Goal: Information Seeking & Learning: Learn about a topic

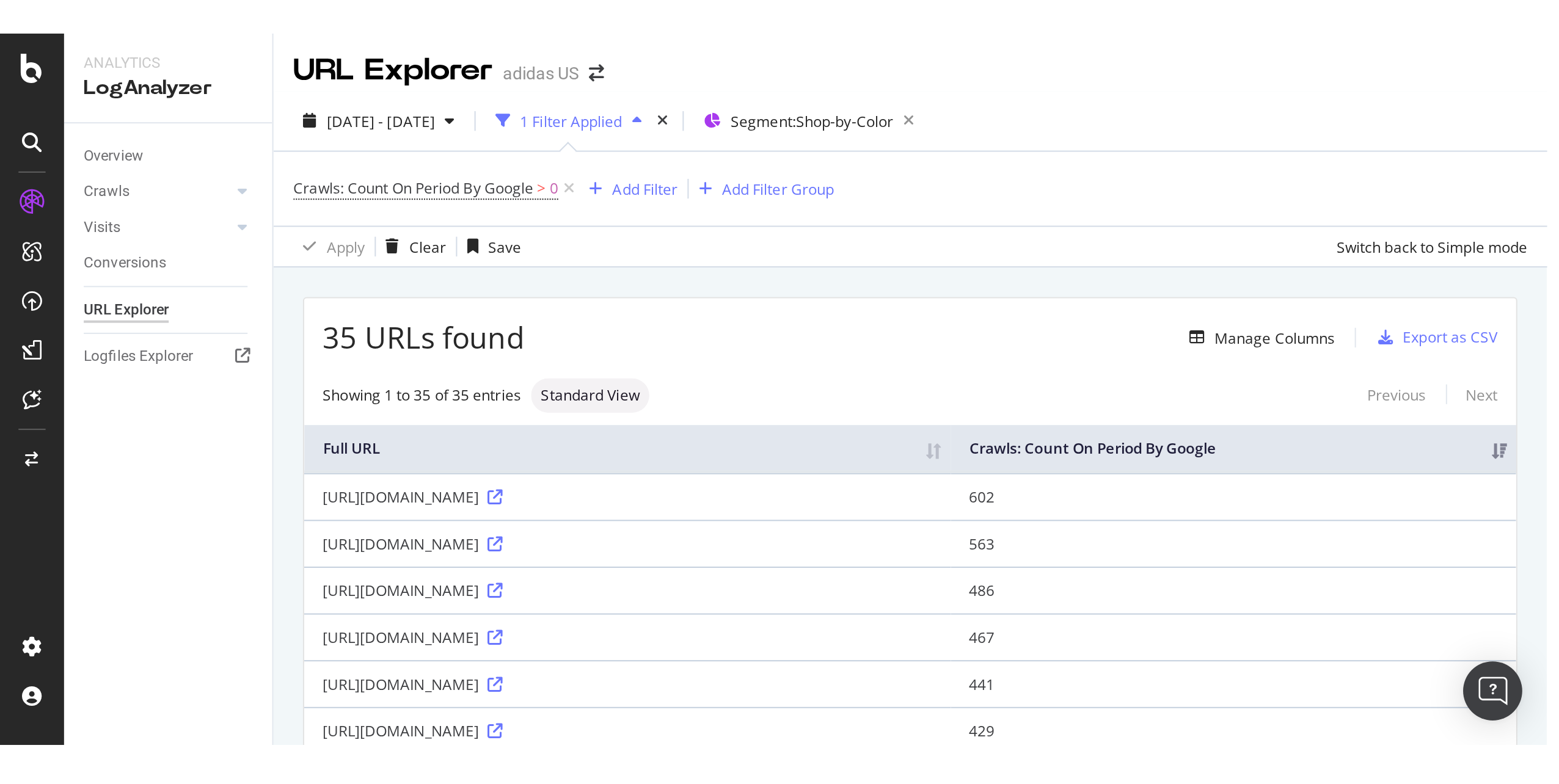
scroll to position [1, 0]
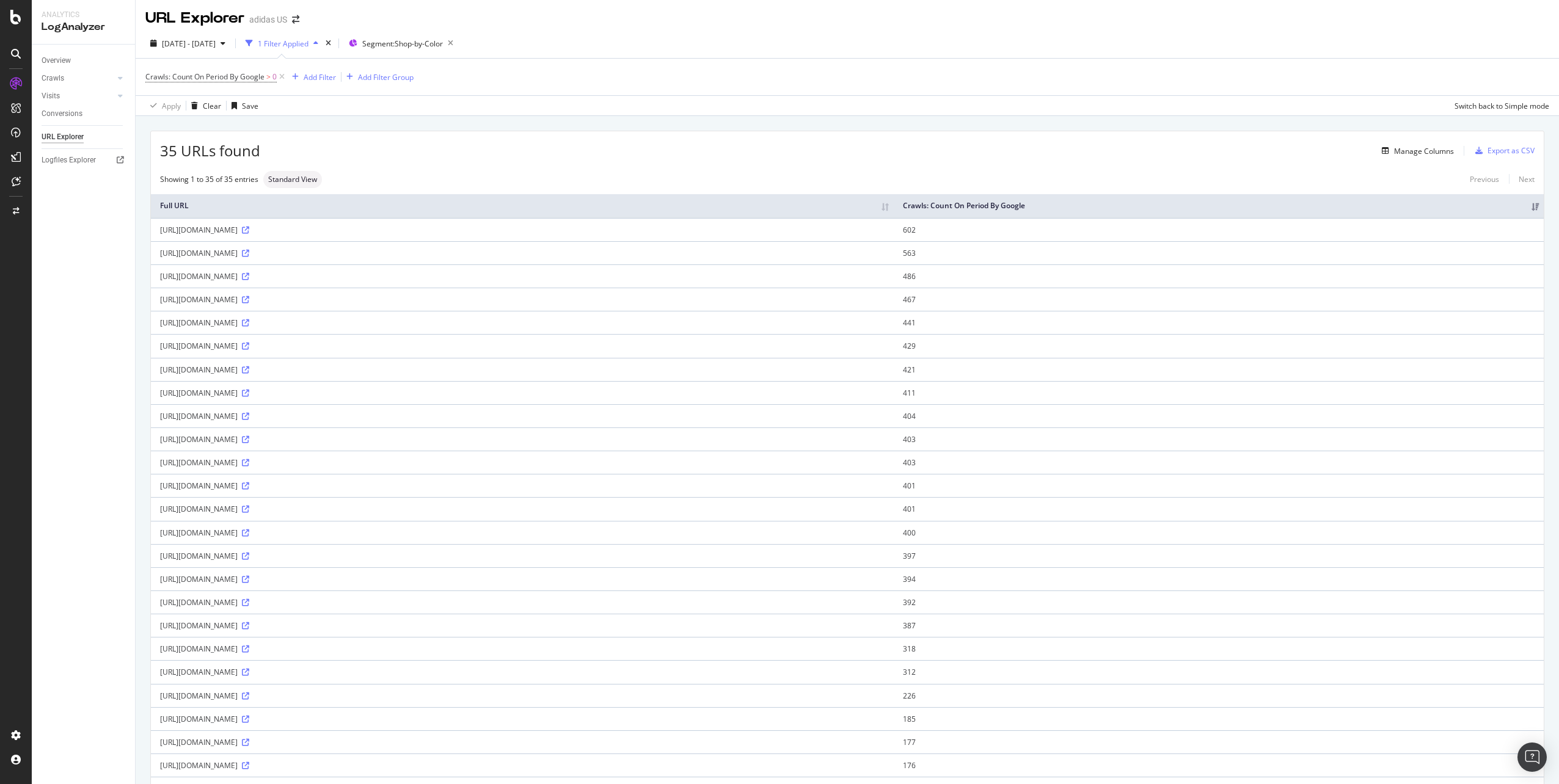
drag, startPoint x: 1408, startPoint y: 10, endPoint x: 1444, endPoint y: 1, distance: 37.1
click at [776, 10] on div "URL Explorer adidas US" at bounding box center [847, 13] width 1423 height 31
drag, startPoint x: 1444, startPoint y: 1, endPoint x: 843, endPoint y: 62, distance: 604.1
click at [776, 62] on div "Crawls: Count On Period By Google > 0 Add Filter Add Filter Group" at bounding box center [847, 77] width 1404 height 37
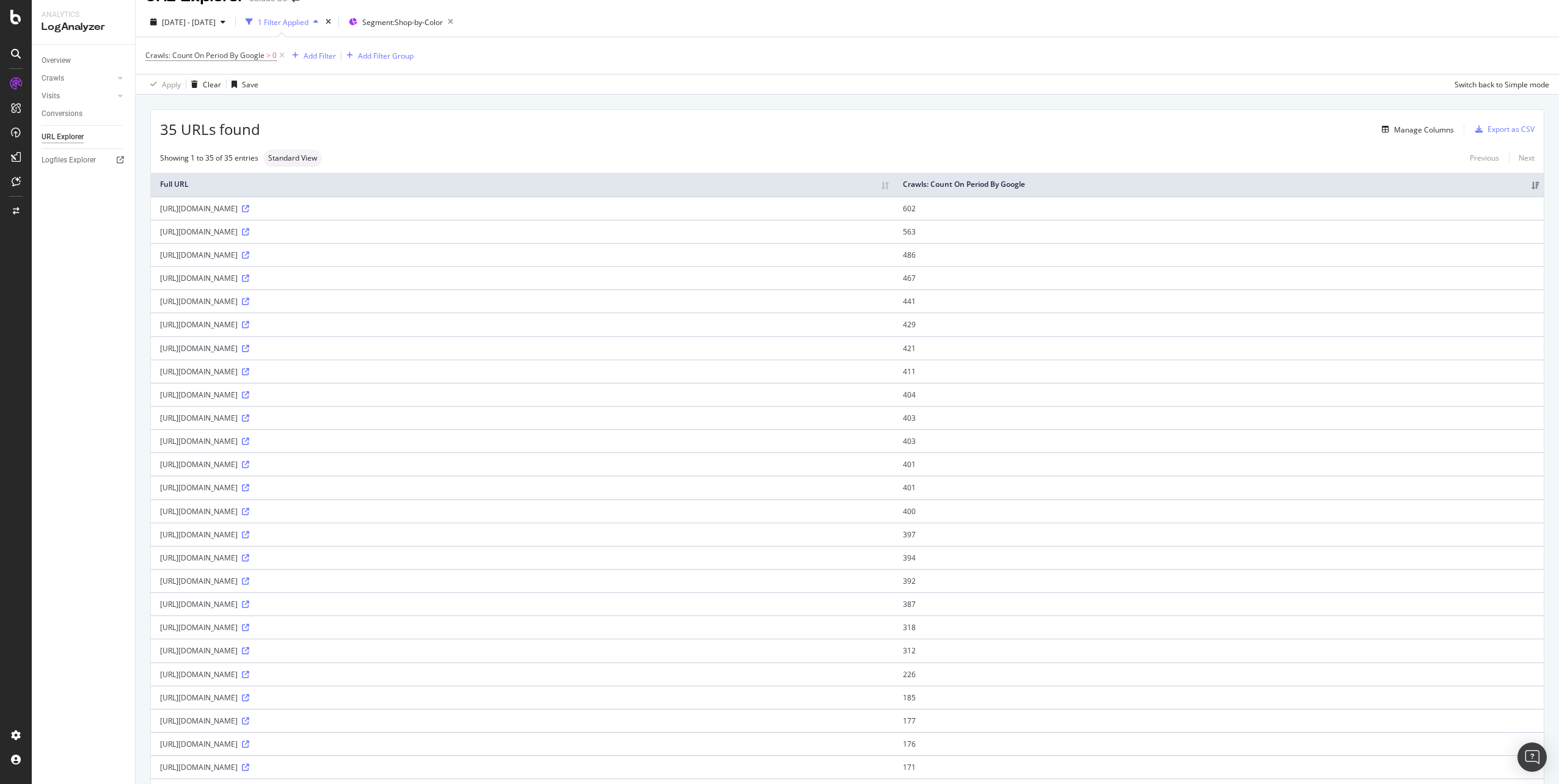
scroll to position [15, 0]
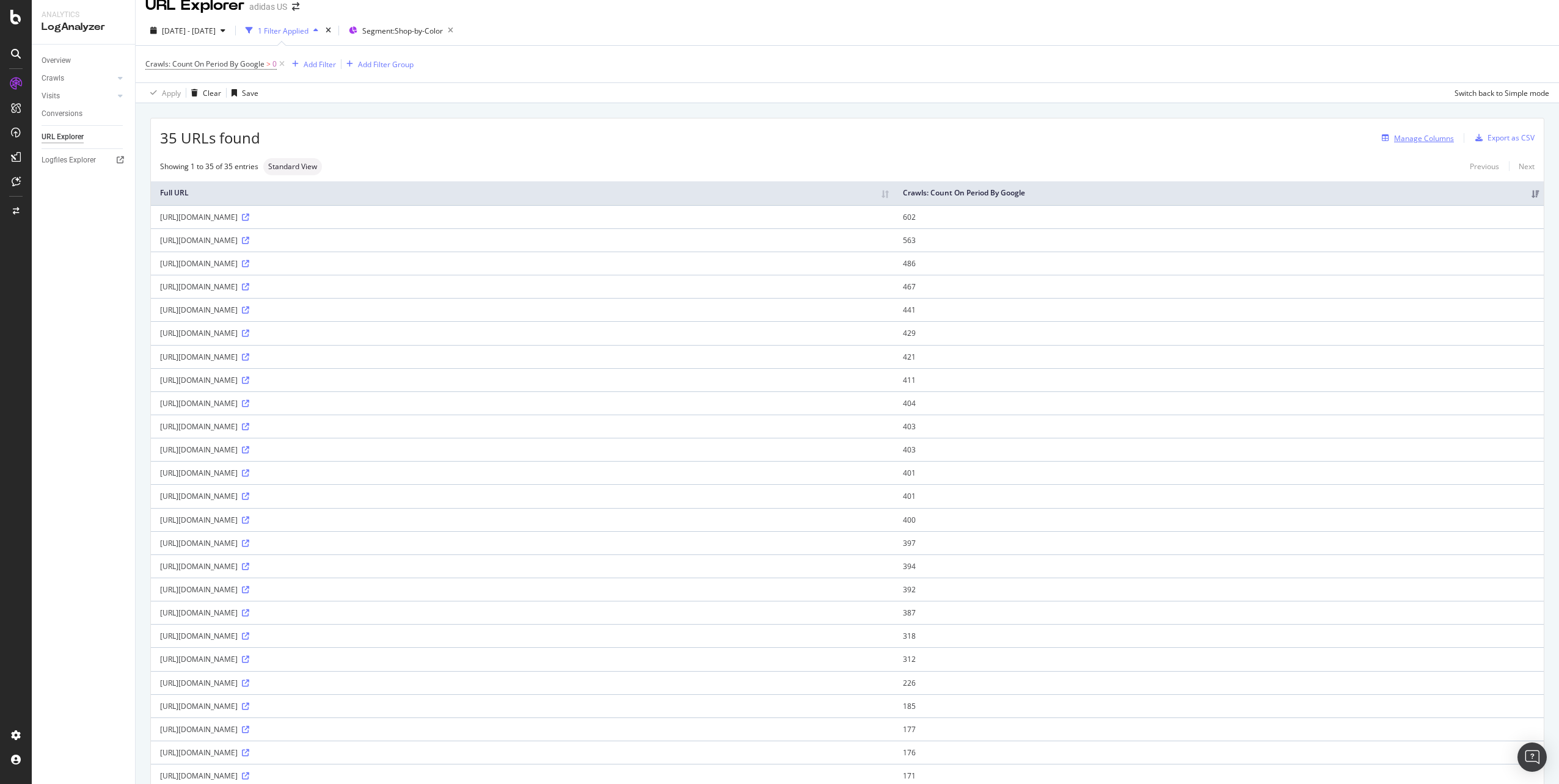
click at [776, 142] on div "Manage Columns" at bounding box center [1423, 139] width 60 height 10
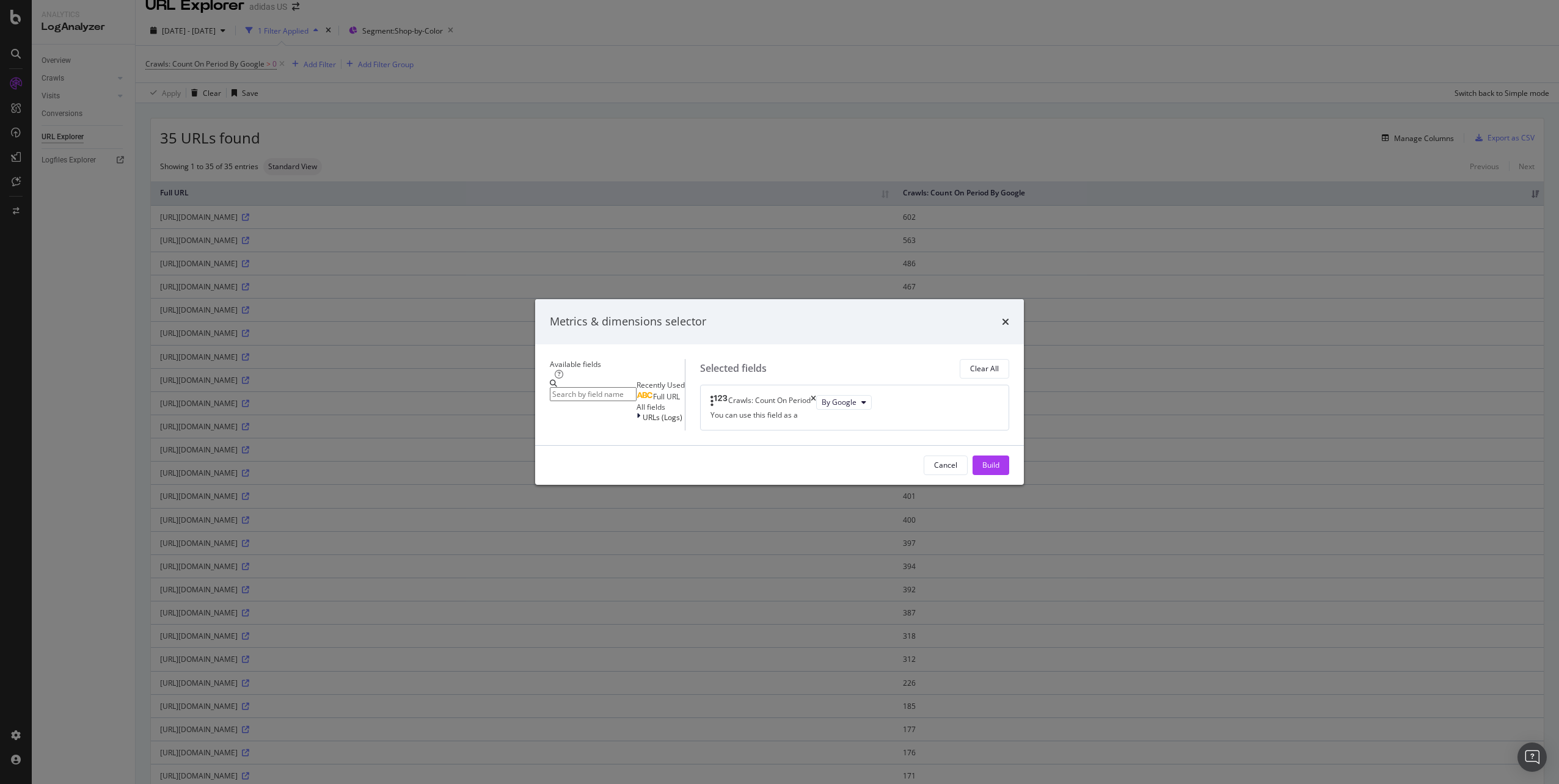
click at [631, 387] on input "modal" at bounding box center [593, 393] width 86 height 14
type input "click"
click at [776, 317] on icon "times" at bounding box center [1006, 321] width 7 height 10
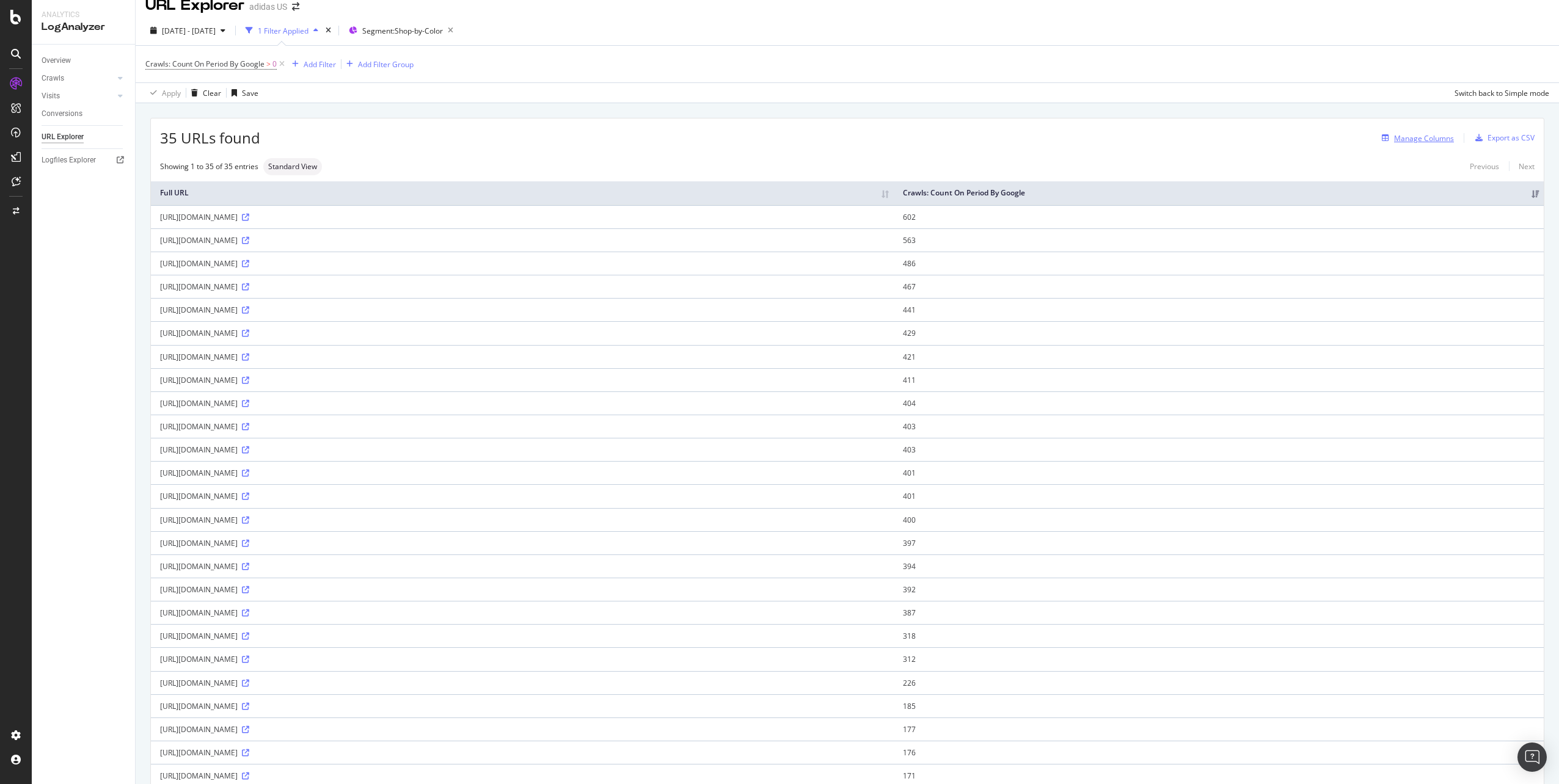
click at [776, 136] on div "Manage Columns" at bounding box center [1423, 139] width 60 height 10
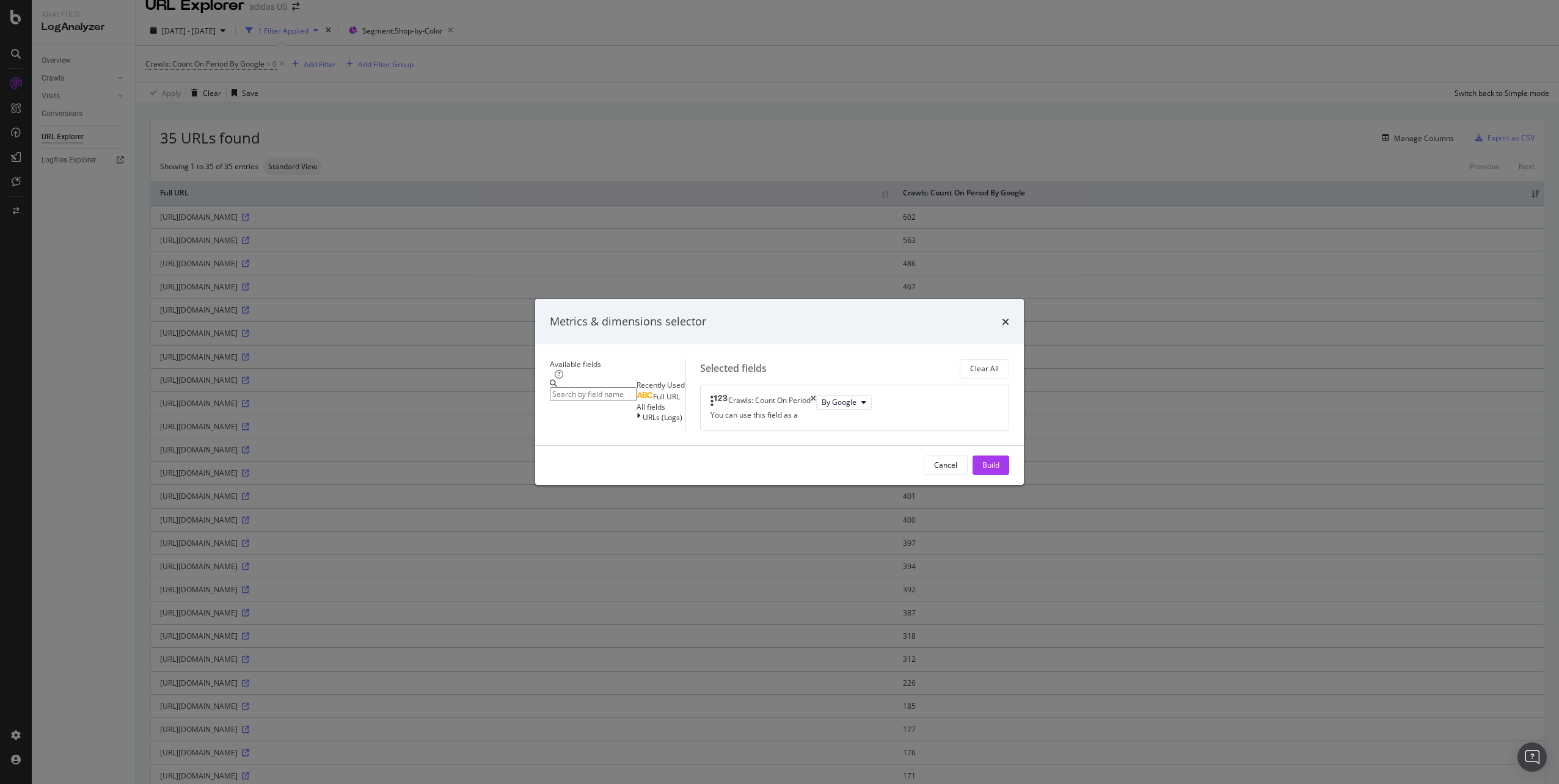
click at [637, 393] on div "URLs (Logs)" at bounding box center [661, 417] width 48 height 10
click at [643, 393] on span "URLs (Logs)" at bounding box center [662, 417] width 40 height 10
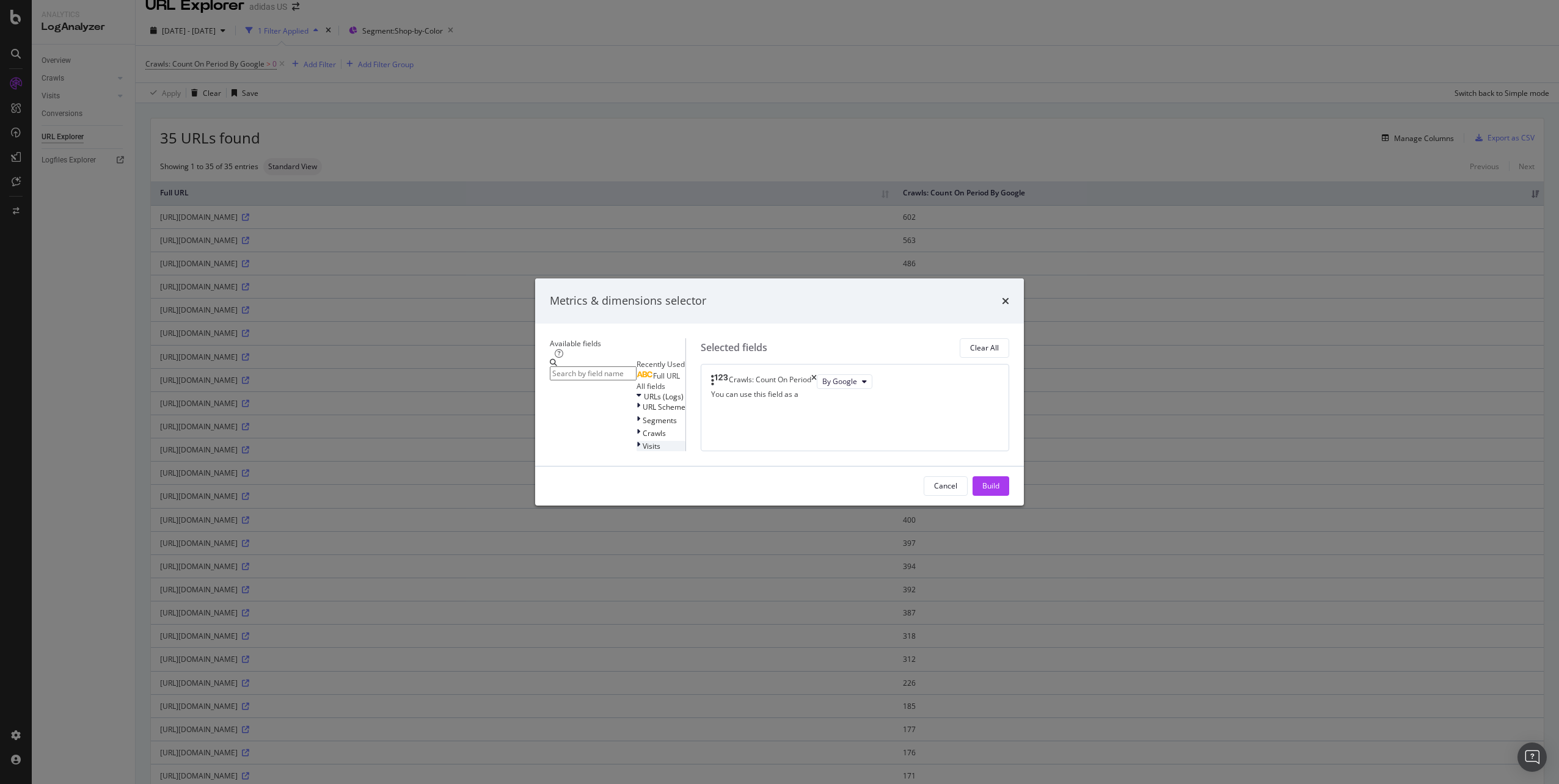
click at [643, 393] on span "Visits" at bounding box center [652, 446] width 18 height 10
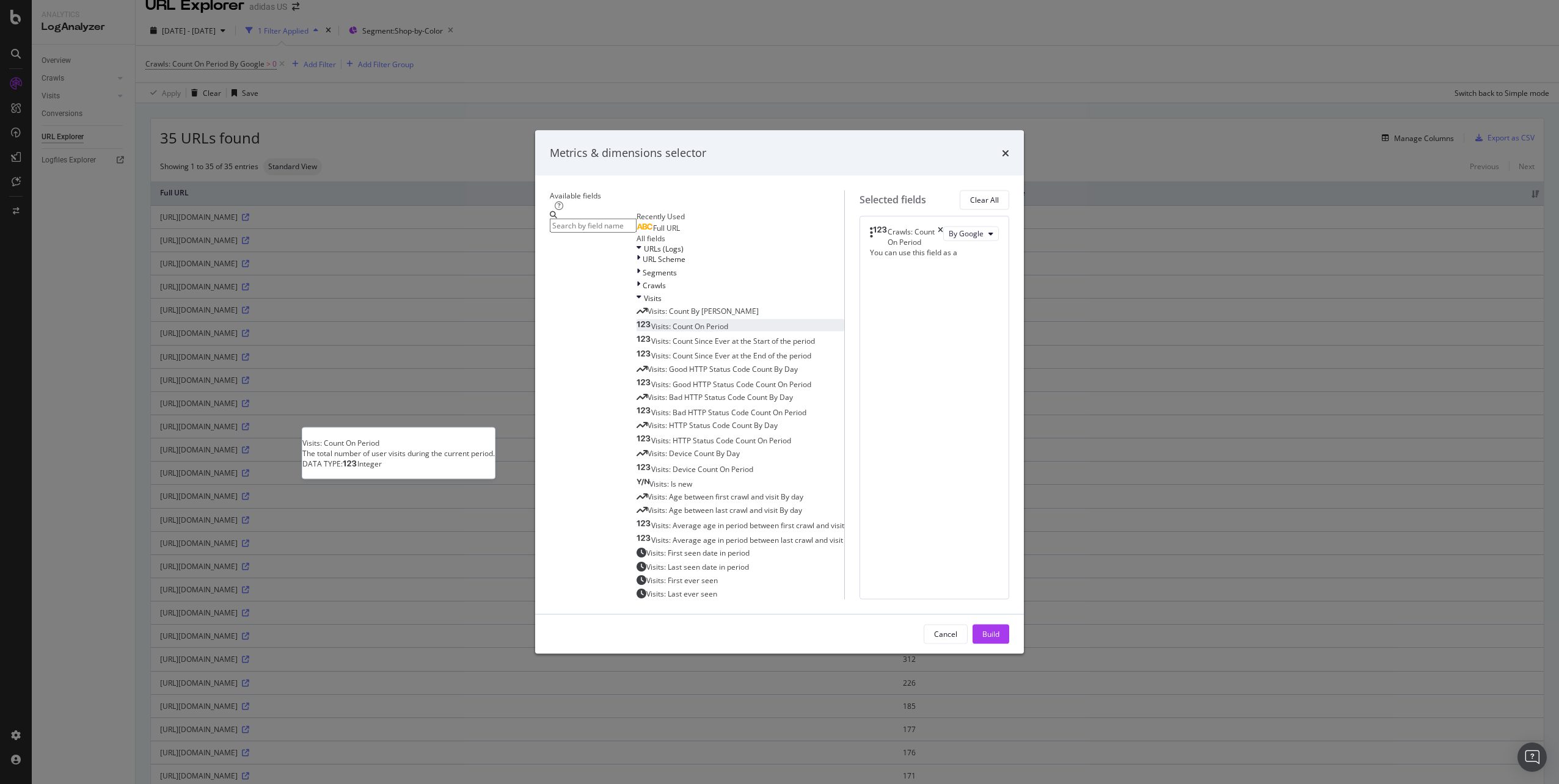
click at [708, 332] on div "Visits: Count On Period" at bounding box center [682, 326] width 92 height 10
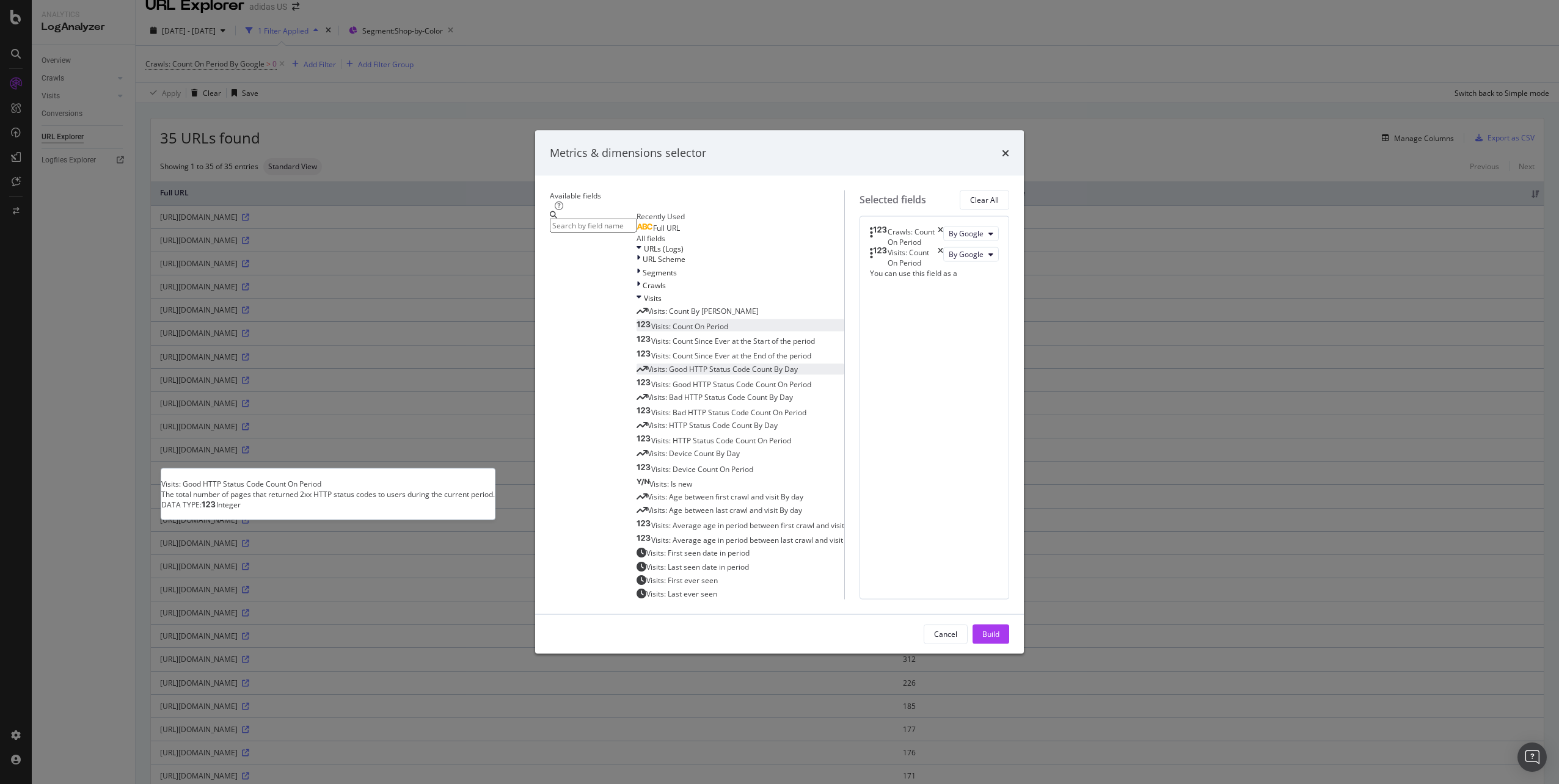
scroll to position [0, 0]
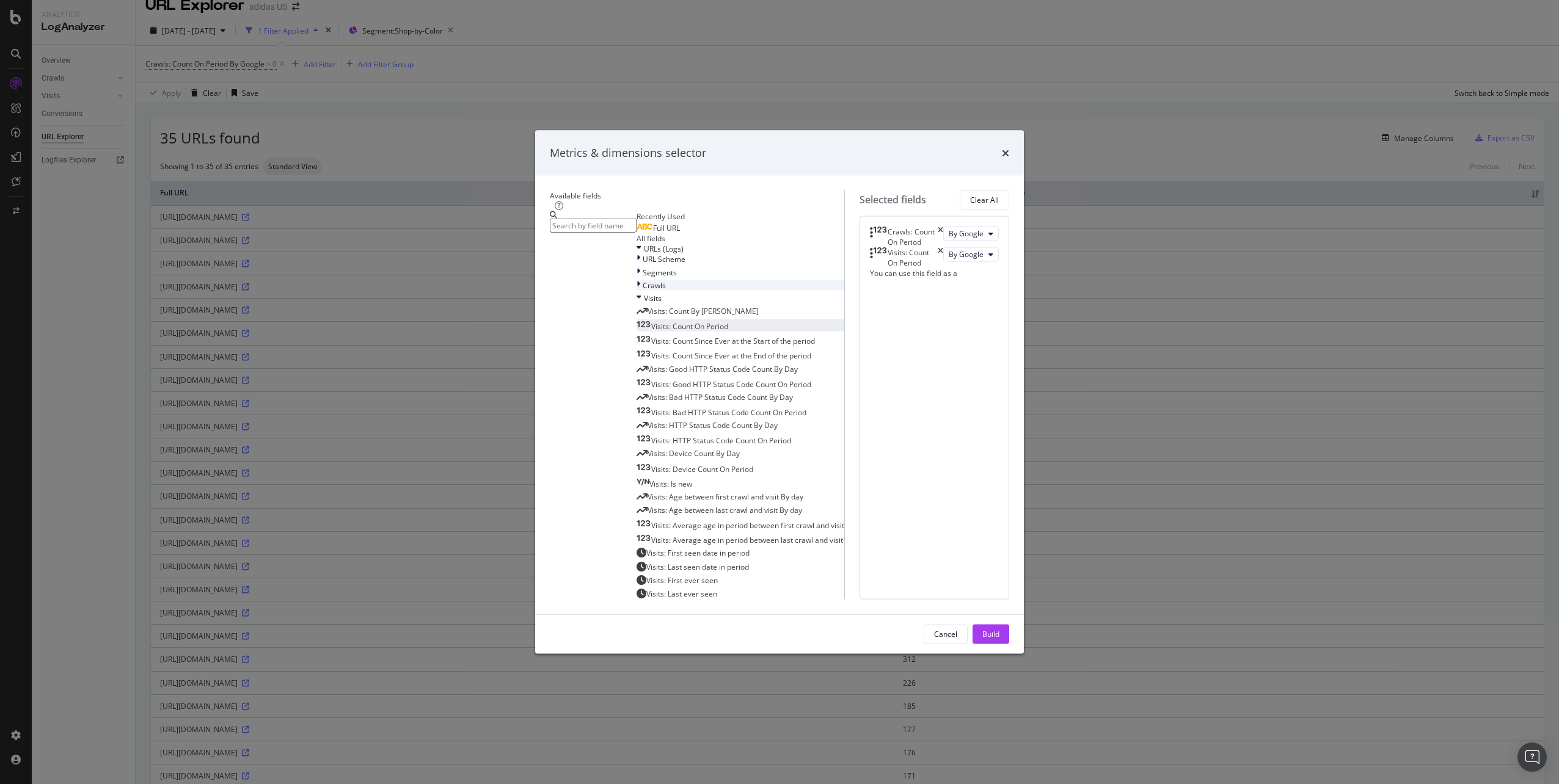
click at [719, 290] on div "Crawls" at bounding box center [740, 285] width 208 height 10
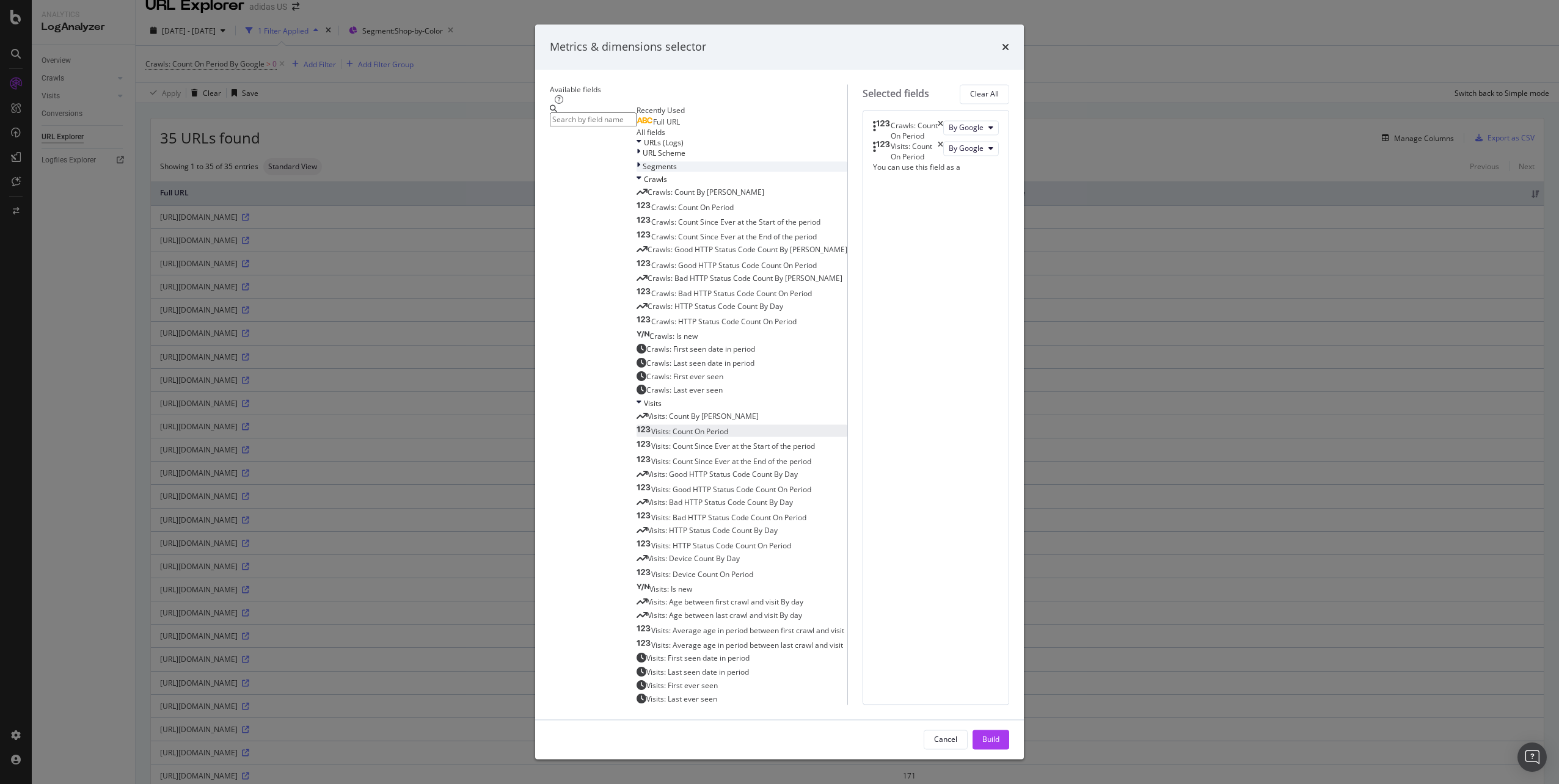
click at [725, 171] on div "Segments" at bounding box center [742, 166] width 211 height 10
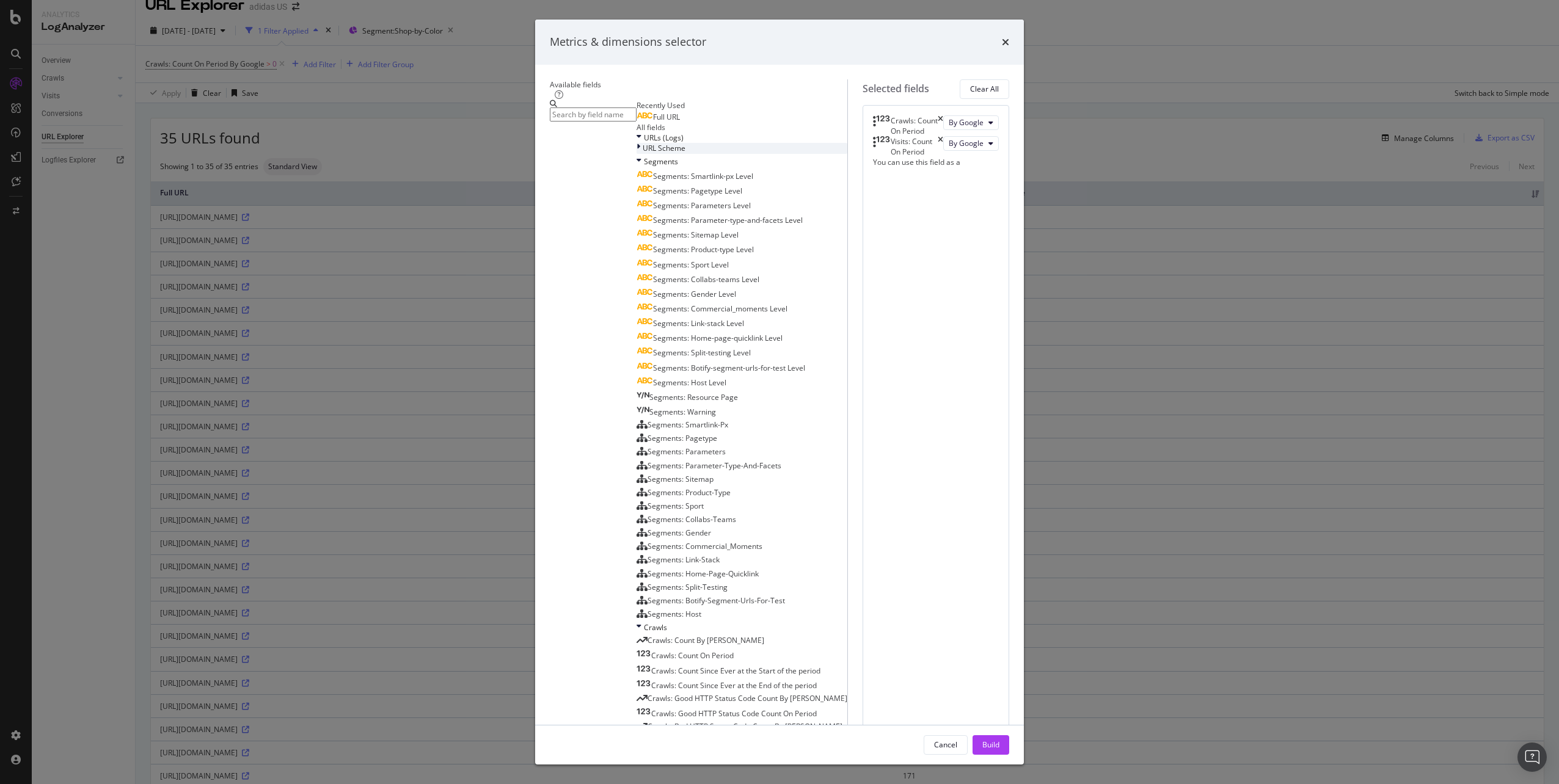
click at [728, 154] on div "URL Scheme" at bounding box center [742, 148] width 211 height 10
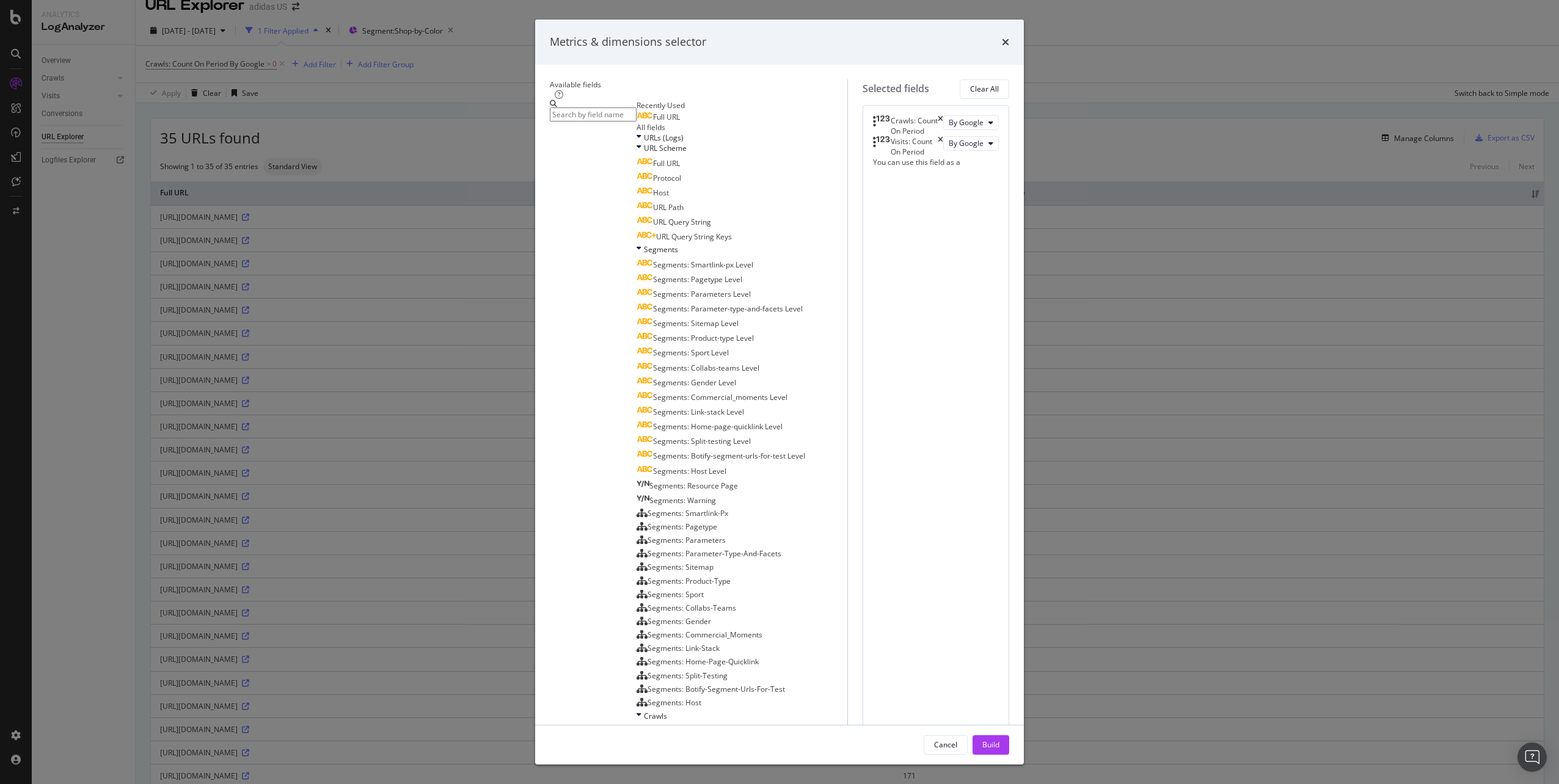
click at [776, 393] on button "Build" at bounding box center [990, 745] width 37 height 19
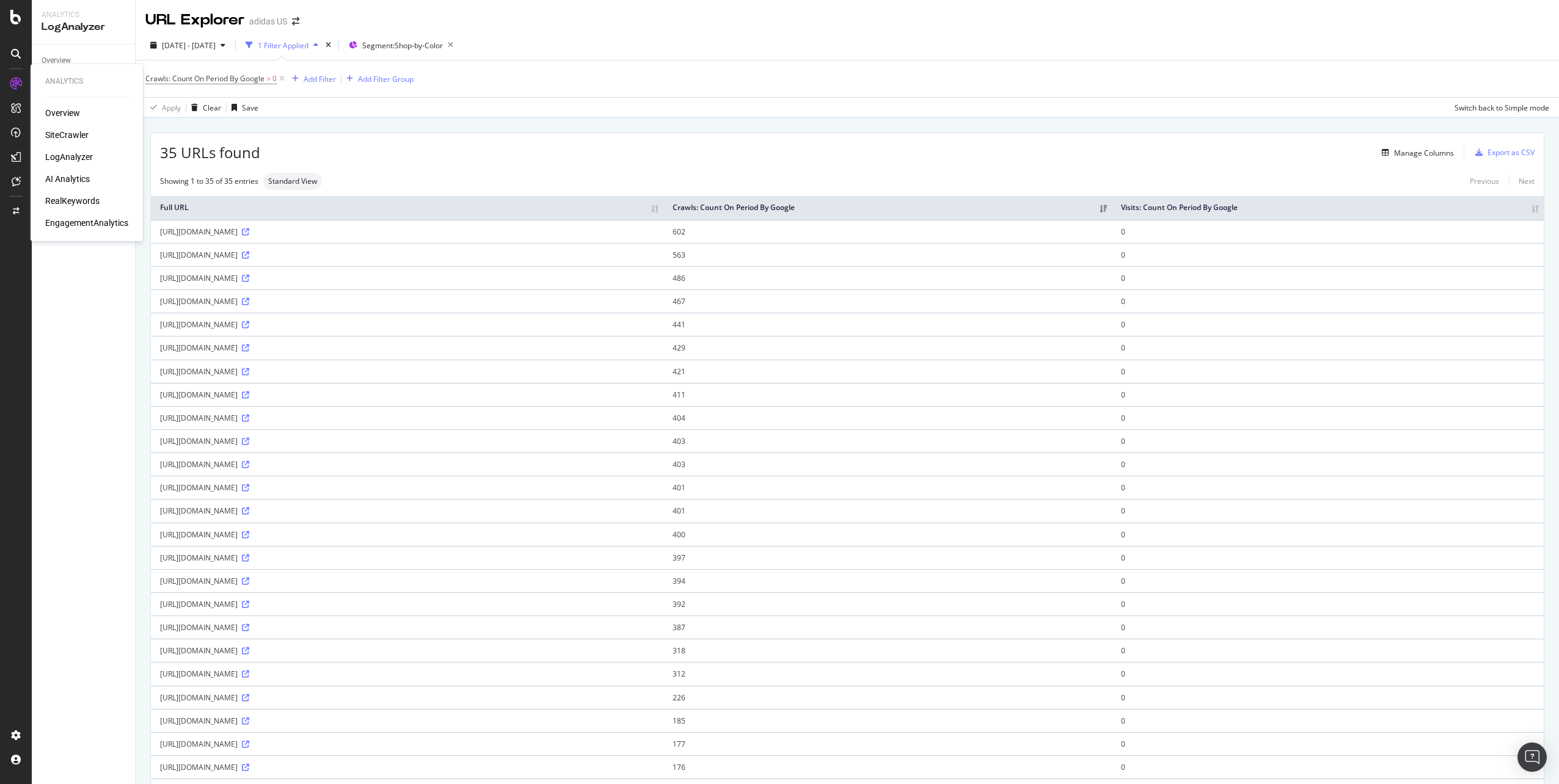
click at [73, 204] on div "RealKeywords" at bounding box center [72, 200] width 54 height 12
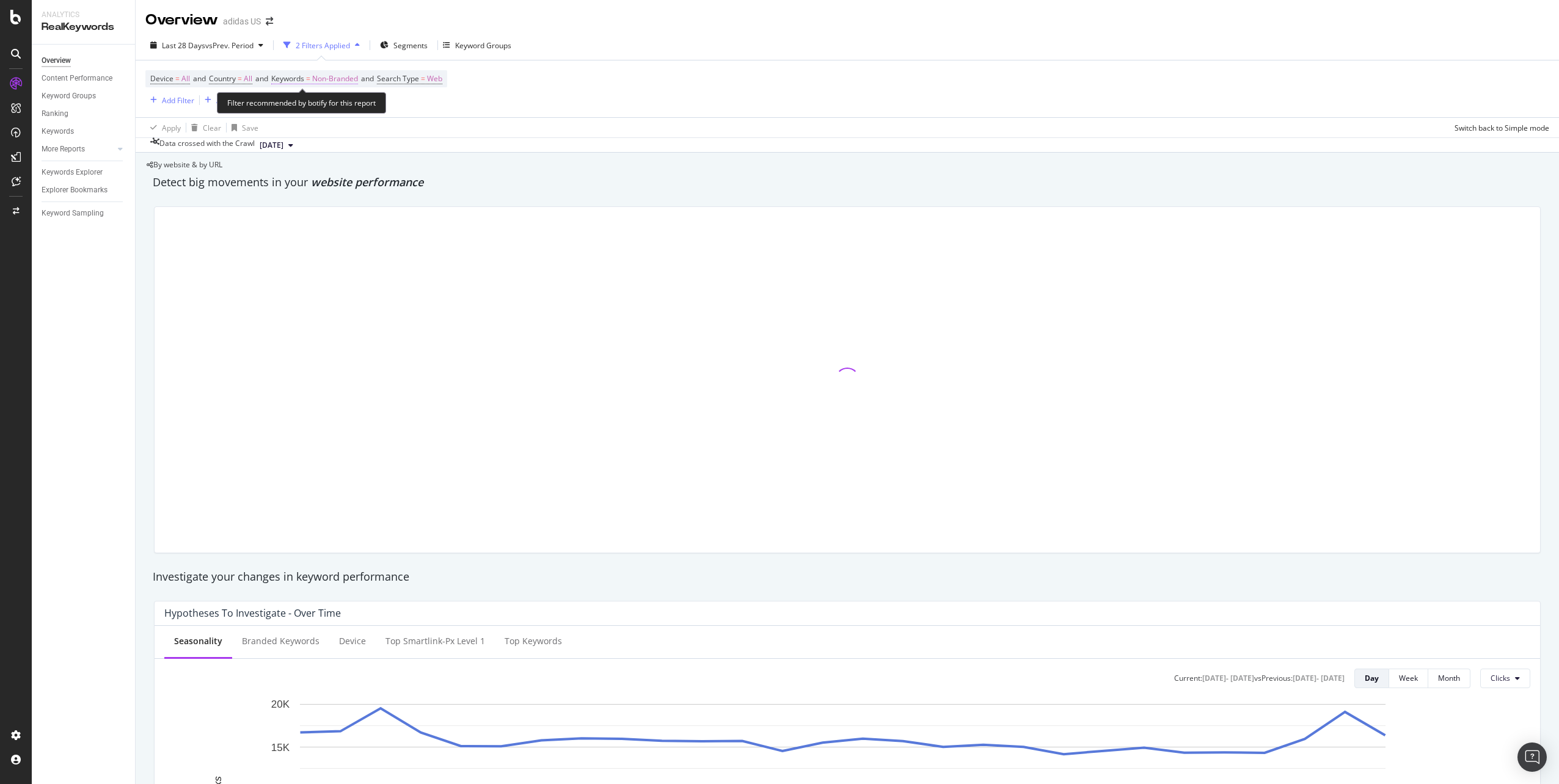
click at [333, 78] on span "Non-Branded" at bounding box center [335, 78] width 45 height 17
click at [366, 93] on div "Cancel" at bounding box center [377, 88] width 23 height 10
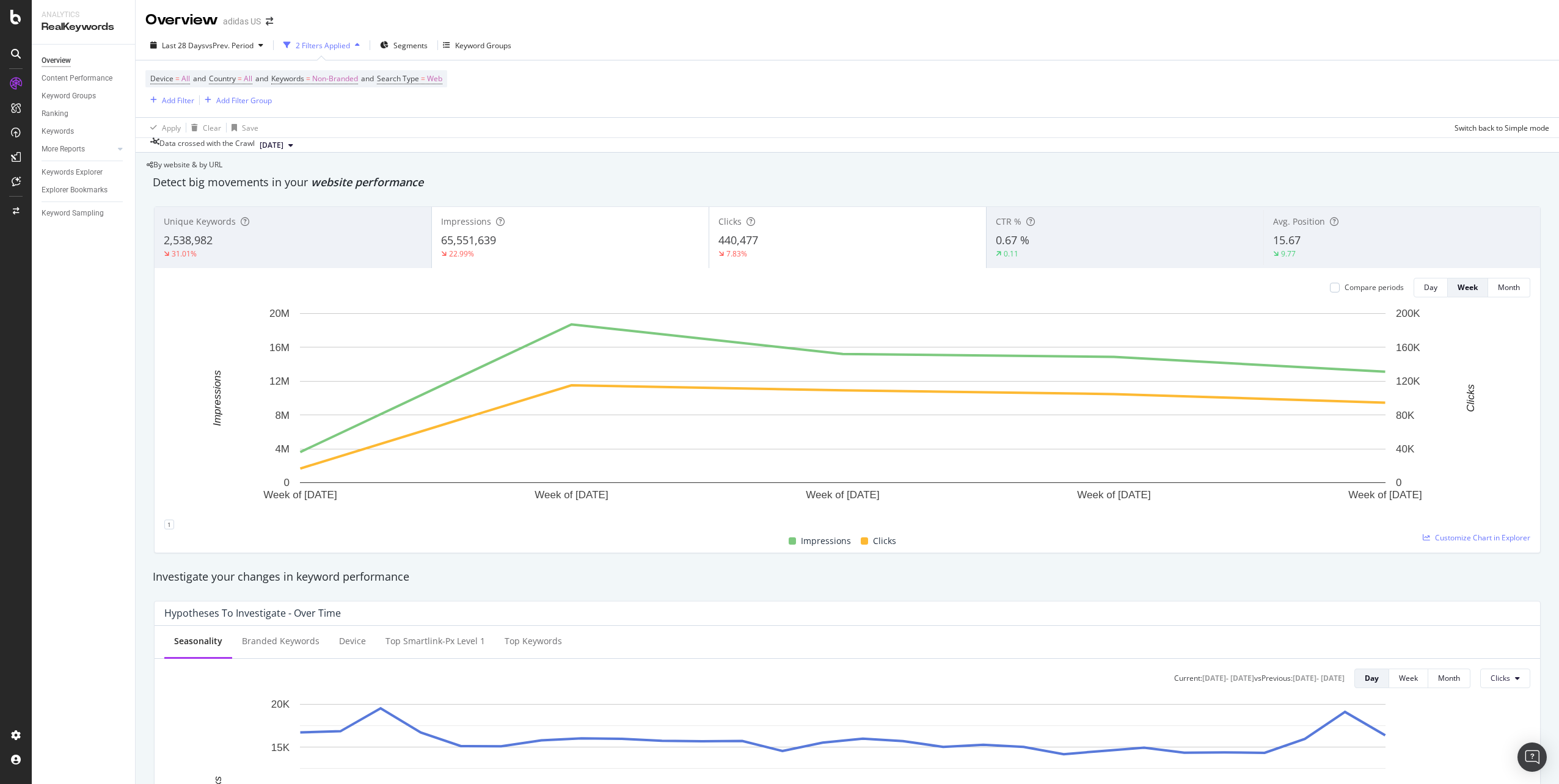
click at [360, 42] on icon "button" at bounding box center [357, 45] width 5 height 7
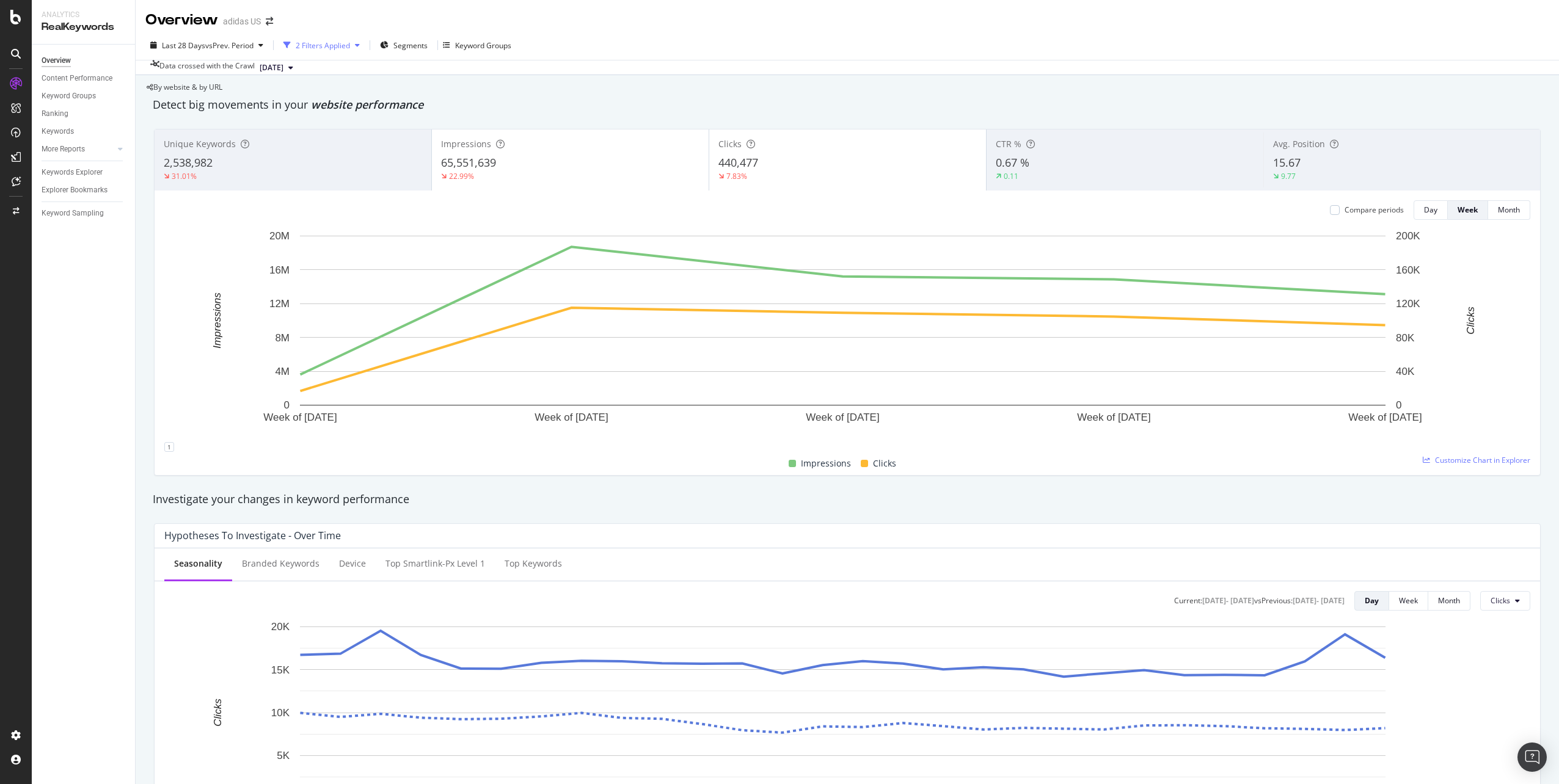
click at [360, 42] on icon "button" at bounding box center [357, 45] width 5 height 7
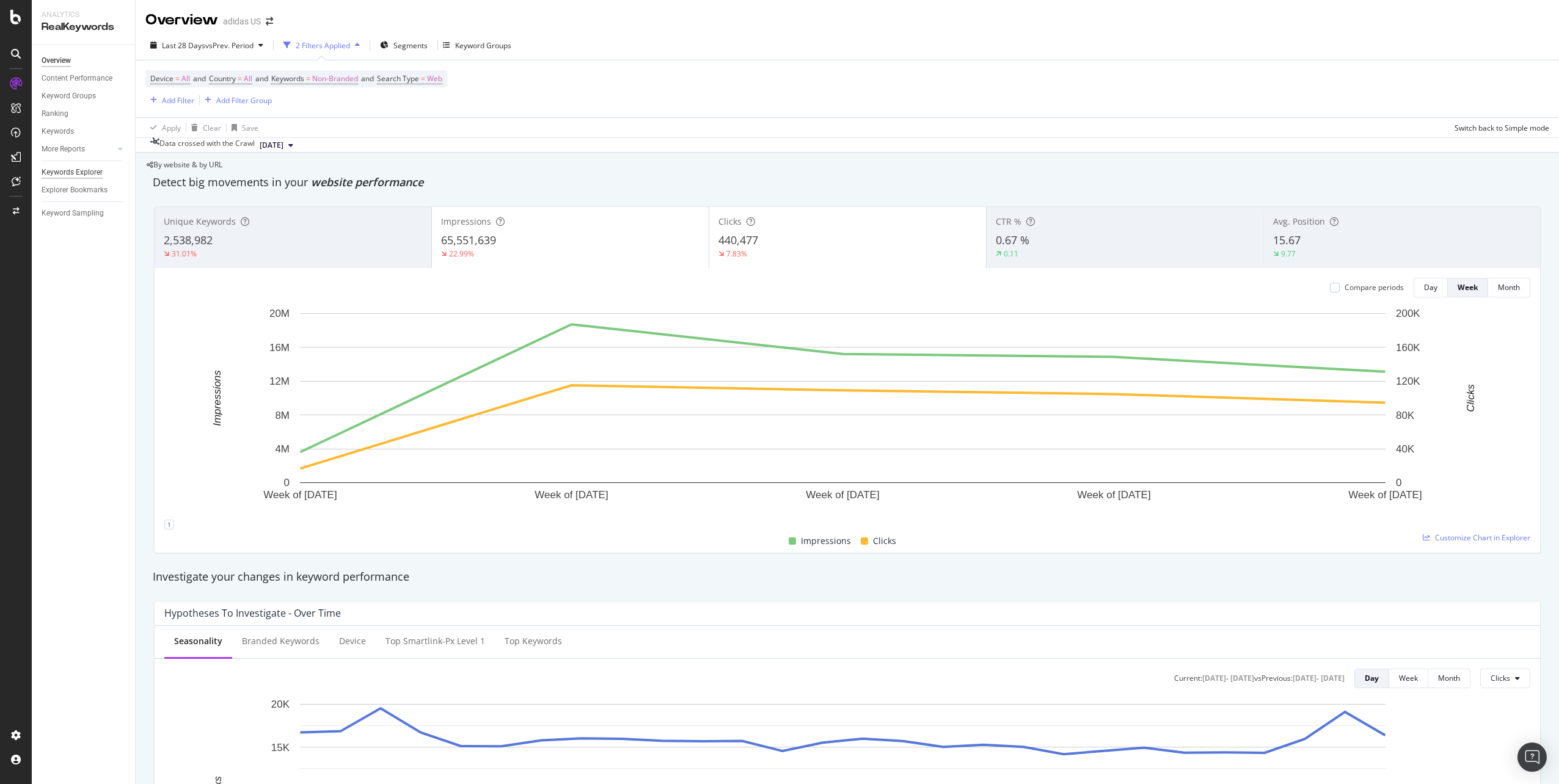
click at [86, 171] on div "Keywords Explorer" at bounding box center [72, 172] width 61 height 13
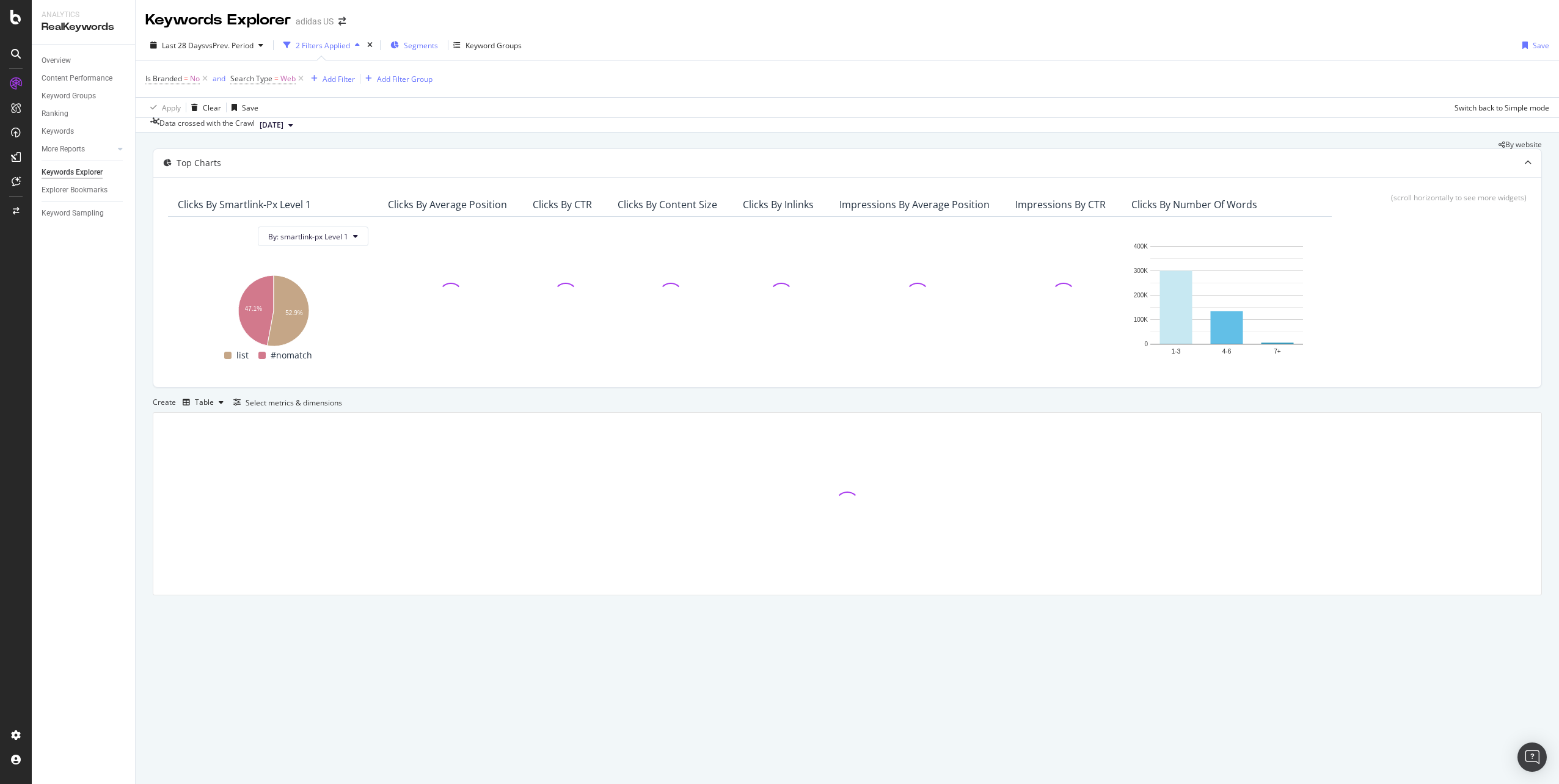
click at [426, 45] on span "Segments" at bounding box center [421, 45] width 34 height 10
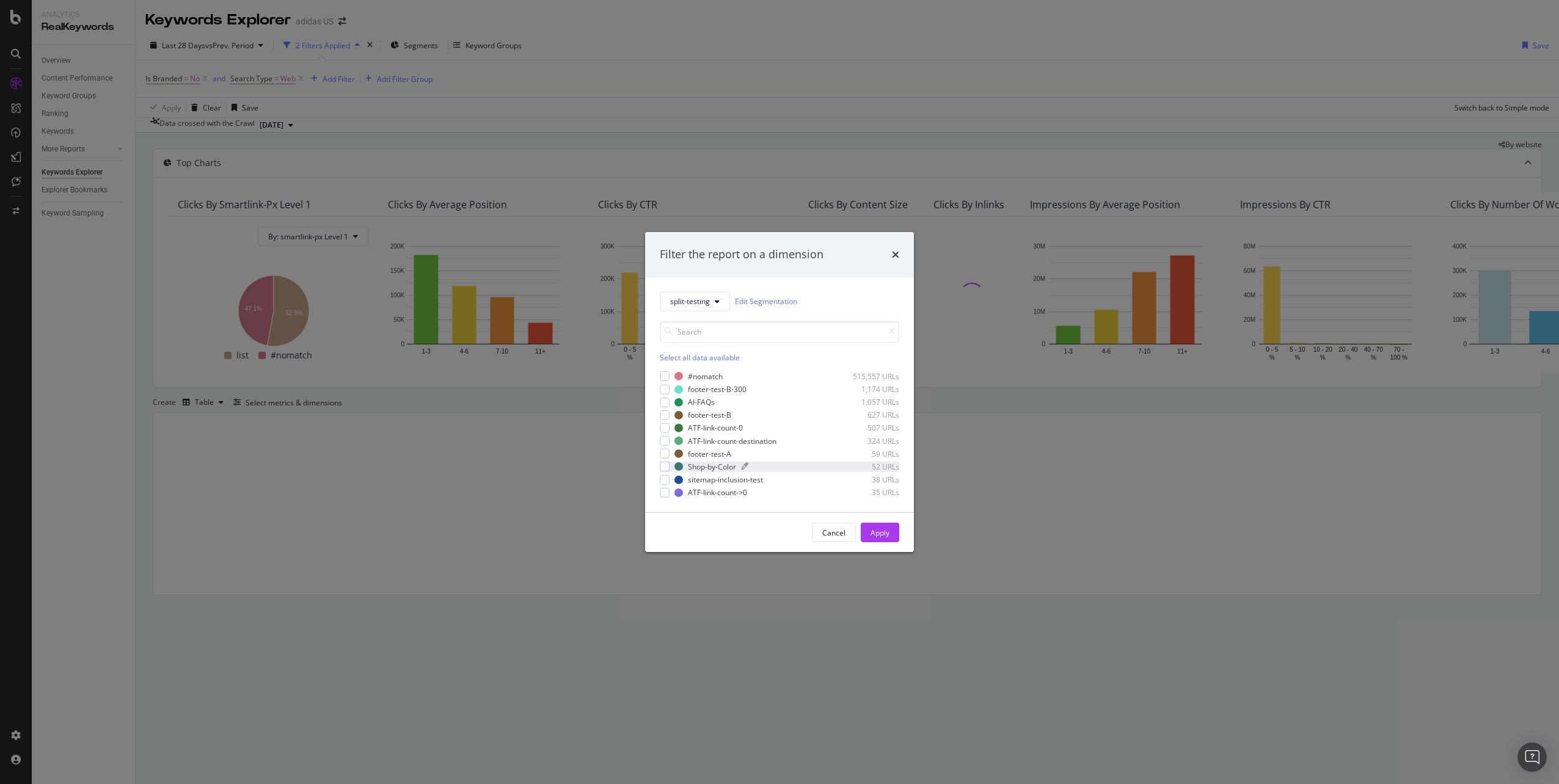
click at [738, 393] on div "Shop-by-Color 52 URLs" at bounding box center [786, 467] width 224 height 10
click at [776, 393] on div "Apply" at bounding box center [879, 532] width 19 height 19
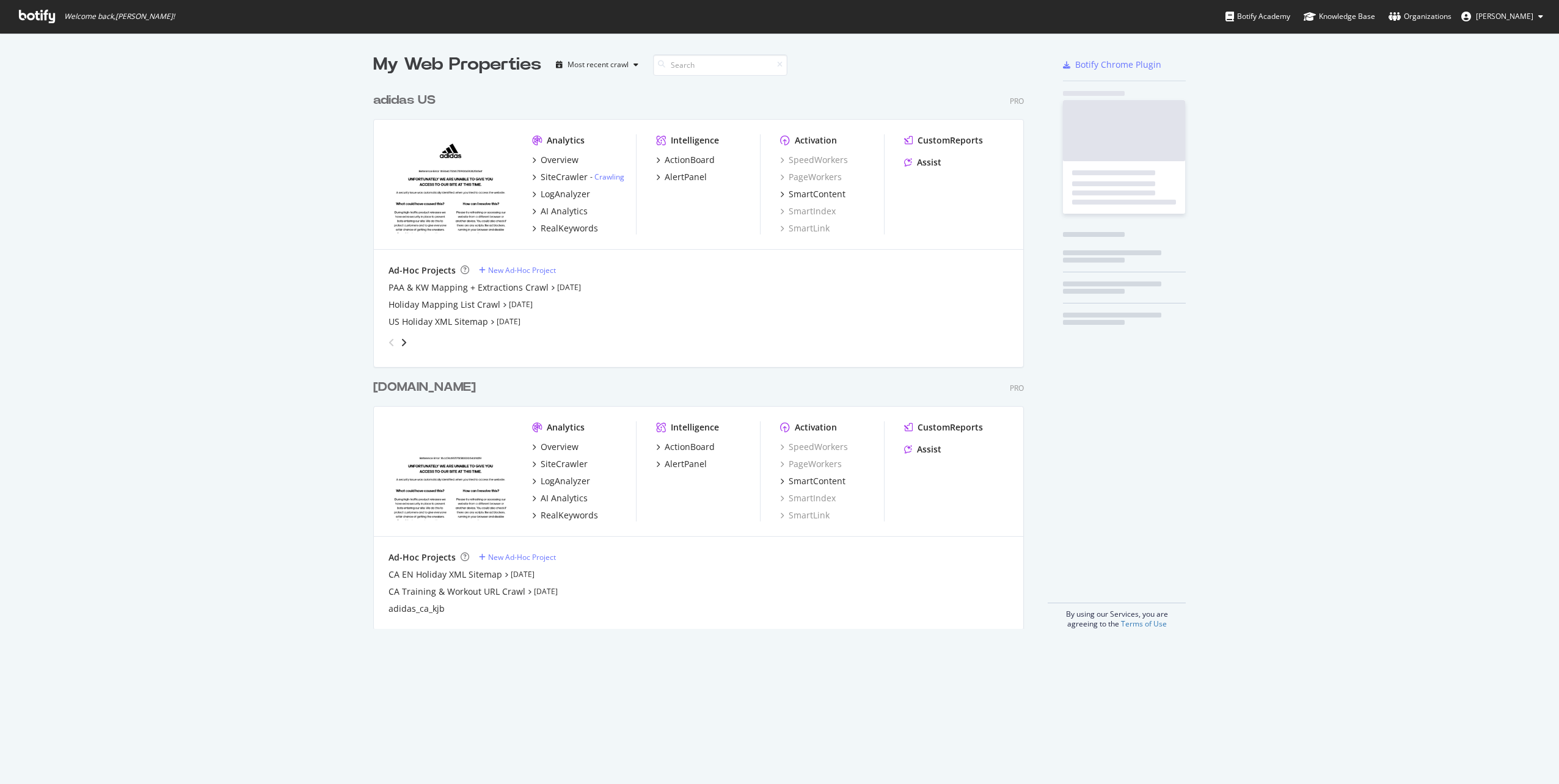
scroll to position [775, 1540]
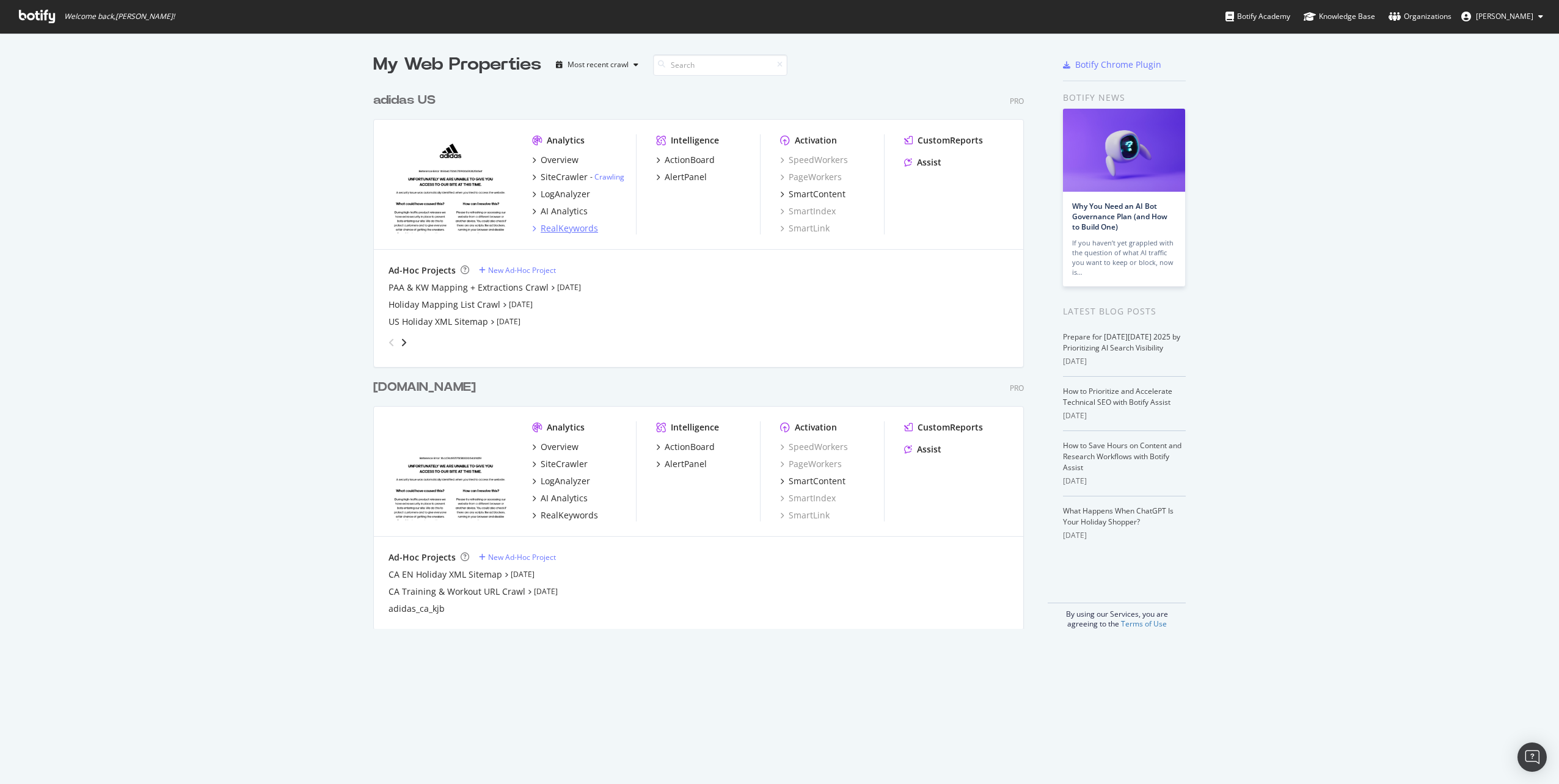
click at [574, 227] on div "RealKeywords" at bounding box center [569, 228] width 57 height 12
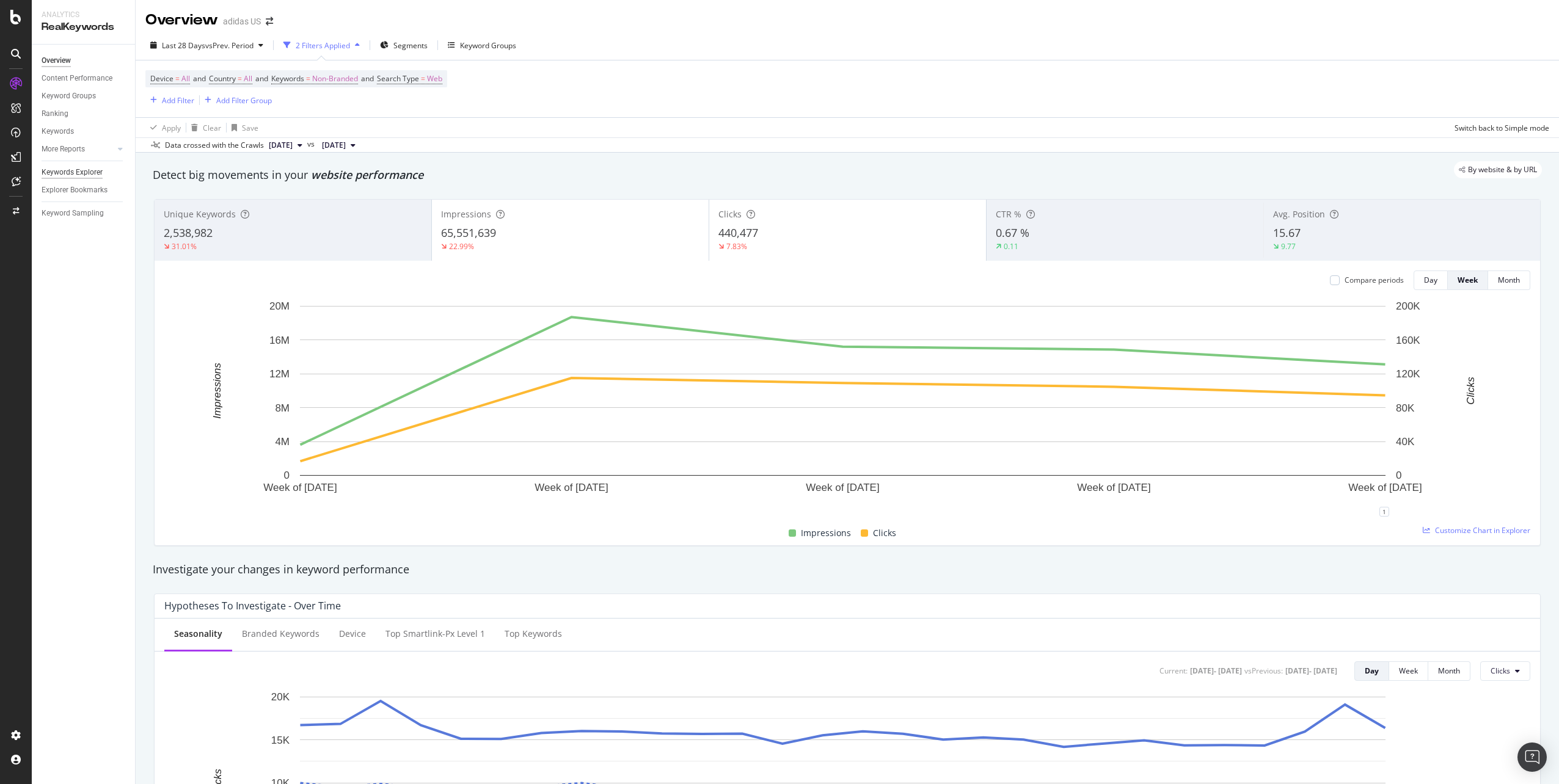
click at [73, 178] on div "Keywords Explorer" at bounding box center [72, 172] width 61 height 13
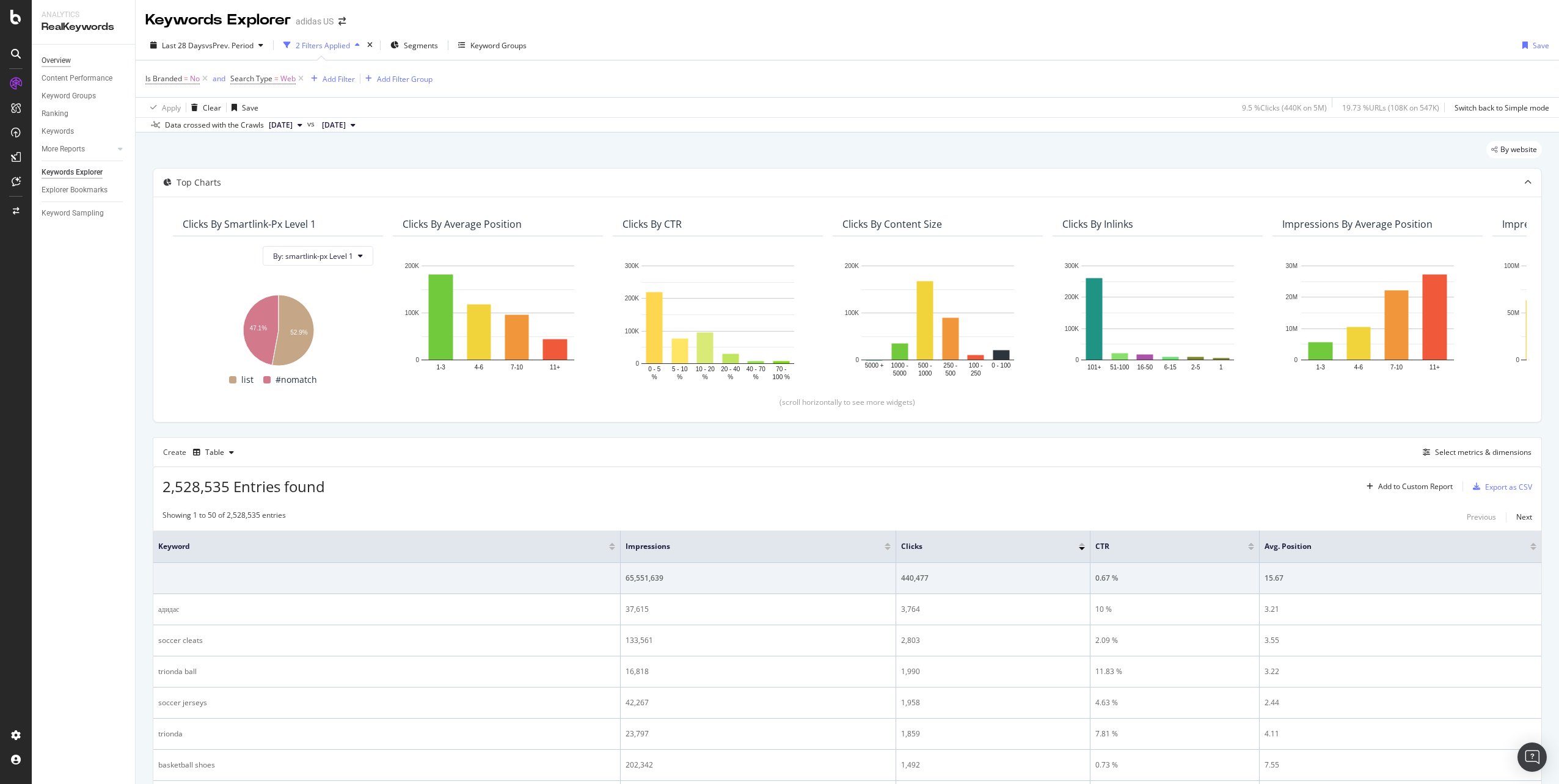
click at [65, 62] on div "Overview" at bounding box center [56, 60] width 29 height 13
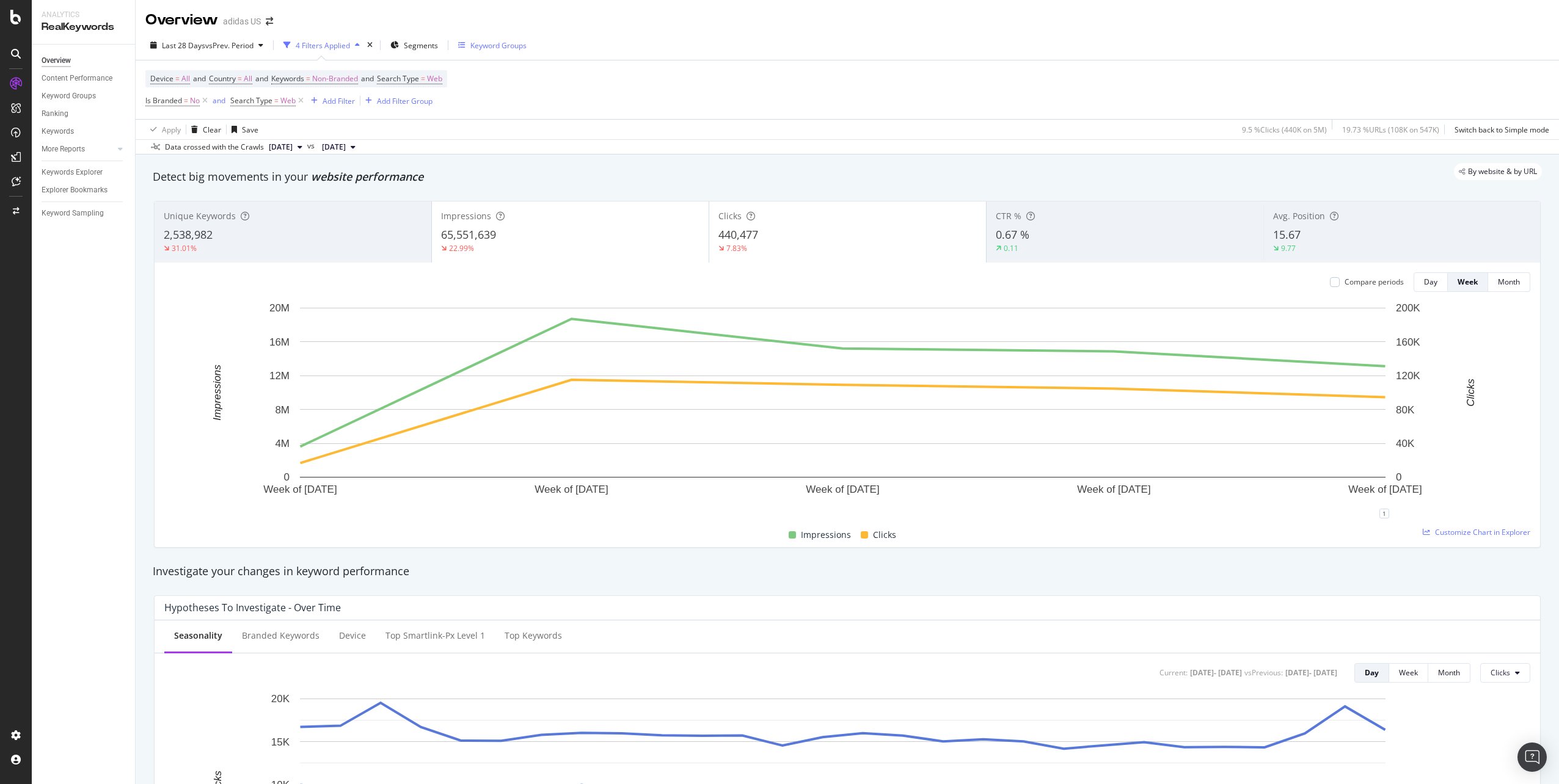
click at [502, 43] on div "Keyword Groups" at bounding box center [498, 45] width 56 height 10
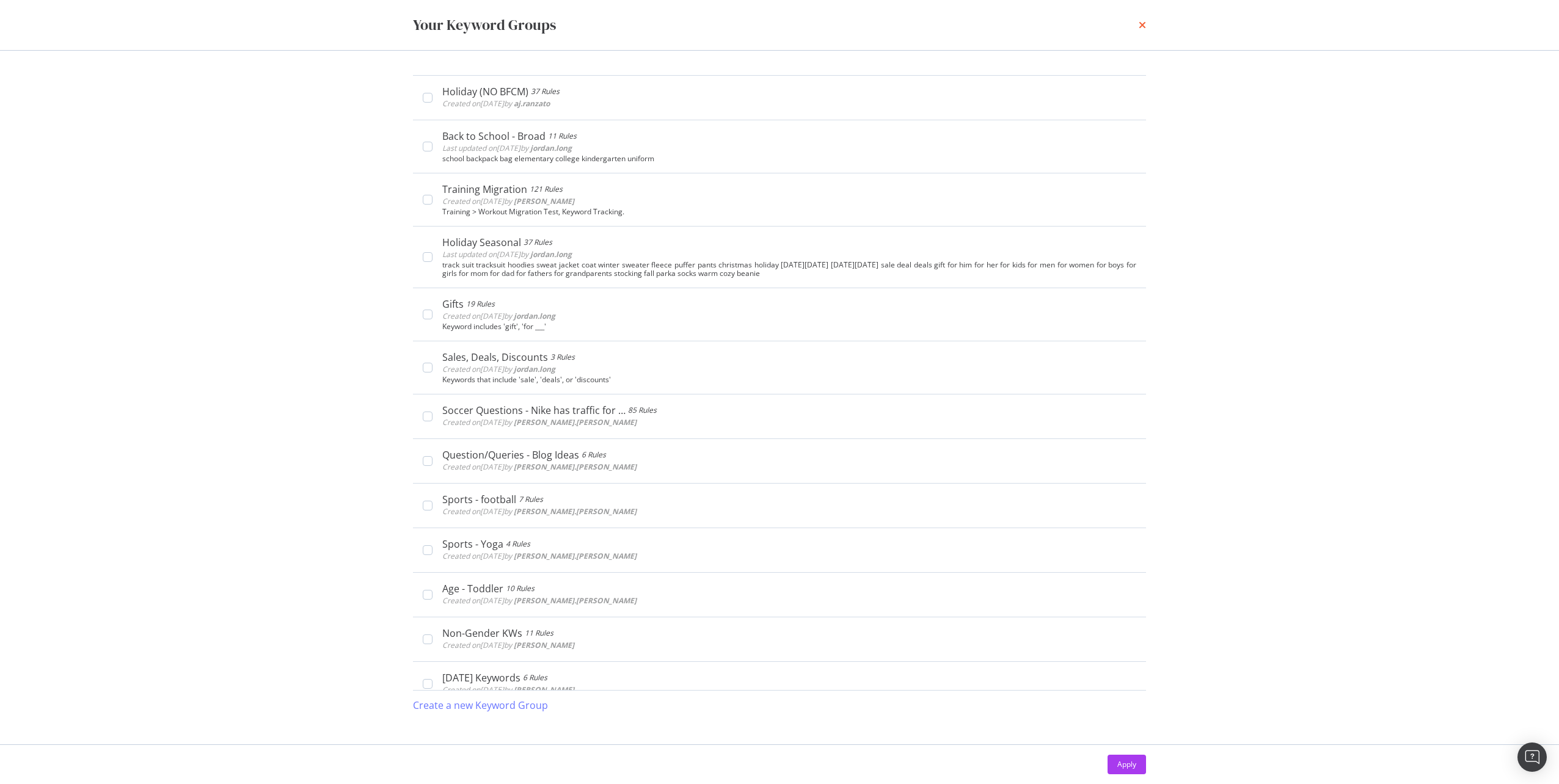
click at [1145, 25] on icon "times" at bounding box center [1142, 25] width 7 height 10
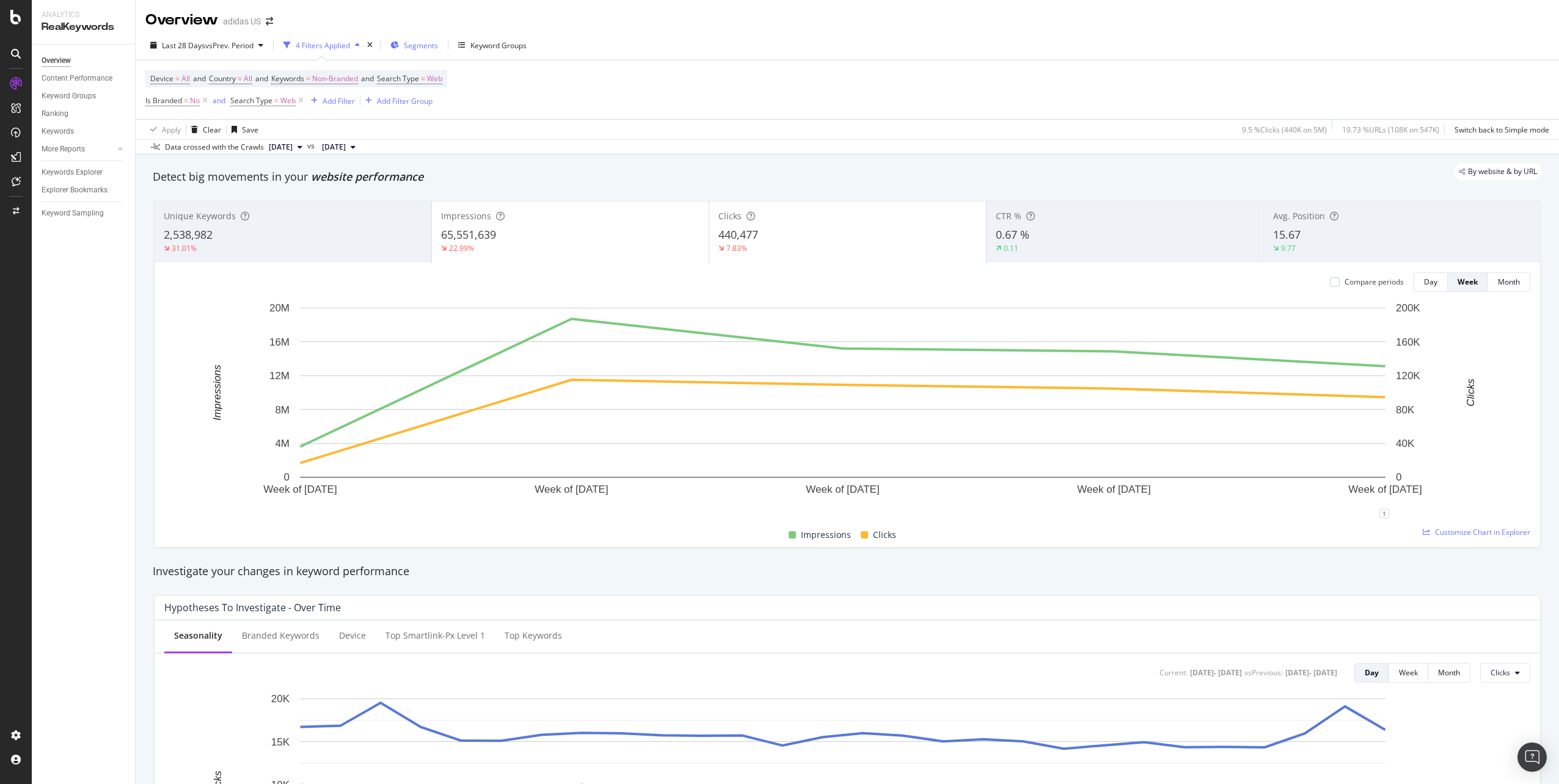
click at [424, 45] on span "Segments" at bounding box center [421, 45] width 34 height 10
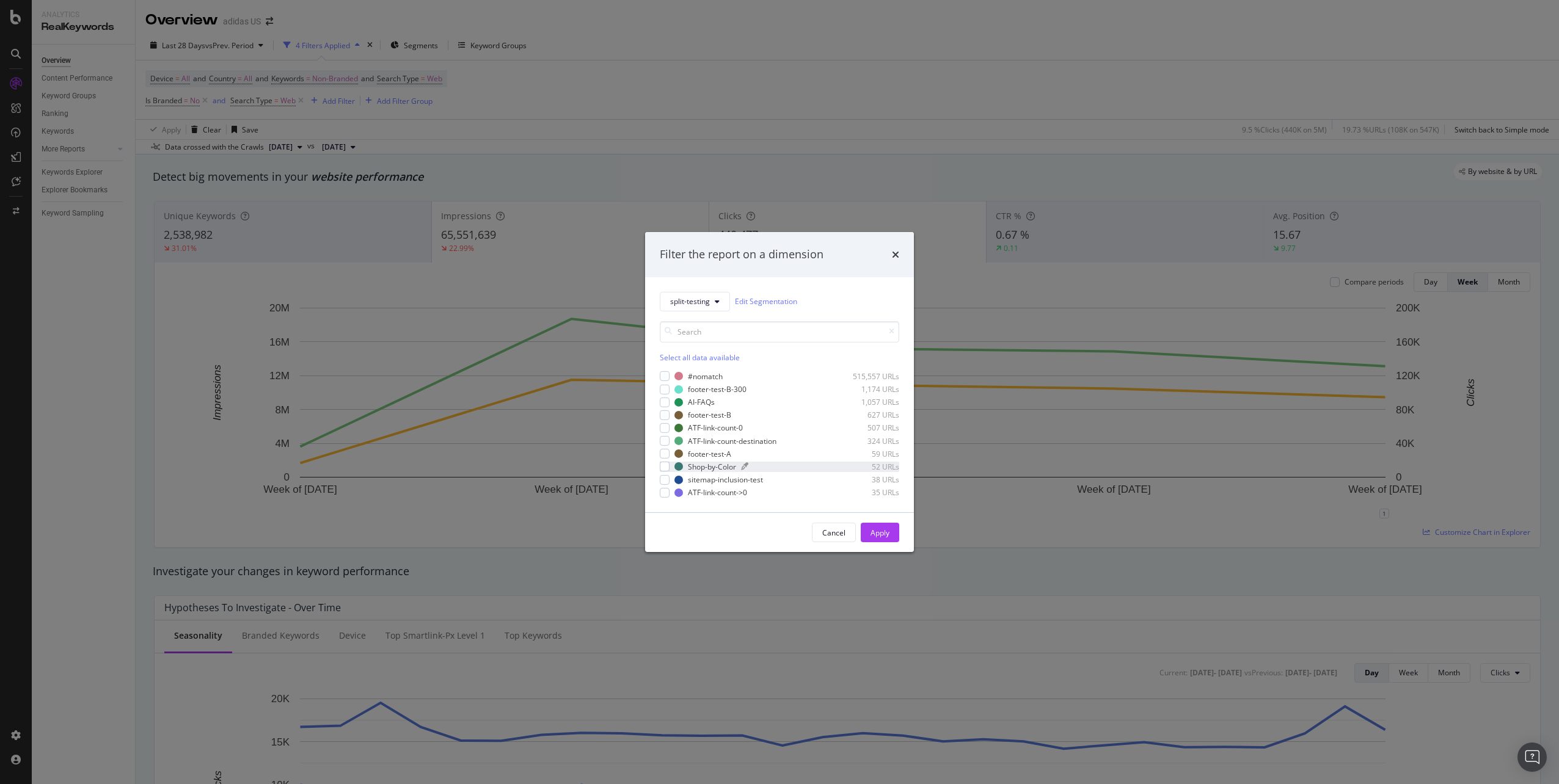
click at [754, 467] on div "modal" at bounding box center [787, 467] width 93 height 7
click at [885, 532] on div "Apply" at bounding box center [879, 533] width 19 height 10
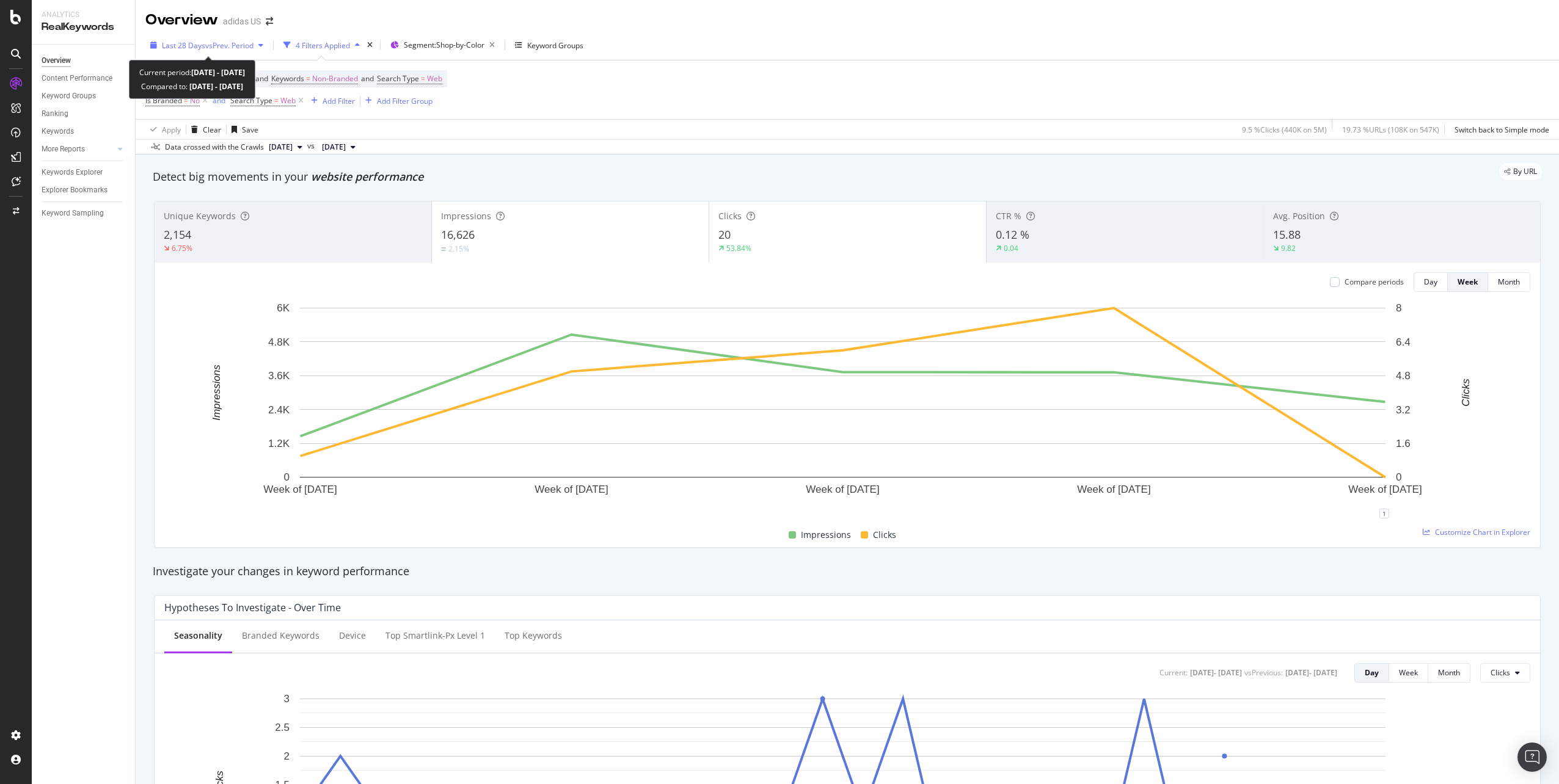
click at [215, 49] on span "vs Prev. Period" at bounding box center [229, 45] width 48 height 10
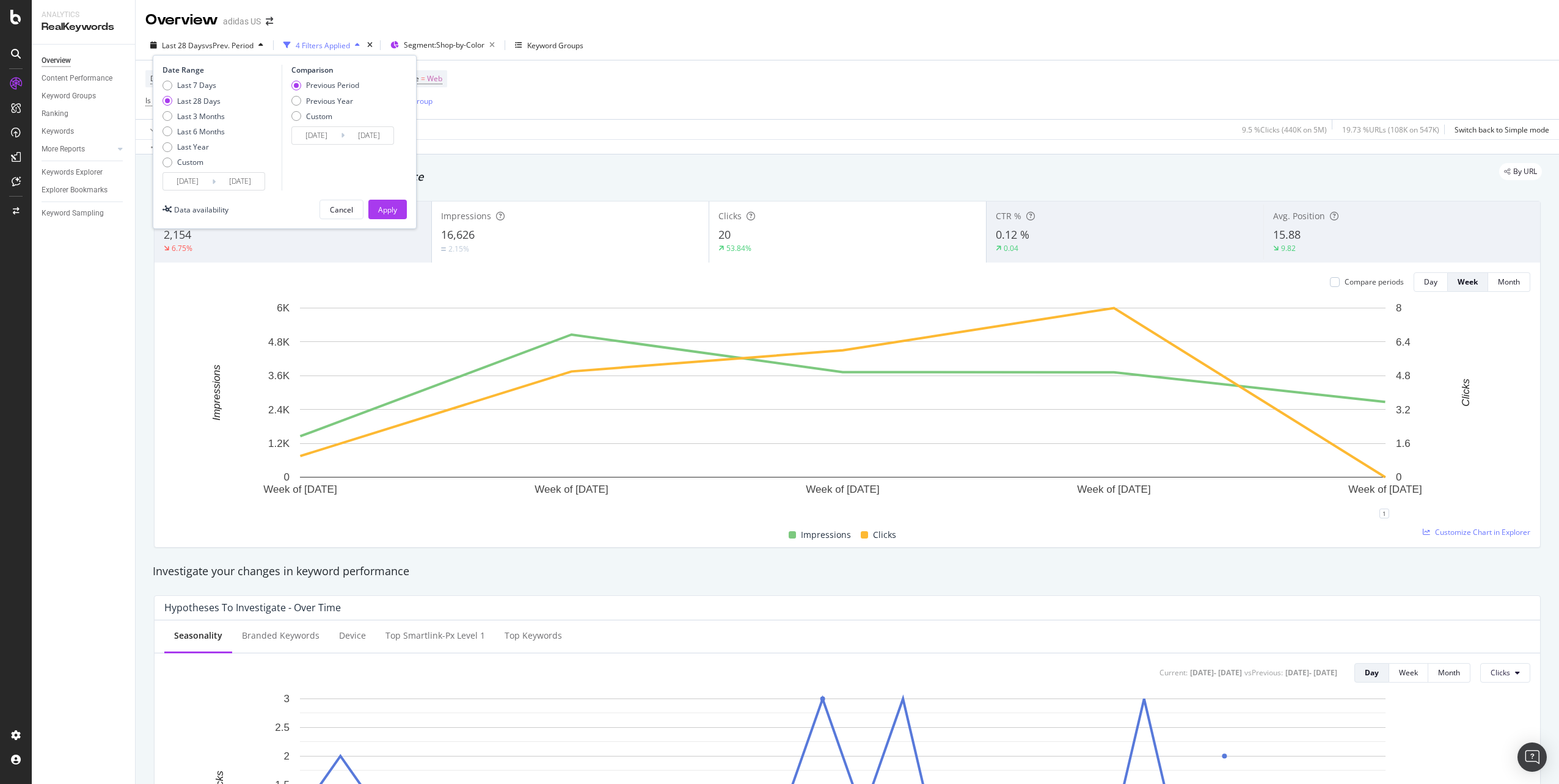
click at [218, 180] on input "[DATE]" at bounding box center [240, 181] width 49 height 17
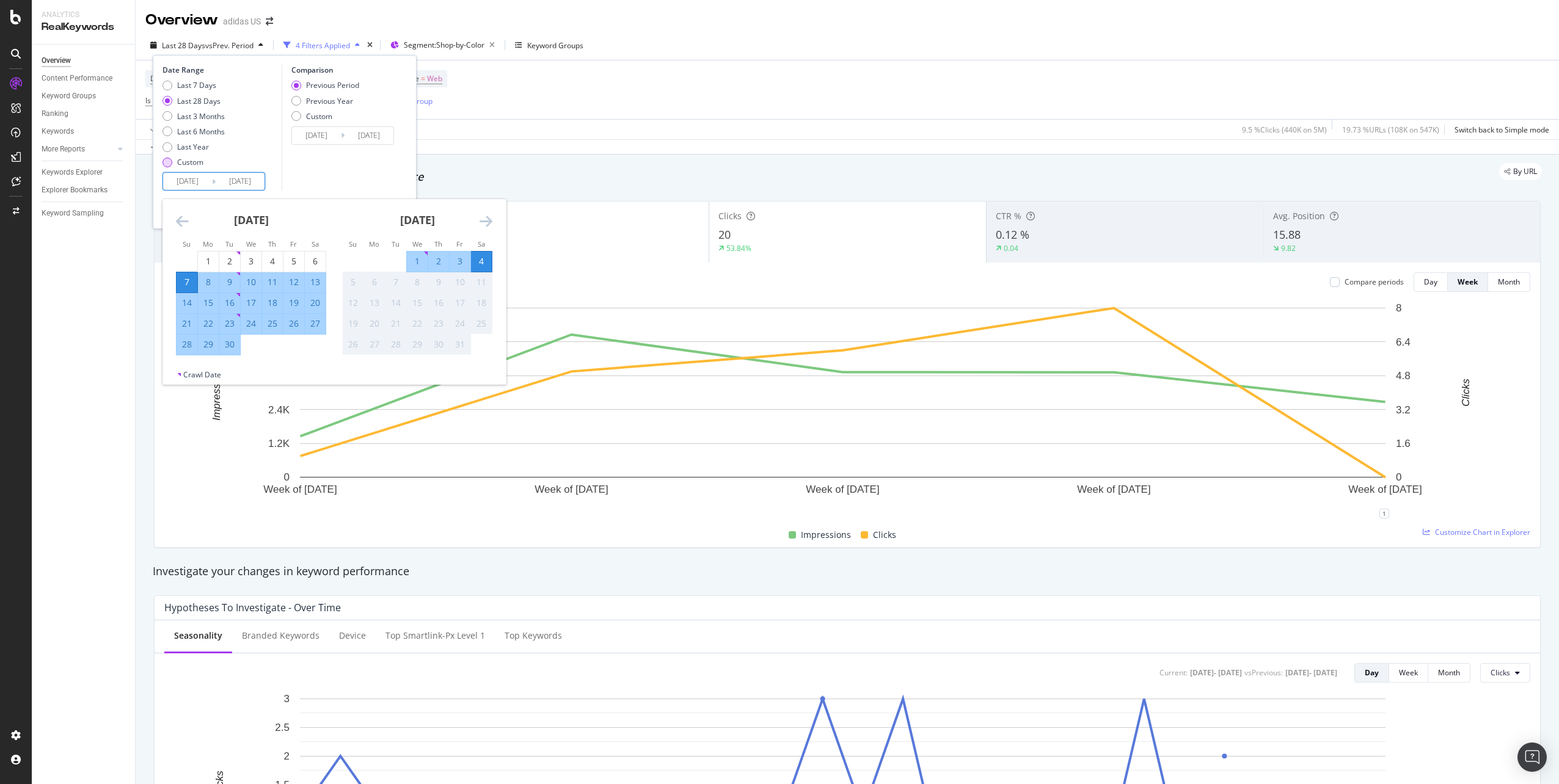
click at [197, 166] on div "Custom" at bounding box center [190, 162] width 26 height 10
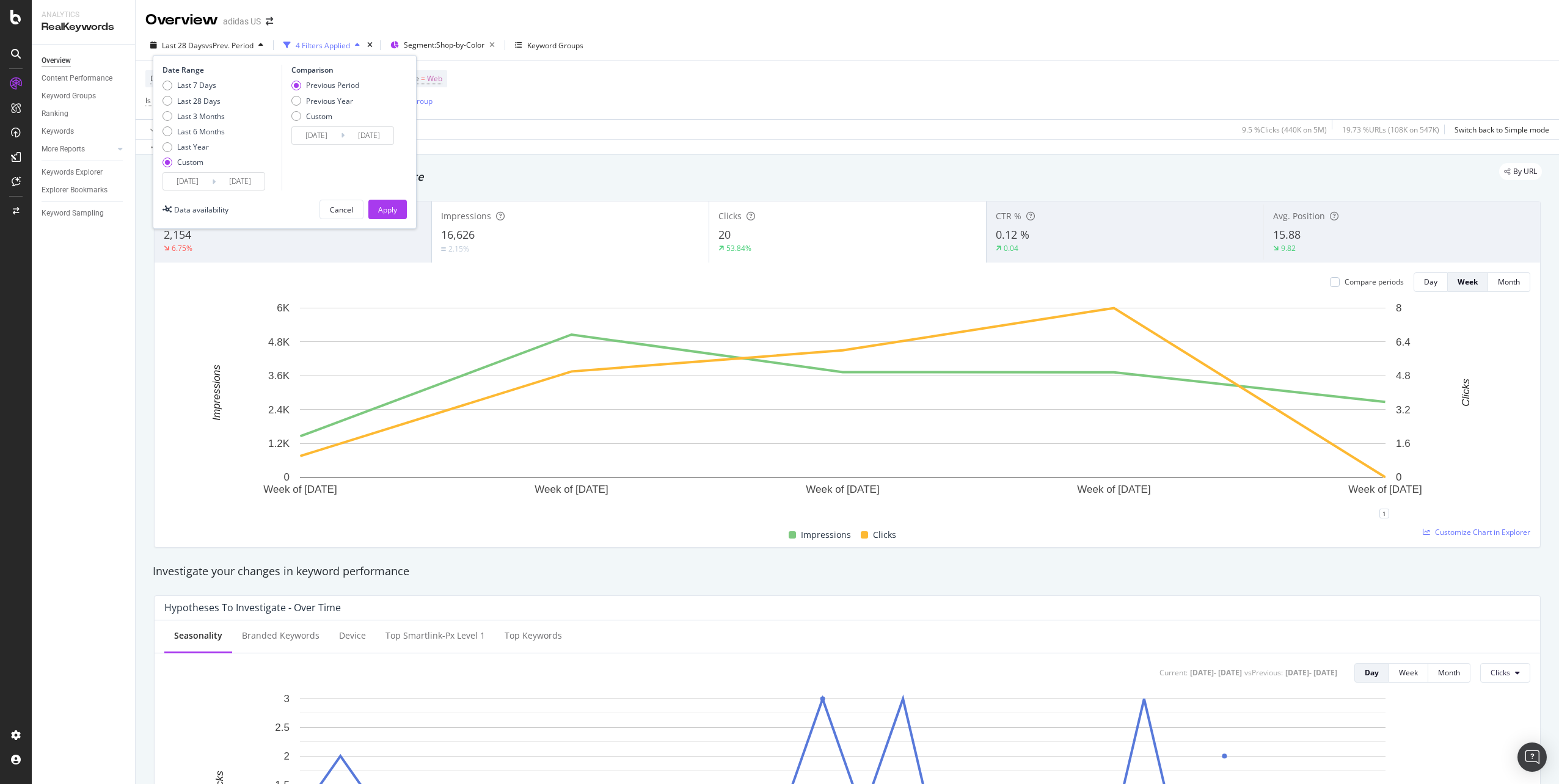
click at [310, 121] on div "Previous Period Previous Year Custom" at bounding box center [325, 102] width 68 height 45
click at [312, 116] on div "Custom" at bounding box center [318, 116] width 26 height 10
click at [235, 186] on input "[DATE]" at bounding box center [240, 181] width 49 height 17
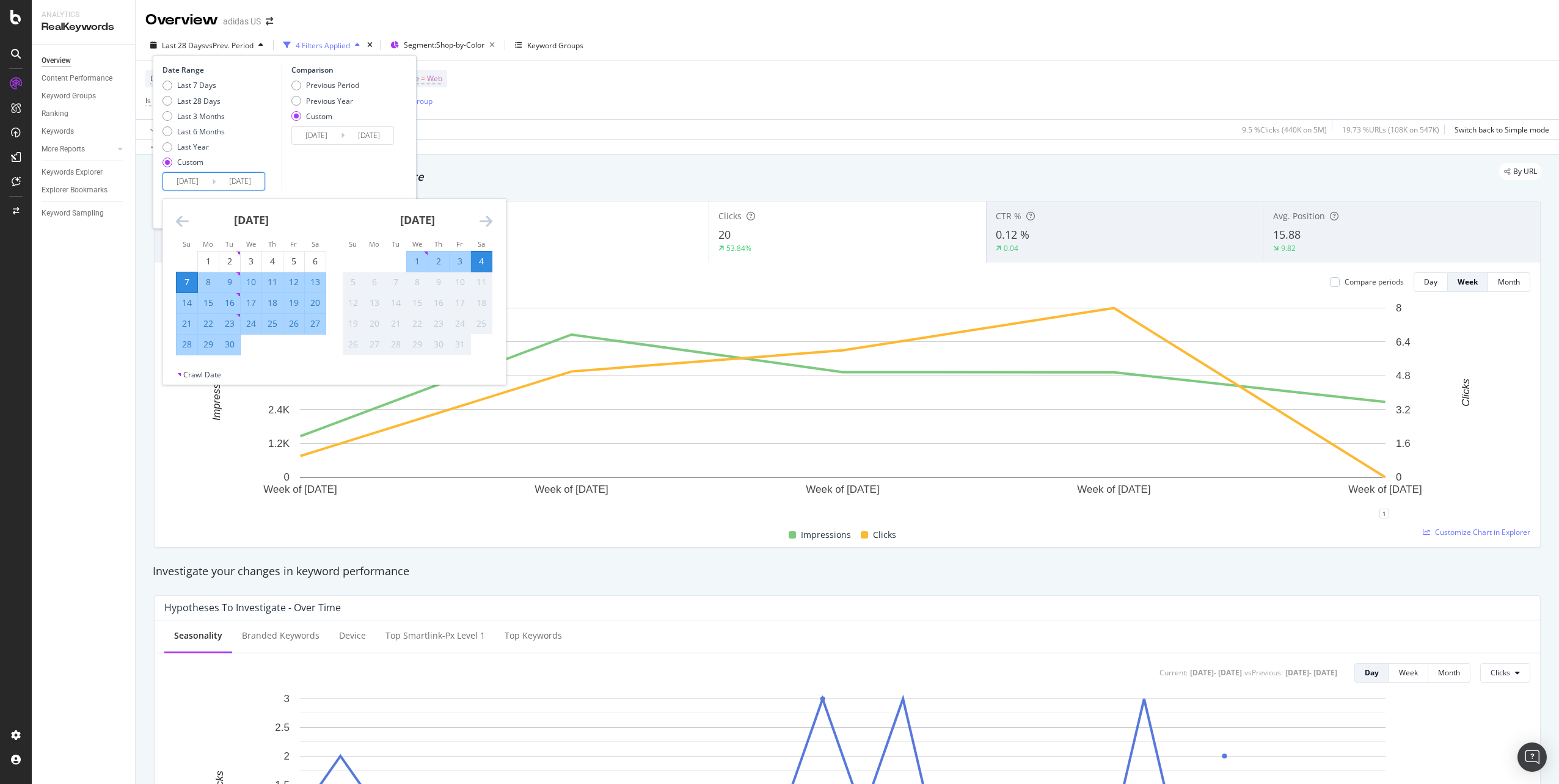
click at [189, 221] on div "[DATE]" at bounding box center [251, 225] width 151 height 52
click at [185, 220] on icon "Move backward to switch to the previous month." at bounding box center [182, 221] width 13 height 15
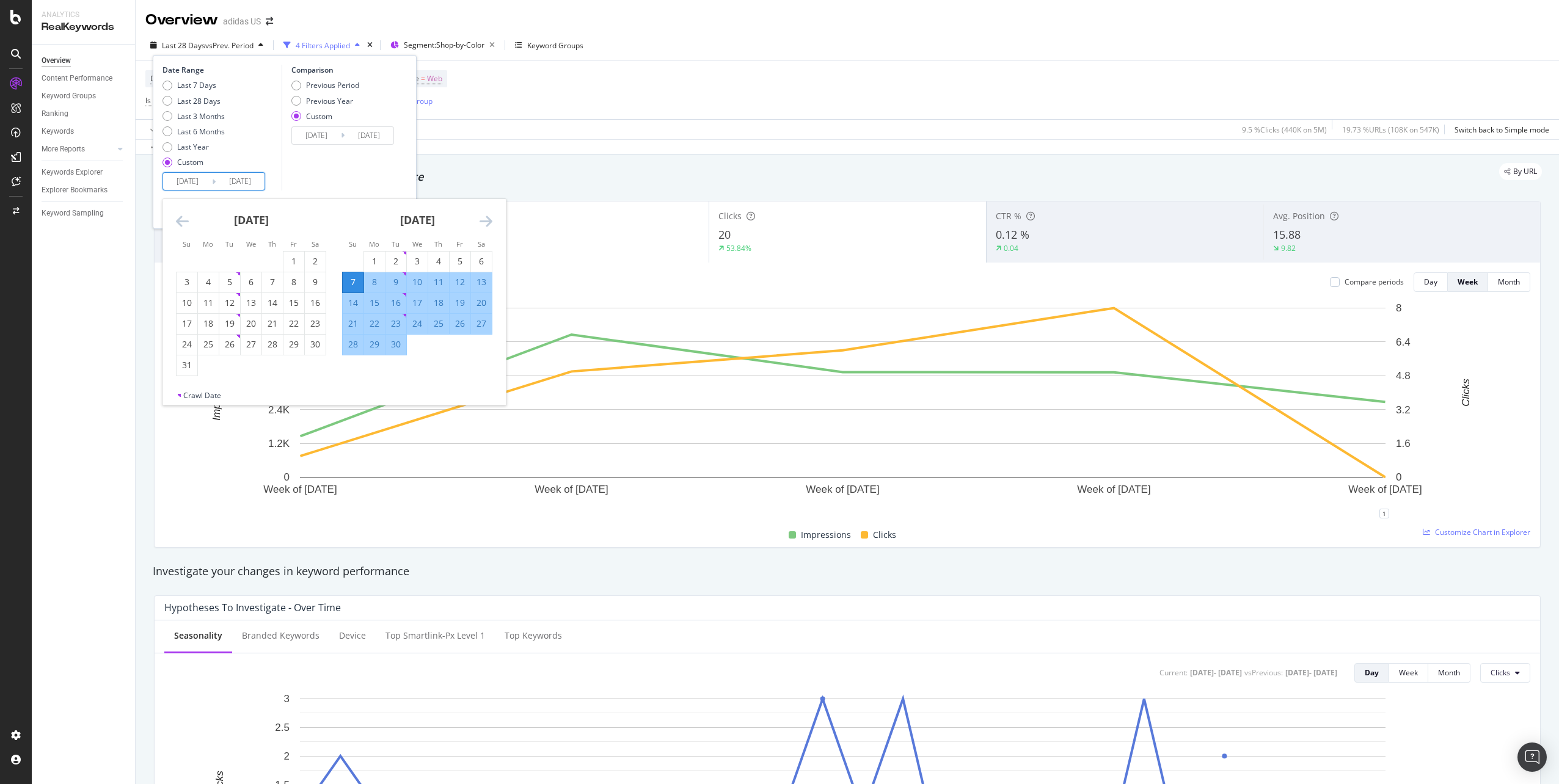
click at [184, 220] on icon "Move backward to switch to the previous month." at bounding box center [182, 221] width 13 height 15
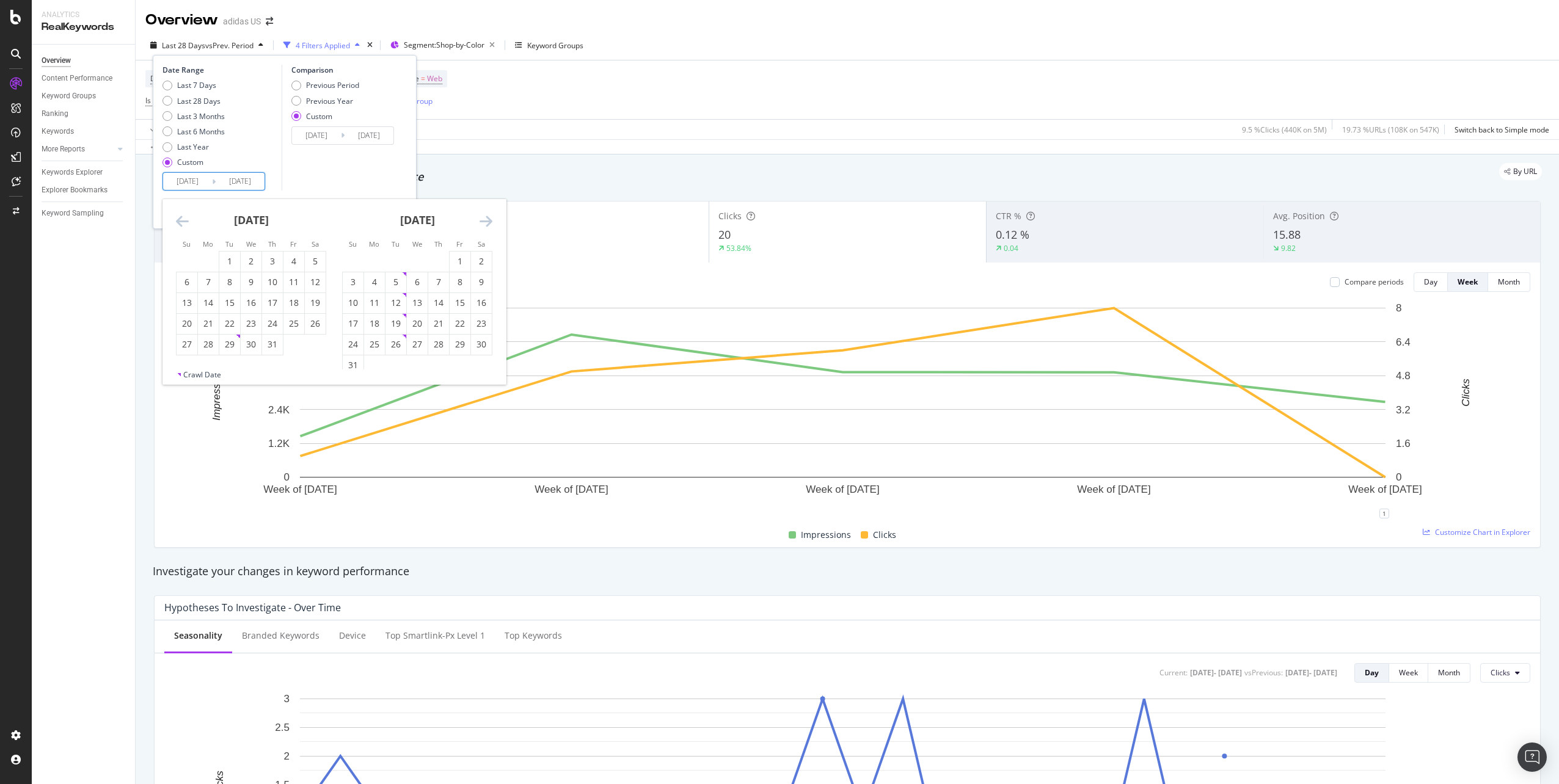
click at [184, 220] on icon "Move backward to switch to the previous month." at bounding box center [182, 221] width 13 height 15
click at [404, 262] on div "1" at bounding box center [396, 261] width 21 height 12
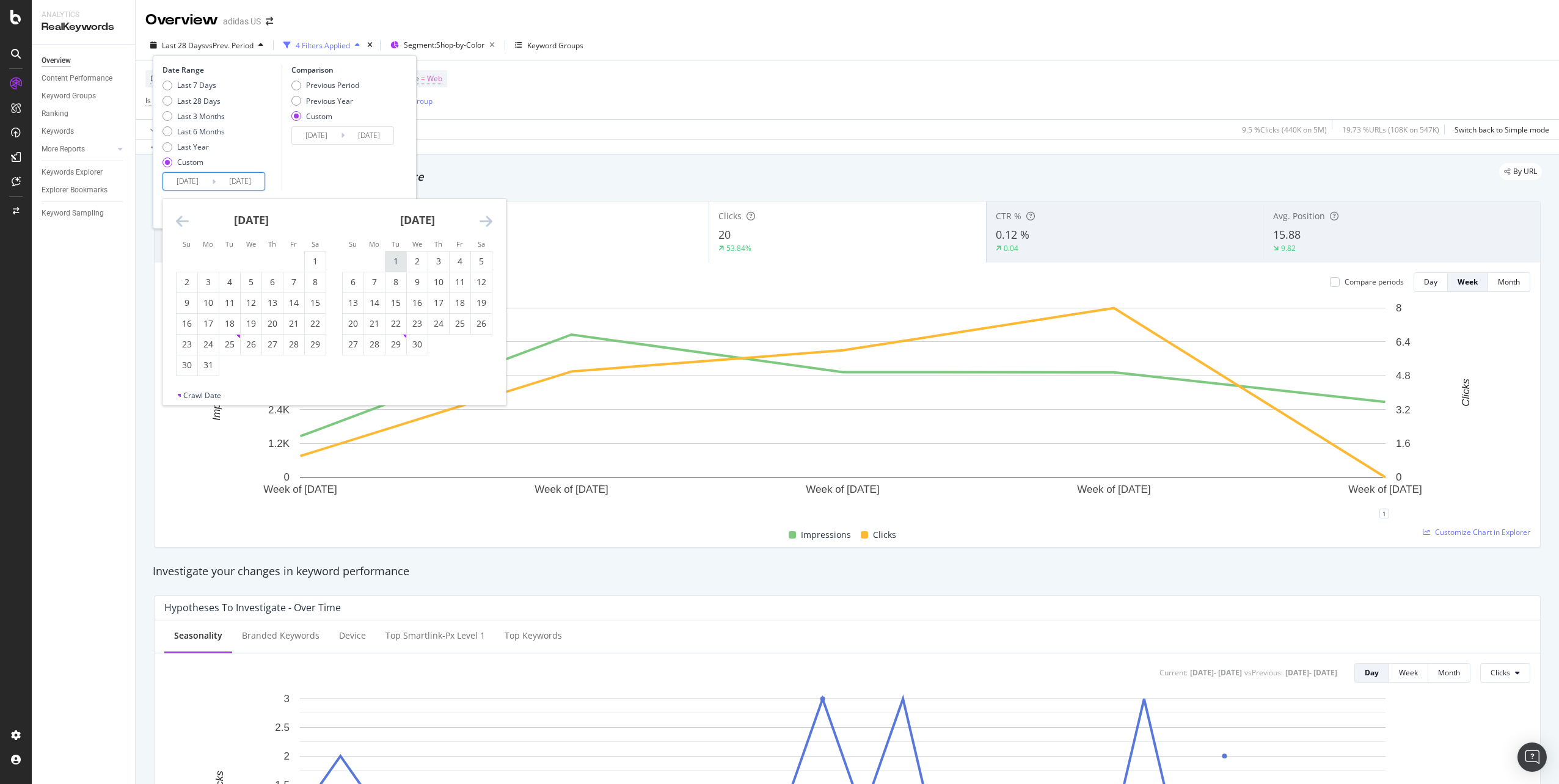
type input "[DATE]"
click at [380, 342] on div "28" at bounding box center [374, 344] width 21 height 12
type input "[DATE]"
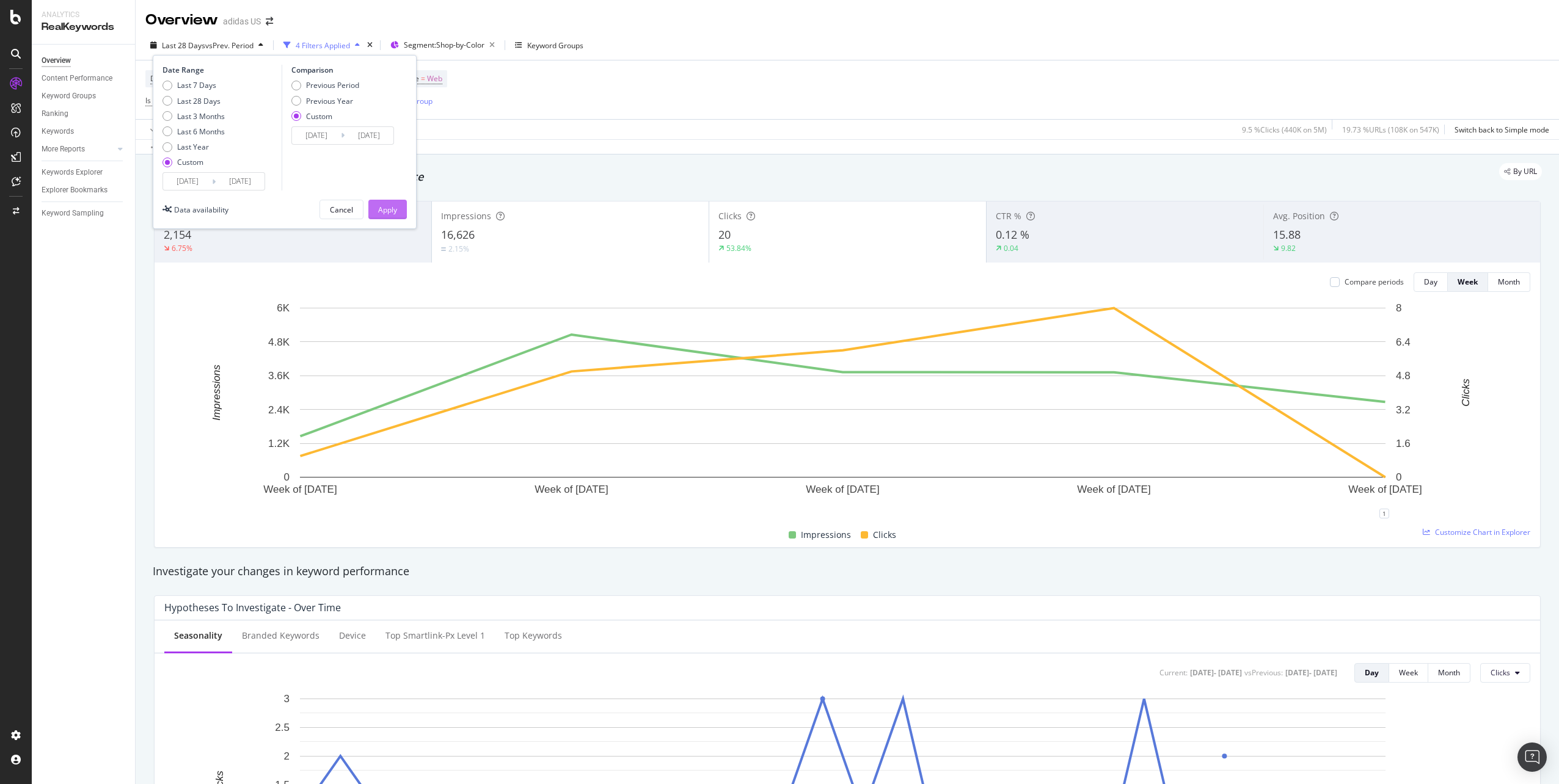
click at [388, 215] on div "Apply" at bounding box center [387, 209] width 19 height 19
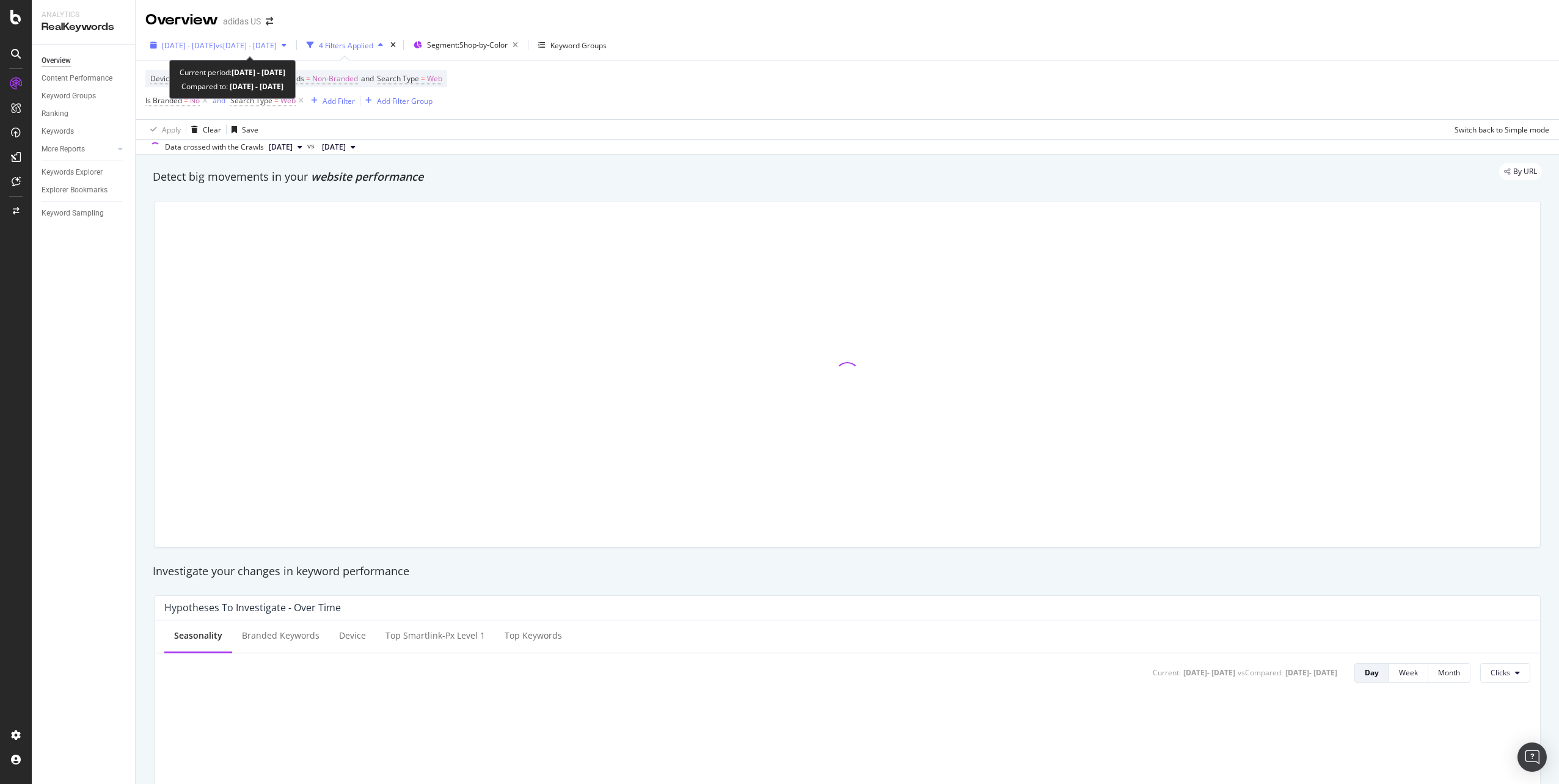
click at [215, 48] on span "[DATE] - [DATE]" at bounding box center [189, 45] width 54 height 10
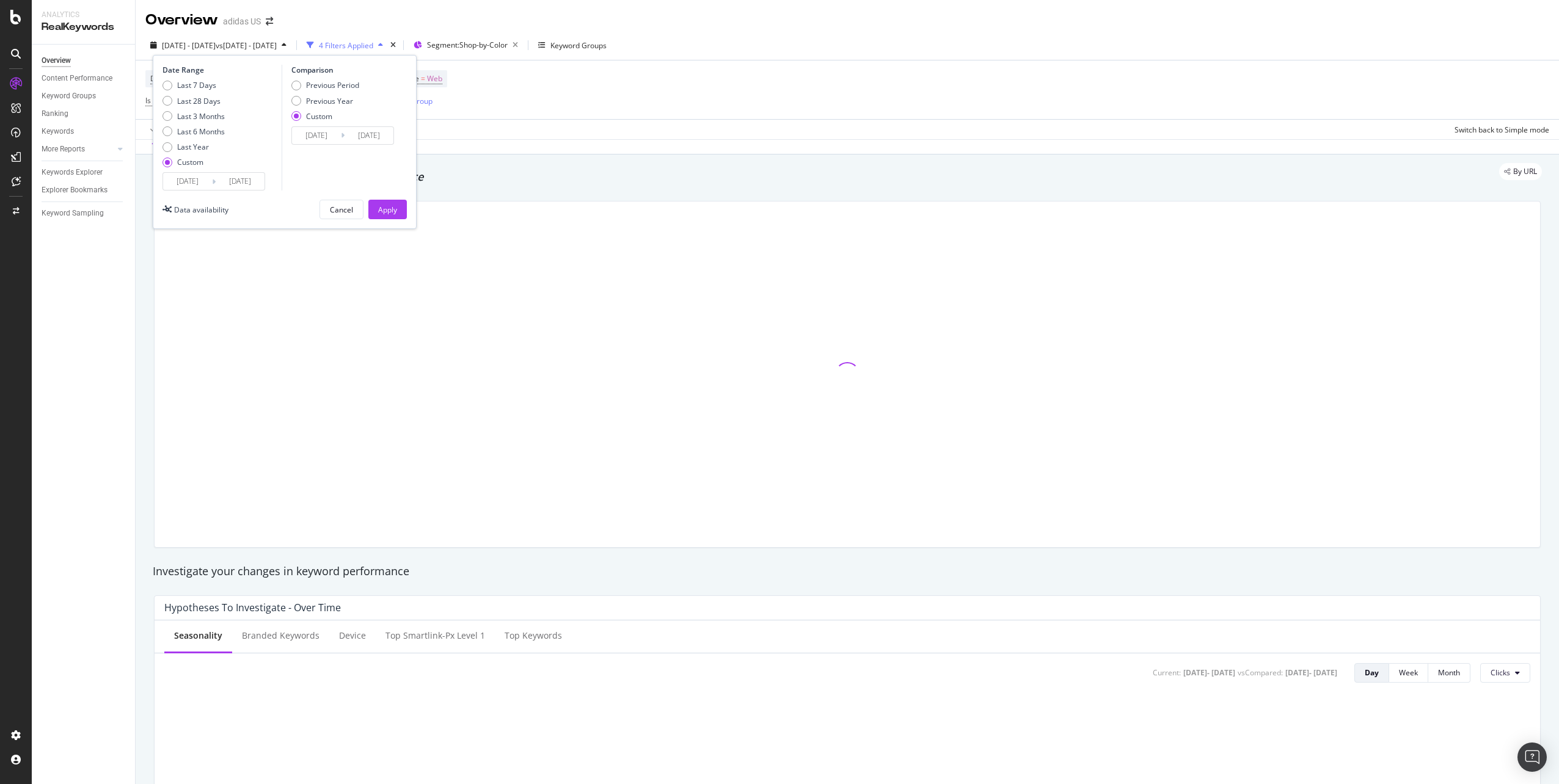
click at [343, 138] on icon at bounding box center [342, 136] width 4 height 12
click at [321, 135] on input "[DATE]" at bounding box center [317, 135] width 49 height 17
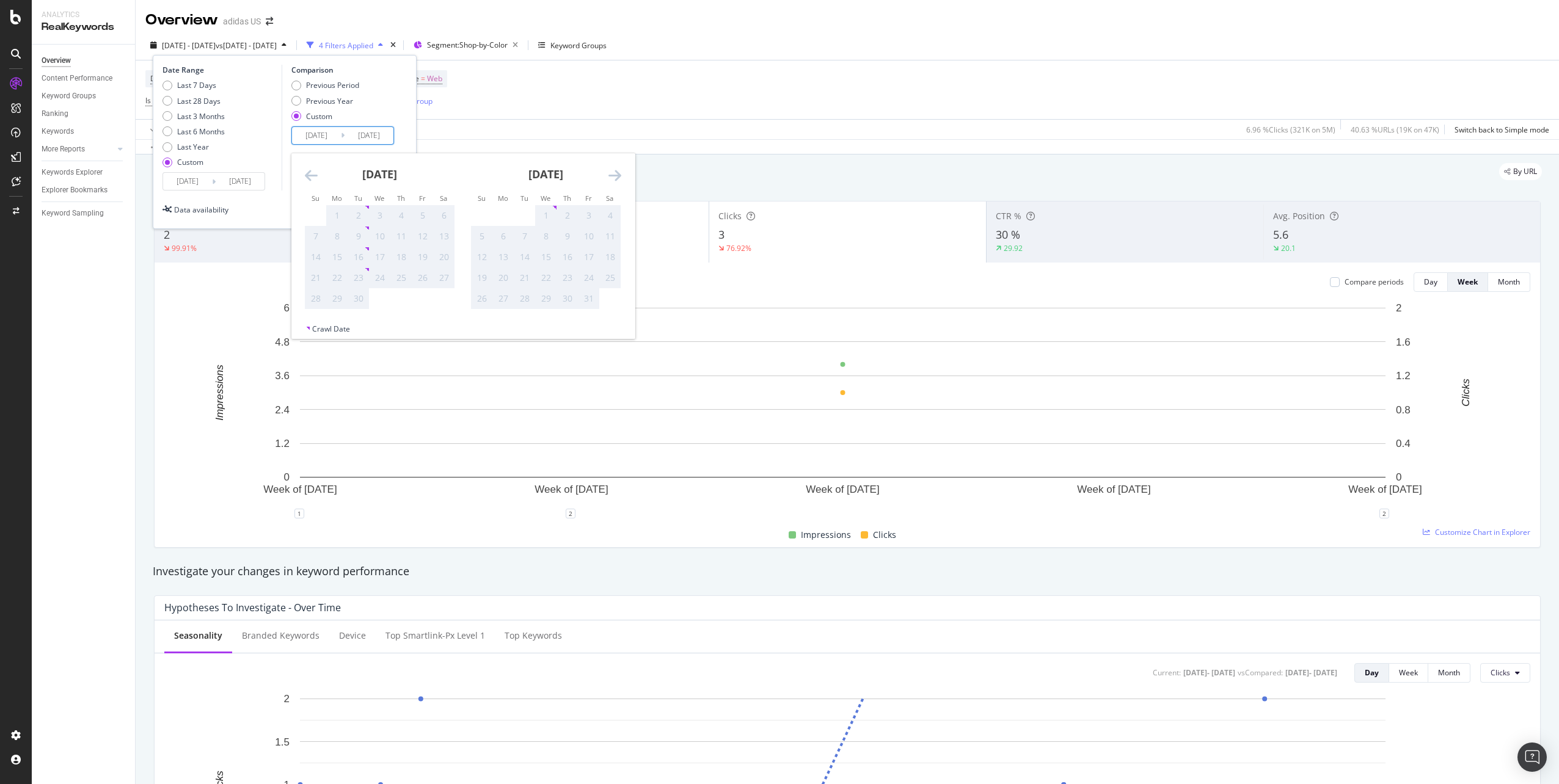
click at [316, 183] on icon "Move backward to switch to the previous month." at bounding box center [311, 175] width 13 height 15
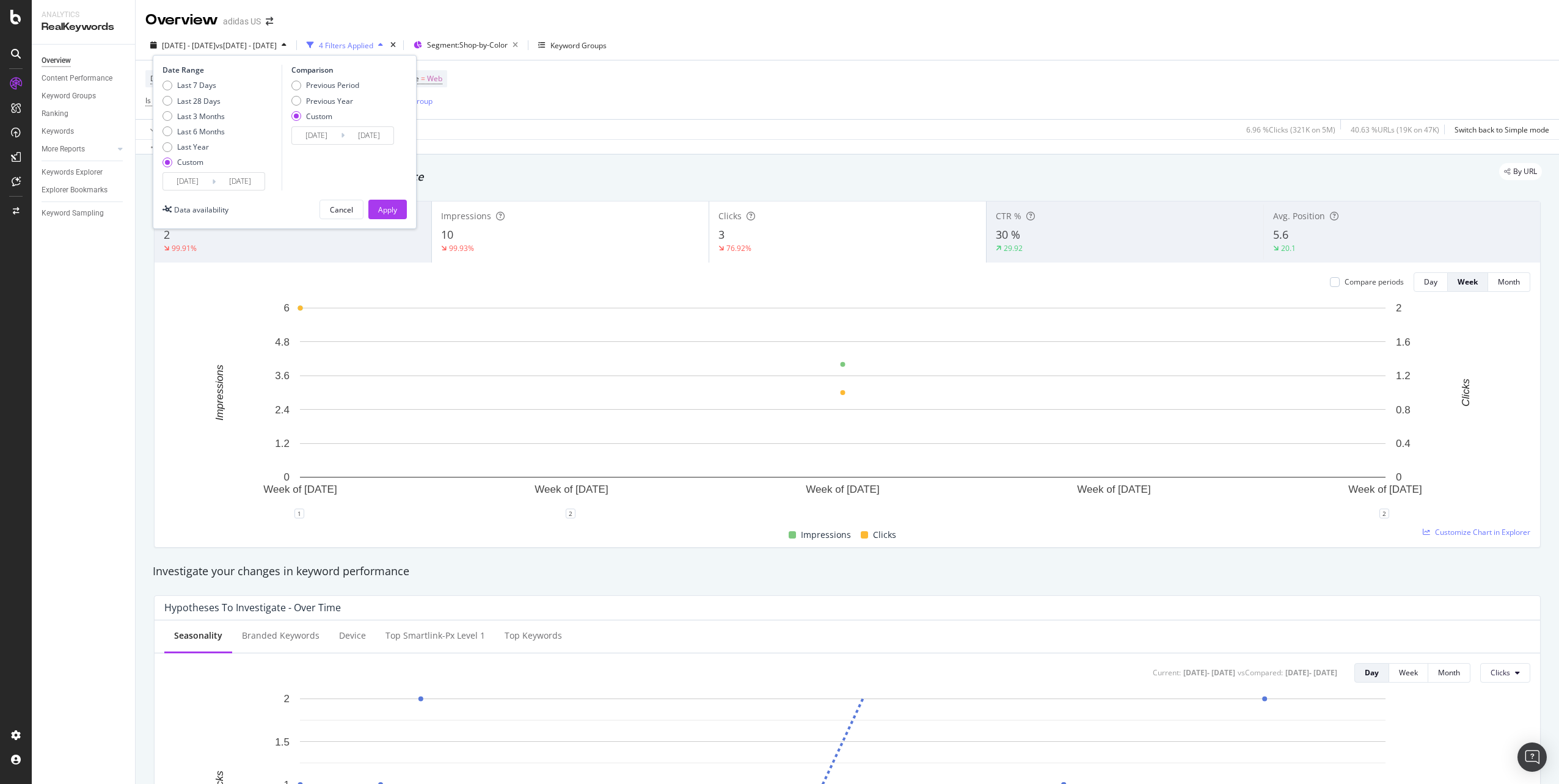
drag, startPoint x: 316, startPoint y: 183, endPoint x: 388, endPoint y: 107, distance: 104.7
click at [388, 107] on div "Previous Period Previous Year Custom" at bounding box center [344, 102] width 107 height 45
click at [181, 183] on input "[DATE]" at bounding box center [188, 181] width 49 height 17
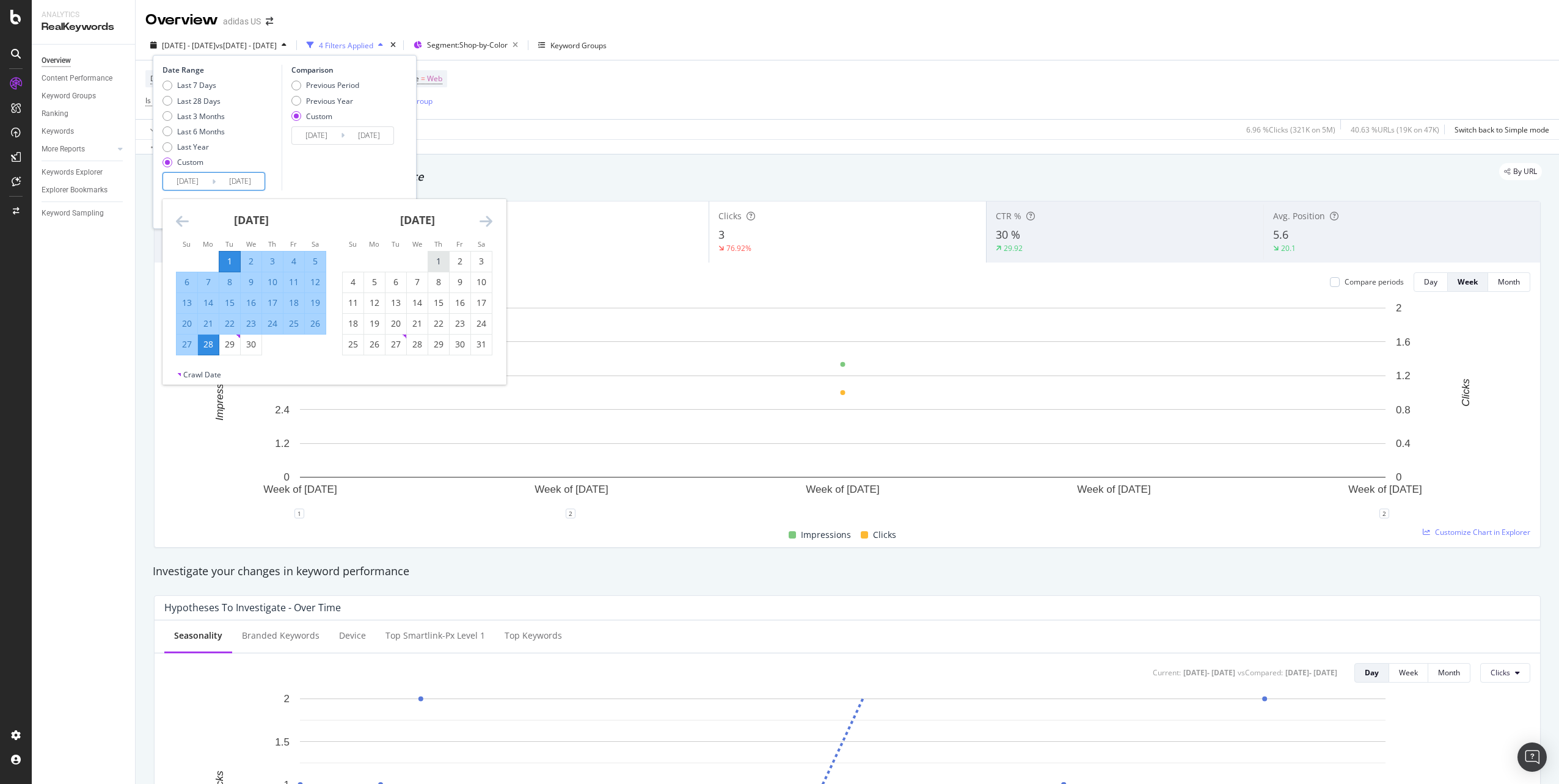
click at [433, 265] on div "1" at bounding box center [438, 261] width 21 height 12
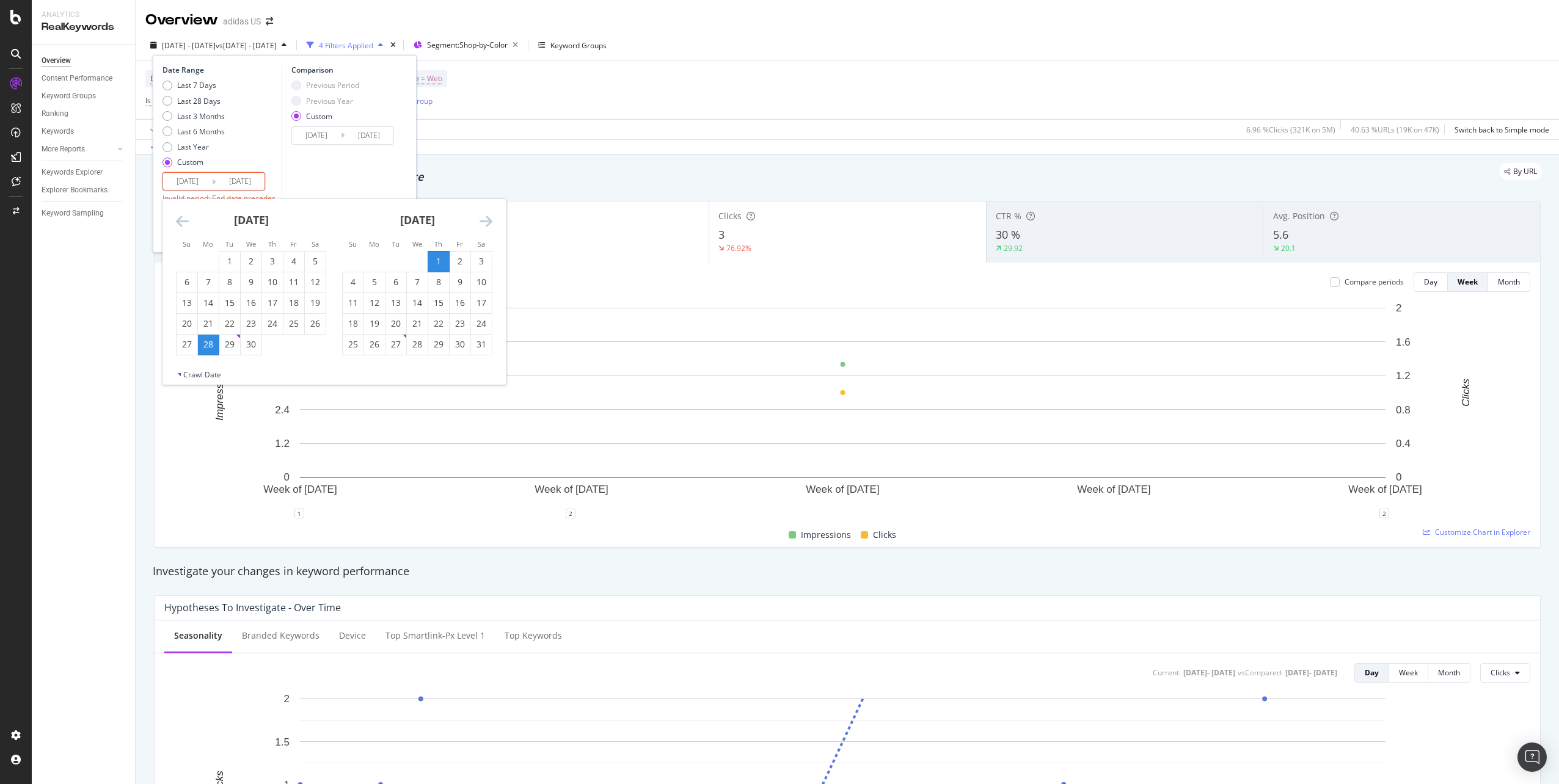
type input "[DATE]"
click at [478, 348] on div "31" at bounding box center [482, 344] width 21 height 12
type input "[DATE]"
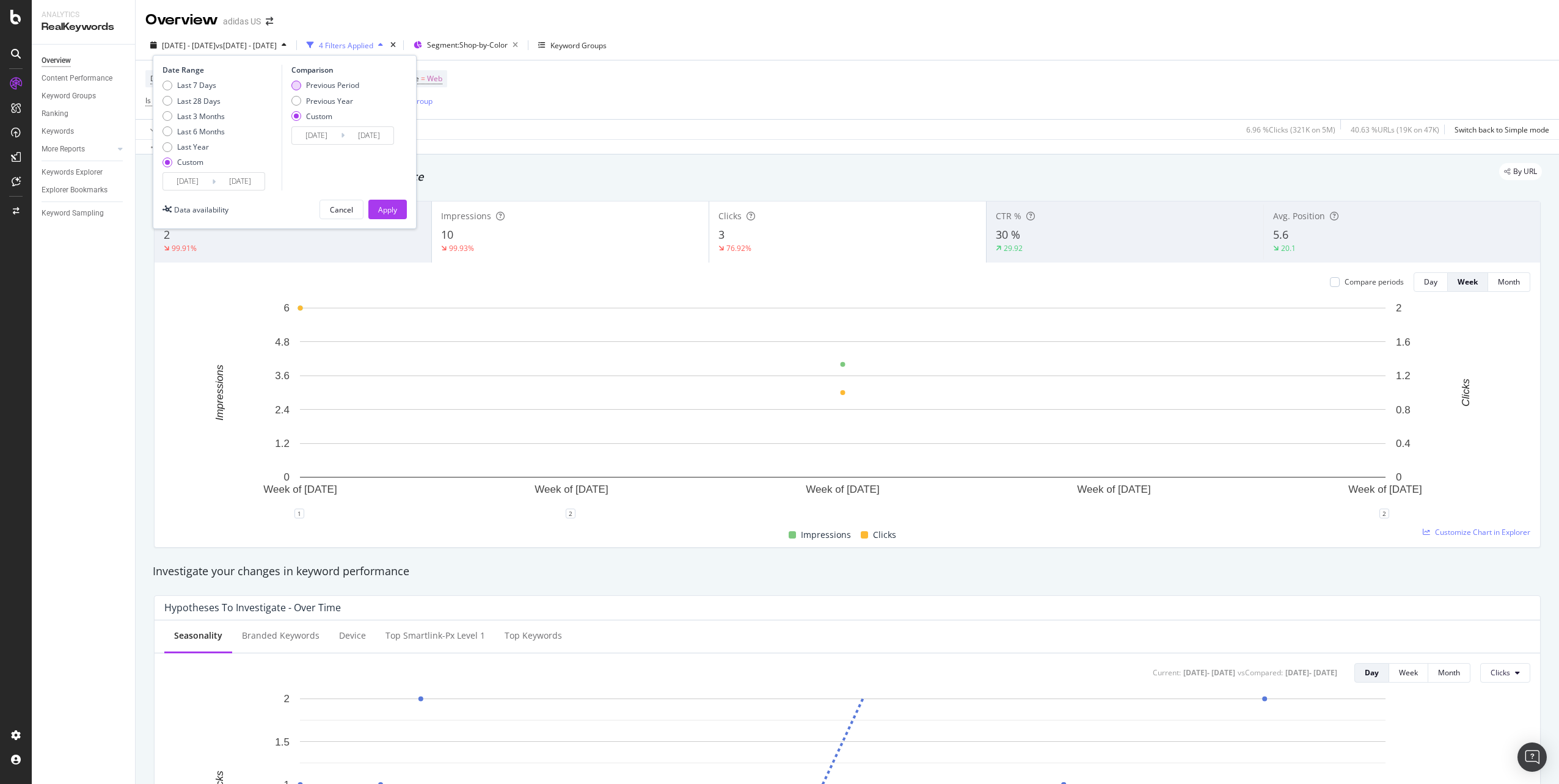
click at [331, 82] on div "Previous Period" at bounding box center [332, 85] width 53 height 10
type input "[DATE]"
click at [385, 213] on div "Apply" at bounding box center [387, 209] width 19 height 10
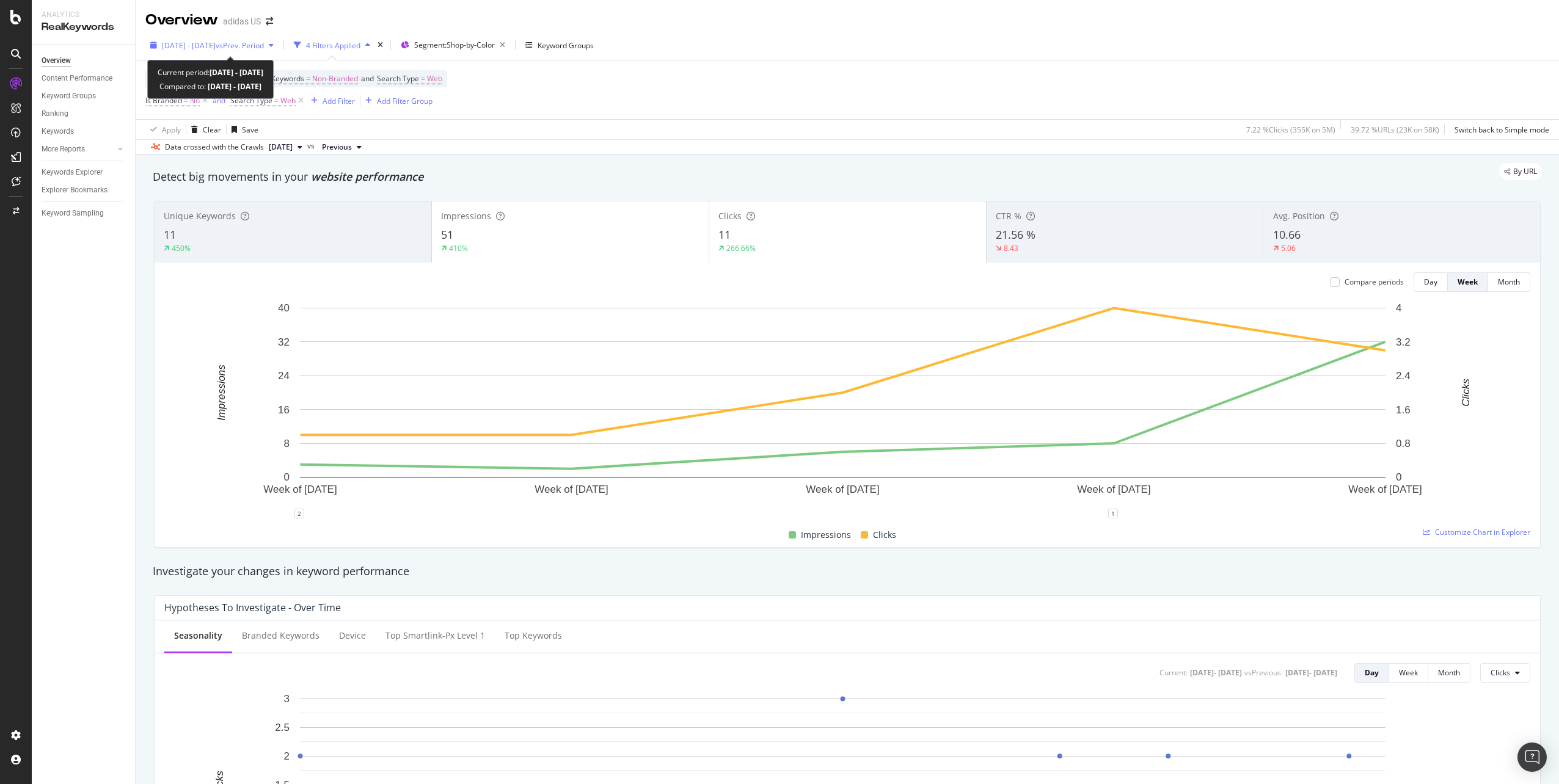
click at [215, 42] on span "[DATE] - [DATE]" at bounding box center [189, 45] width 54 height 10
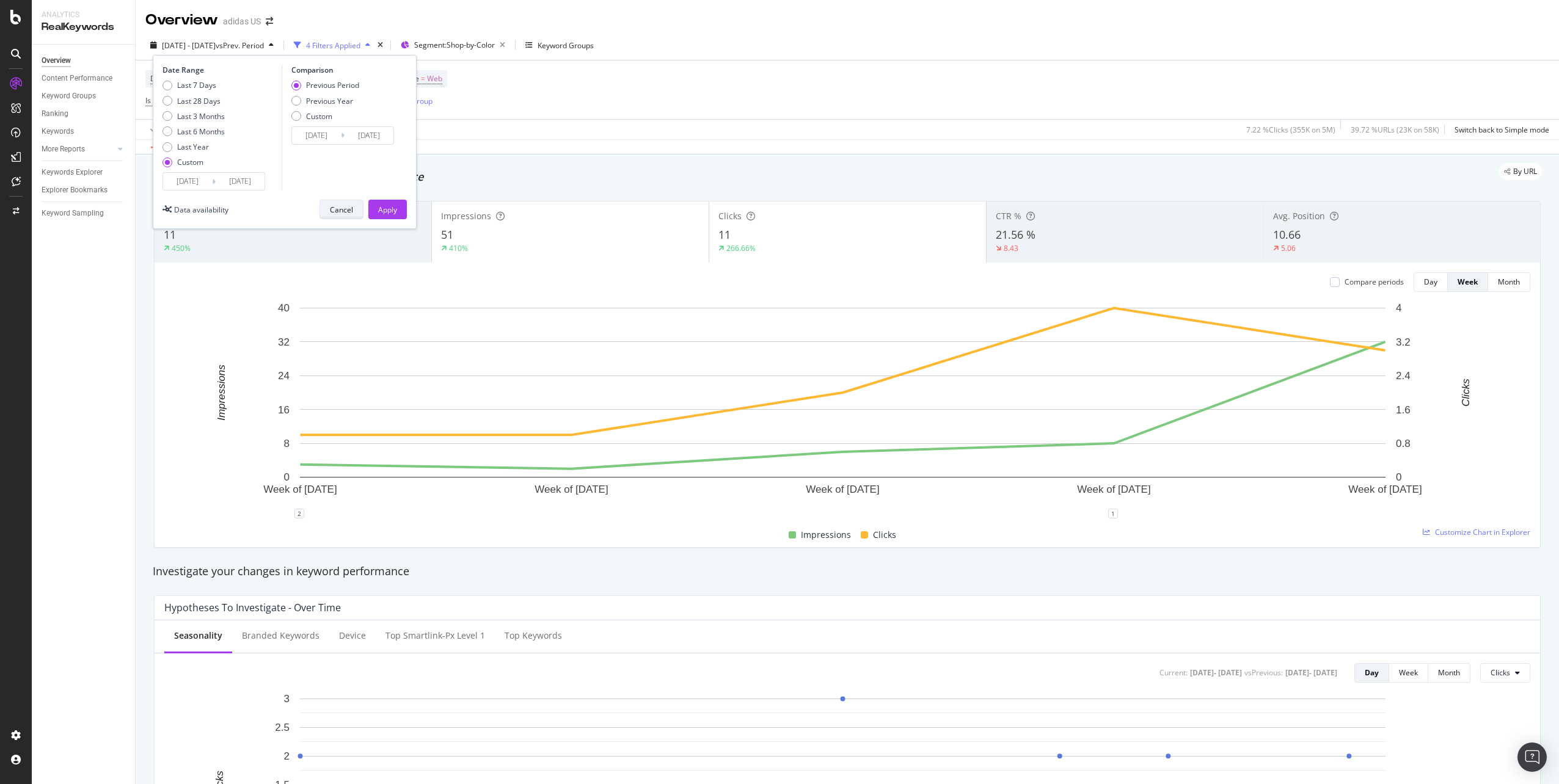
click at [353, 209] on div "Cancel" at bounding box center [341, 209] width 23 height 10
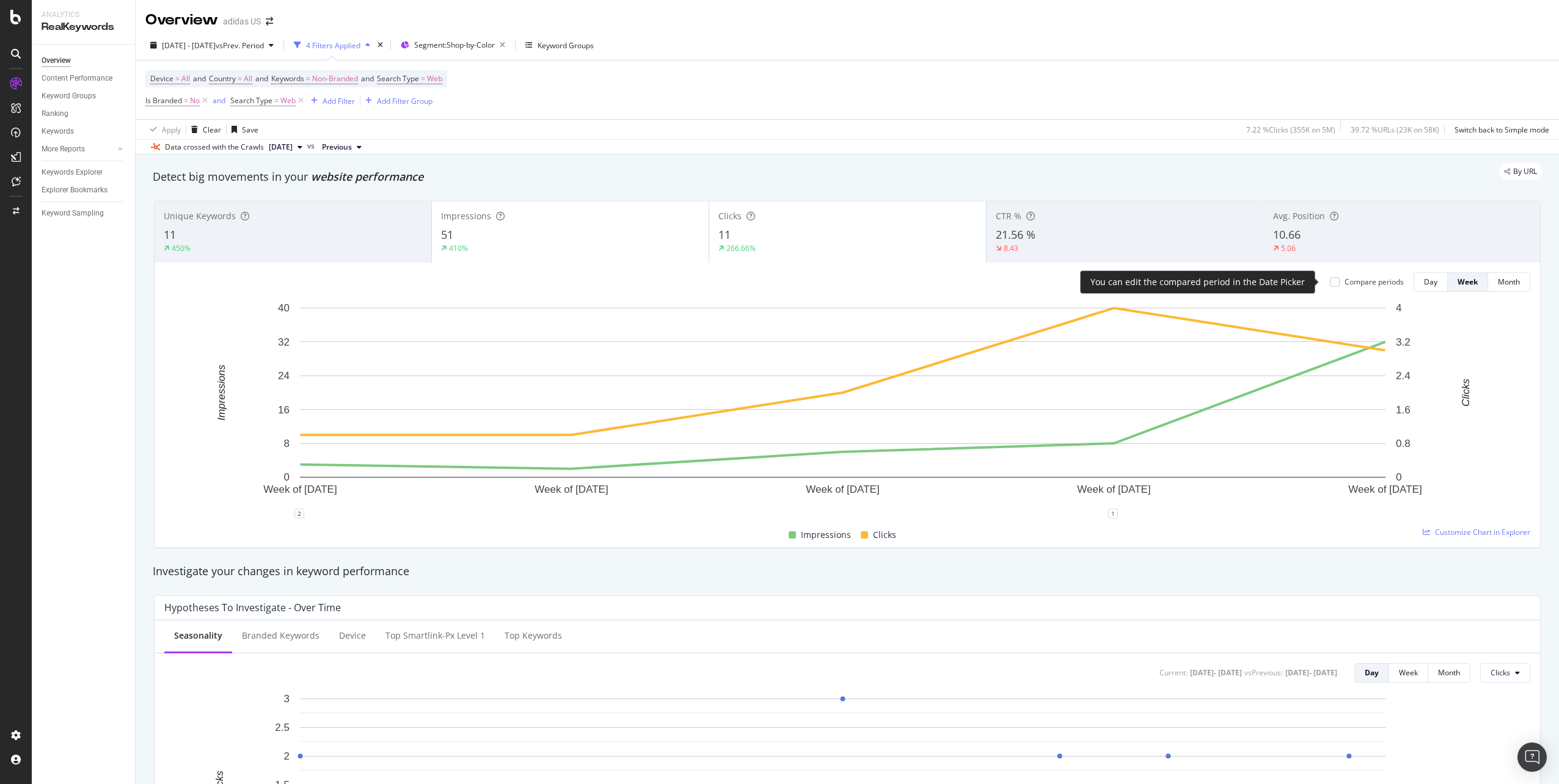
click at [1358, 287] on div "Compare periods" at bounding box center [1373, 282] width 59 height 10
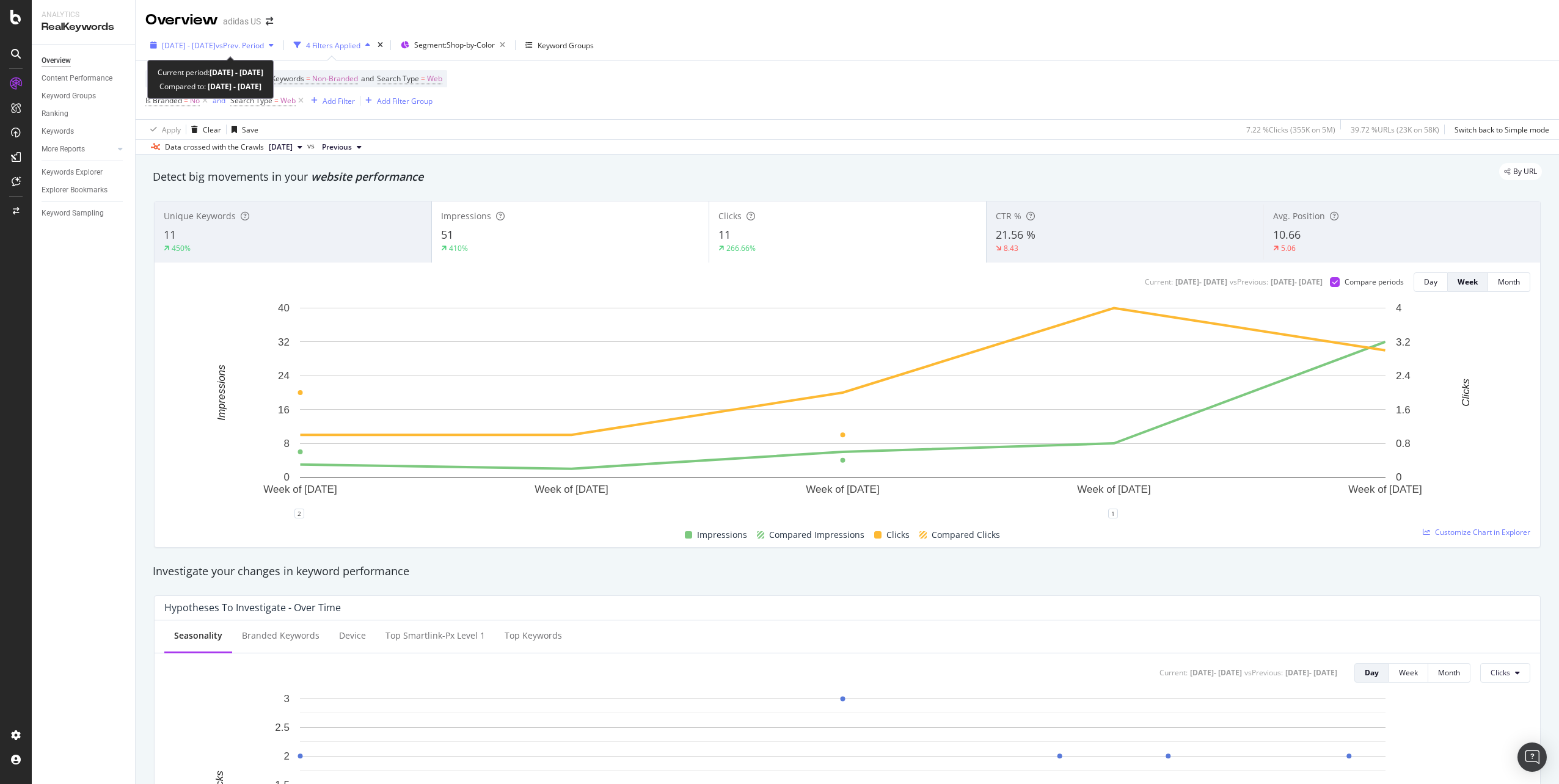
click at [202, 42] on span "[DATE] - [DATE]" at bounding box center [189, 45] width 54 height 10
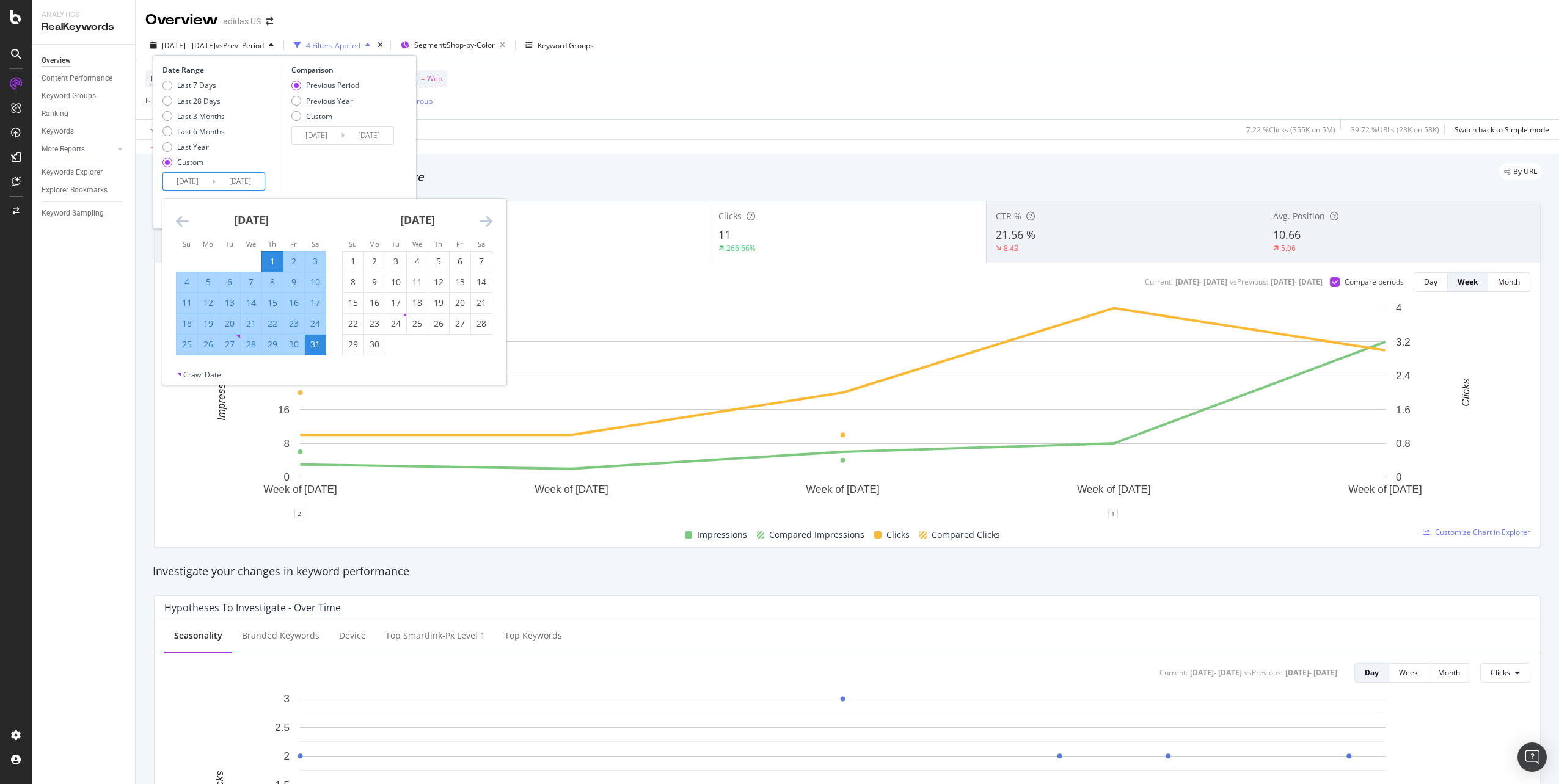
click at [194, 181] on input "[DATE]" at bounding box center [188, 181] width 49 height 17
click at [184, 221] on icon "Move backward to switch to the previous month." at bounding box center [182, 221] width 13 height 15
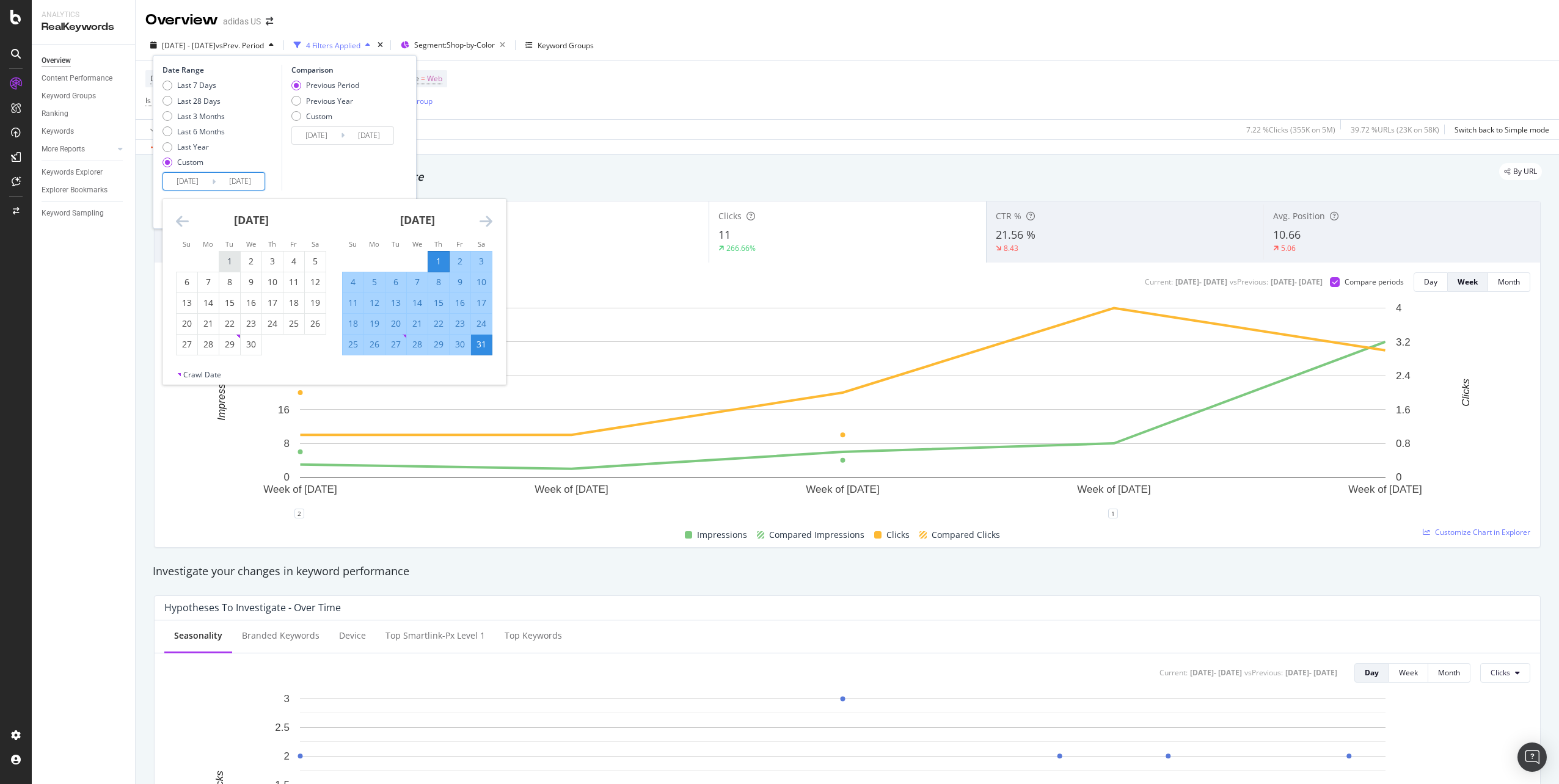
click at [225, 265] on div "1" at bounding box center [230, 261] width 21 height 12
type input "[DATE]"
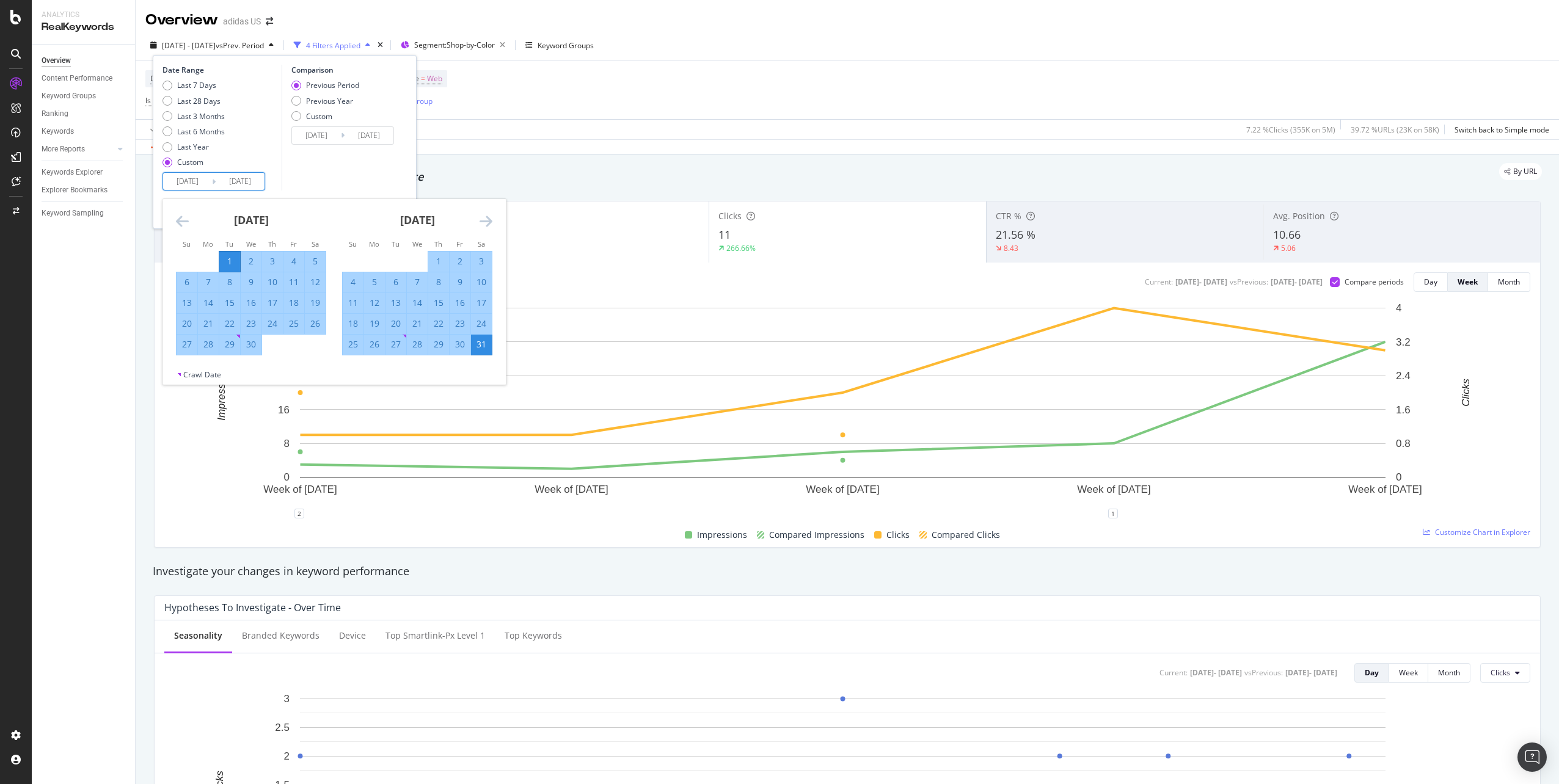
click at [186, 343] on div "27" at bounding box center [187, 344] width 21 height 12
type input "[DATE]"
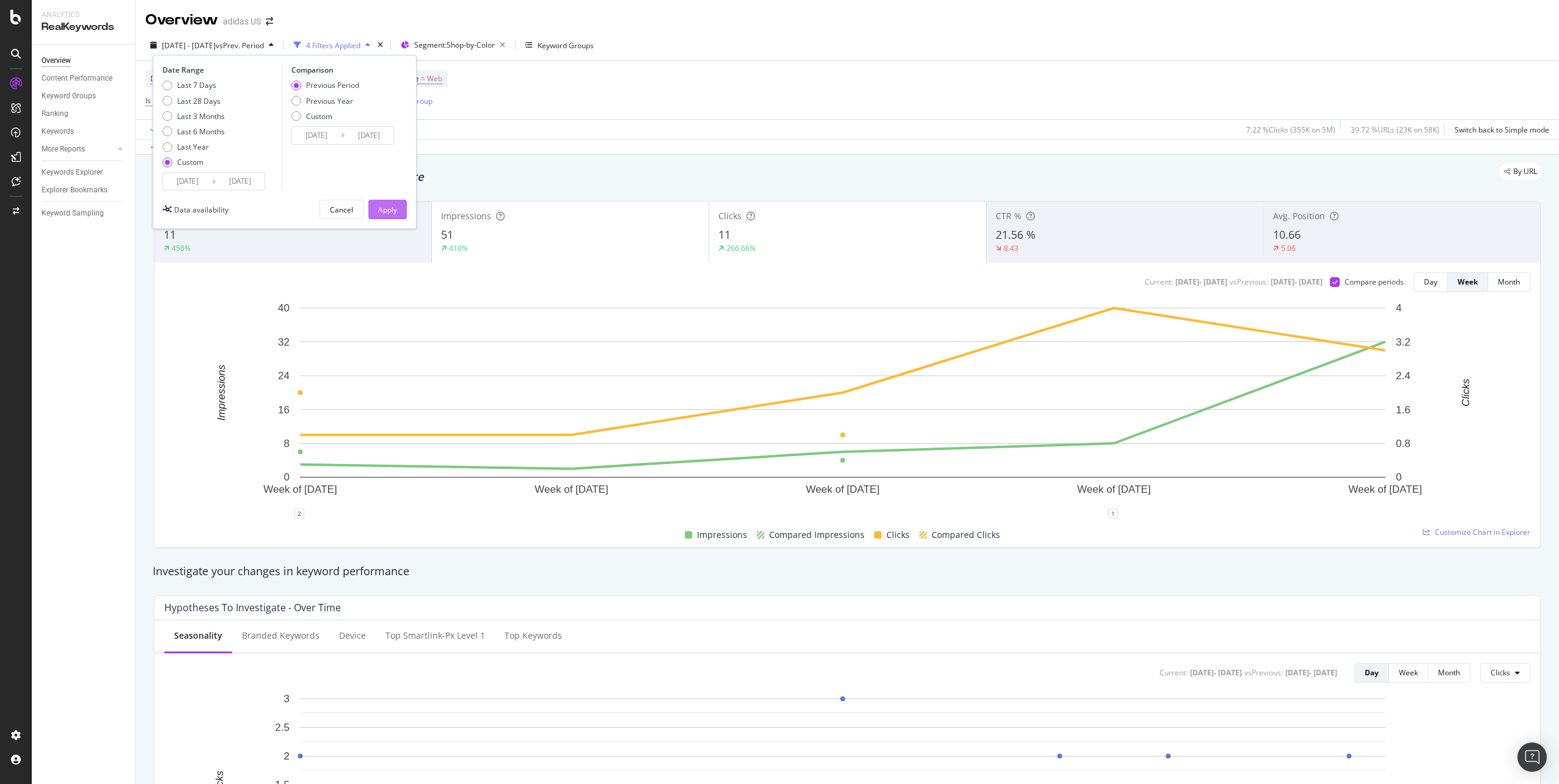
click at [385, 213] on div "Apply" at bounding box center [387, 209] width 19 height 10
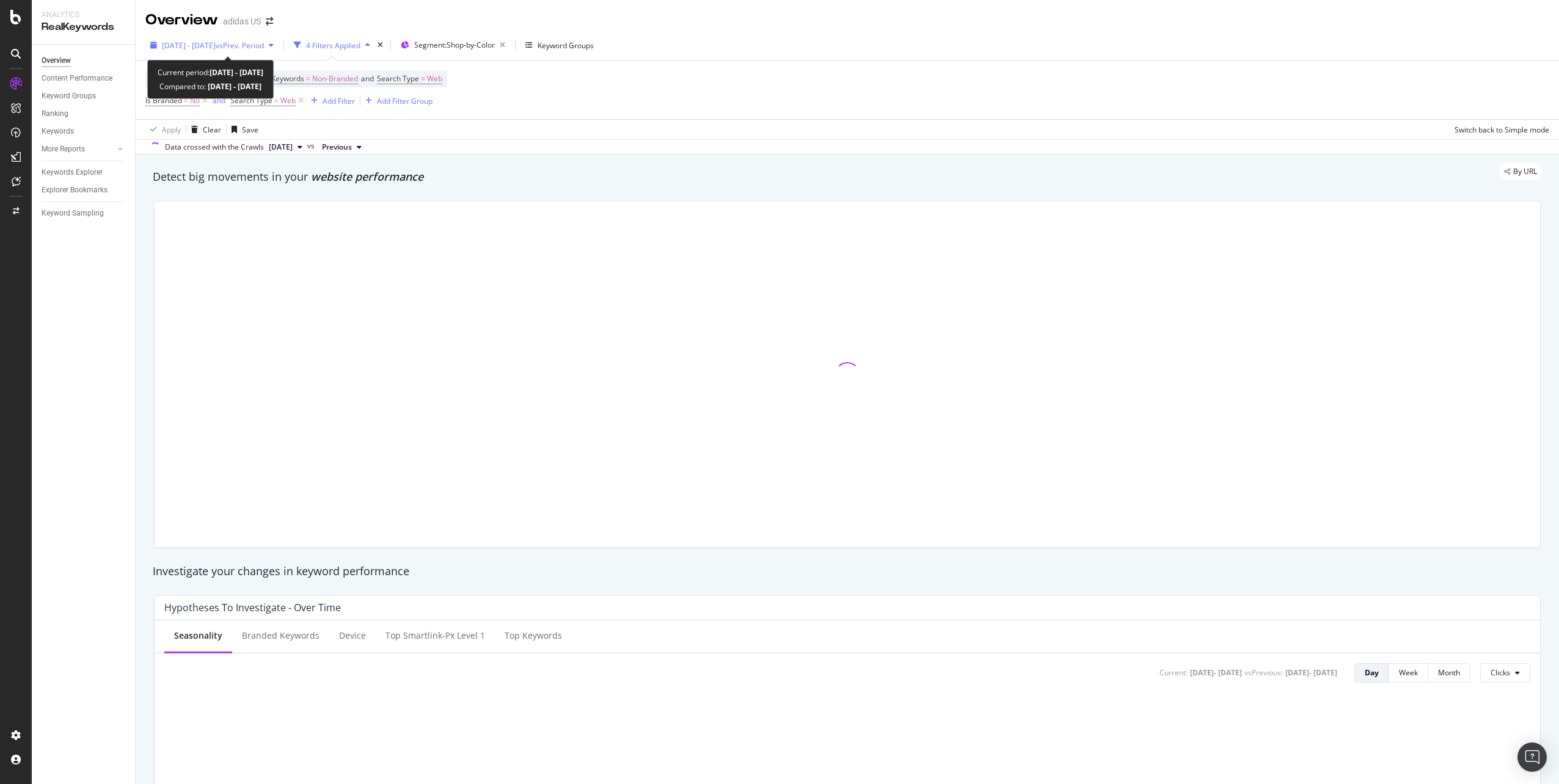
click at [200, 48] on span "[DATE] - [DATE]" at bounding box center [189, 45] width 54 height 10
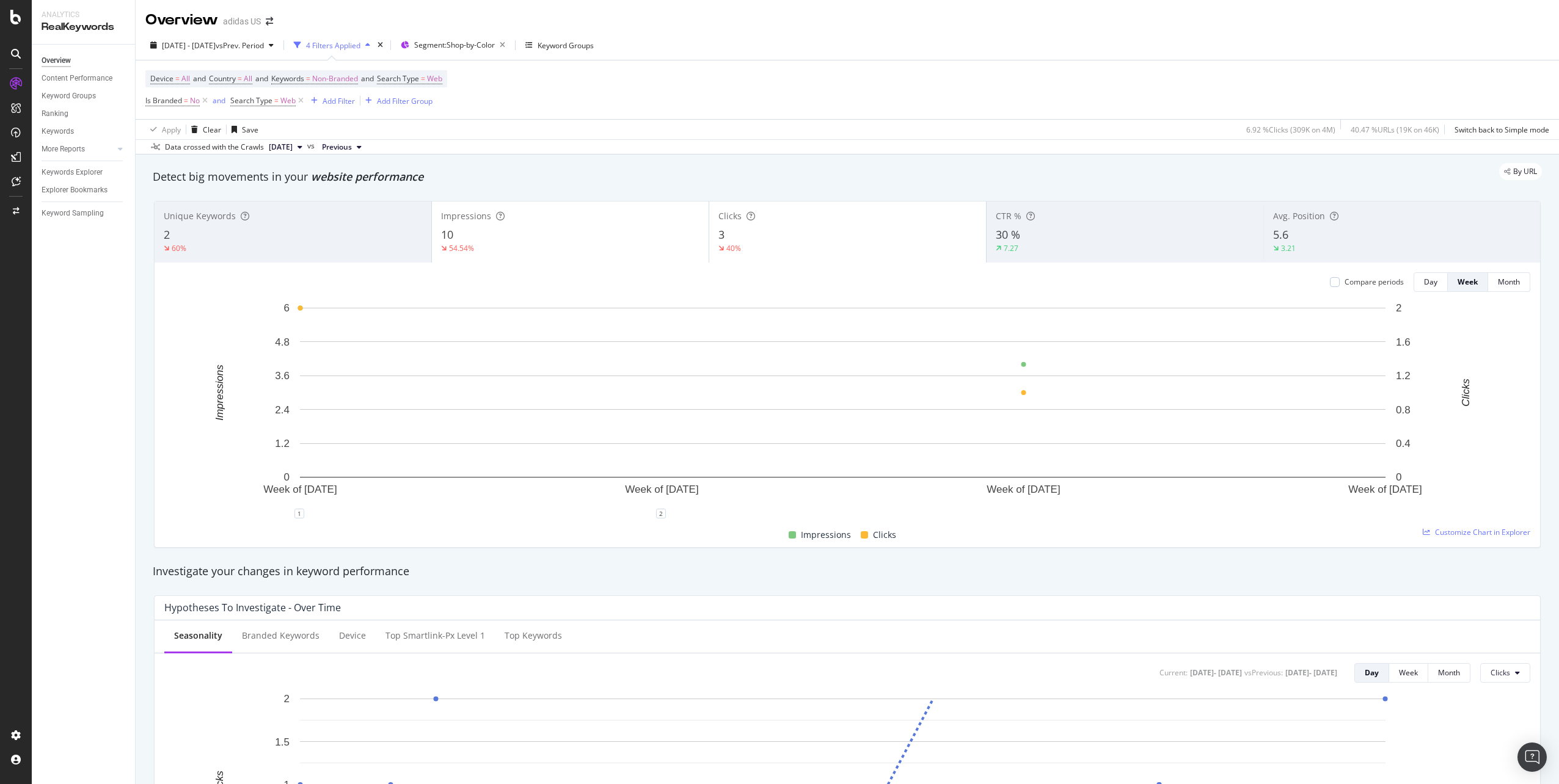
click at [845, 111] on div "Device = All and Country = All and Keywords = Non-Branded and Search Type = Web…" at bounding box center [847, 89] width 1404 height 59
click at [322, 75] on span "Non-Branded" at bounding box center [335, 78] width 45 height 17
click at [323, 110] on span "Non-Branded" at bounding box center [314, 107] width 51 height 10
click at [333, 201] on span "All" at bounding box center [361, 203] width 125 height 11
click at [405, 137] on div "Apply" at bounding box center [413, 133] width 19 height 10
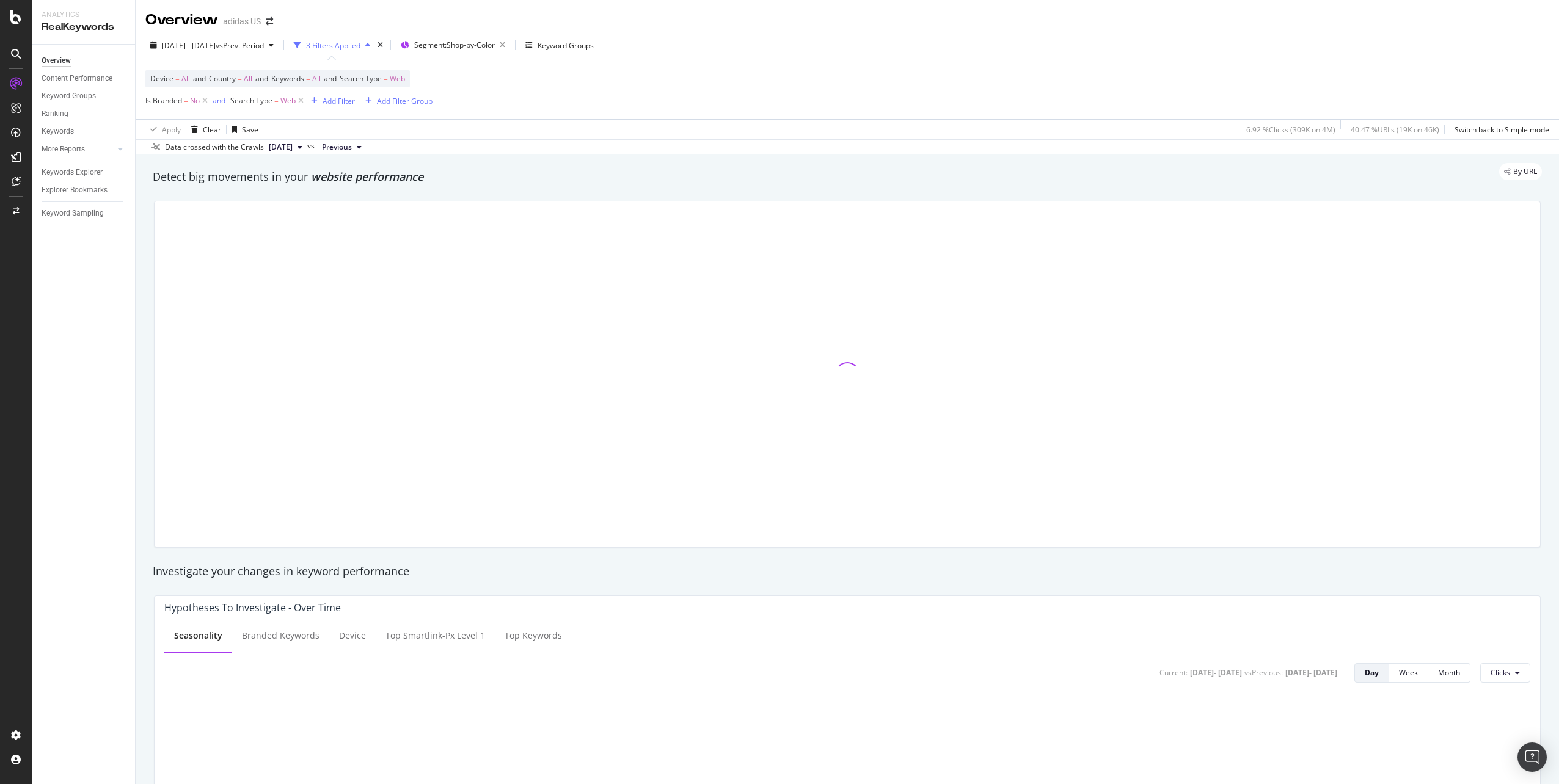
click at [590, 102] on div "Device = All and Country = All and Keywords = All and Search Type = Web Is Bran…" at bounding box center [847, 89] width 1404 height 59
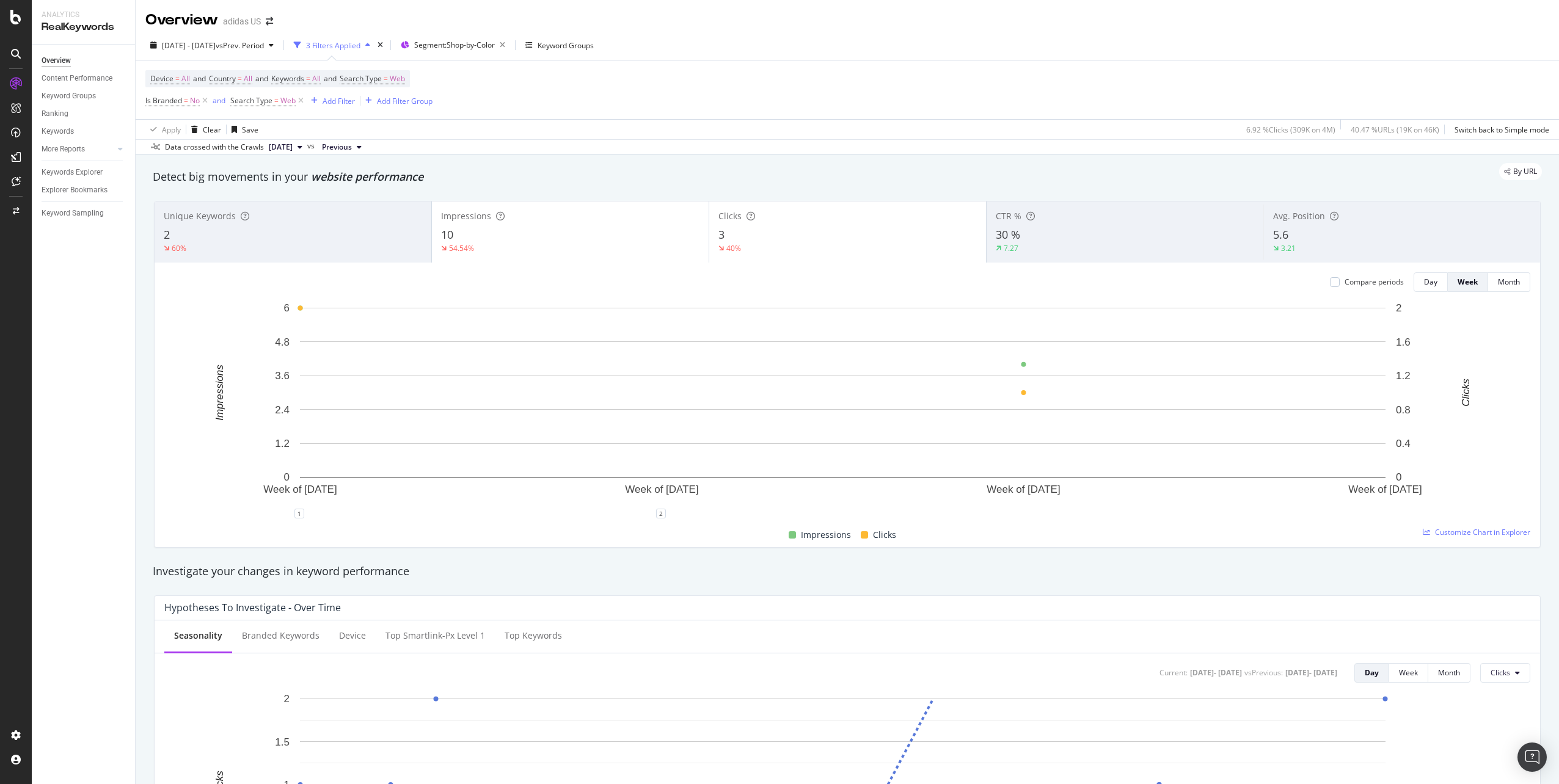
click at [715, 72] on div "Device = All and Country = All and Keywords = All and Search Type = Web Is Bran…" at bounding box center [847, 89] width 1404 height 59
drag, startPoint x: 709, startPoint y: 71, endPoint x: 614, endPoint y: 118, distance: 106.0
click at [614, 118] on div "Device = All and Country = All and Keywords = All and Search Type = Web Is Bran…" at bounding box center [847, 89] width 1404 height 59
click at [215, 48] on span "[DATE] - [DATE]" at bounding box center [189, 45] width 54 height 10
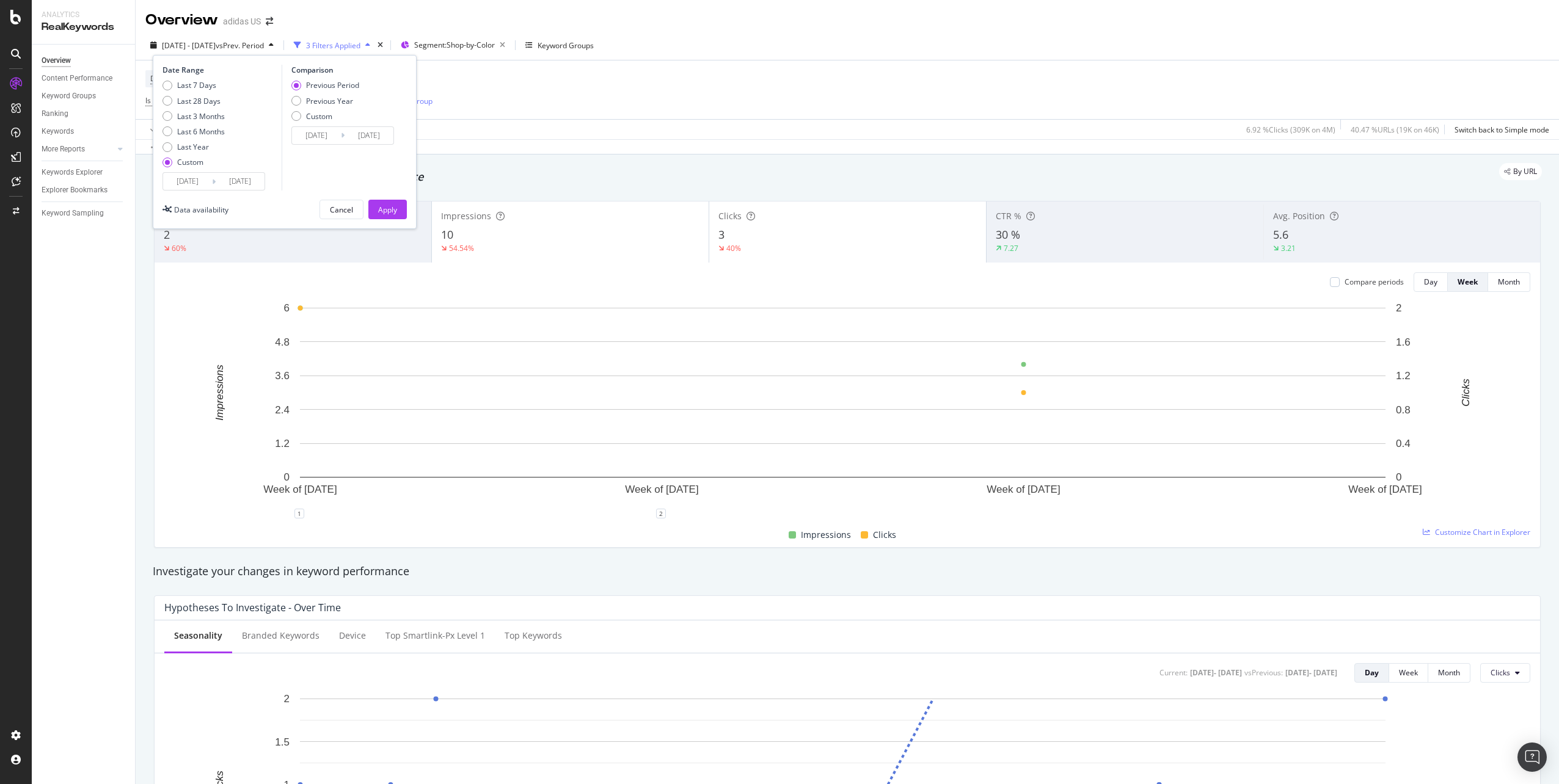
click at [248, 188] on input "[DATE]" at bounding box center [240, 181] width 49 height 17
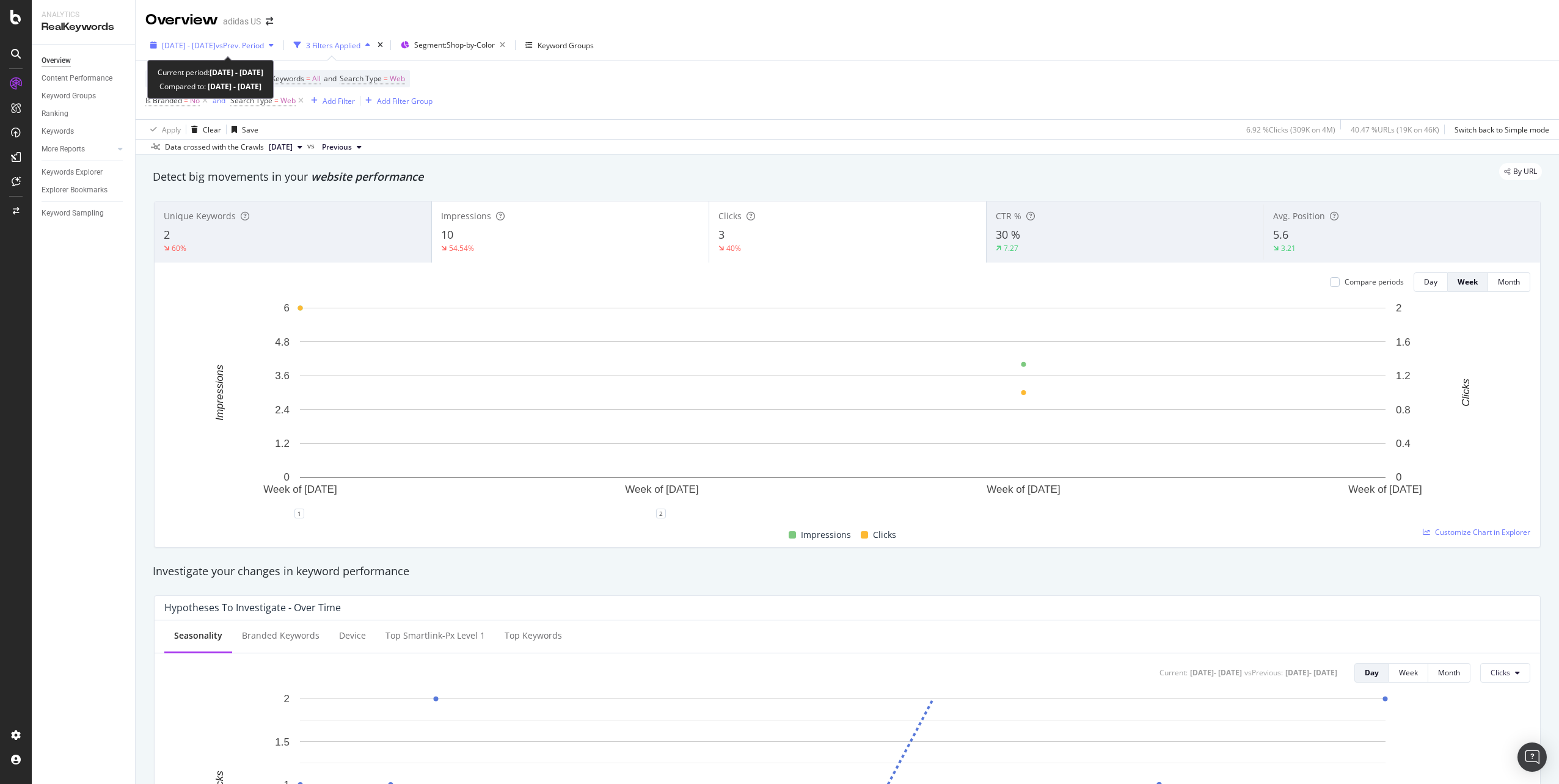
click at [174, 49] on span "[DATE] - [DATE]" at bounding box center [189, 45] width 54 height 10
click at [776, 79] on div "Device = All and Country = All and Keywords = All and Search Type = Web Is Bran…" at bounding box center [847, 89] width 1404 height 59
click at [292, 144] on span "[DATE]" at bounding box center [280, 147] width 24 height 11
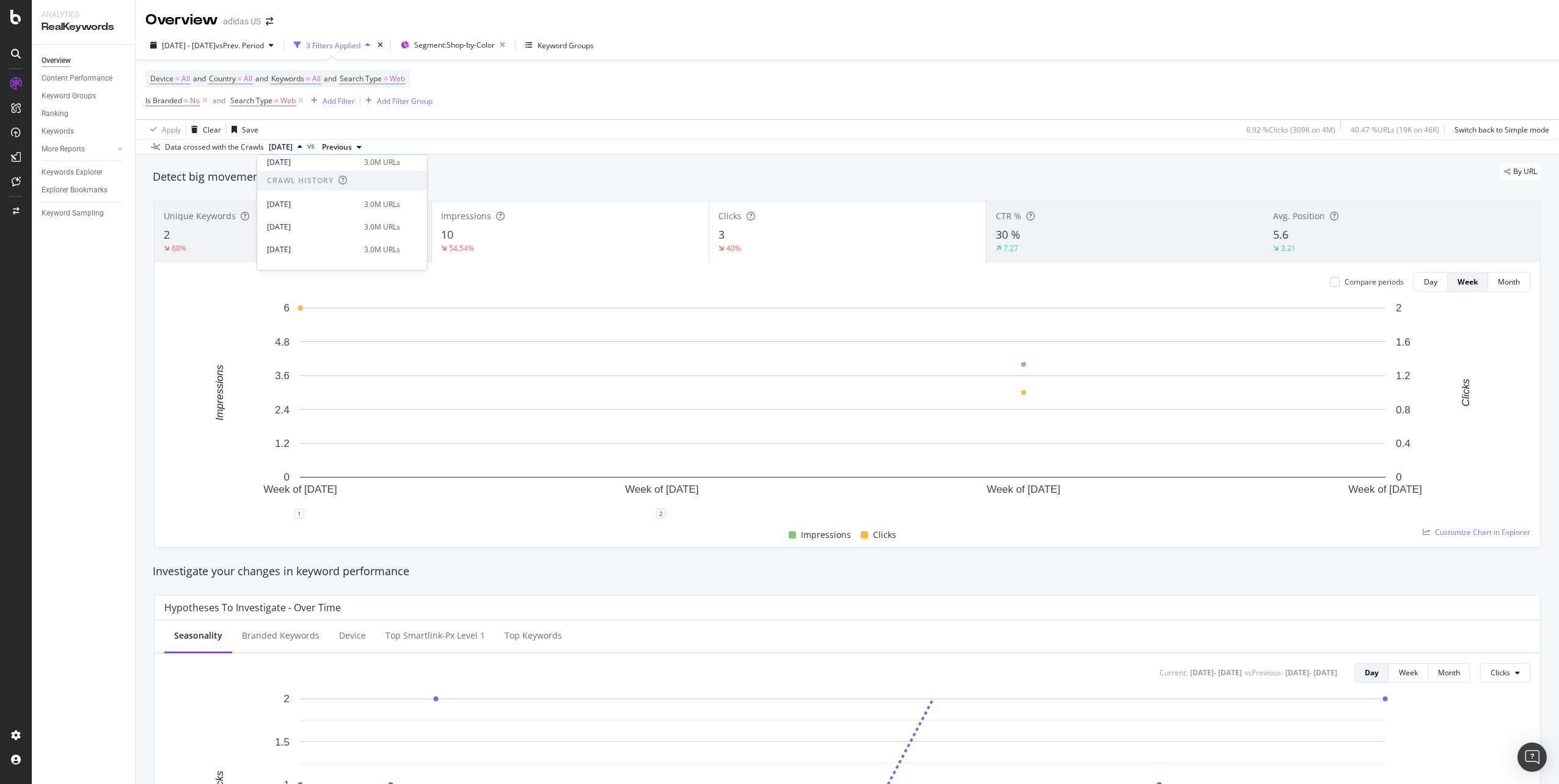
scroll to position [244, 0]
click at [325, 227] on div "[DATE] 3.0M URLs" at bounding box center [342, 235] width 170 height 18
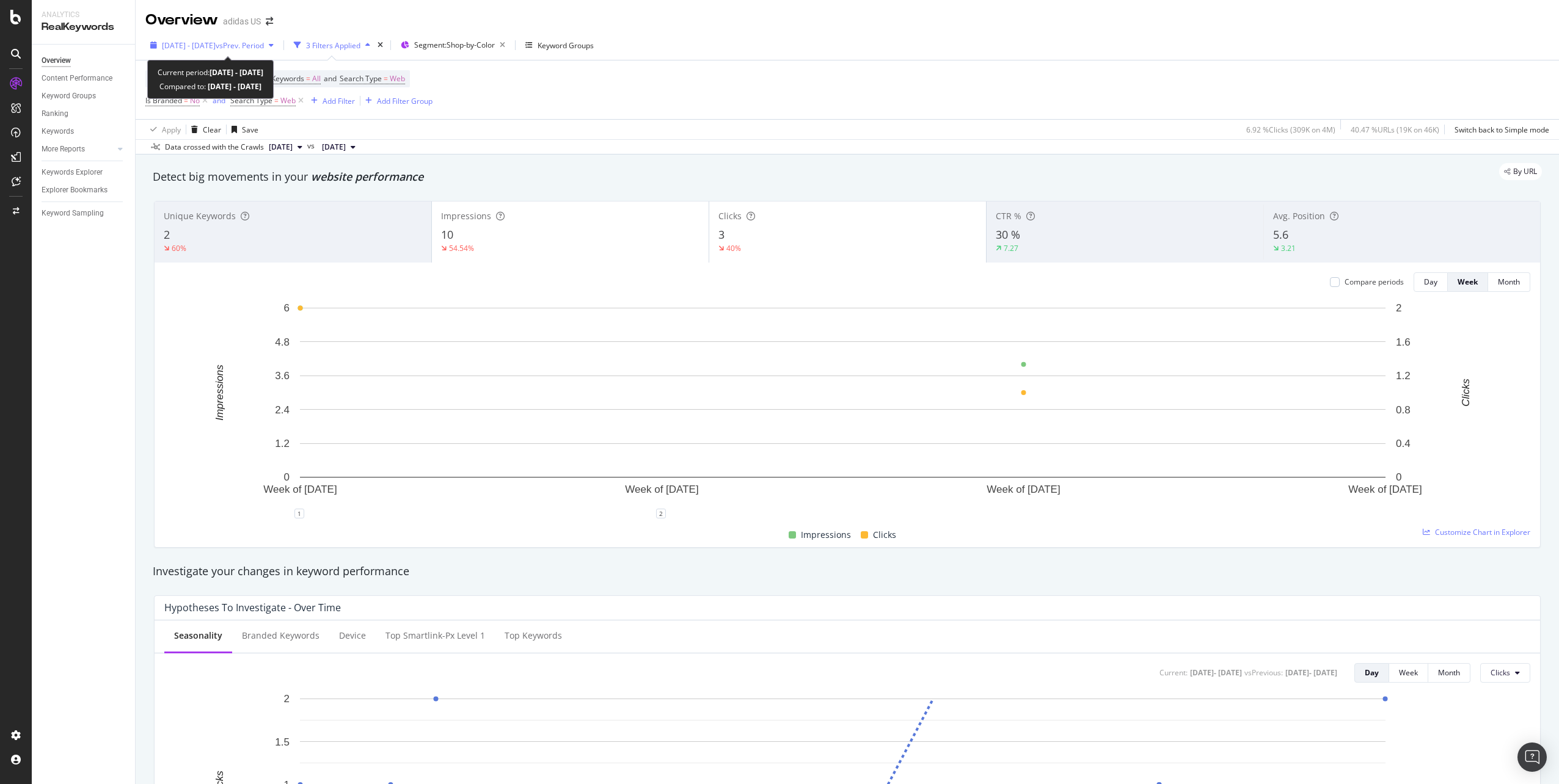
click at [241, 52] on div "[DATE] - [DATE] vs Prev. Period" at bounding box center [212, 45] width 133 height 19
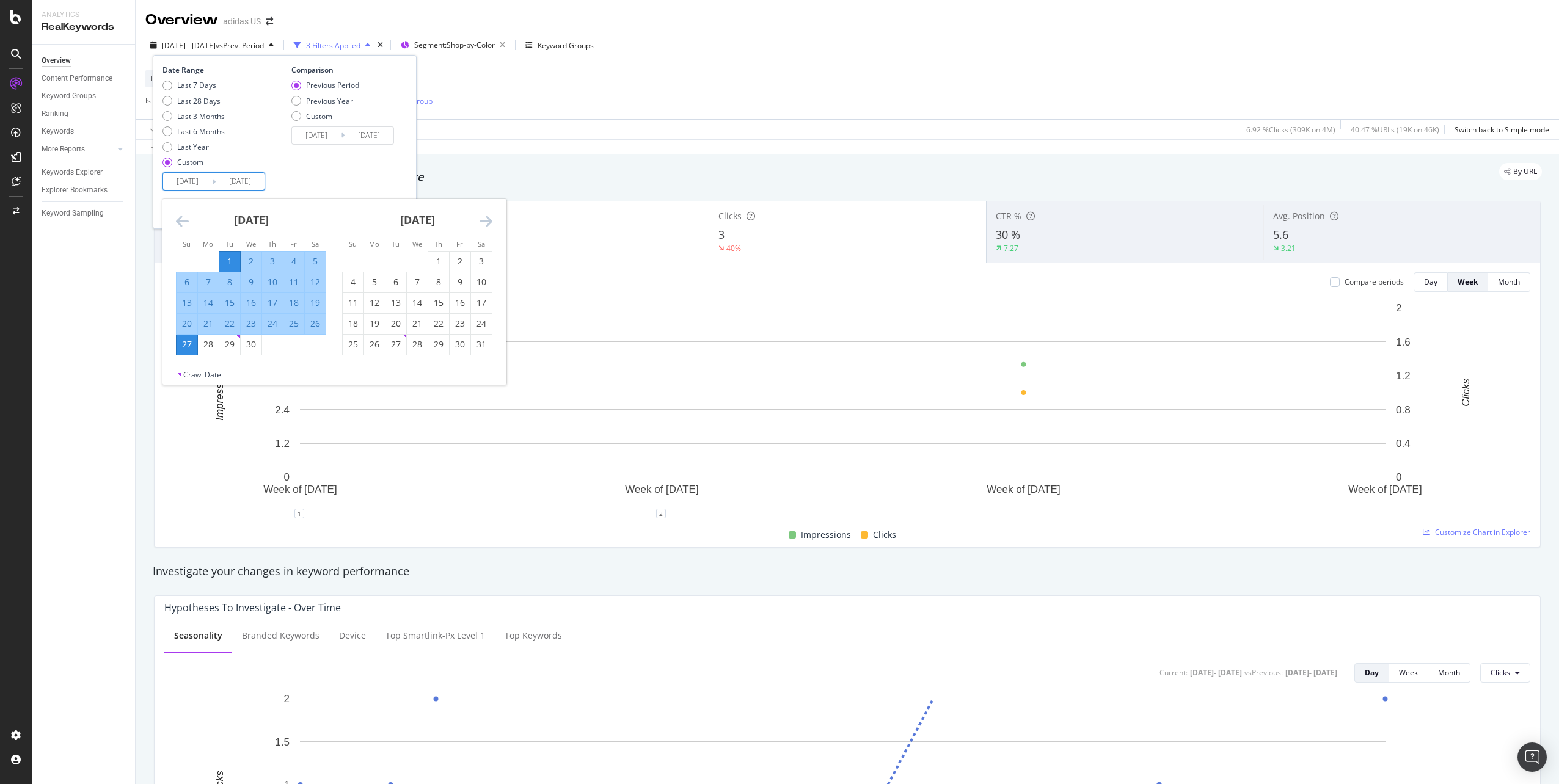
click at [204, 183] on input "[DATE]" at bounding box center [188, 181] width 49 height 17
click at [215, 347] on div "28" at bounding box center [208, 344] width 21 height 12
type input "[DATE]"
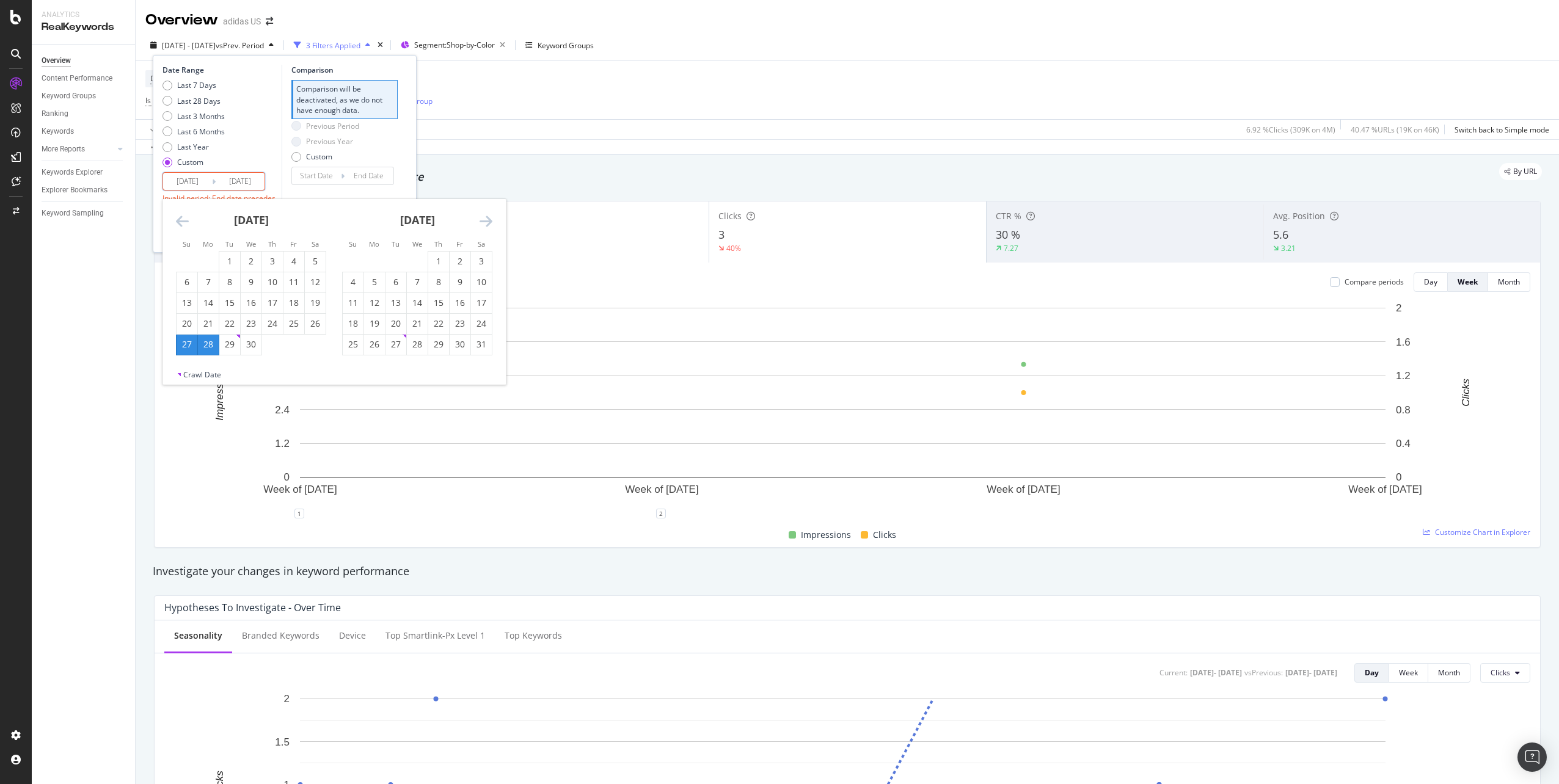
click at [211, 347] on div "28" at bounding box center [208, 344] width 21 height 12
type input "[DATE]"
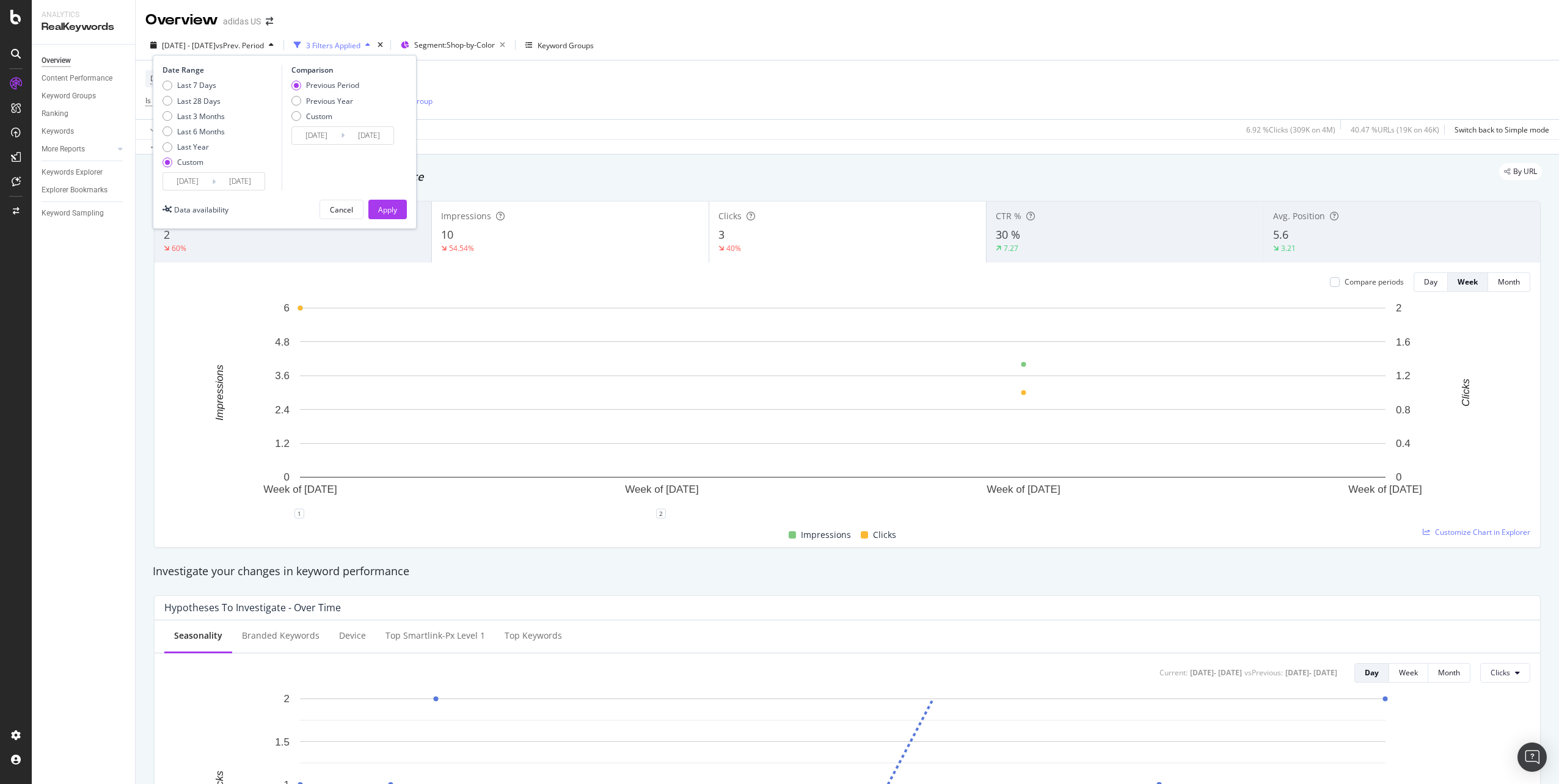
click at [209, 179] on input "[DATE]" at bounding box center [188, 181] width 49 height 17
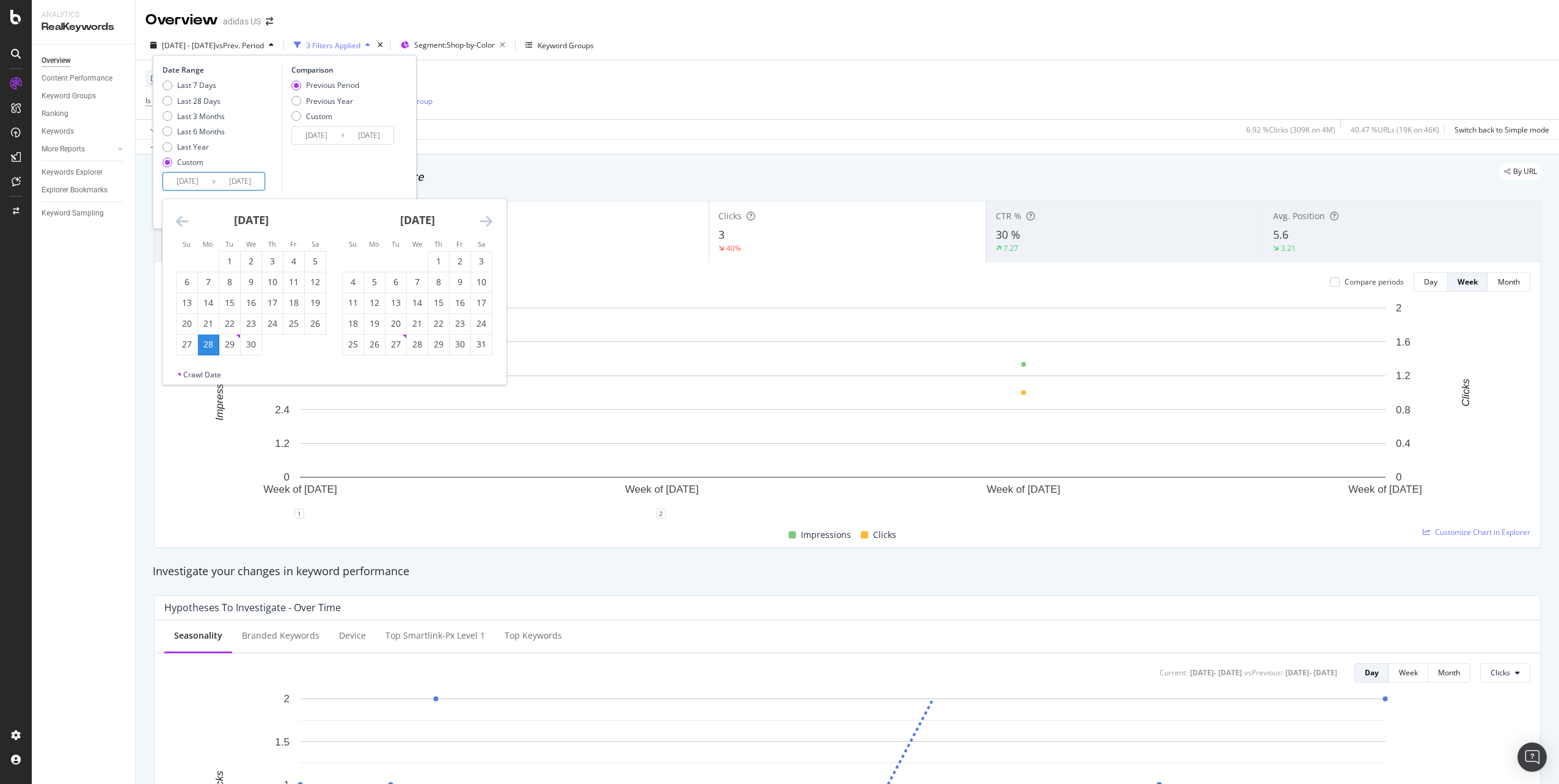
click at [206, 343] on div "28" at bounding box center [208, 344] width 21 height 12
click at [475, 322] on div "24" at bounding box center [482, 323] width 21 height 12
type input "[DATE]"
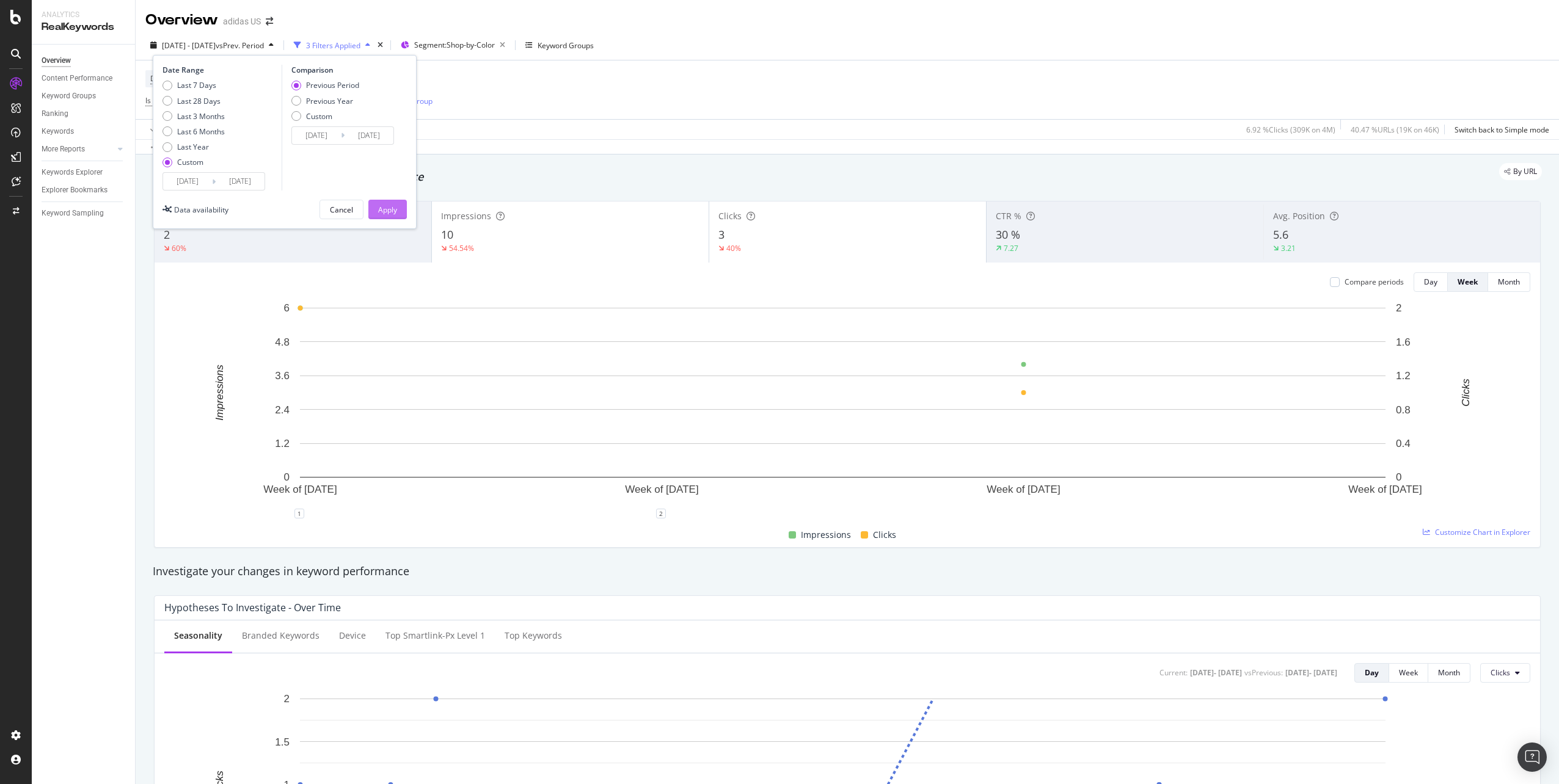
click at [397, 215] on button "Apply" at bounding box center [388, 209] width 39 height 19
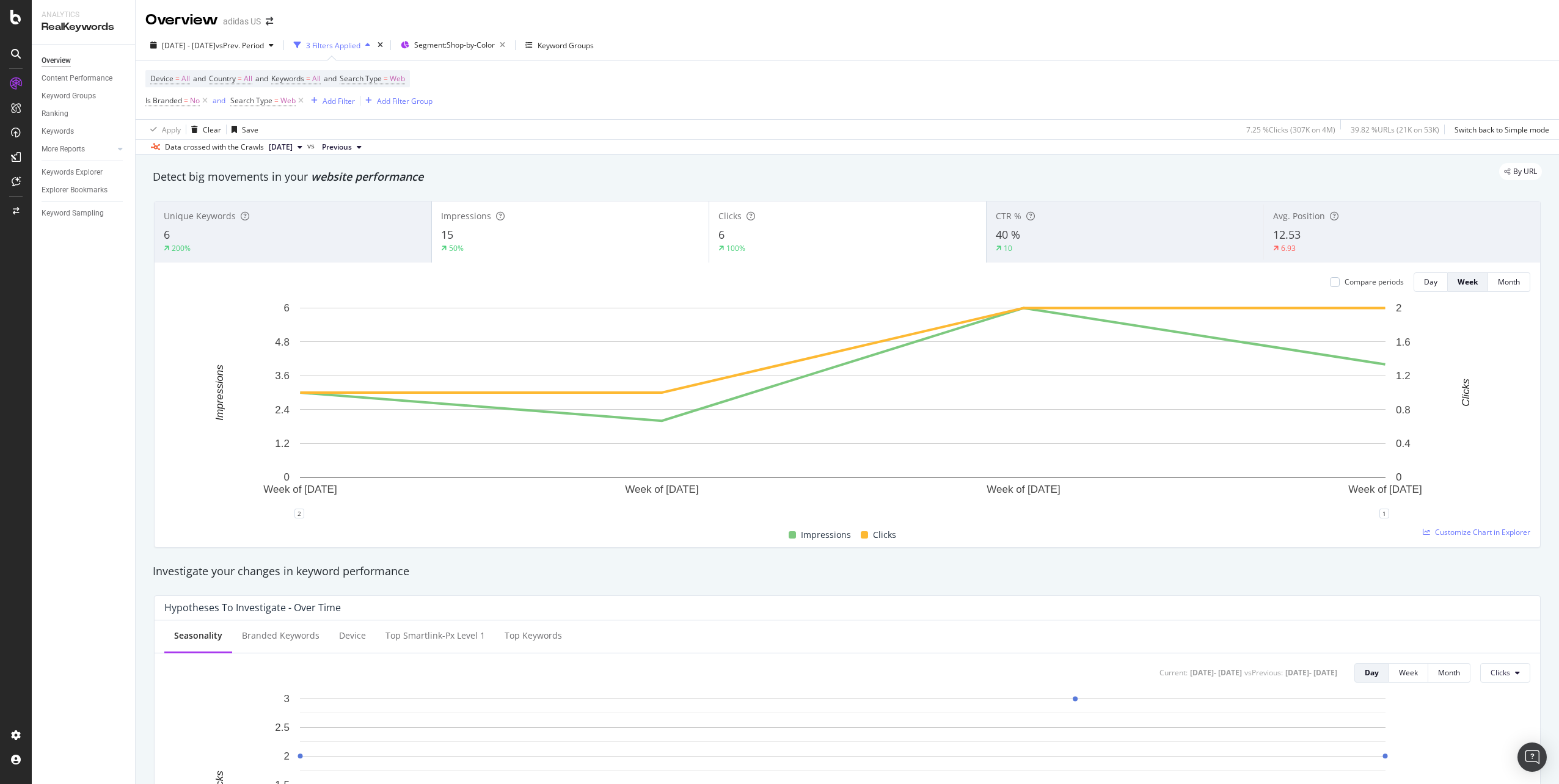
drag, startPoint x: 738, startPoint y: 100, endPoint x: 696, endPoint y: 116, distance: 44.9
click at [738, 100] on div "Device = All and Country = All and Keywords = All and Search Type = Web Is Bran…" at bounding box center [847, 89] width 1404 height 59
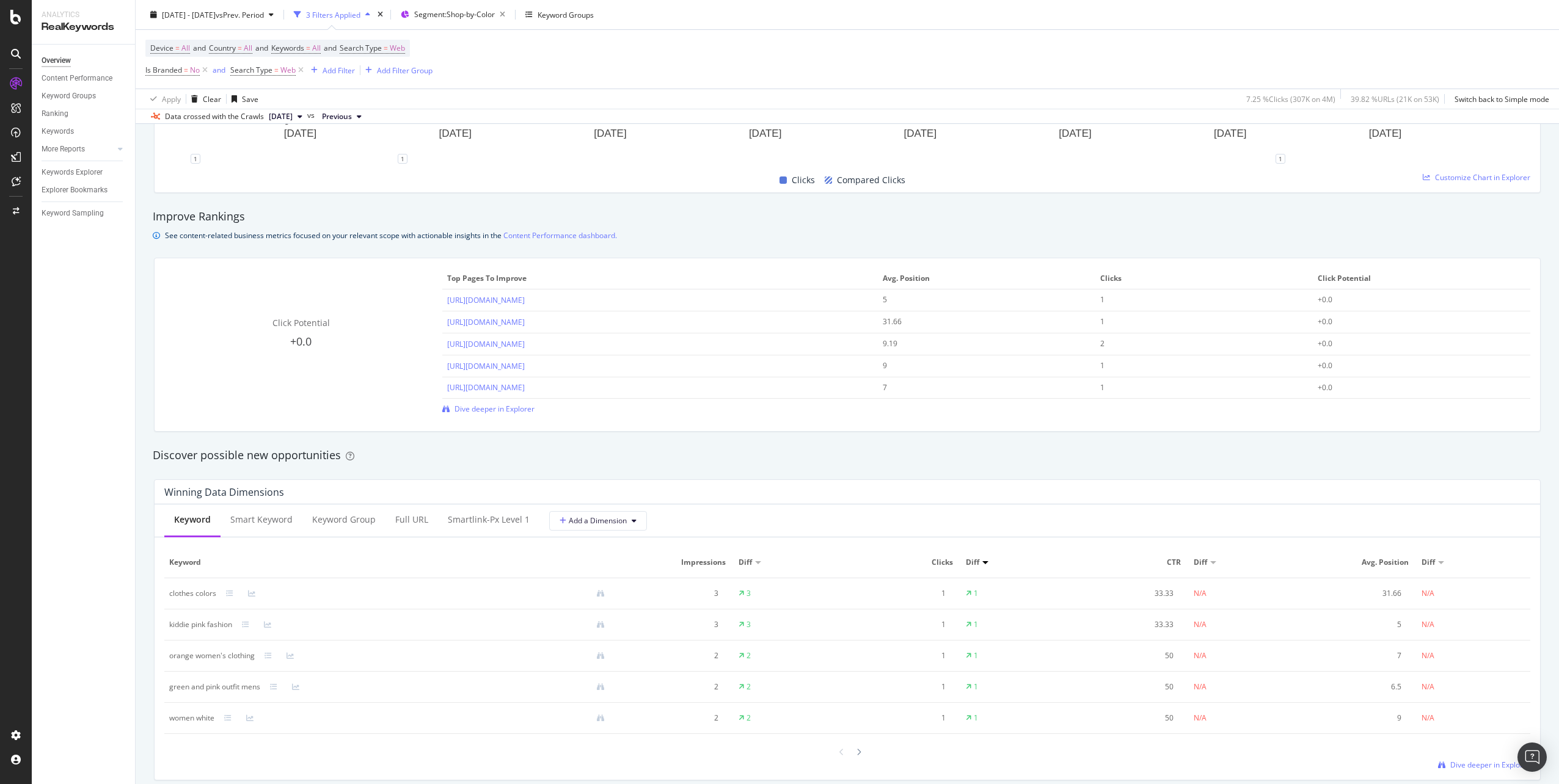
scroll to position [794, 0]
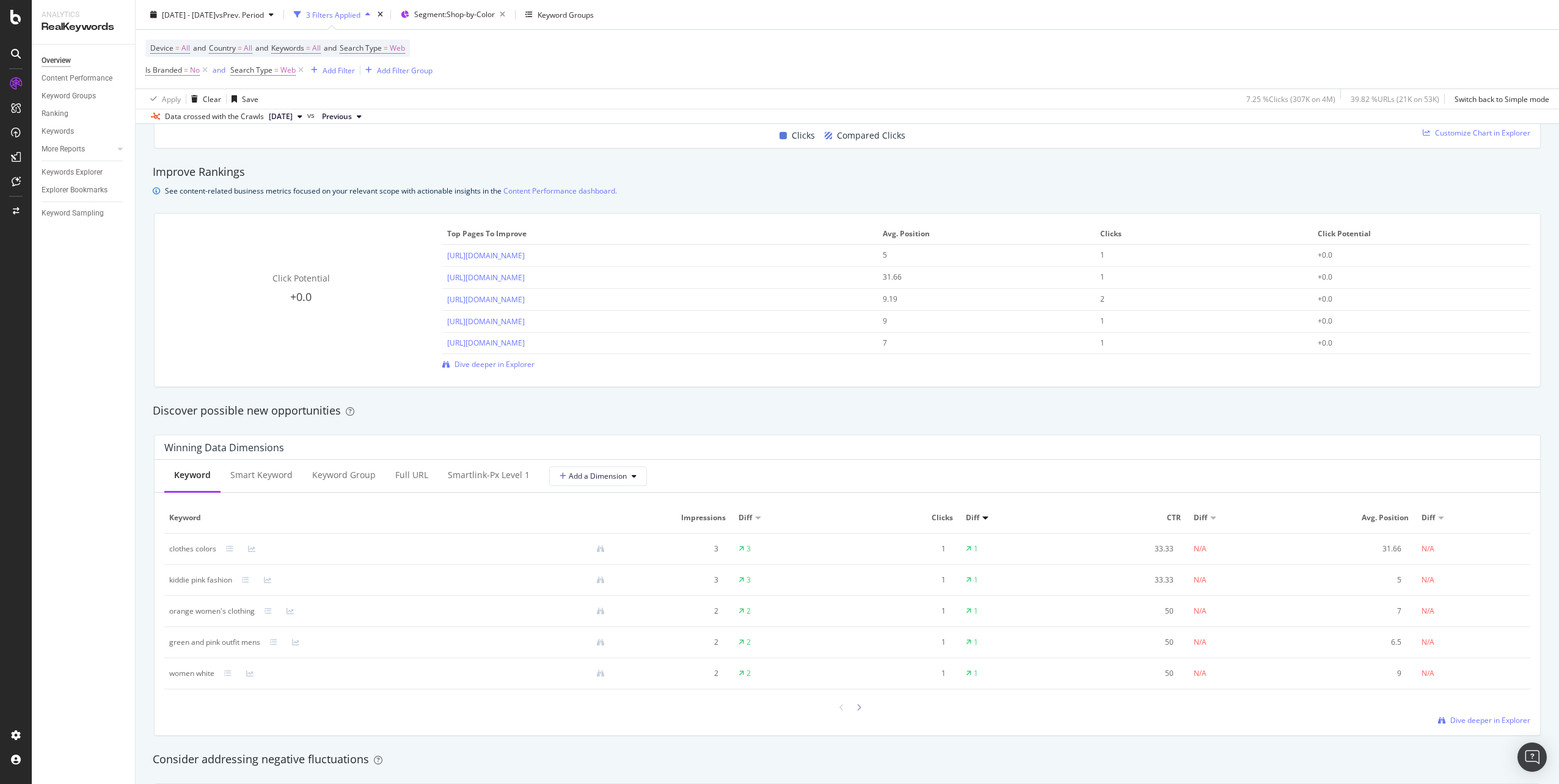
click at [292, 120] on span "[DATE]" at bounding box center [280, 116] width 24 height 11
drag, startPoint x: 508, startPoint y: 40, endPoint x: 380, endPoint y: 80, distance: 134.1
click at [508, 40] on div "Device = All and Country = All and Keywords = All and Search Type = Web Is Bran…" at bounding box center [847, 59] width 1404 height 59
click at [292, 121] on span "[DATE]" at bounding box center [280, 116] width 24 height 11
click at [215, 19] on span "[DATE] - [DATE]" at bounding box center [189, 14] width 54 height 10
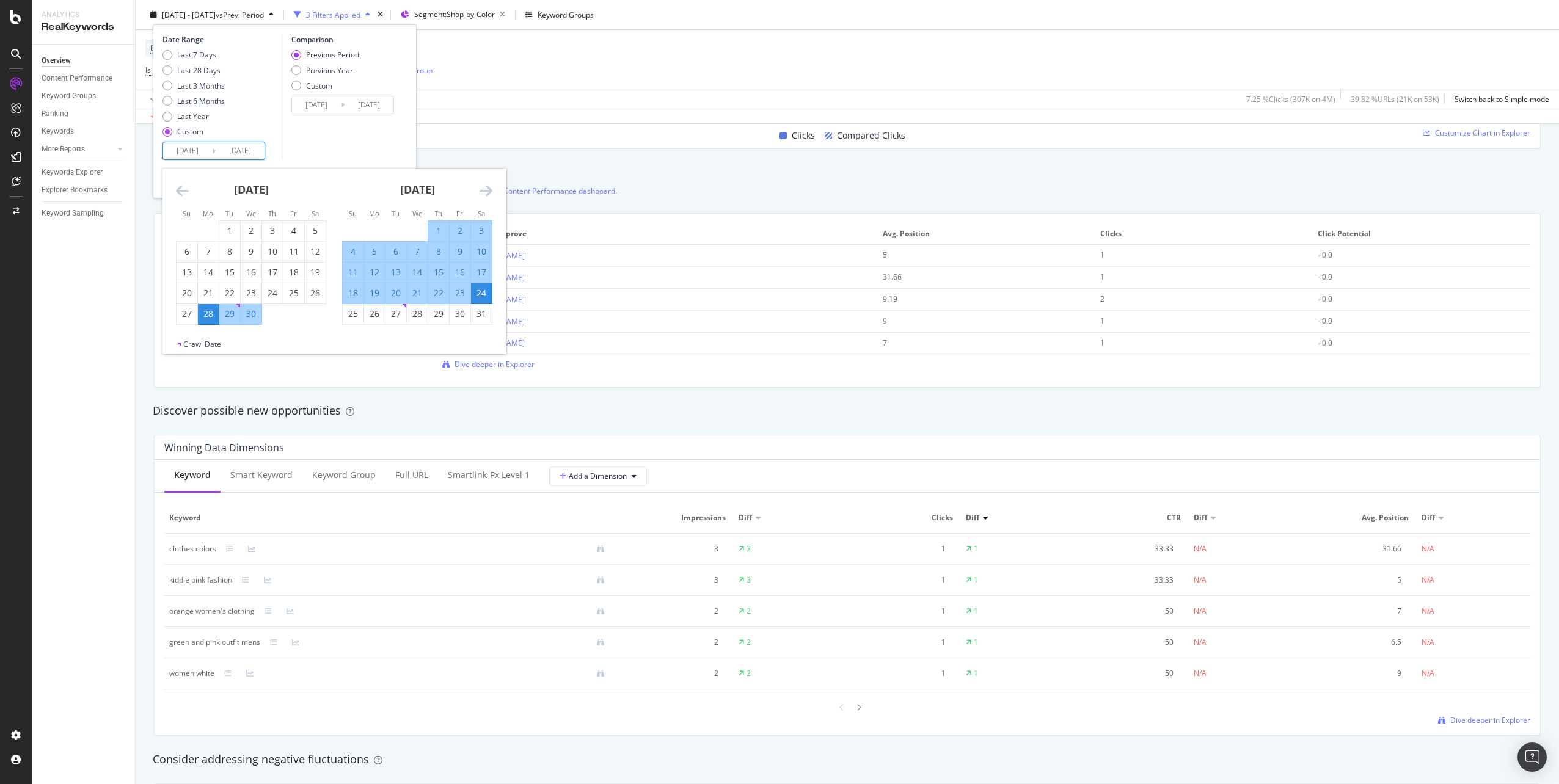
click at [197, 148] on input "[DATE]" at bounding box center [188, 151] width 49 height 17
click at [183, 184] on icon "Move backward to switch to the previous month." at bounding box center [182, 191] width 13 height 15
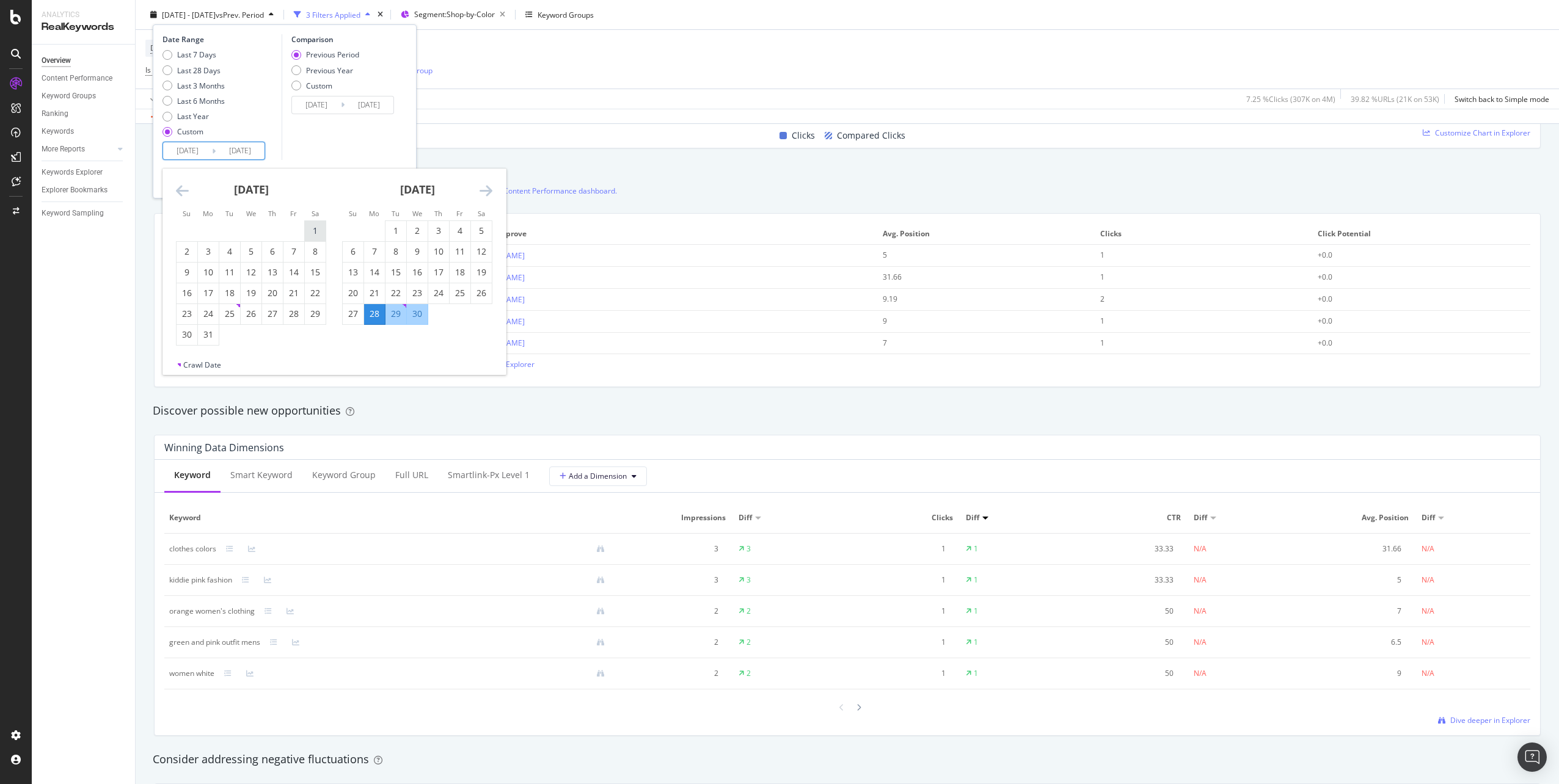
click at [305, 233] on div "1" at bounding box center [315, 230] width 21 height 12
type input "[DATE]"
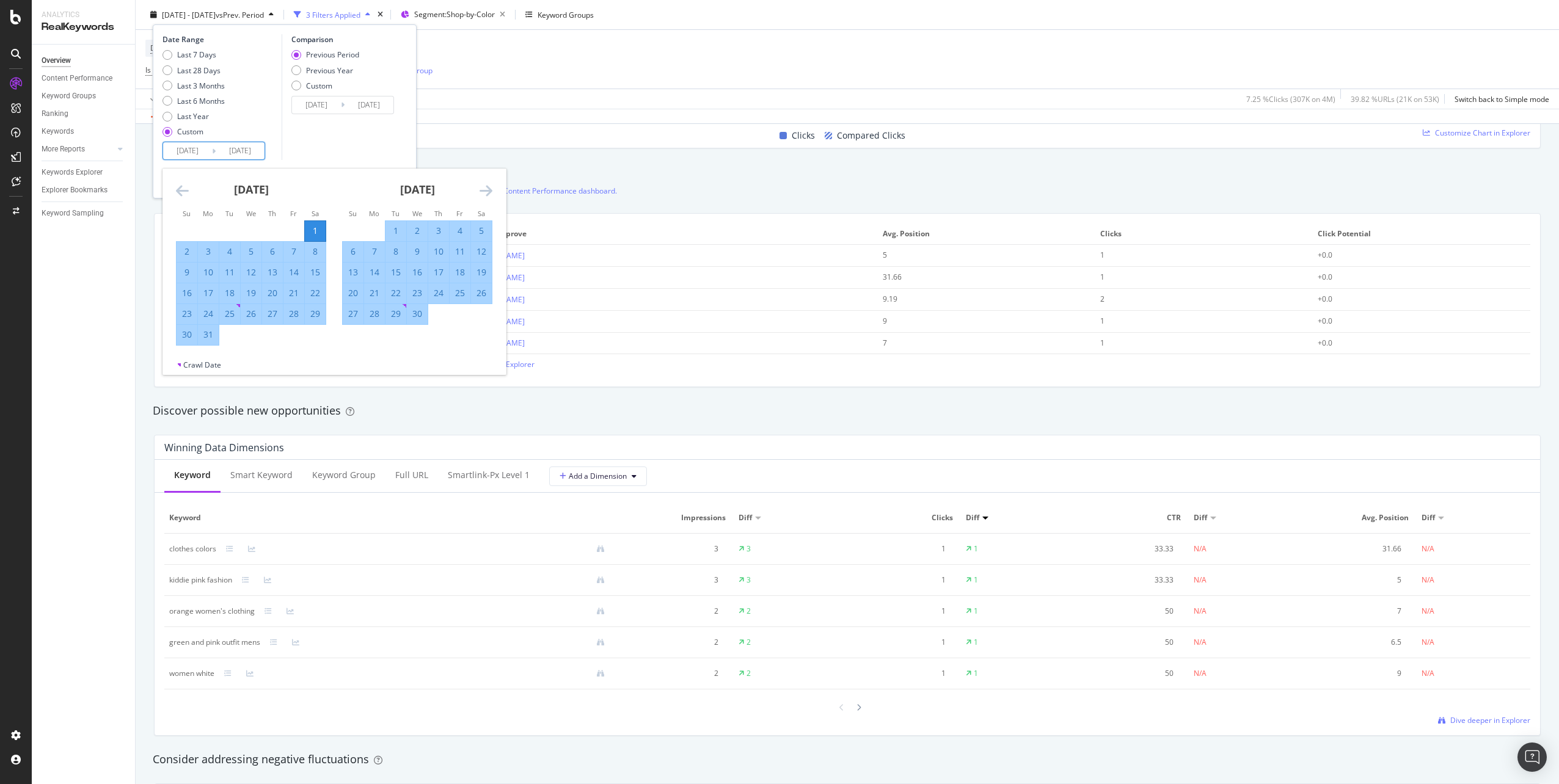
click at [359, 312] on div "27" at bounding box center [353, 314] width 21 height 12
type input "[DATE]"
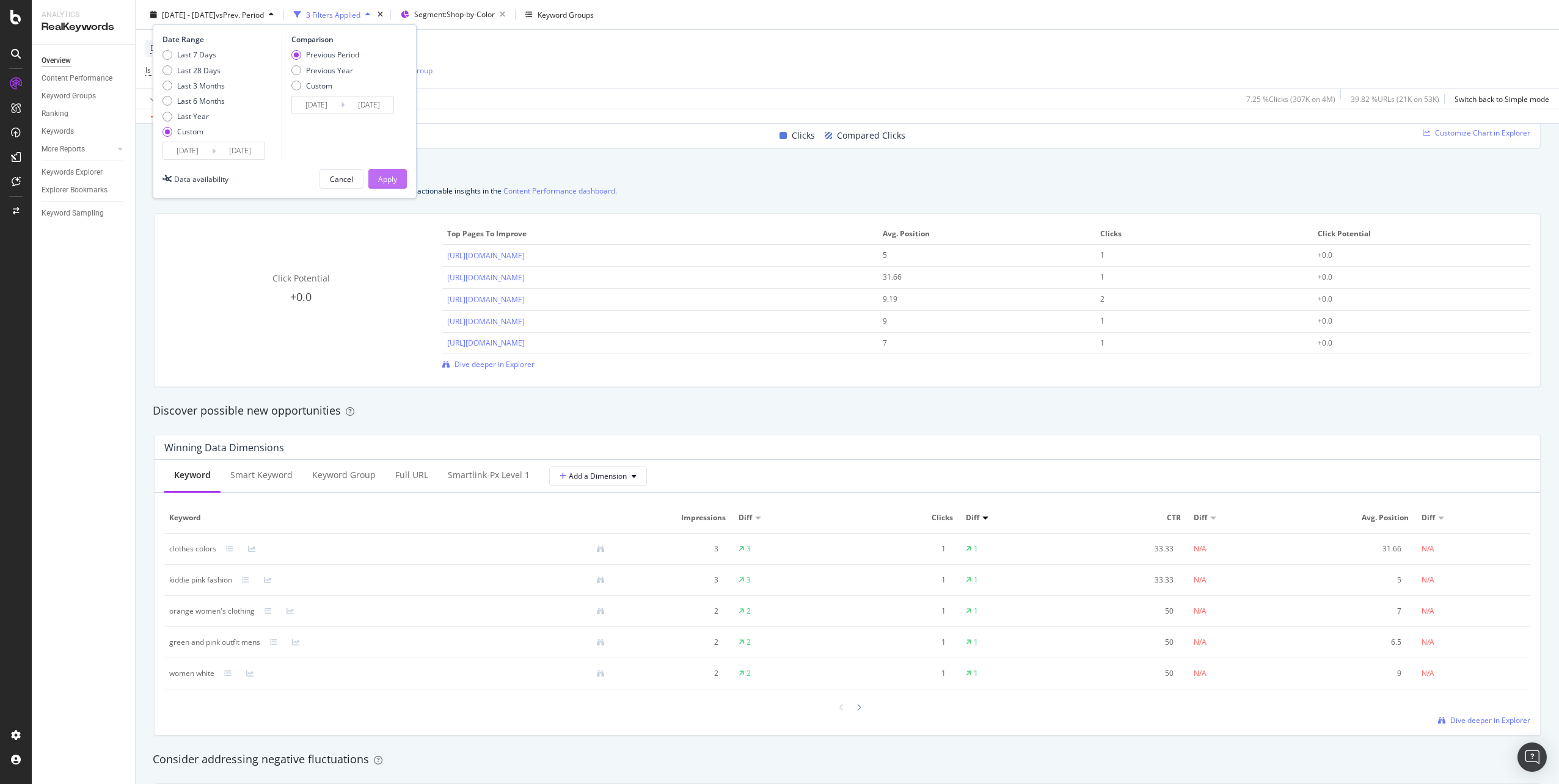
click at [371, 180] on button "Apply" at bounding box center [388, 179] width 39 height 19
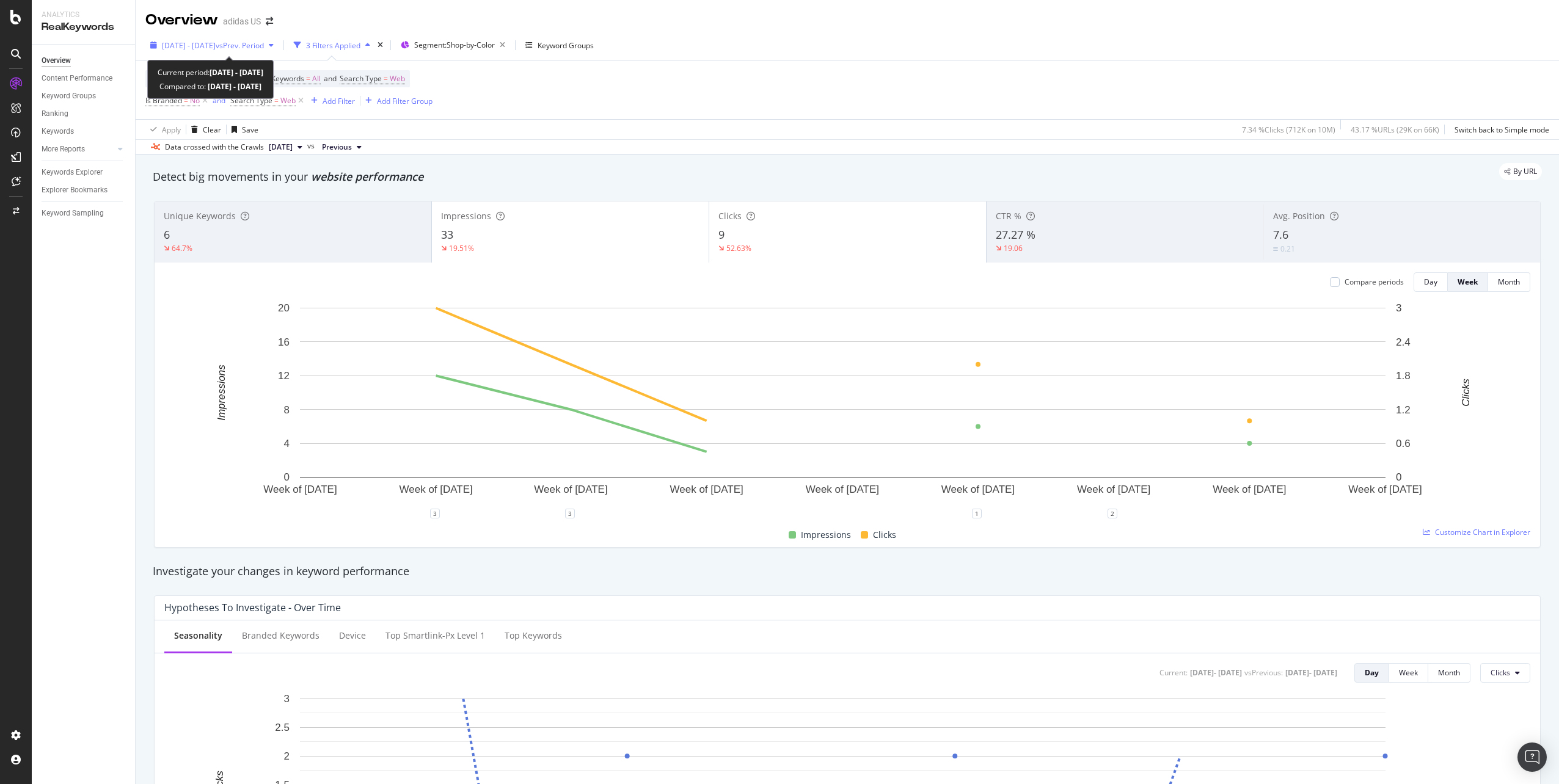
click at [265, 51] on div "[DATE] - [DATE] vs Prev. Period" at bounding box center [212, 45] width 133 height 19
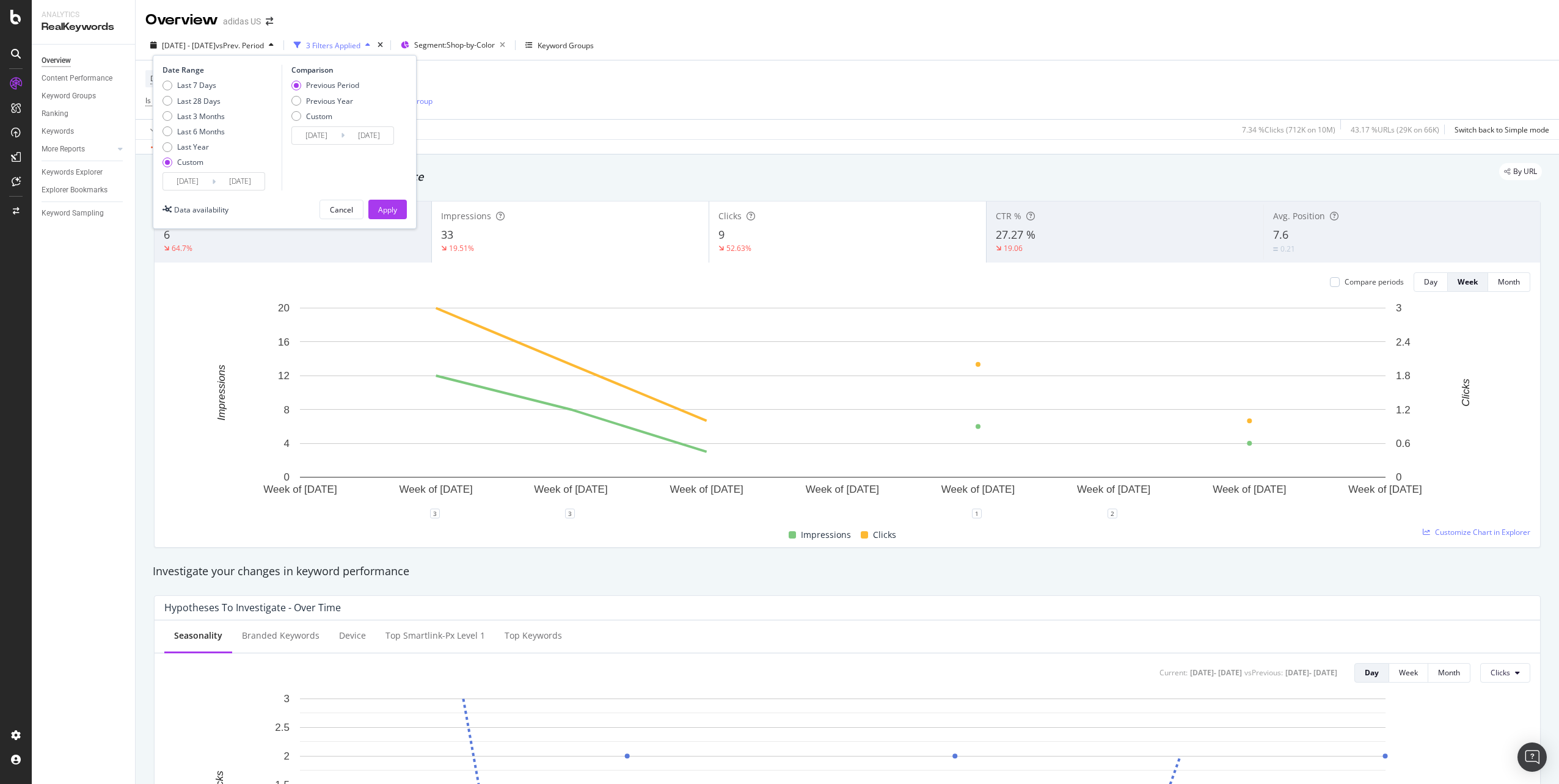
click at [243, 177] on input "[DATE]" at bounding box center [240, 181] width 49 height 17
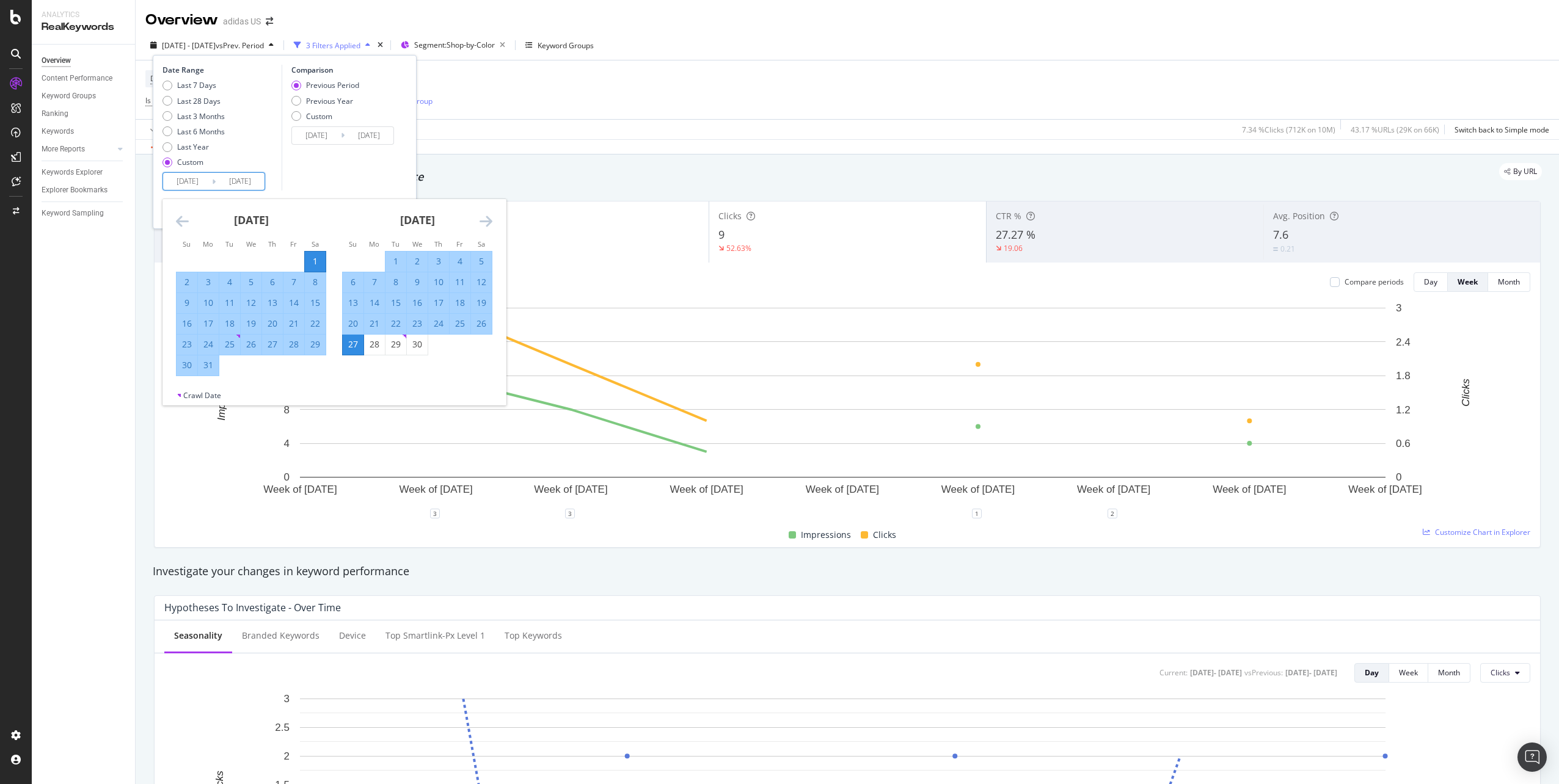
click at [193, 186] on input "[DATE]" at bounding box center [188, 181] width 49 height 17
click at [369, 345] on div "28" at bounding box center [374, 344] width 21 height 12
type input "[DATE]"
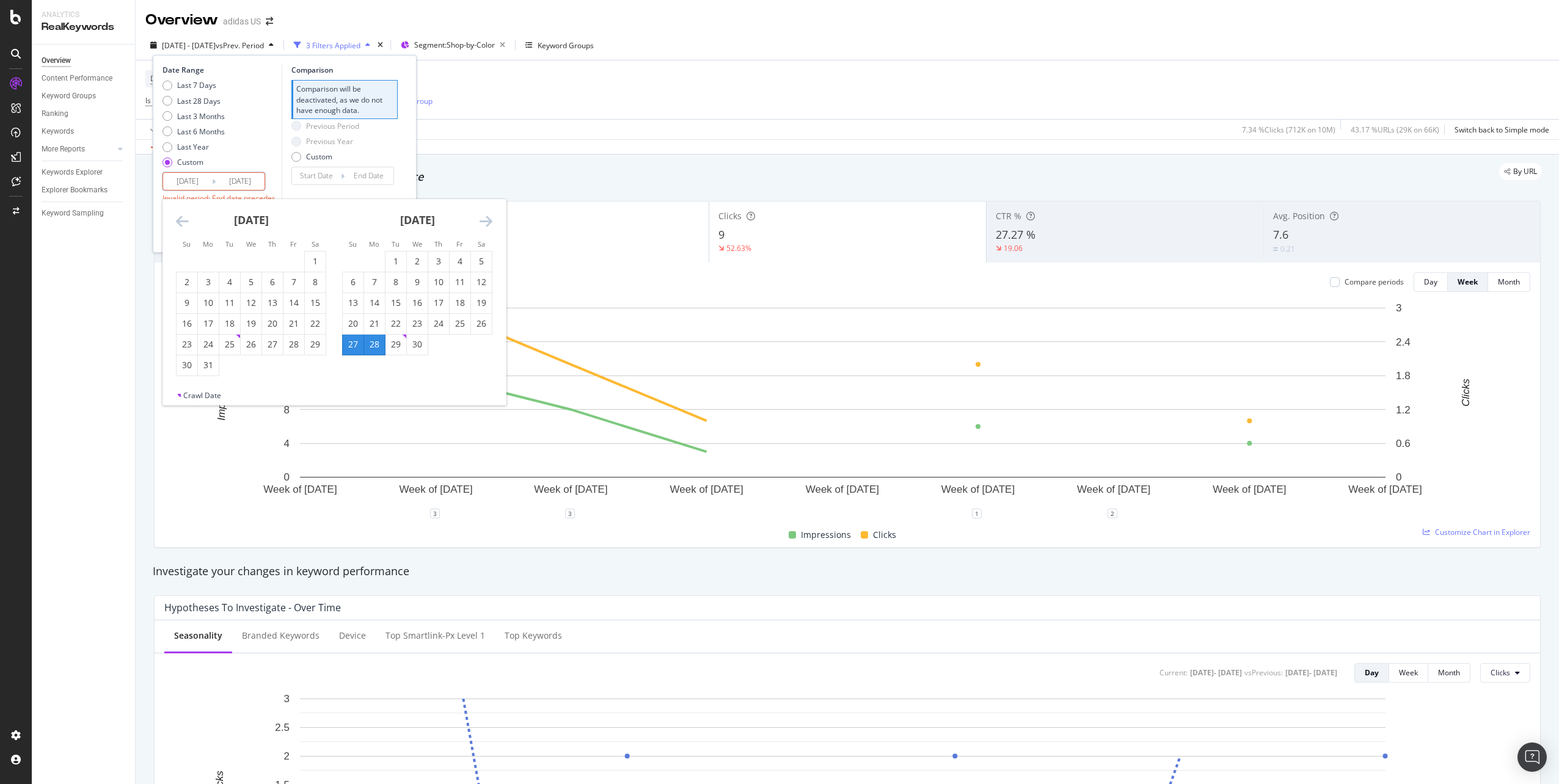
click at [480, 222] on icon "Move forward to switch to the next month." at bounding box center [485, 221] width 13 height 15
click at [491, 221] on icon "Move forward to switch to the next month." at bounding box center [485, 221] width 13 height 15
click at [421, 297] on div "18" at bounding box center [418, 303] width 21 height 12
type input "[DATE]"
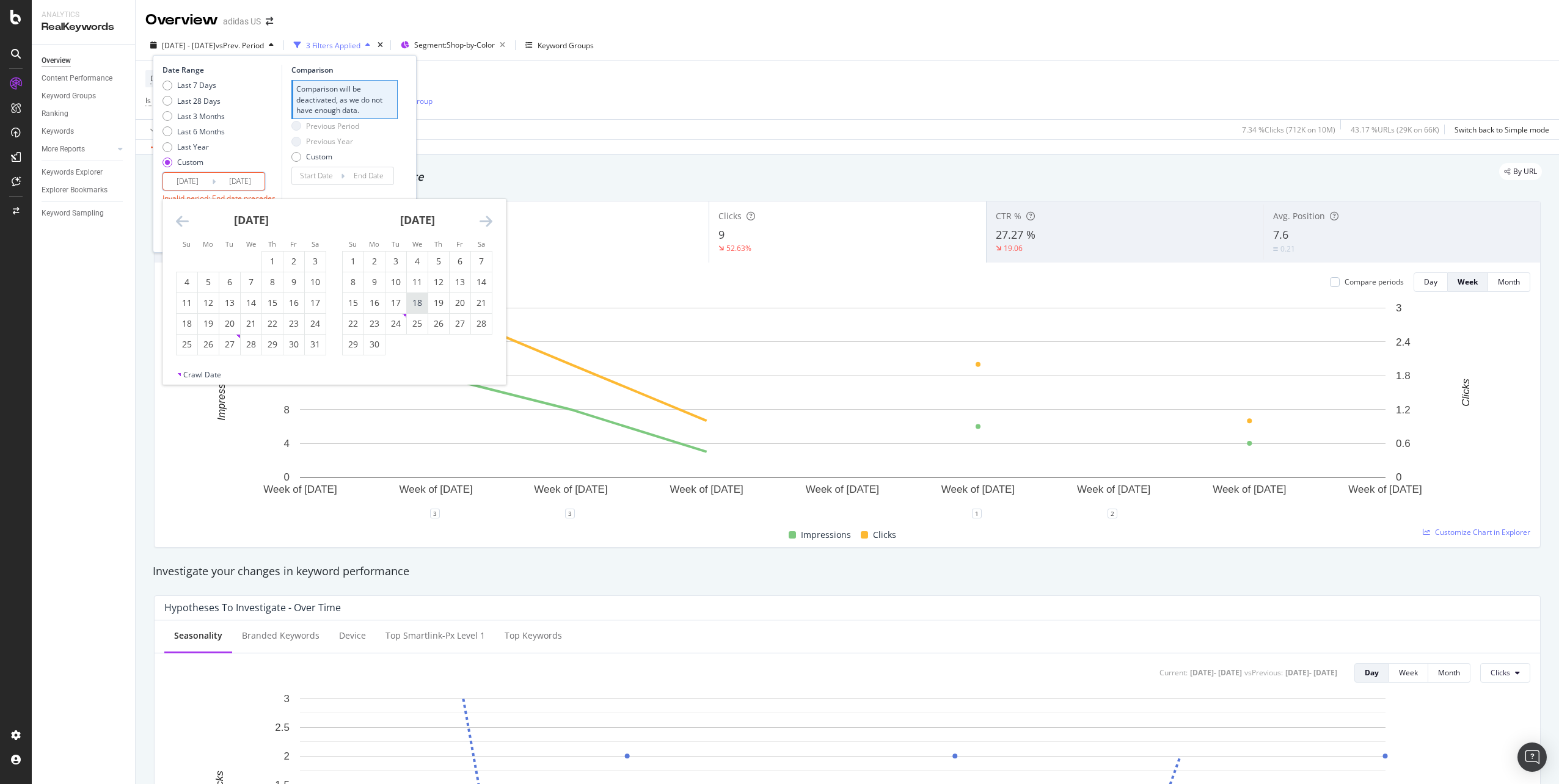
type input "[DATE]"
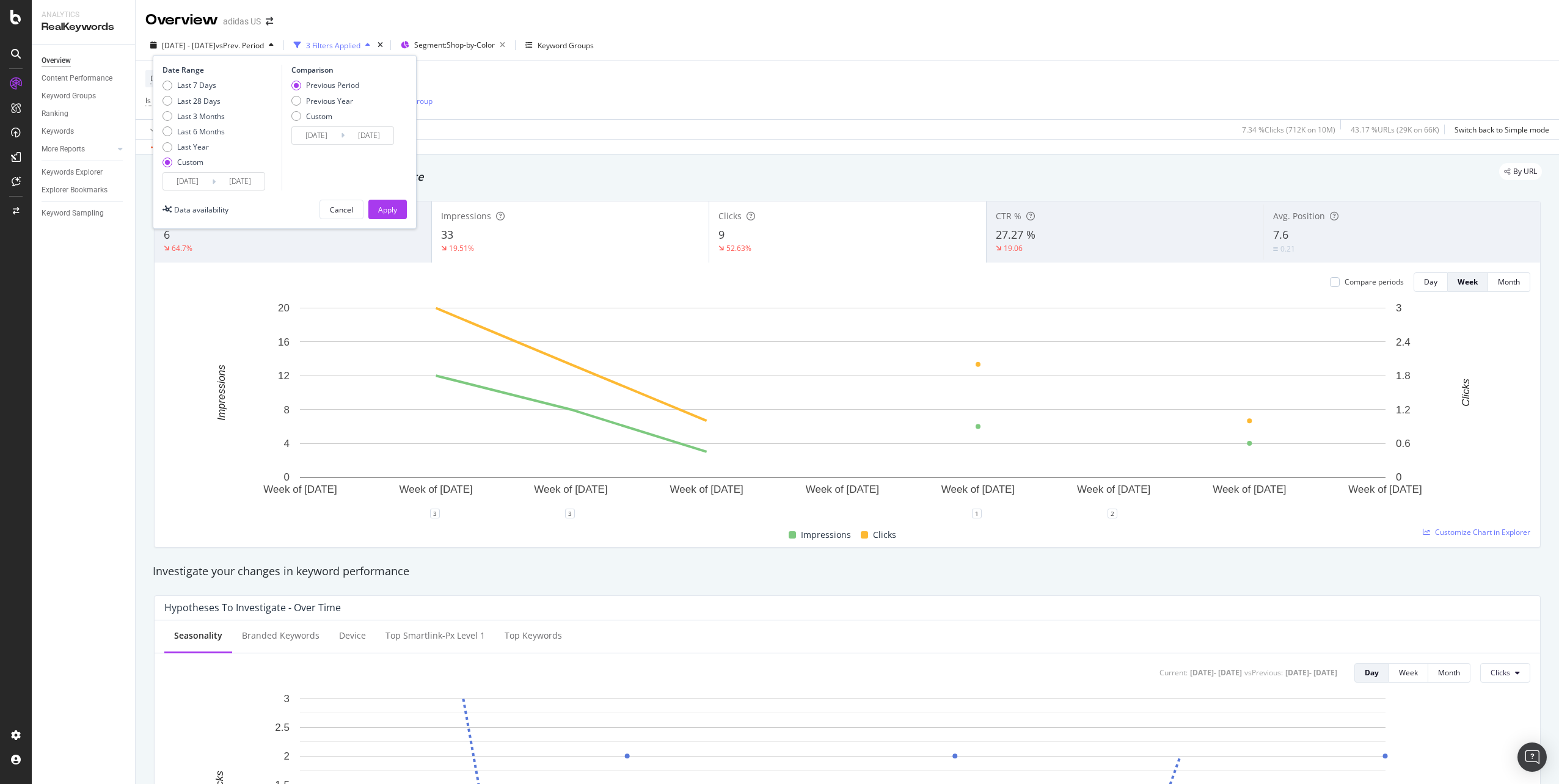
click at [341, 86] on div "Previous Period" at bounding box center [332, 85] width 53 height 10
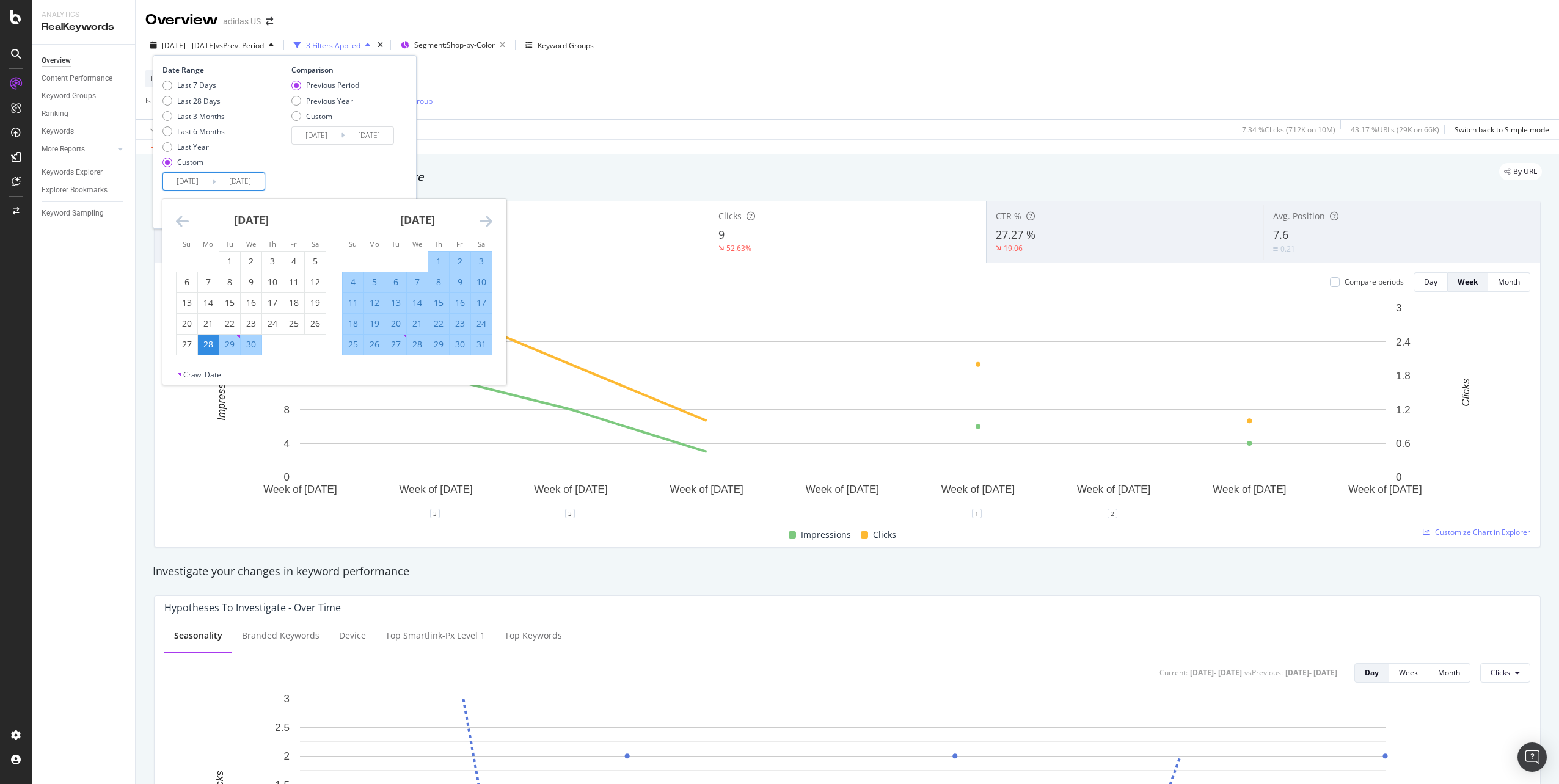
click at [236, 183] on input "[DATE]" at bounding box center [240, 181] width 49 height 17
click at [476, 224] on div "[DATE]" at bounding box center [418, 225] width 151 height 52
click at [484, 218] on icon "Move forward to switch to the next month." at bounding box center [485, 221] width 13 height 15
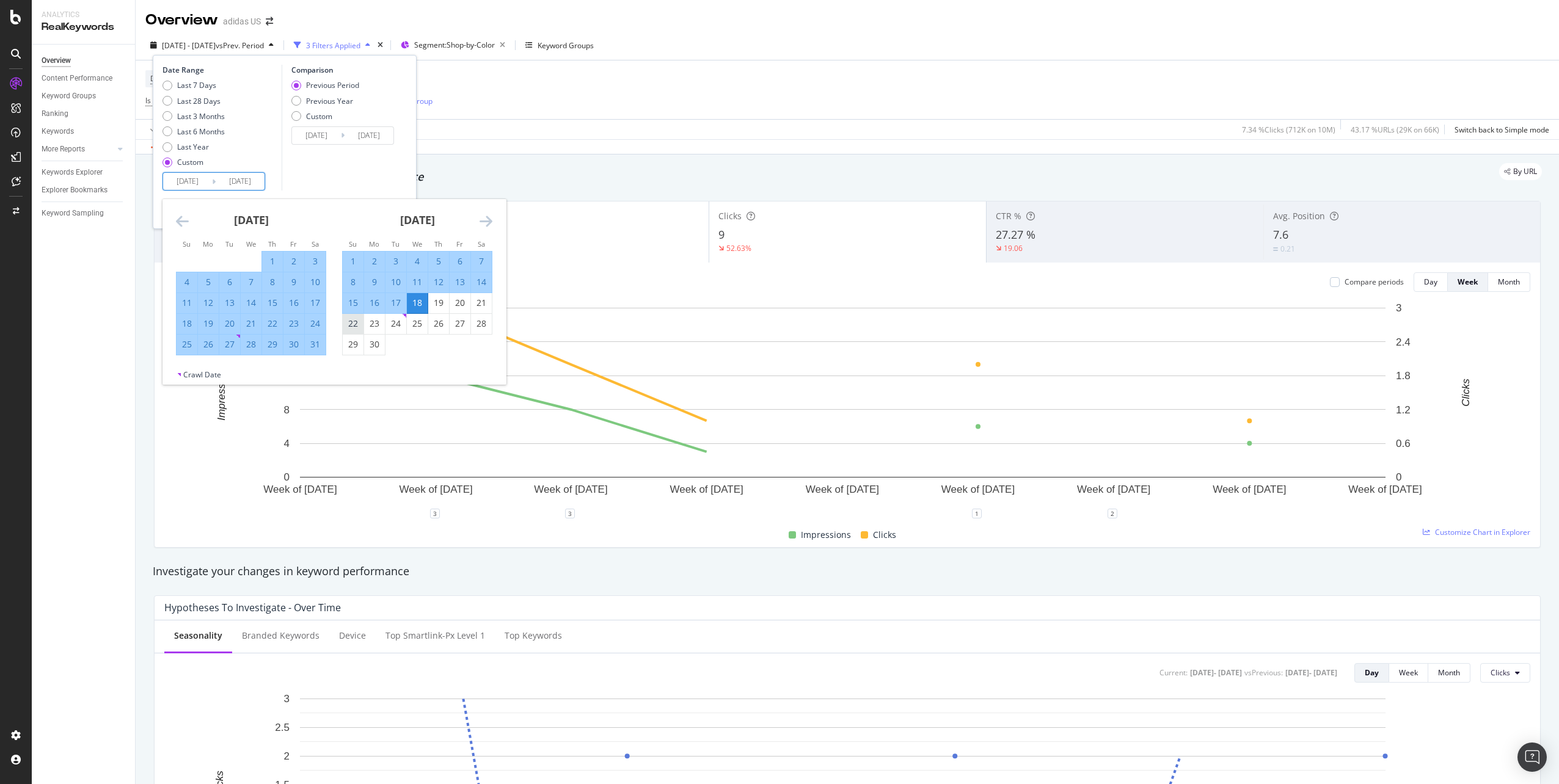
click at [355, 320] on div "22" at bounding box center [353, 323] width 21 height 12
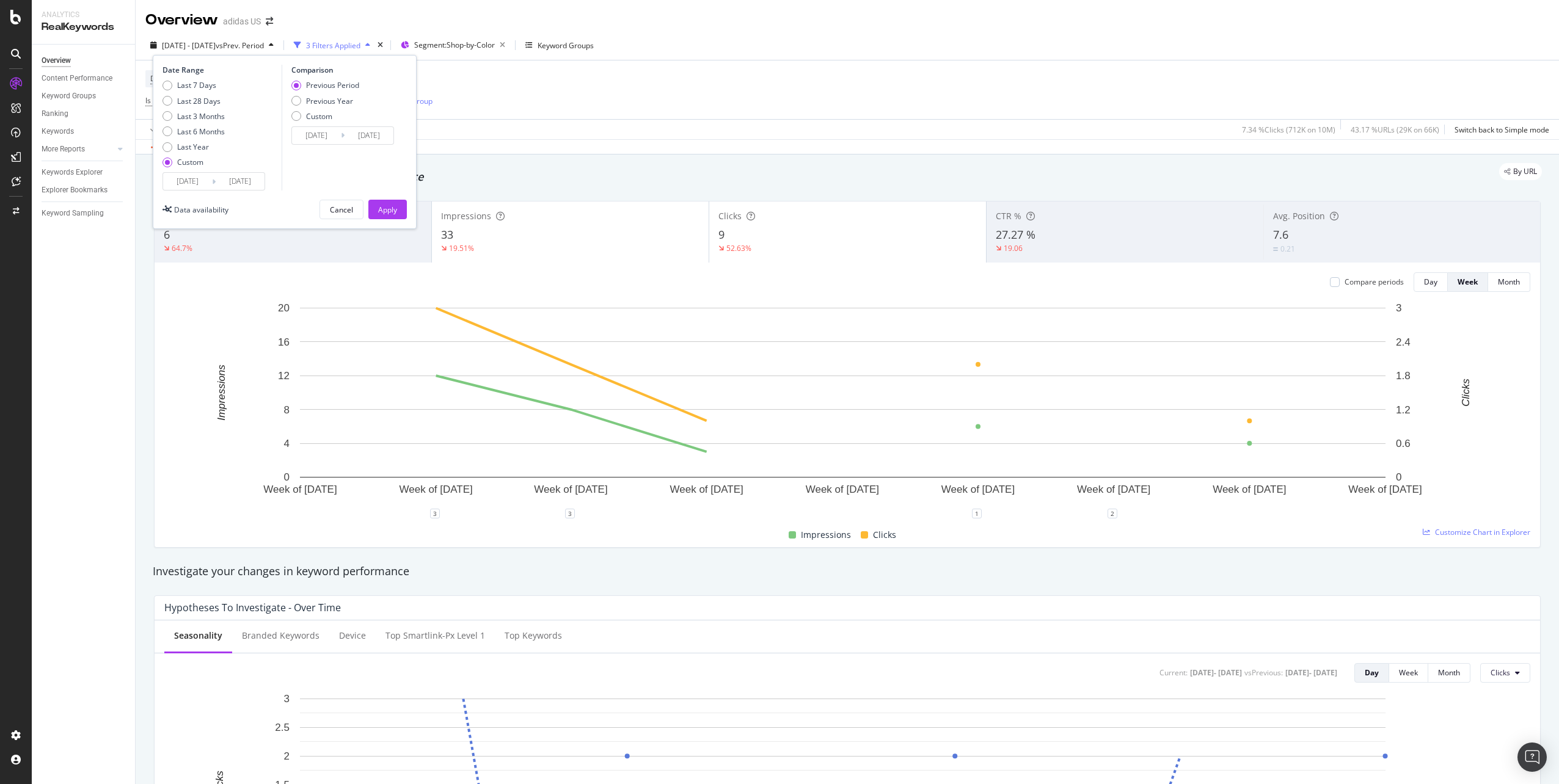
type input "[DATE]"
click at [256, 183] on input "[DATE]" at bounding box center [240, 181] width 49 height 17
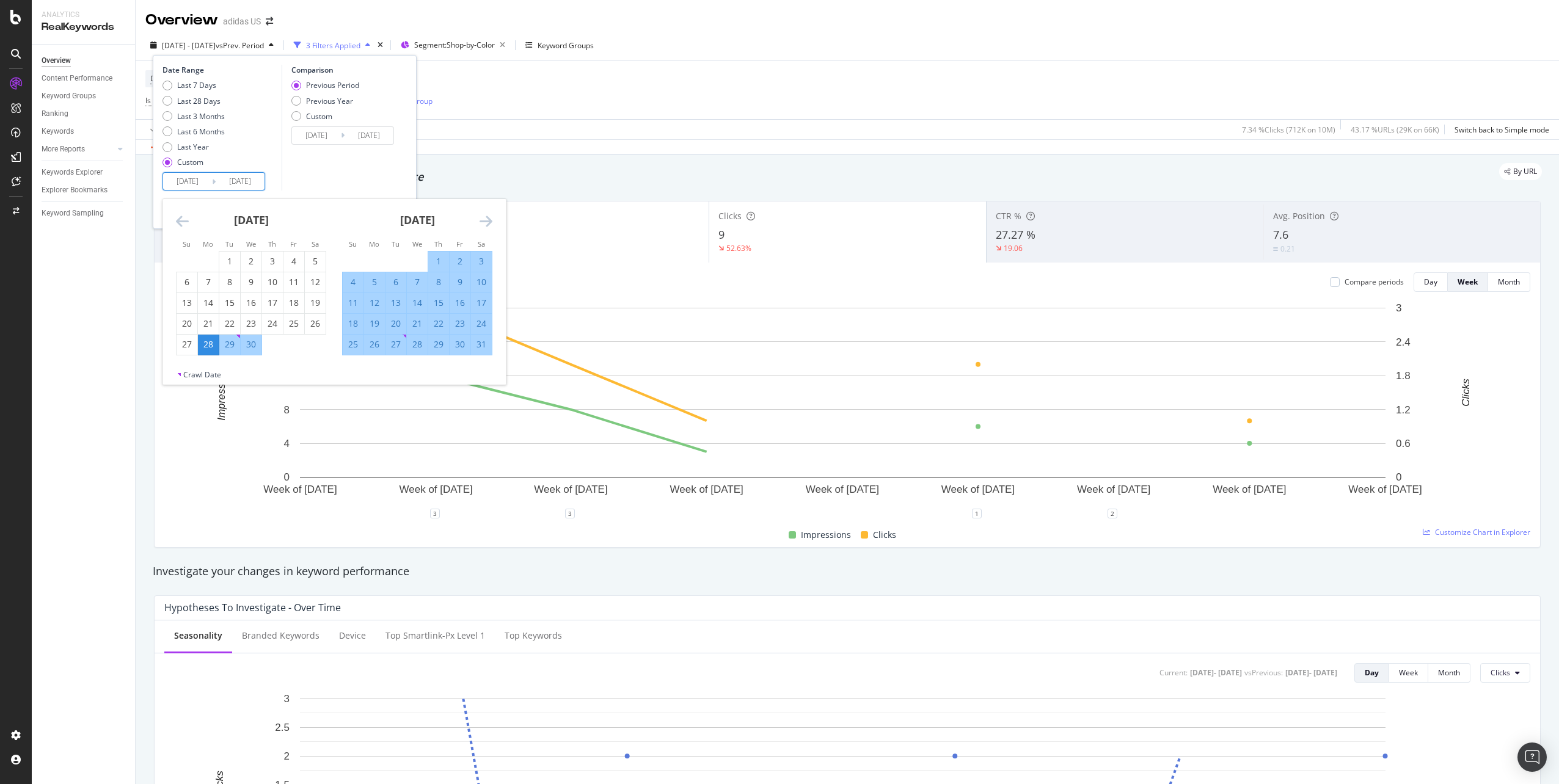
click at [480, 228] on icon "Move forward to switch to the next month." at bounding box center [485, 221] width 13 height 15
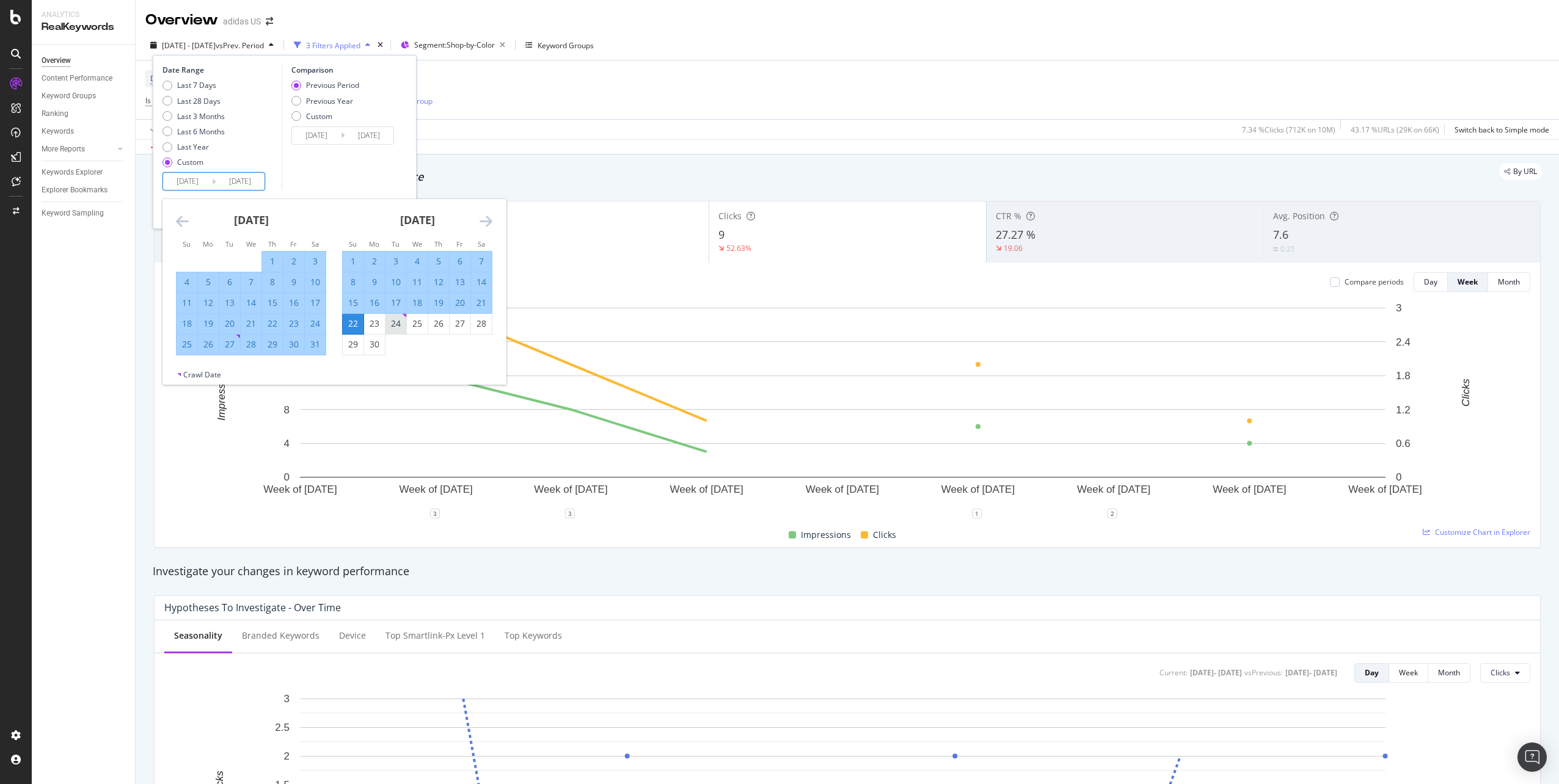
click at [390, 322] on div "24" at bounding box center [396, 323] width 21 height 12
type input "[DATE]"
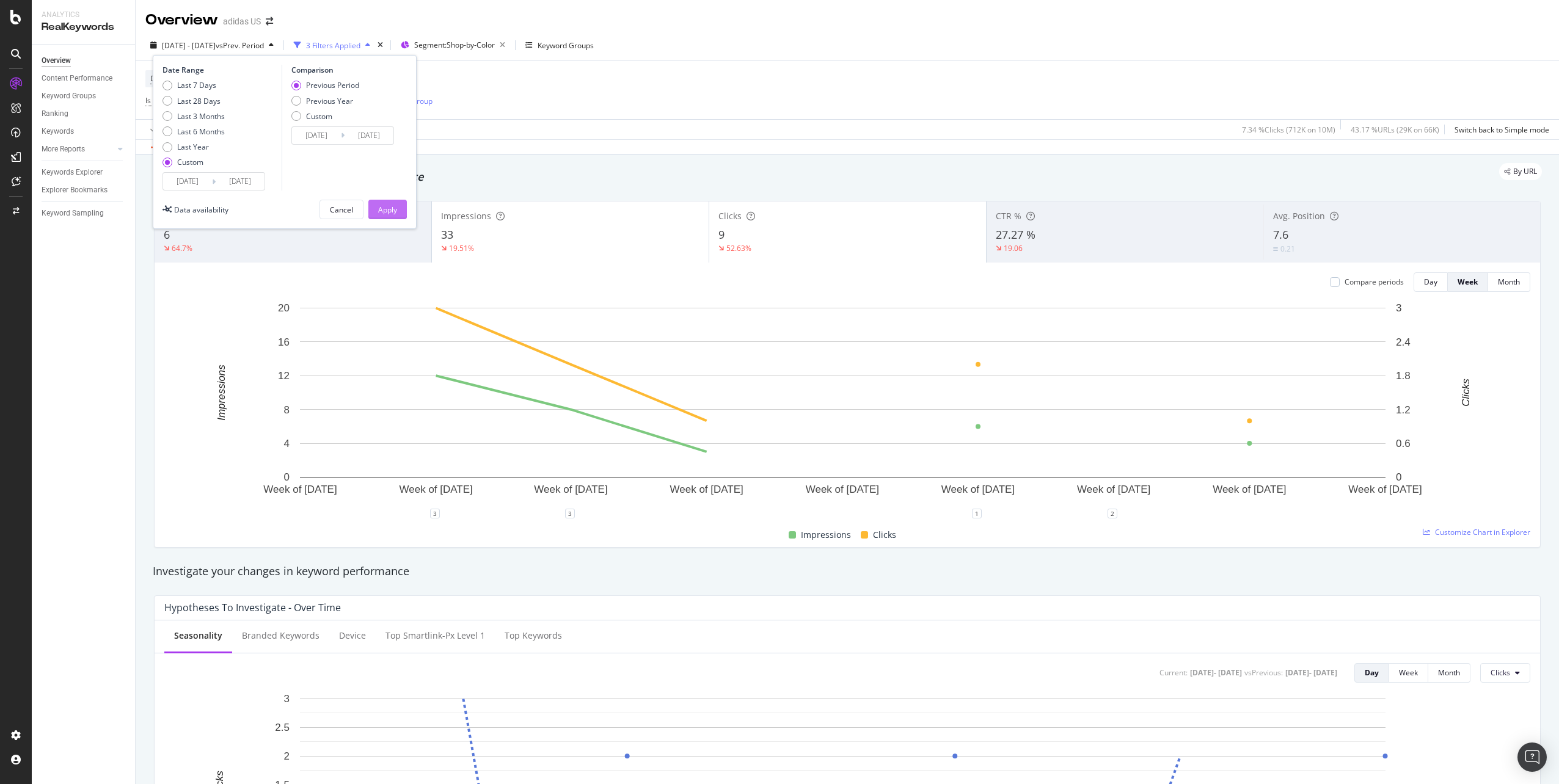
click at [390, 208] on div "Apply" at bounding box center [387, 209] width 19 height 10
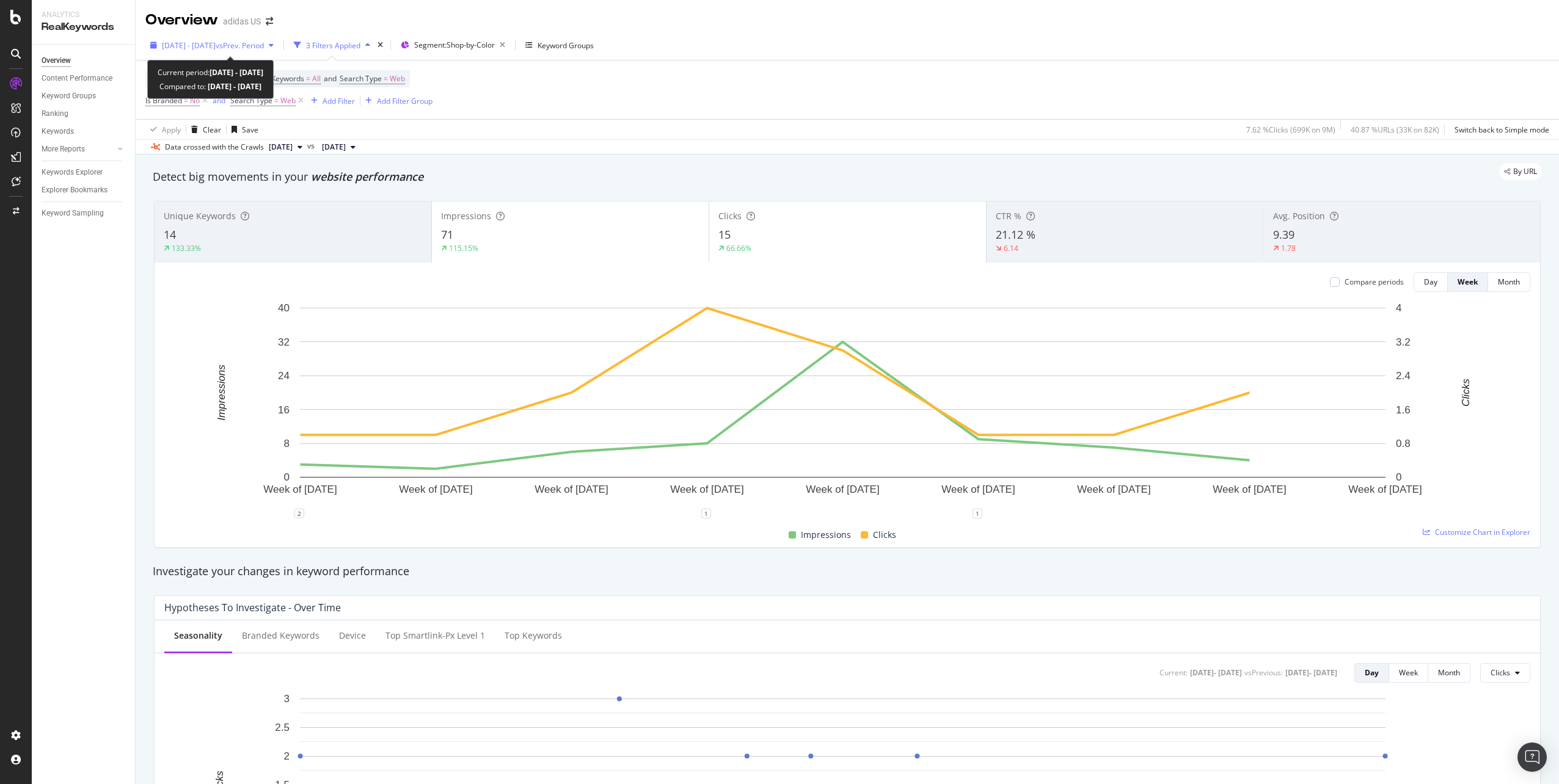
click at [215, 48] on span "[DATE] - [DATE]" at bounding box center [189, 45] width 54 height 10
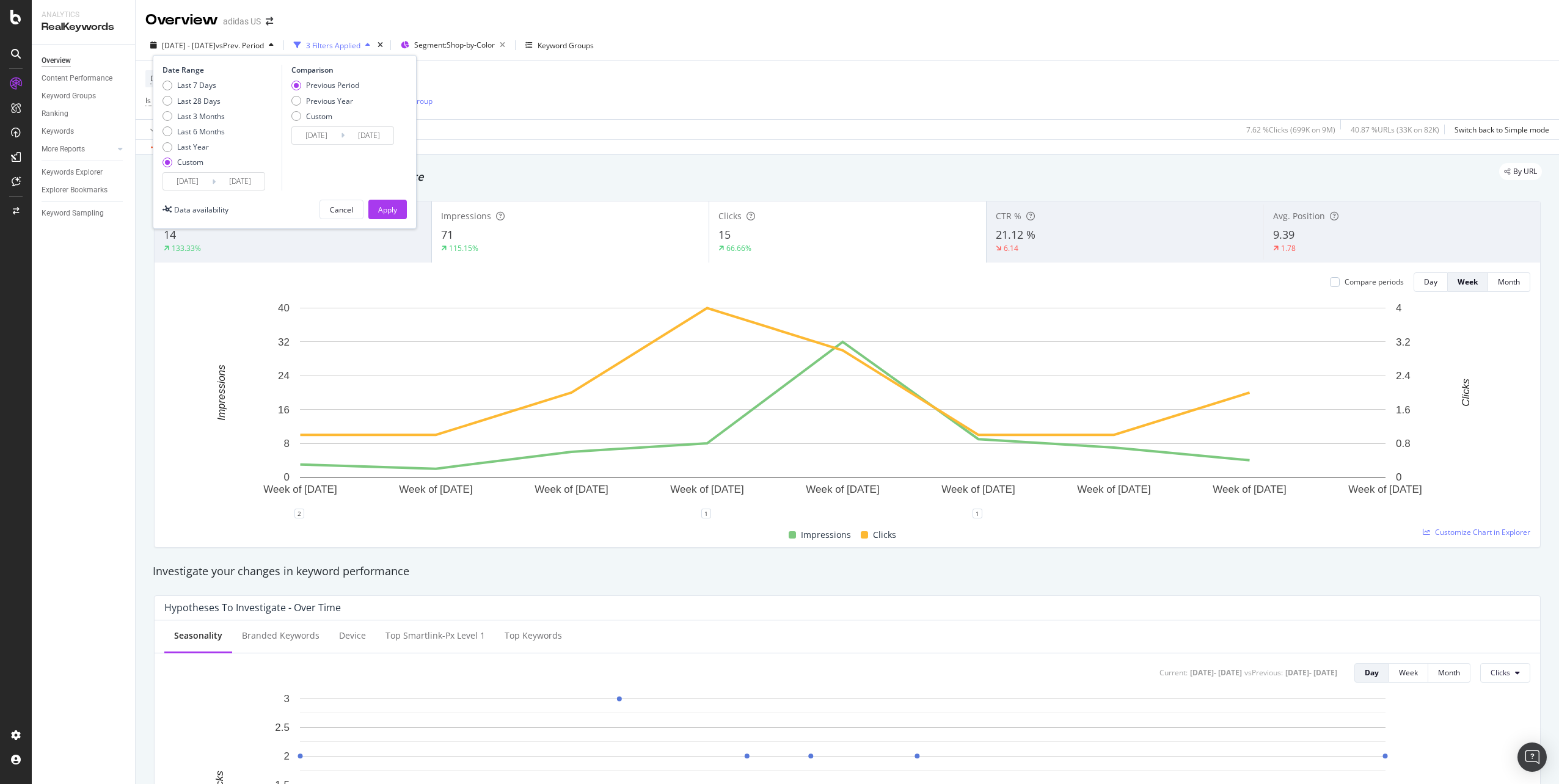
click at [731, 116] on div "Device = All and Country = All and Keywords = All and Search Type = Web Is Bran…" at bounding box center [847, 89] width 1404 height 59
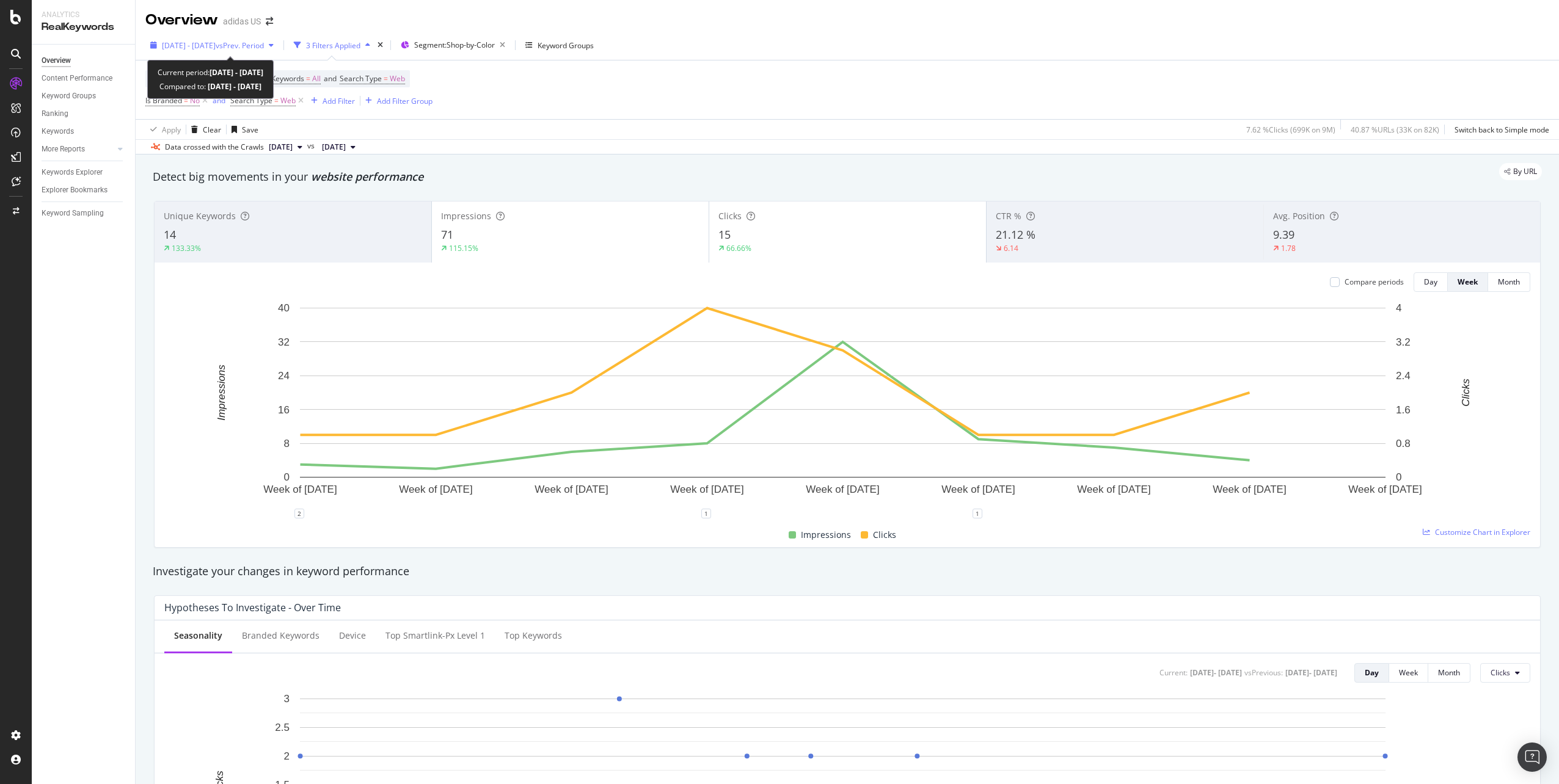
click at [264, 50] on span "vs Prev. Period" at bounding box center [239, 45] width 48 height 10
click at [944, 14] on div "Overview adidas US" at bounding box center [847, 15] width 1423 height 31
click at [215, 50] on span "[DATE] - [DATE]" at bounding box center [189, 45] width 54 height 10
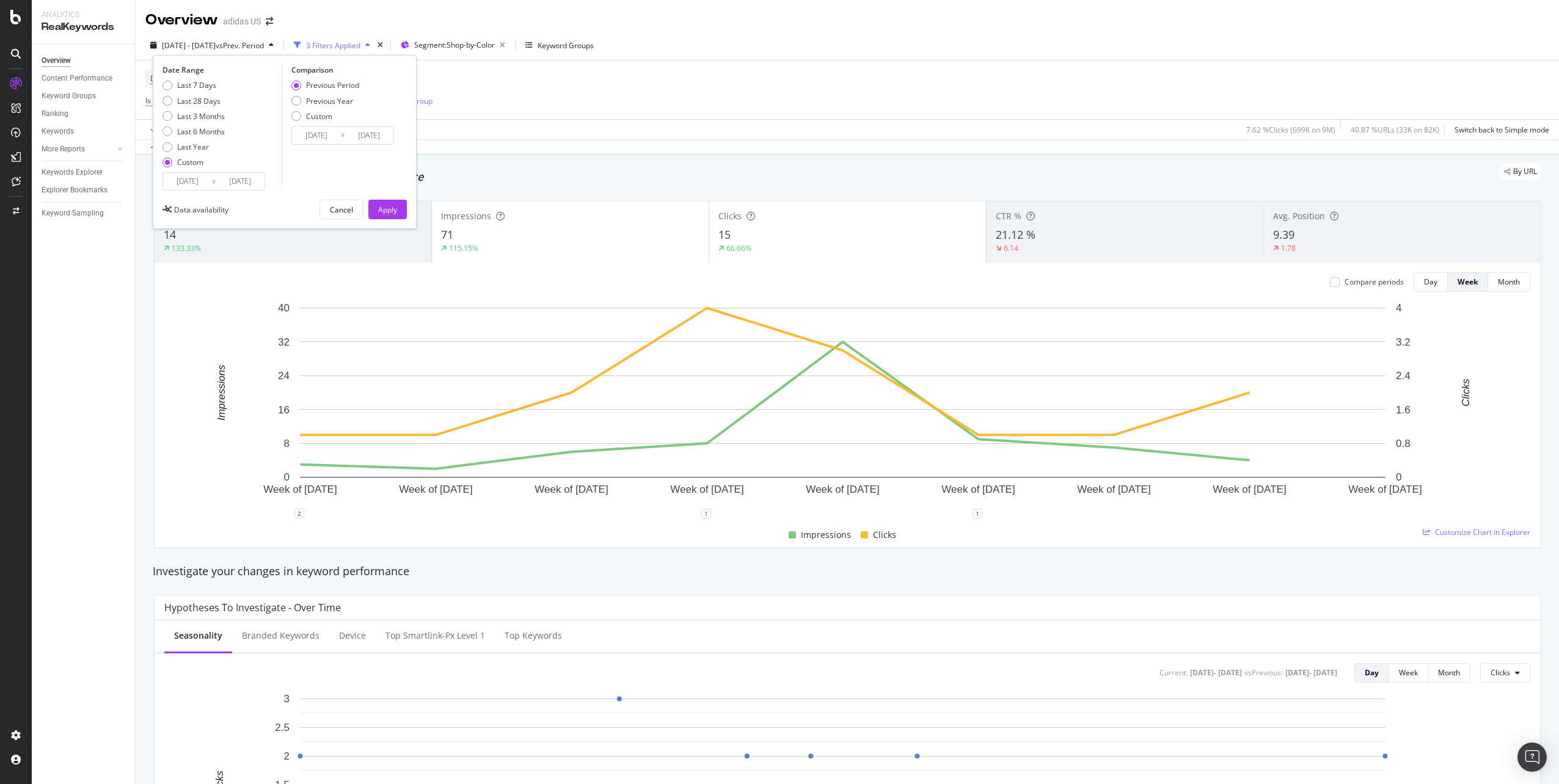
click at [1114, 80] on div "Device = All and Country = All and Keywords = All and Search Type = Web Is Bran…" at bounding box center [847, 89] width 1404 height 59
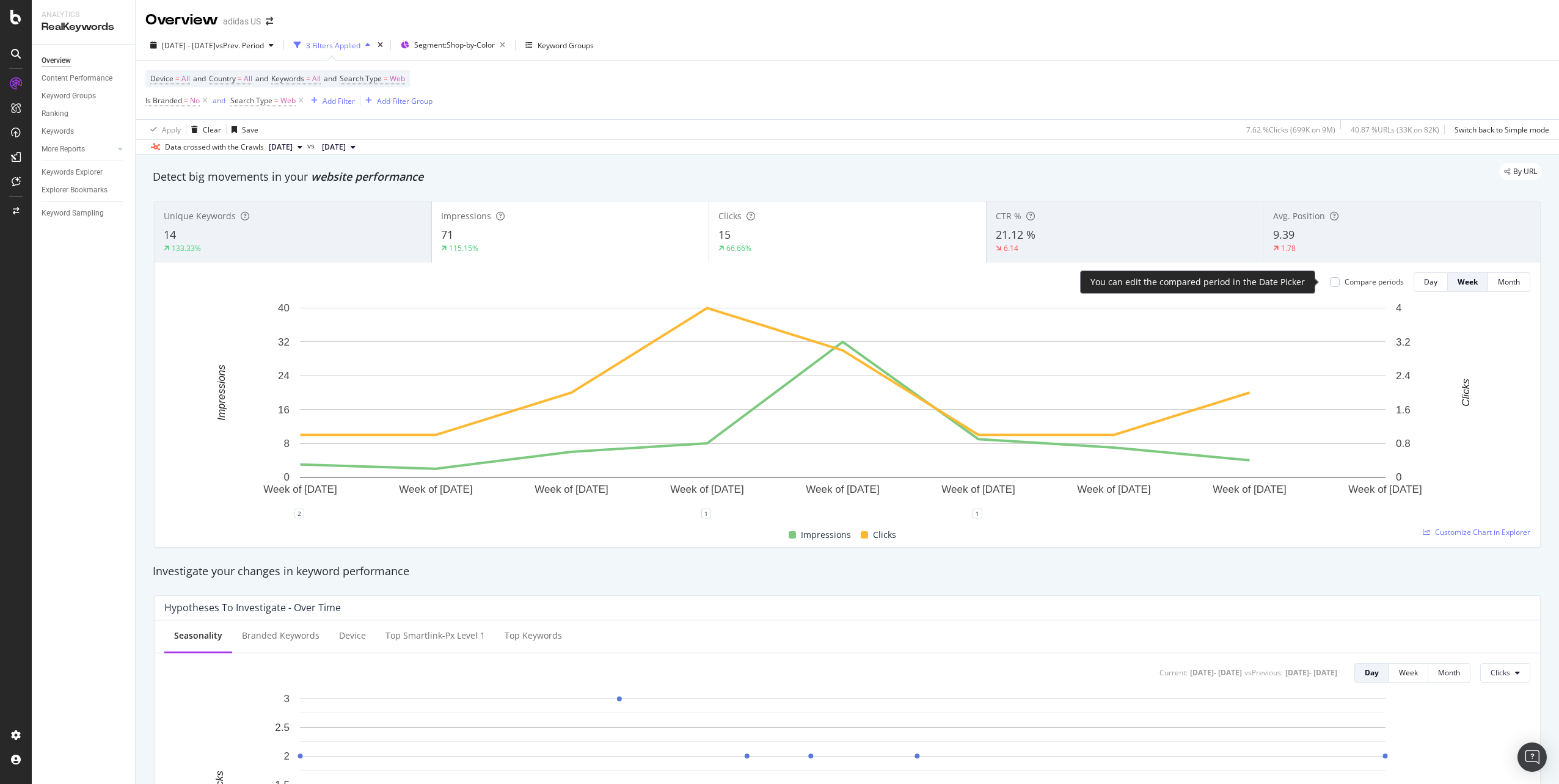
click at [1370, 280] on div "Compare periods" at bounding box center [1373, 282] width 59 height 10
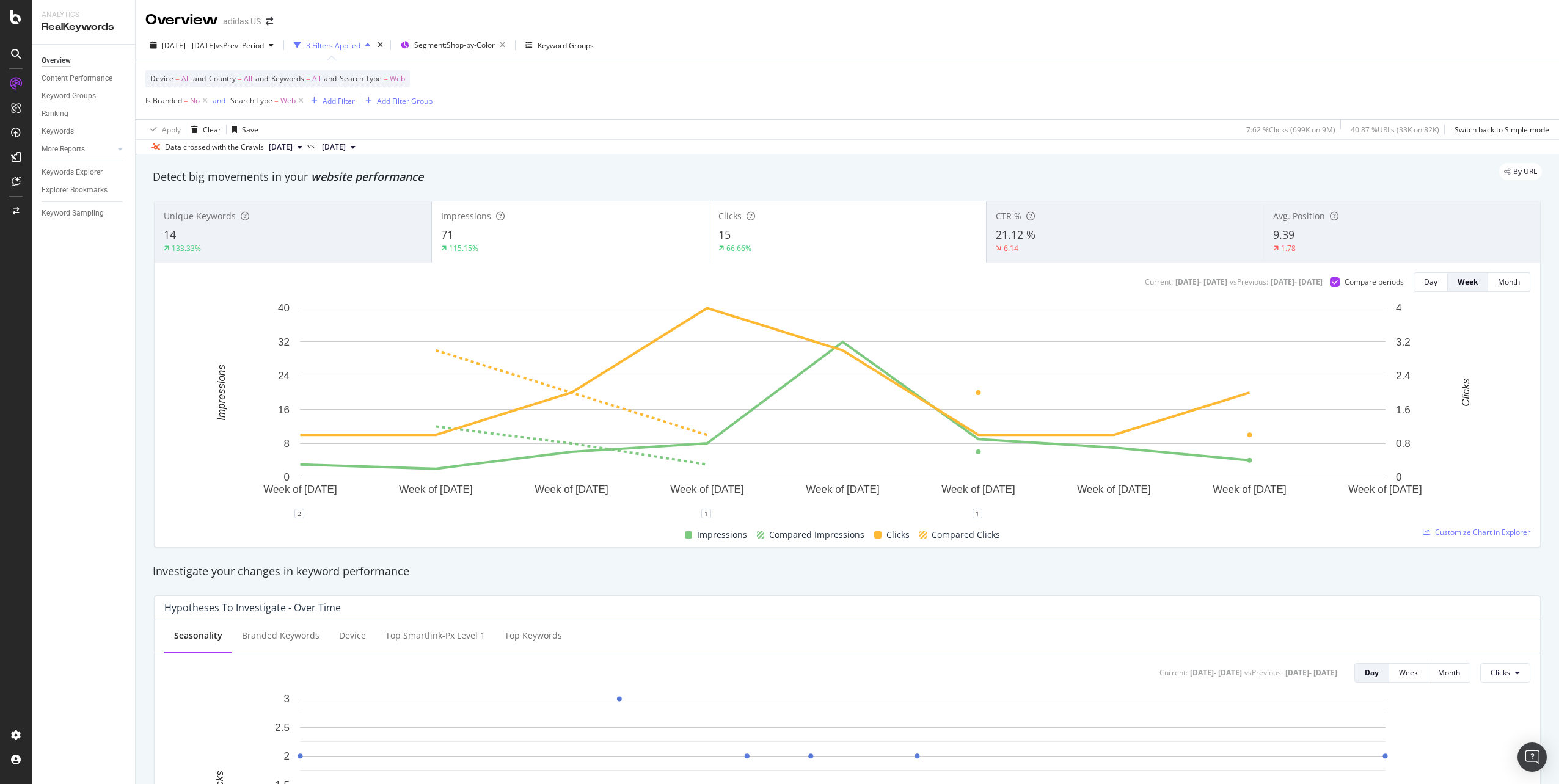
click at [728, 224] on div "Clicks 15 66.66%" at bounding box center [847, 232] width 277 height 55
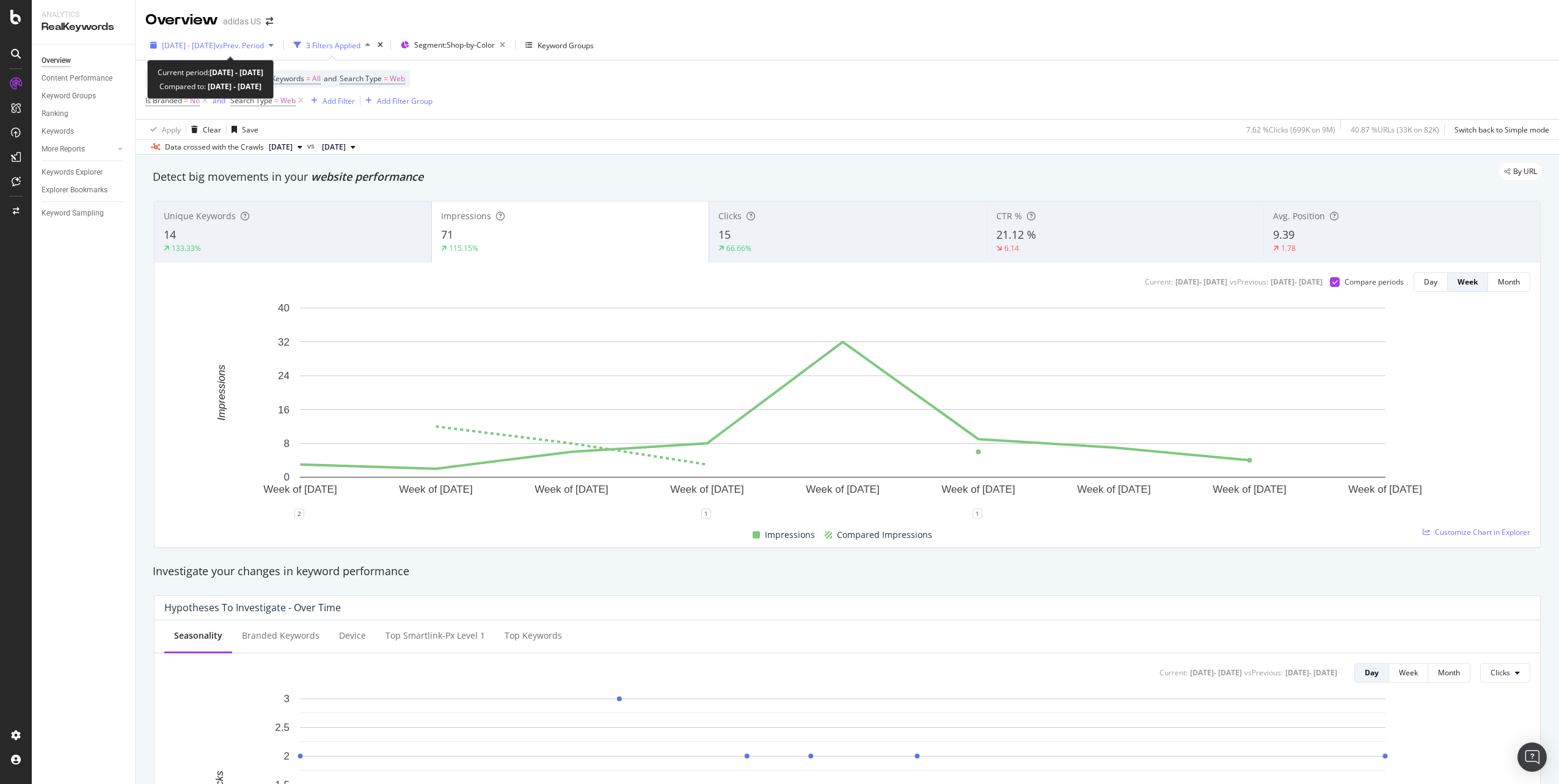
click at [264, 49] on span "vs Prev. Period" at bounding box center [239, 45] width 48 height 10
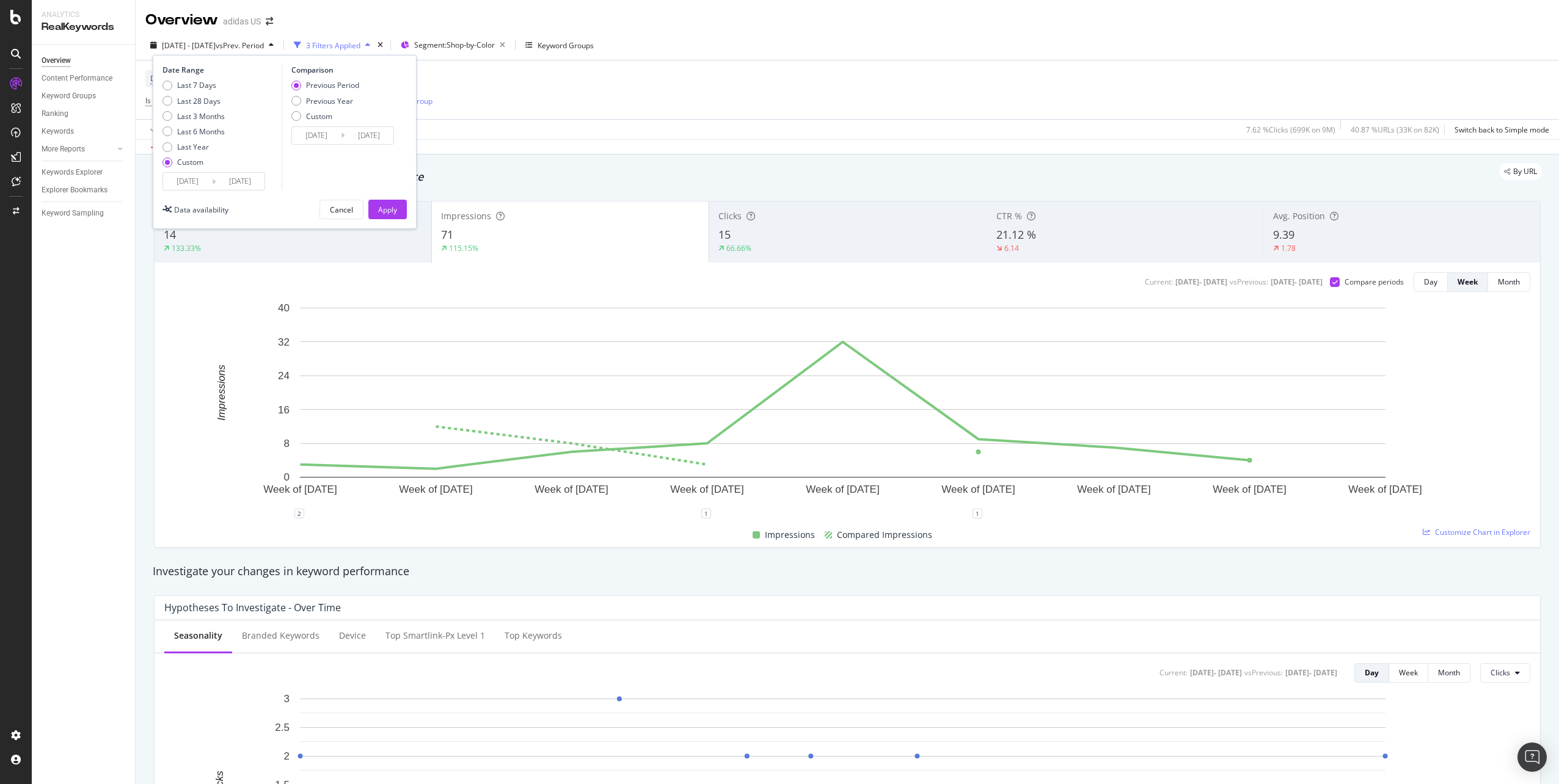
click at [194, 179] on input "[DATE]" at bounding box center [188, 181] width 49 height 17
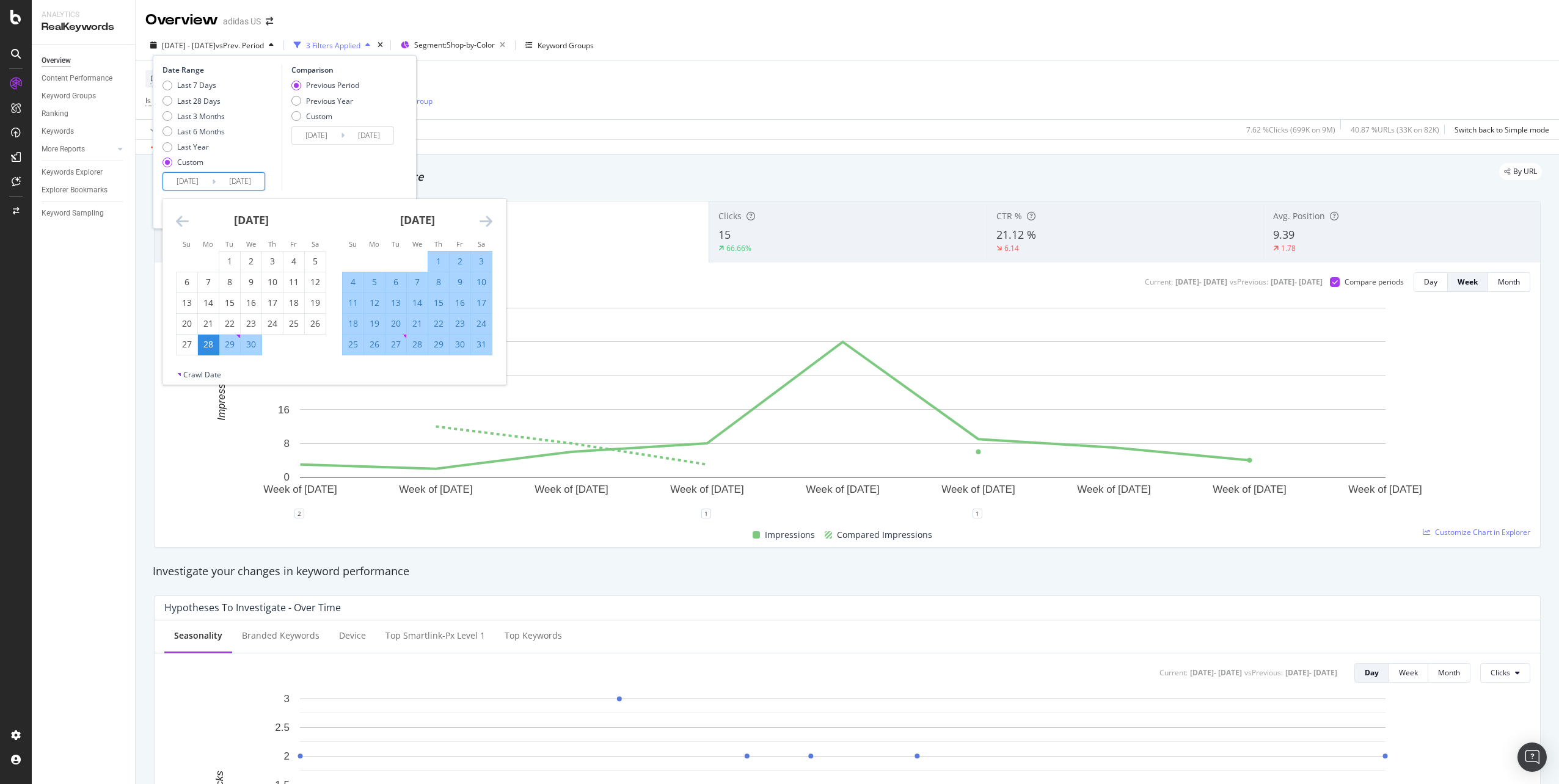
click at [481, 218] on icon "Move forward to switch to the next month." at bounding box center [485, 221] width 13 height 15
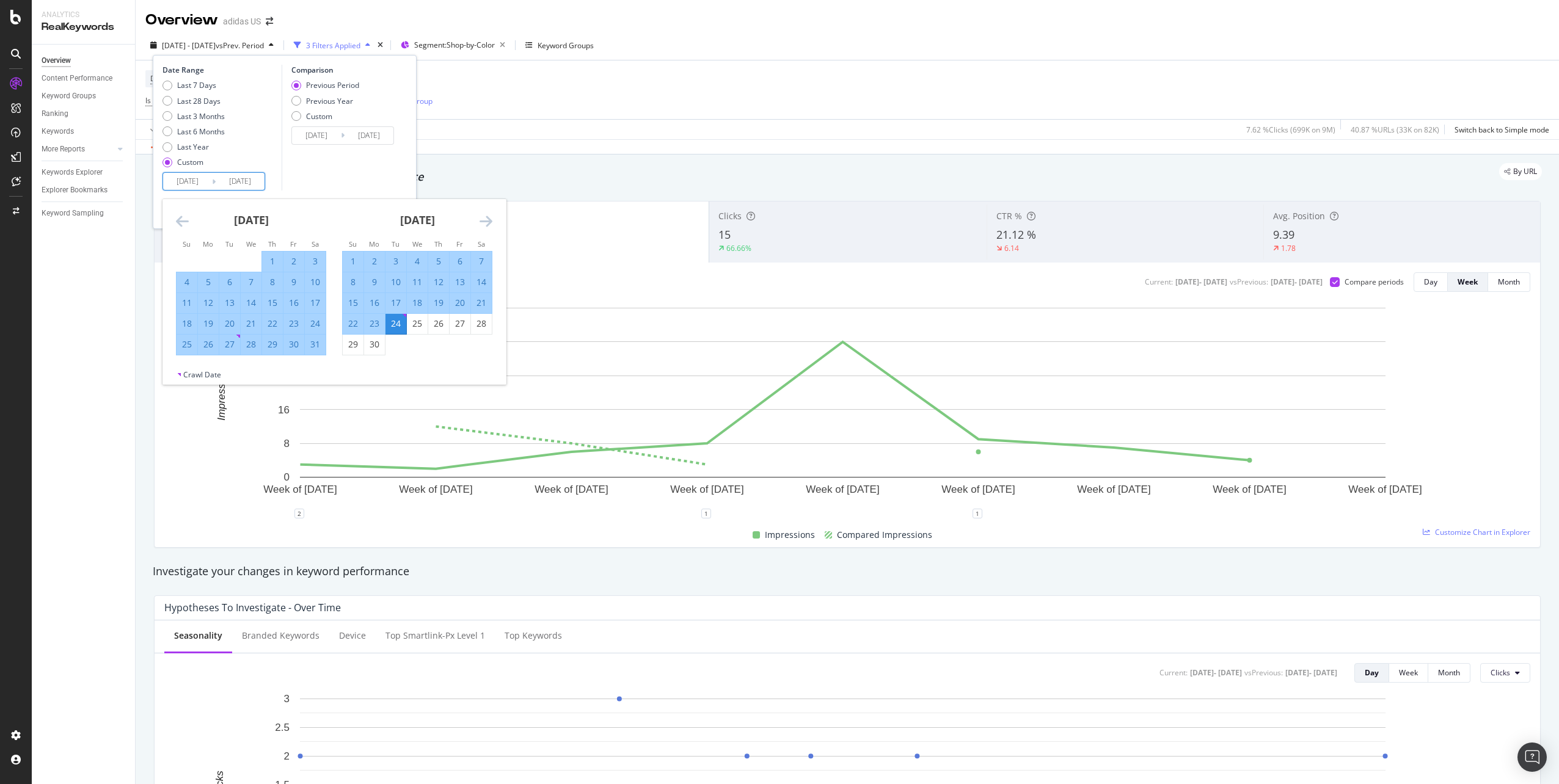
click at [485, 227] on icon "Move forward to switch to the next month." at bounding box center [485, 221] width 13 height 15
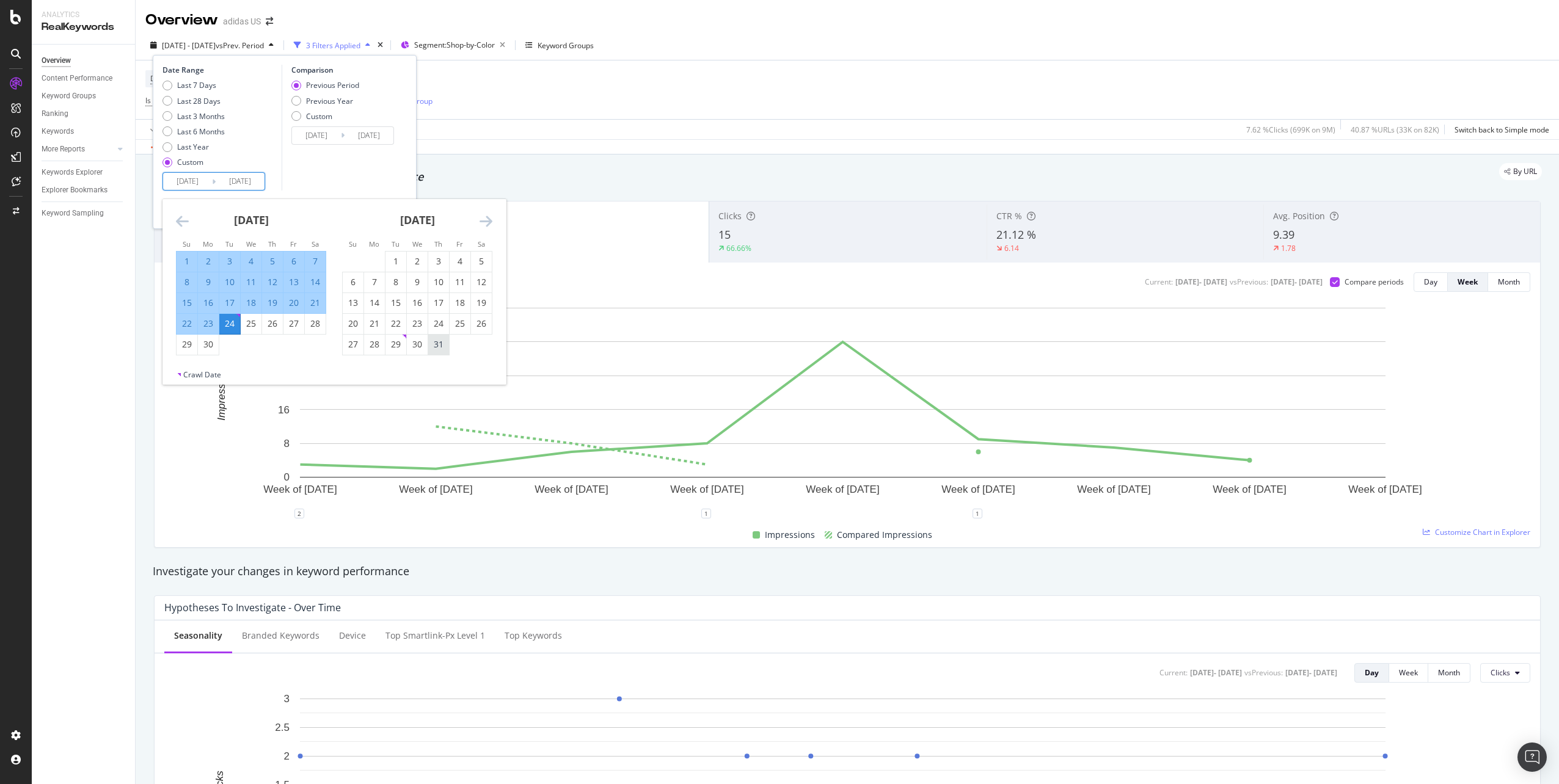
click at [440, 347] on div "31" at bounding box center [438, 344] width 21 height 12
type input "[DATE]"
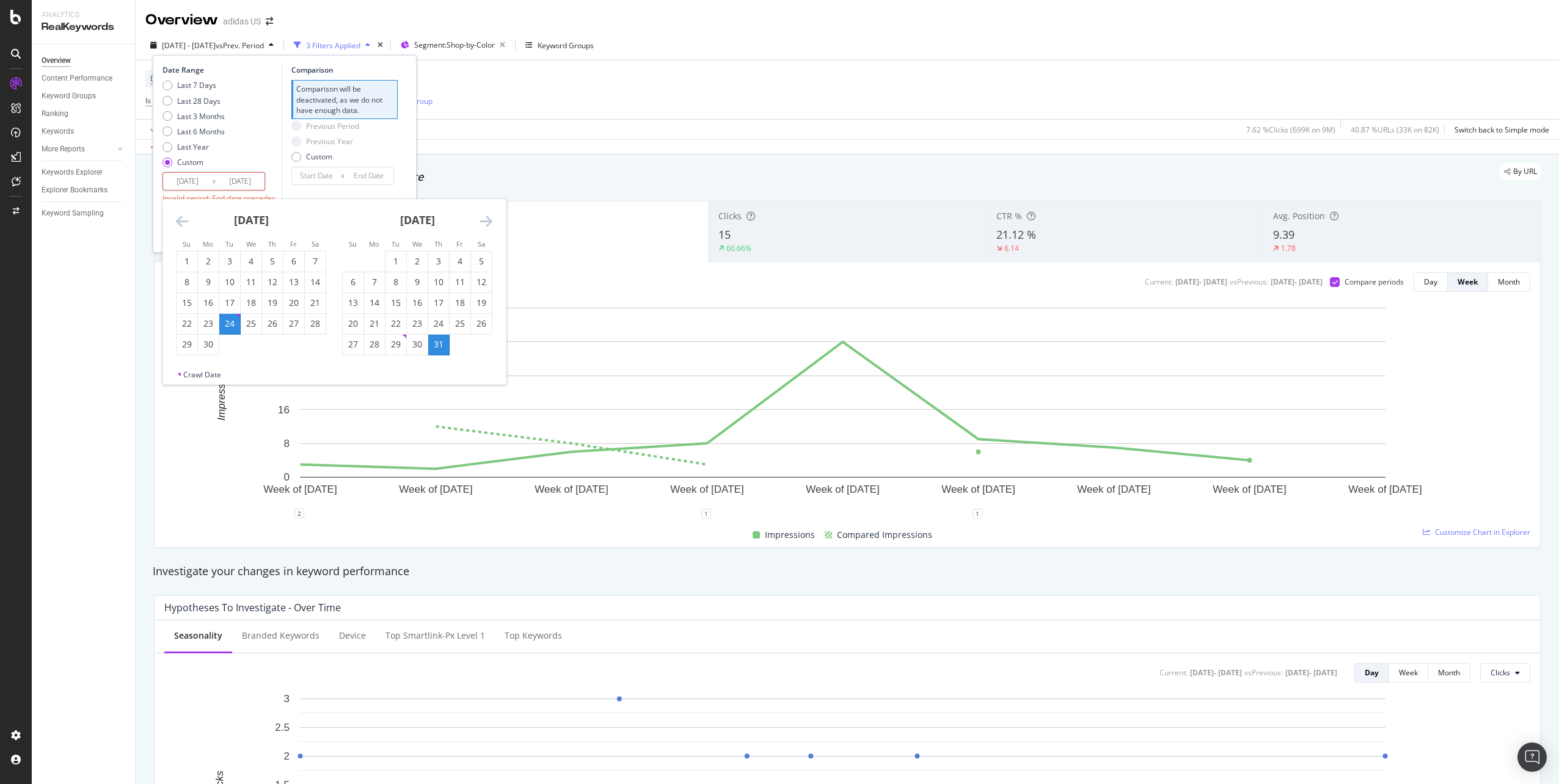
click at [185, 223] on icon "Move backward to switch to the previous month." at bounding box center [182, 221] width 13 height 15
click at [198, 188] on input "[DATE]" at bounding box center [188, 181] width 49 height 17
click at [184, 222] on icon "Move backward to switch to the previous month." at bounding box center [182, 221] width 13 height 15
click at [212, 346] on div "28" at bounding box center [208, 344] width 21 height 12
type input "[DATE]"
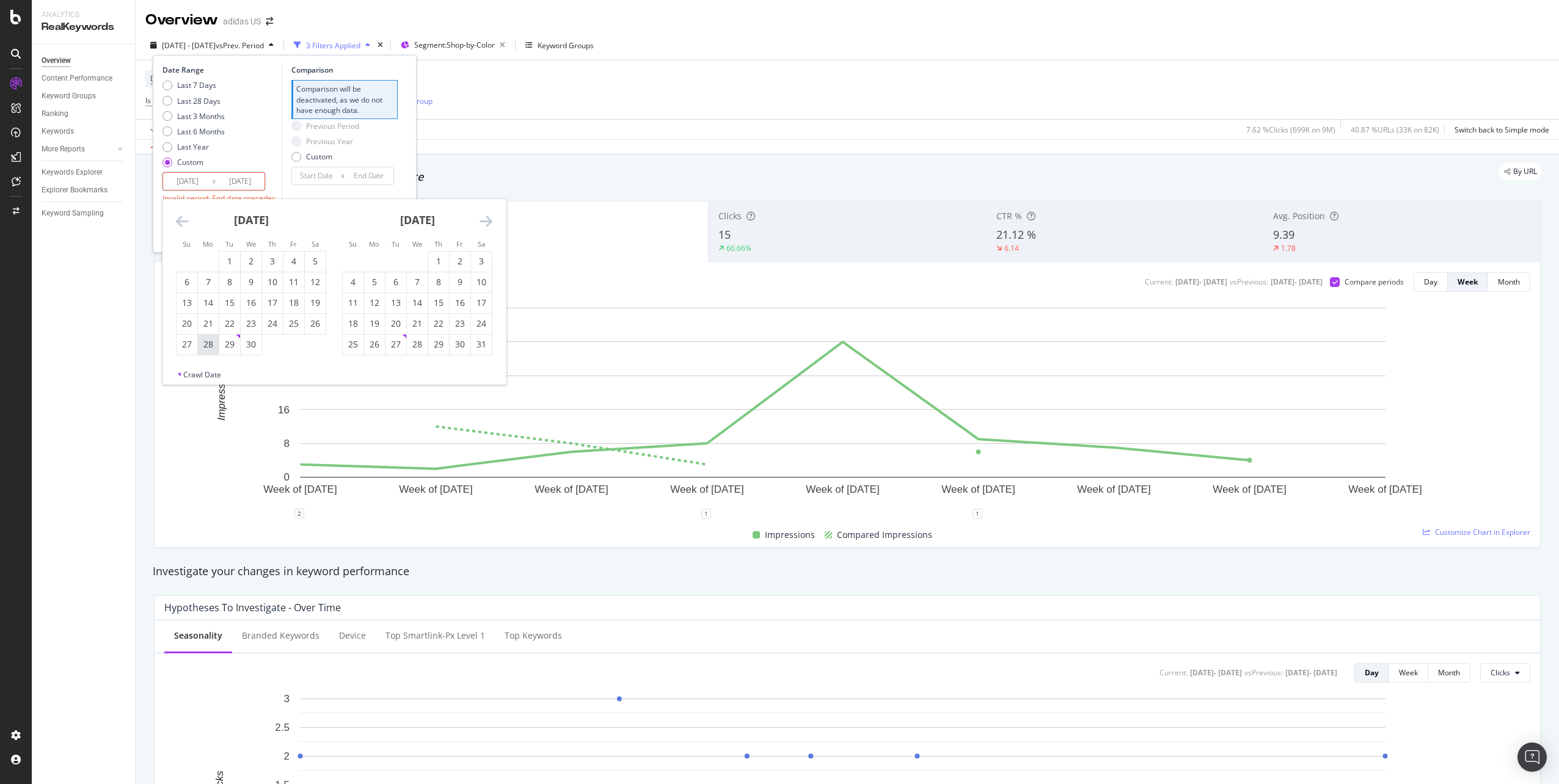
type input "[DATE]"
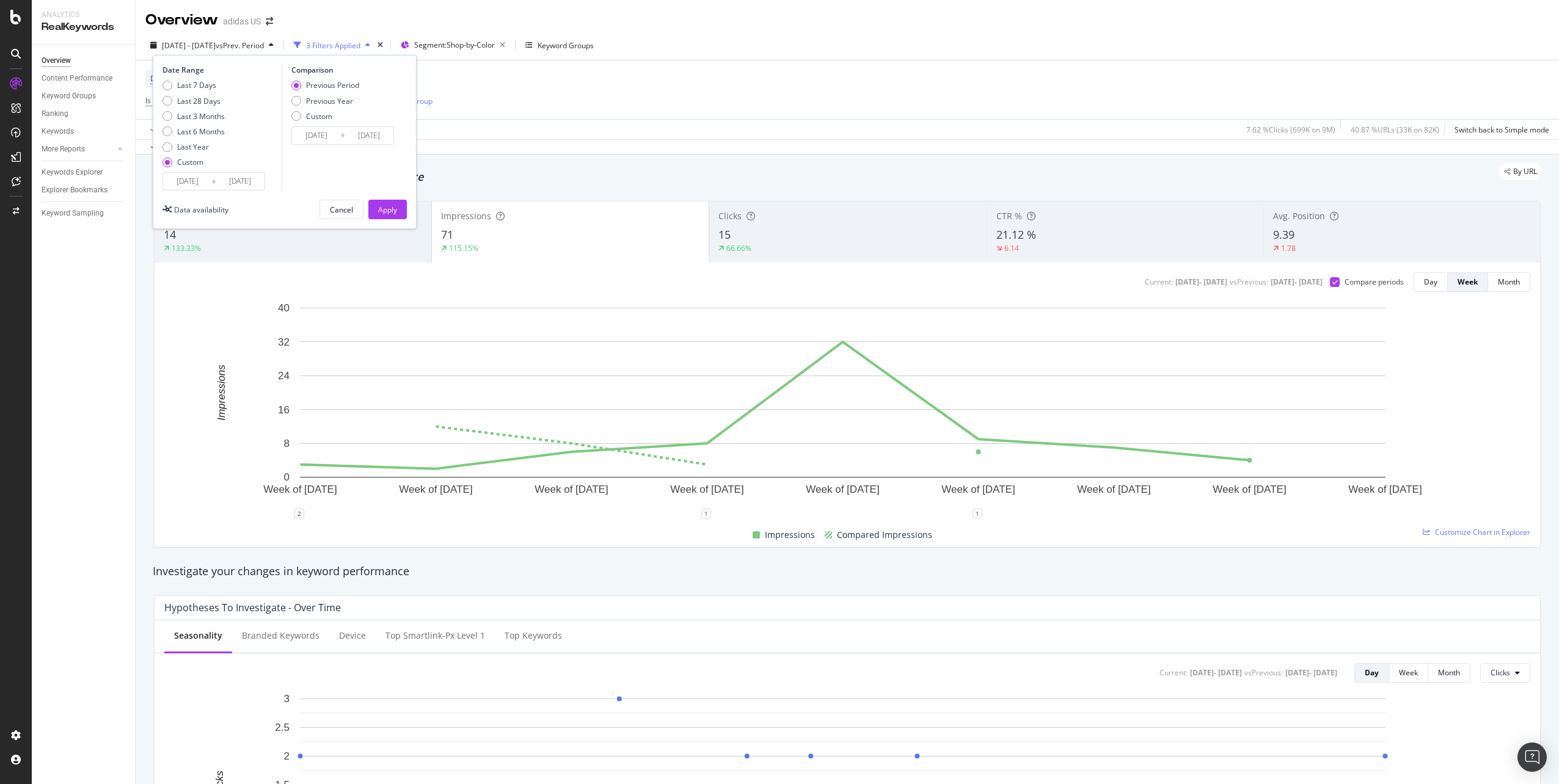
click at [364, 180] on div "Comparison Previous Period Previous Year Custom [DATE] Navigate forward to inte…" at bounding box center [340, 127] width 116 height 126
click at [338, 86] on div "Previous Period" at bounding box center [332, 85] width 53 height 10
click at [332, 135] on input "[DATE]" at bounding box center [317, 135] width 49 height 17
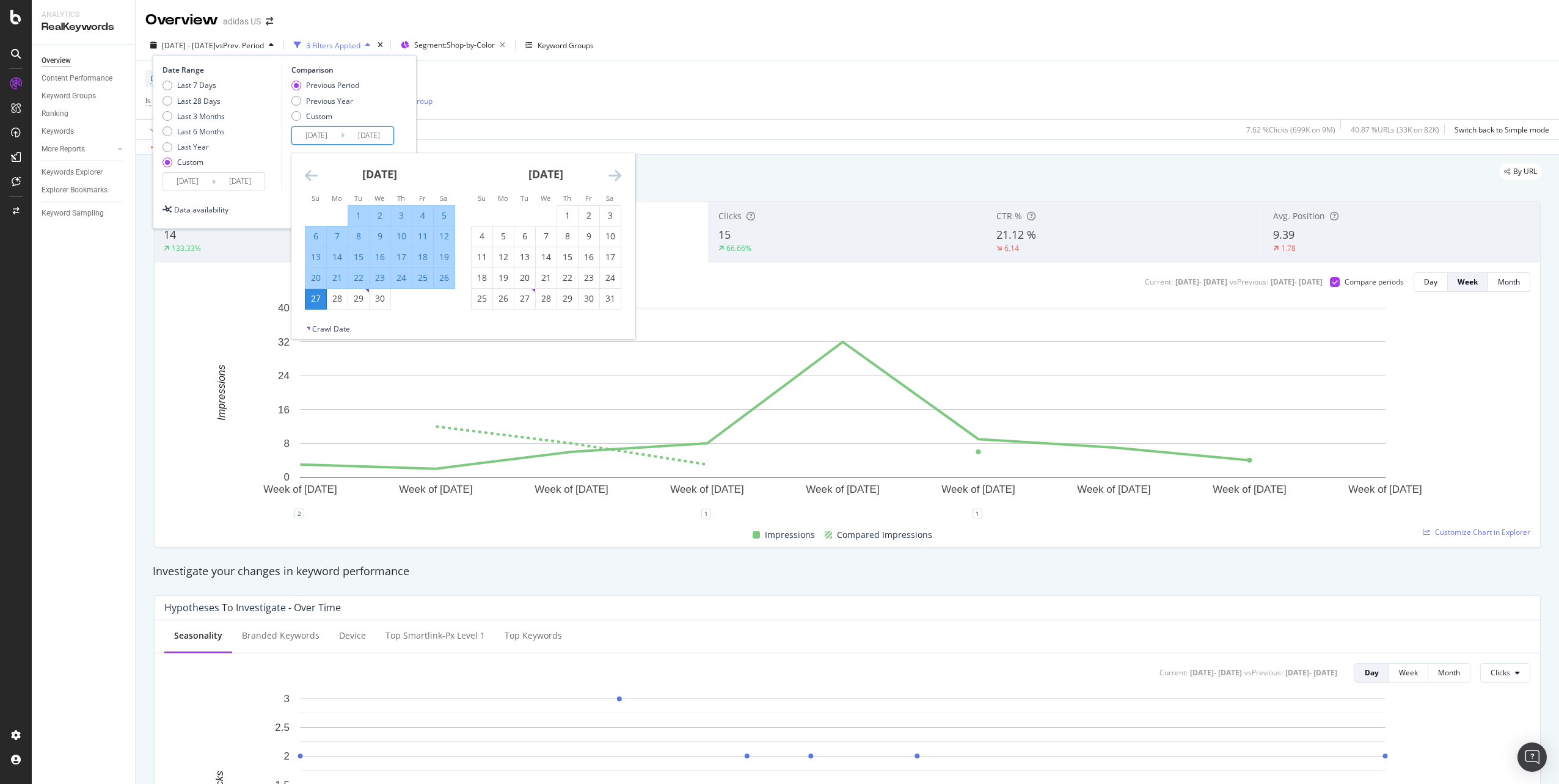
click at [315, 174] on icon "Move backward to switch to the previous month." at bounding box center [311, 175] width 13 height 15
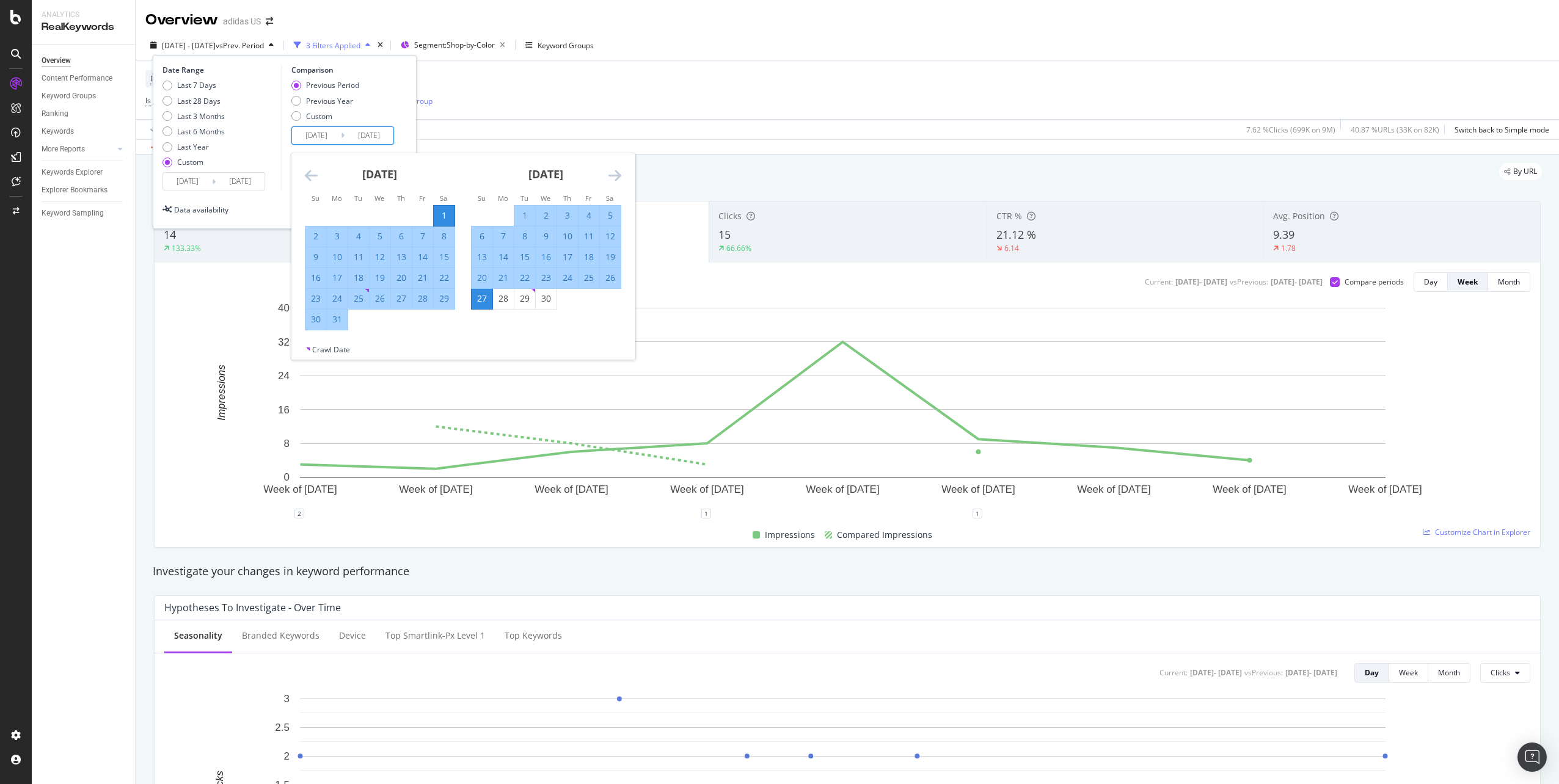
click at [315, 174] on icon "Move backward to switch to the previous month." at bounding box center [311, 175] width 13 height 15
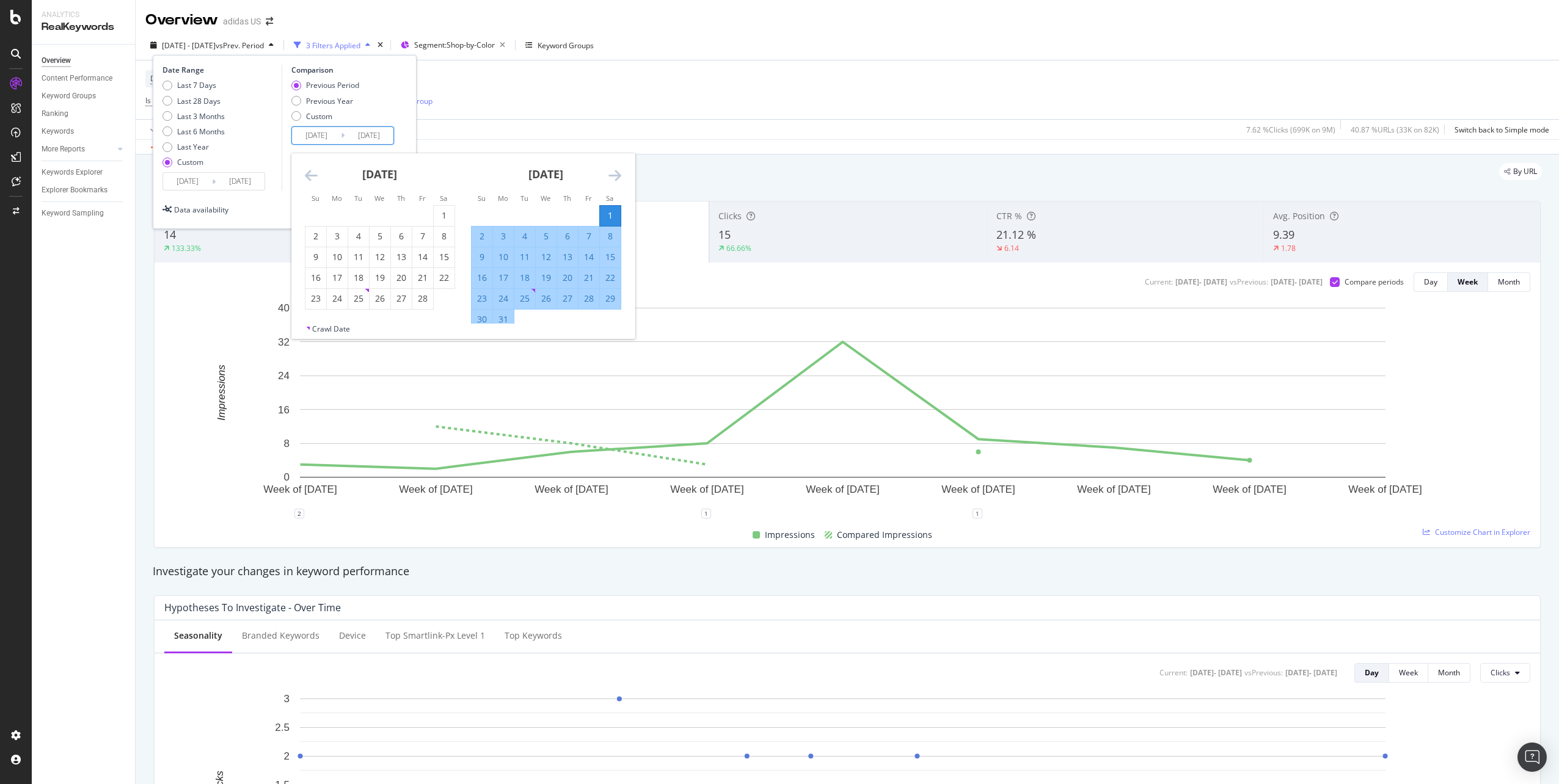
click at [482, 177] on div "[DATE]" at bounding box center [547, 180] width 151 height 52
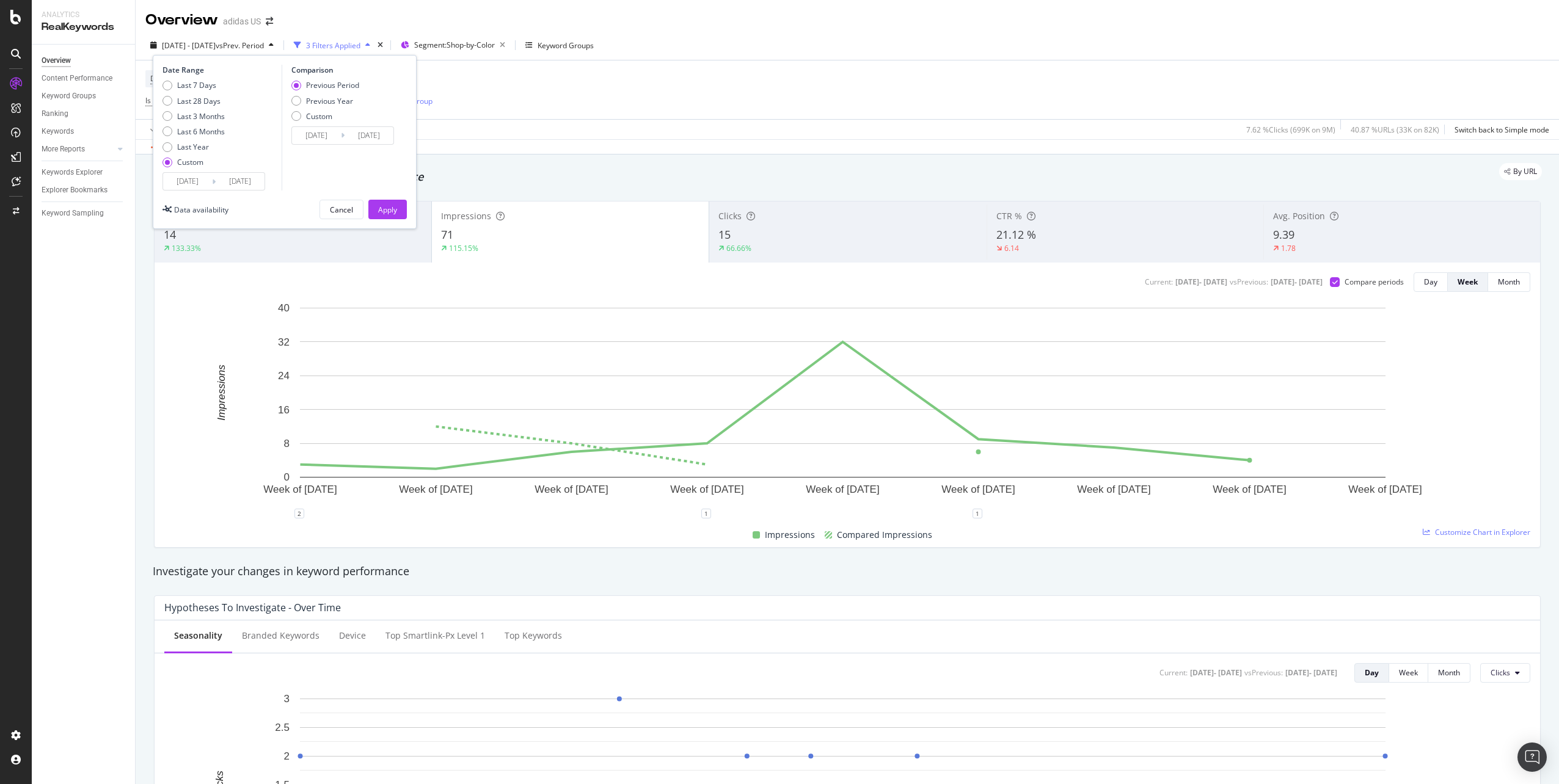
click at [401, 107] on div "Date Range Last 7 Days Last 28 Days Last 3 Months Last 6 Months Last Year Custo…" at bounding box center [285, 127] width 245 height 126
click at [391, 203] on div "Apply" at bounding box center [387, 209] width 19 height 19
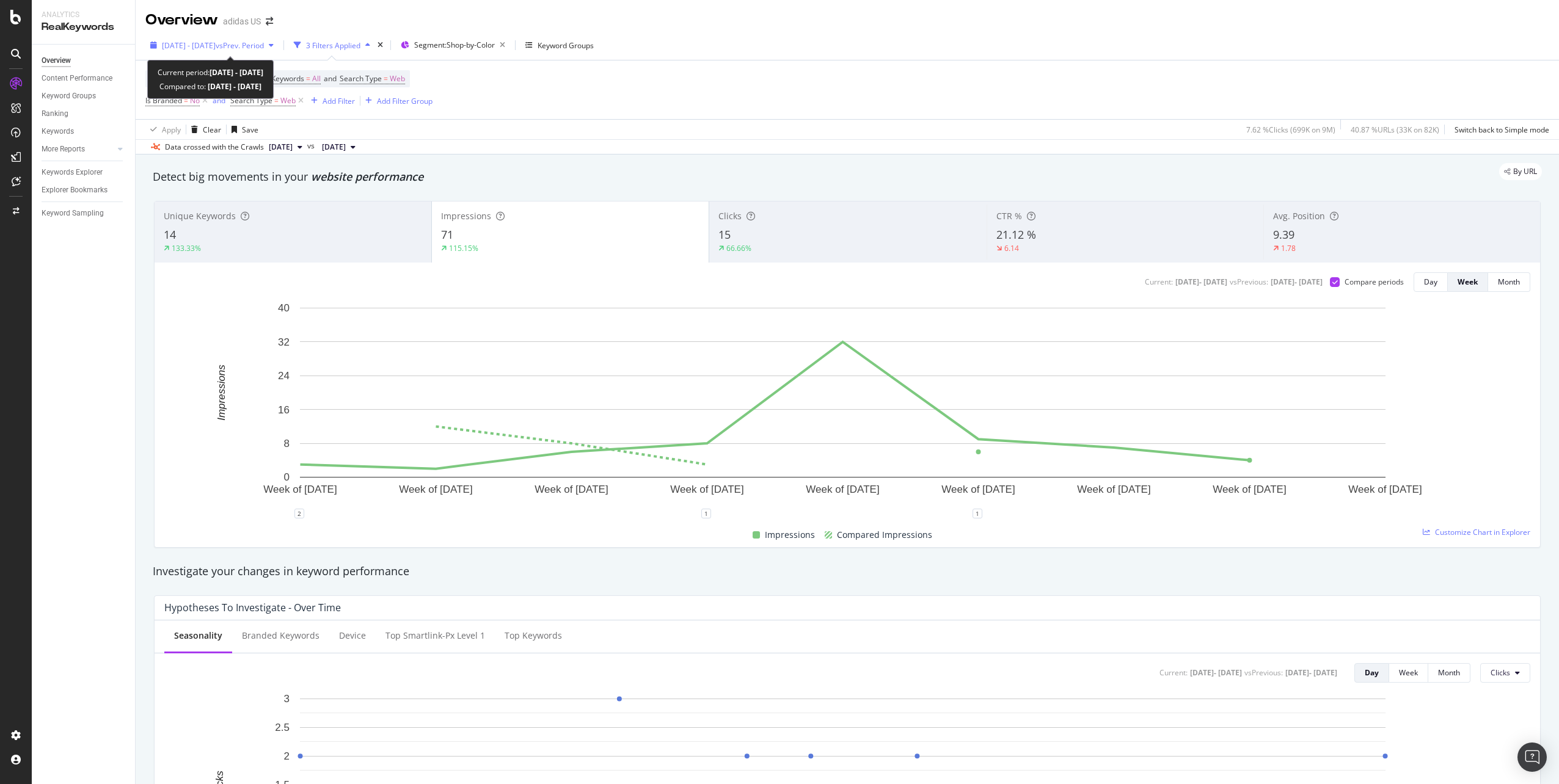
click at [201, 49] on span "[DATE] - [DATE]" at bounding box center [189, 45] width 54 height 10
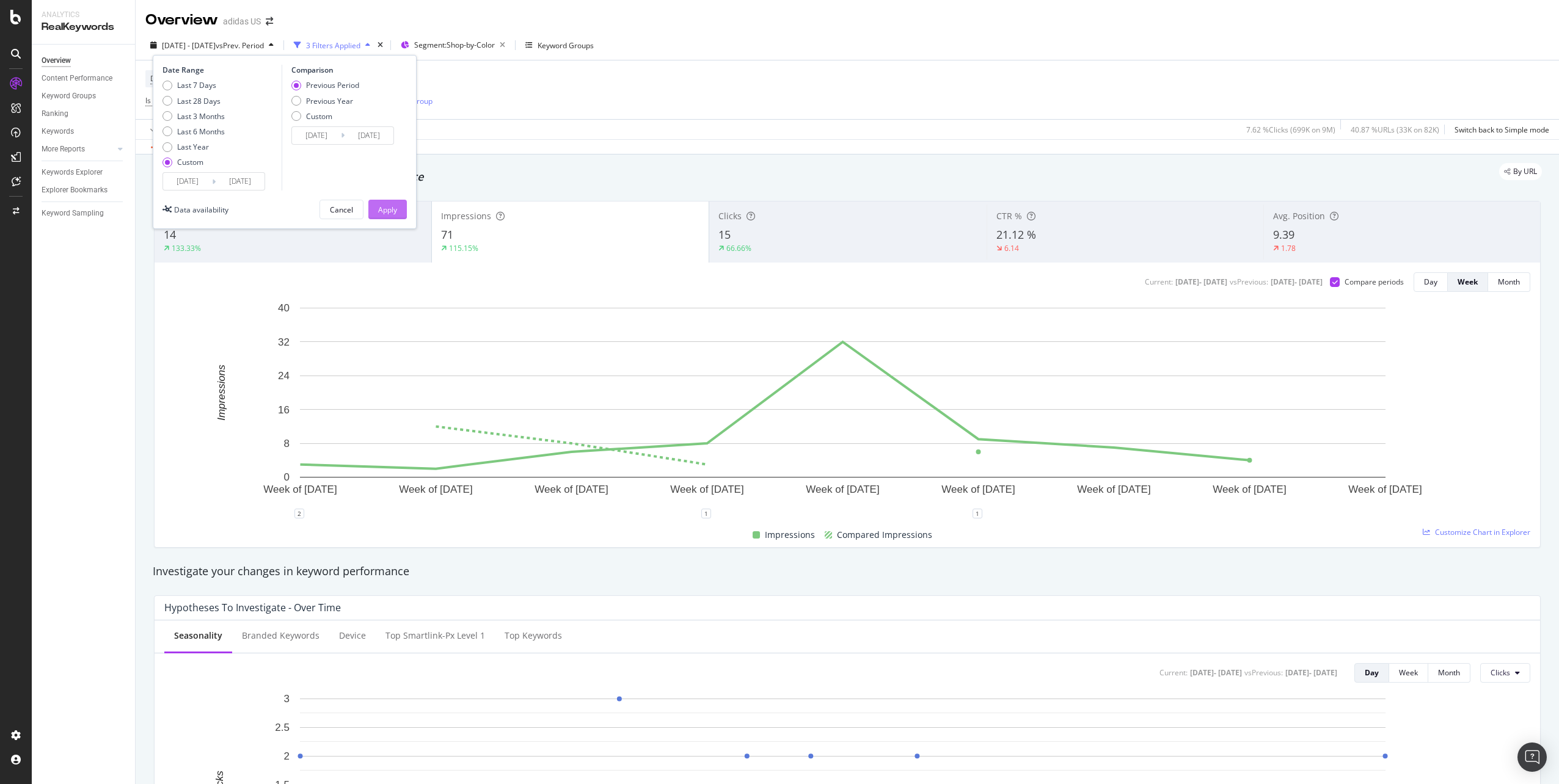
click at [397, 206] on button "Apply" at bounding box center [388, 209] width 39 height 19
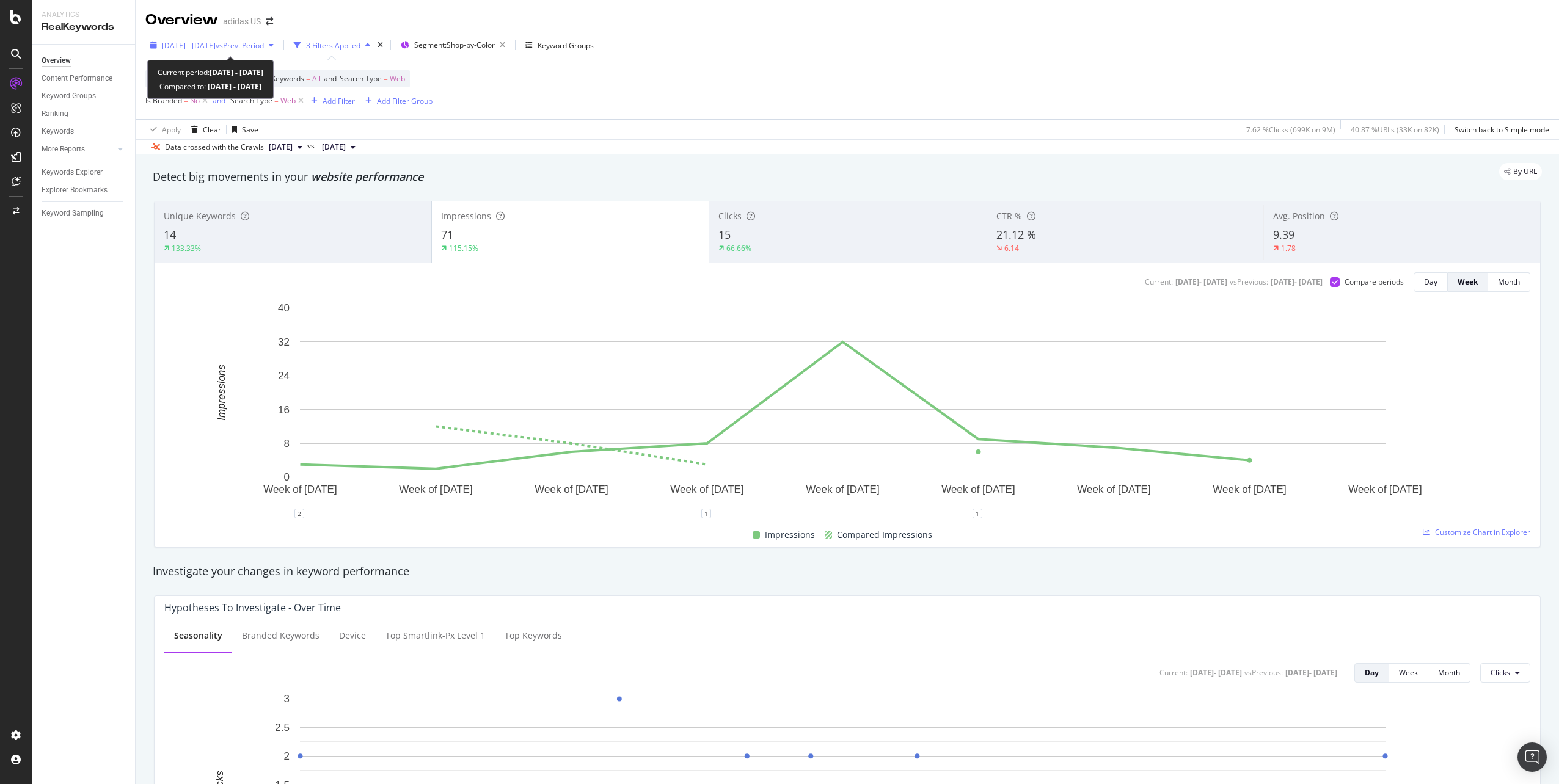
click at [264, 40] on span "vs Prev. Period" at bounding box center [239, 45] width 48 height 10
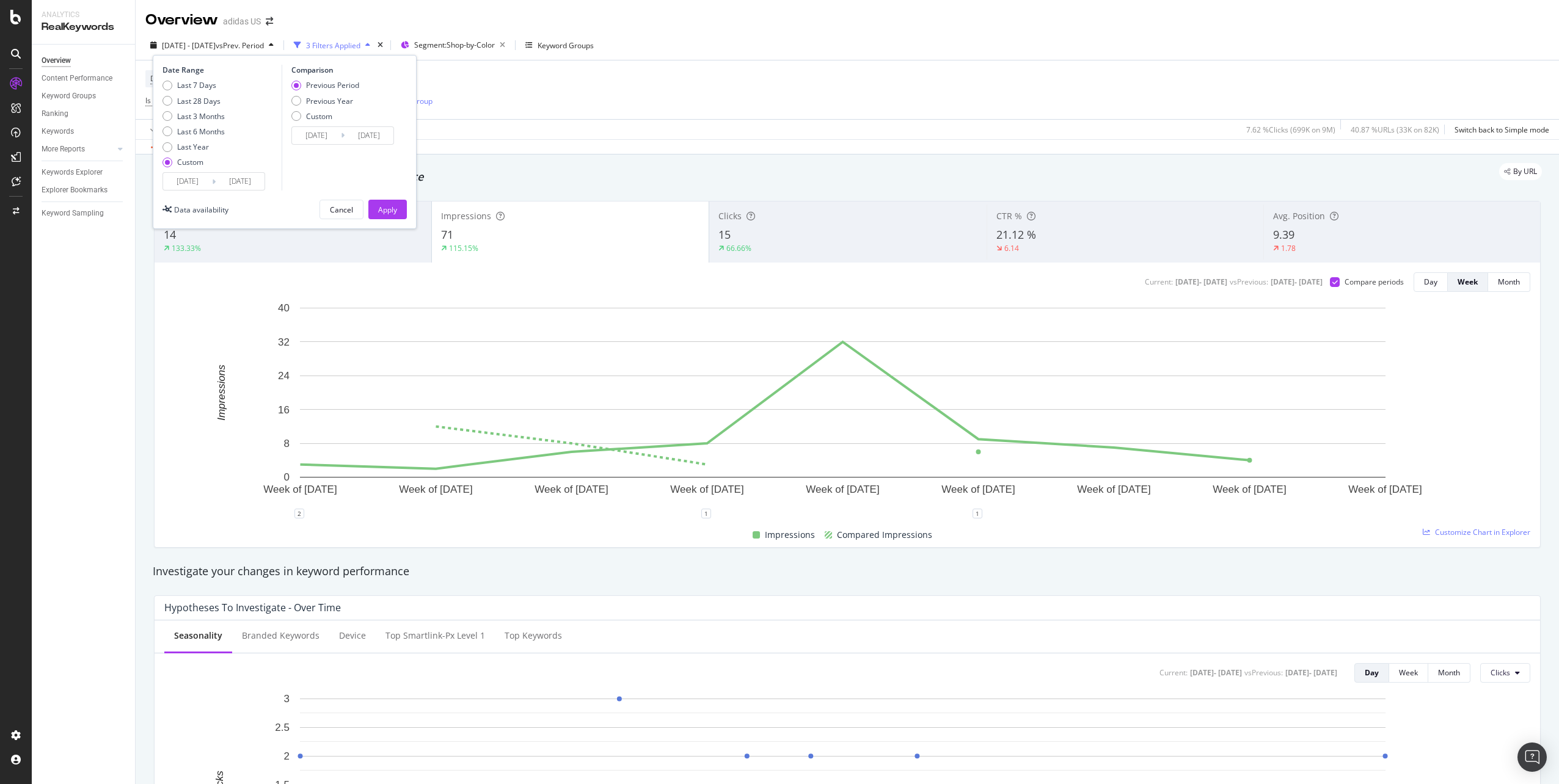
click at [191, 184] on input "[DATE]" at bounding box center [188, 181] width 49 height 17
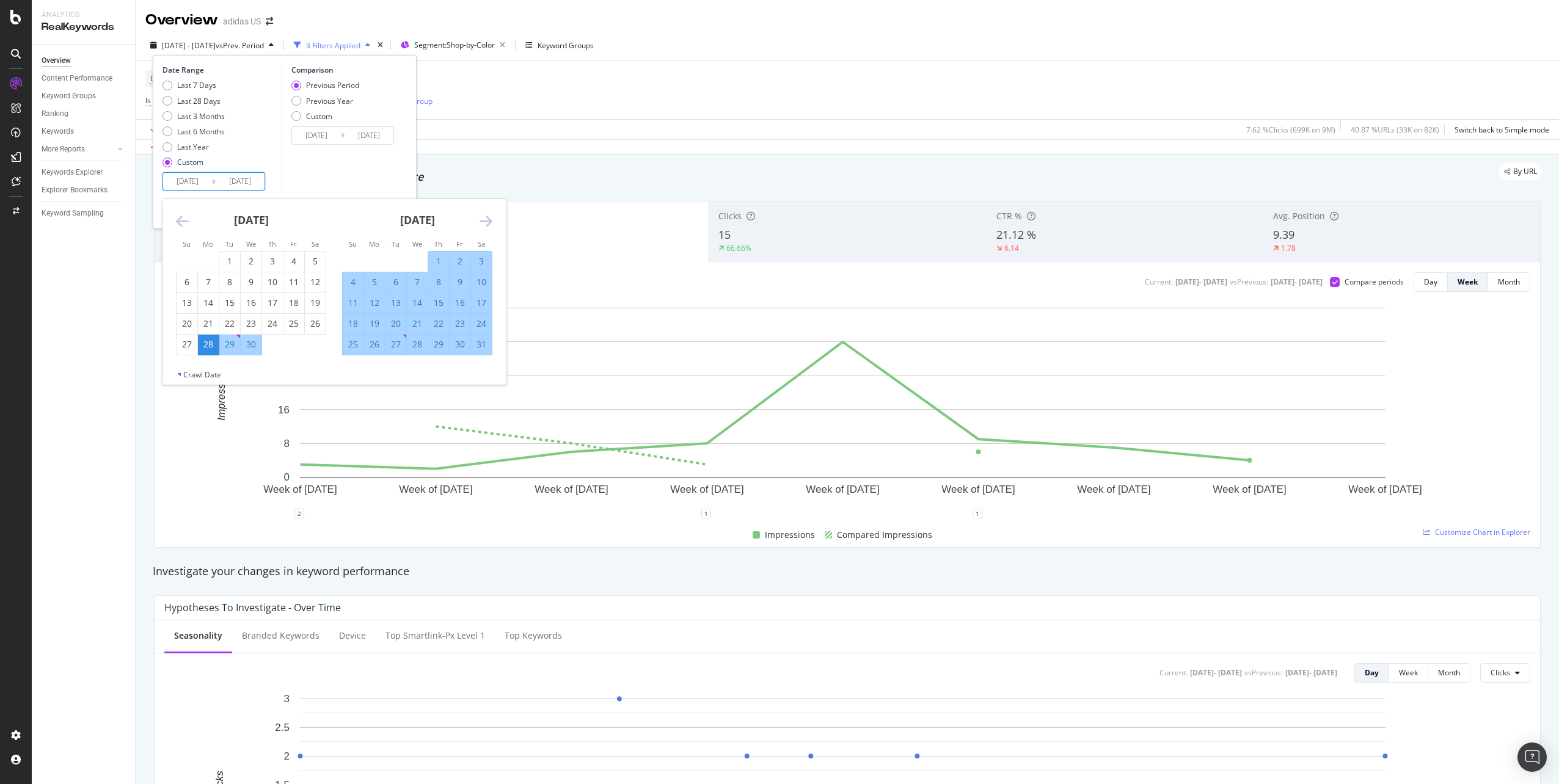
click at [495, 219] on div "[DATE] 1 2 3 4 5 6 7 8 9 10 11 12 13 14 15 16 17 18 19 20 21 22 23 24 25 26 27 …" at bounding box center [417, 277] width 166 height 157
click at [493, 222] on div "[DATE] 1 2 3 4 5 6 7 8 9 10 11 12 13 14 15 16 17 18 19 20 21 22 23 24 25 26 27 …" at bounding box center [417, 277] width 166 height 157
click at [488, 218] on icon "Move forward to switch to the next month." at bounding box center [485, 221] width 13 height 15
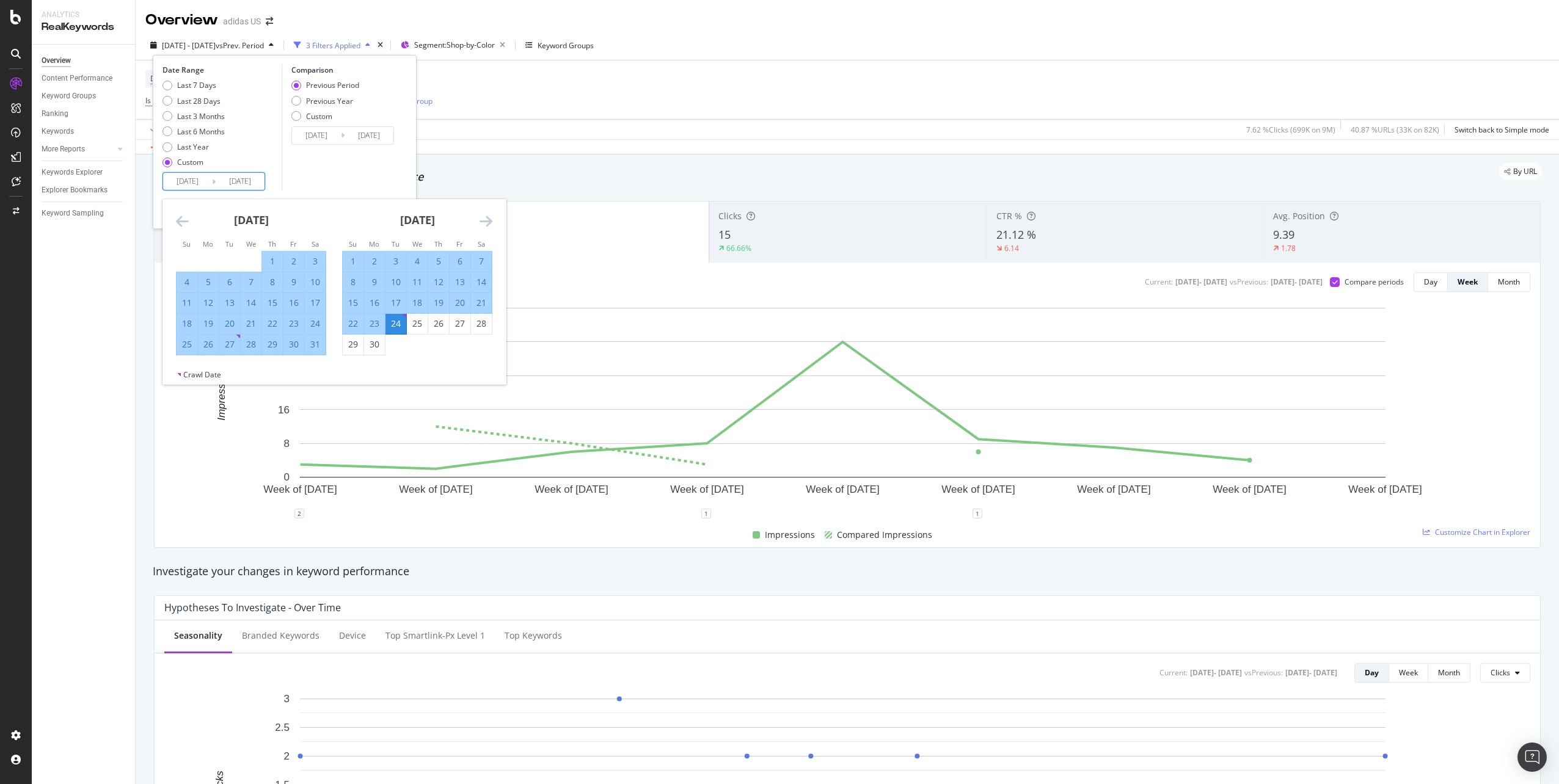
click at [239, 180] on input "[DATE]" at bounding box center [240, 181] width 49 height 17
click at [484, 224] on icon "Move forward to switch to the next month." at bounding box center [485, 221] width 13 height 15
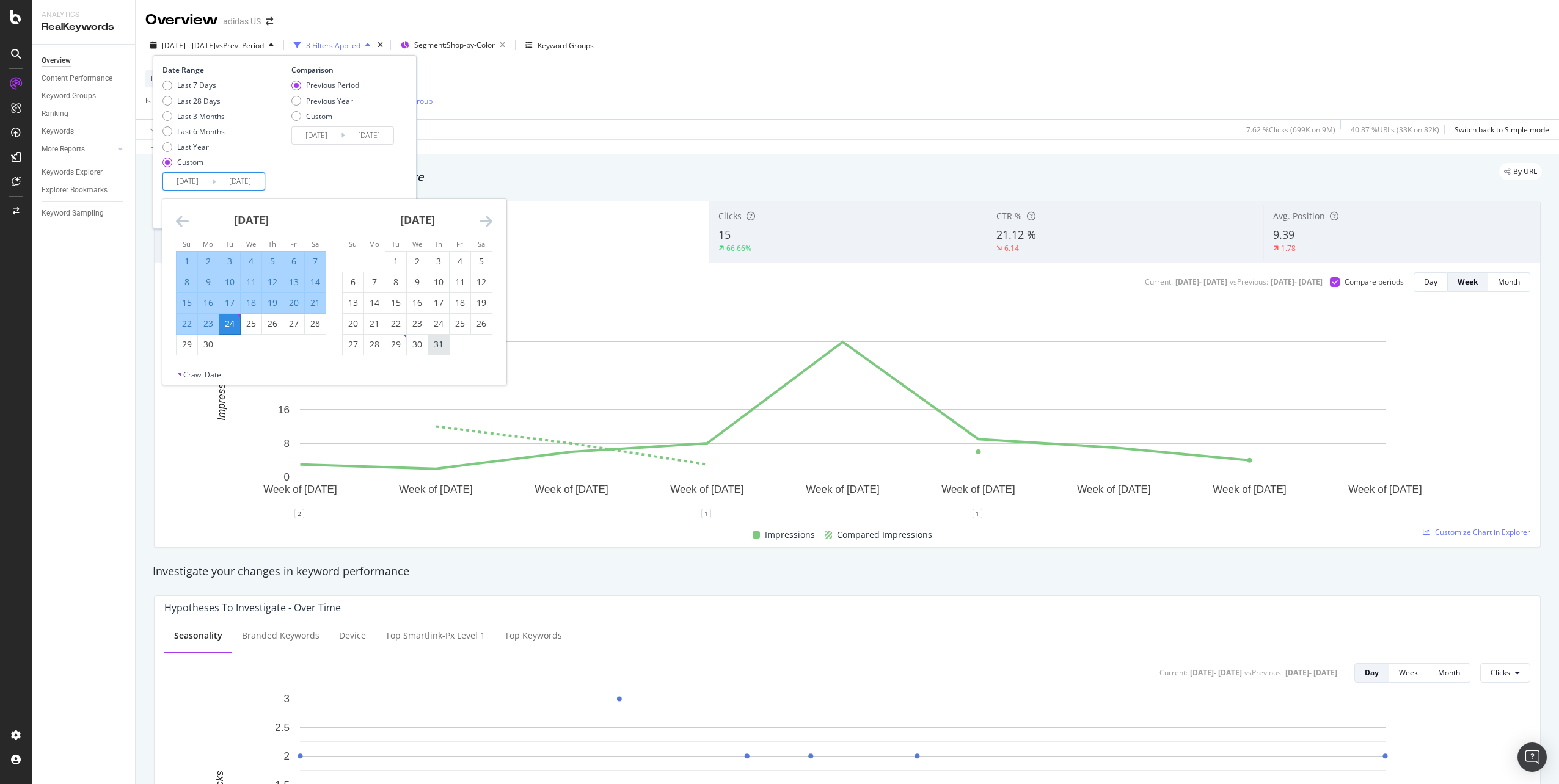
click at [445, 350] on div "31" at bounding box center [438, 344] width 21 height 12
type input "[DATE]"
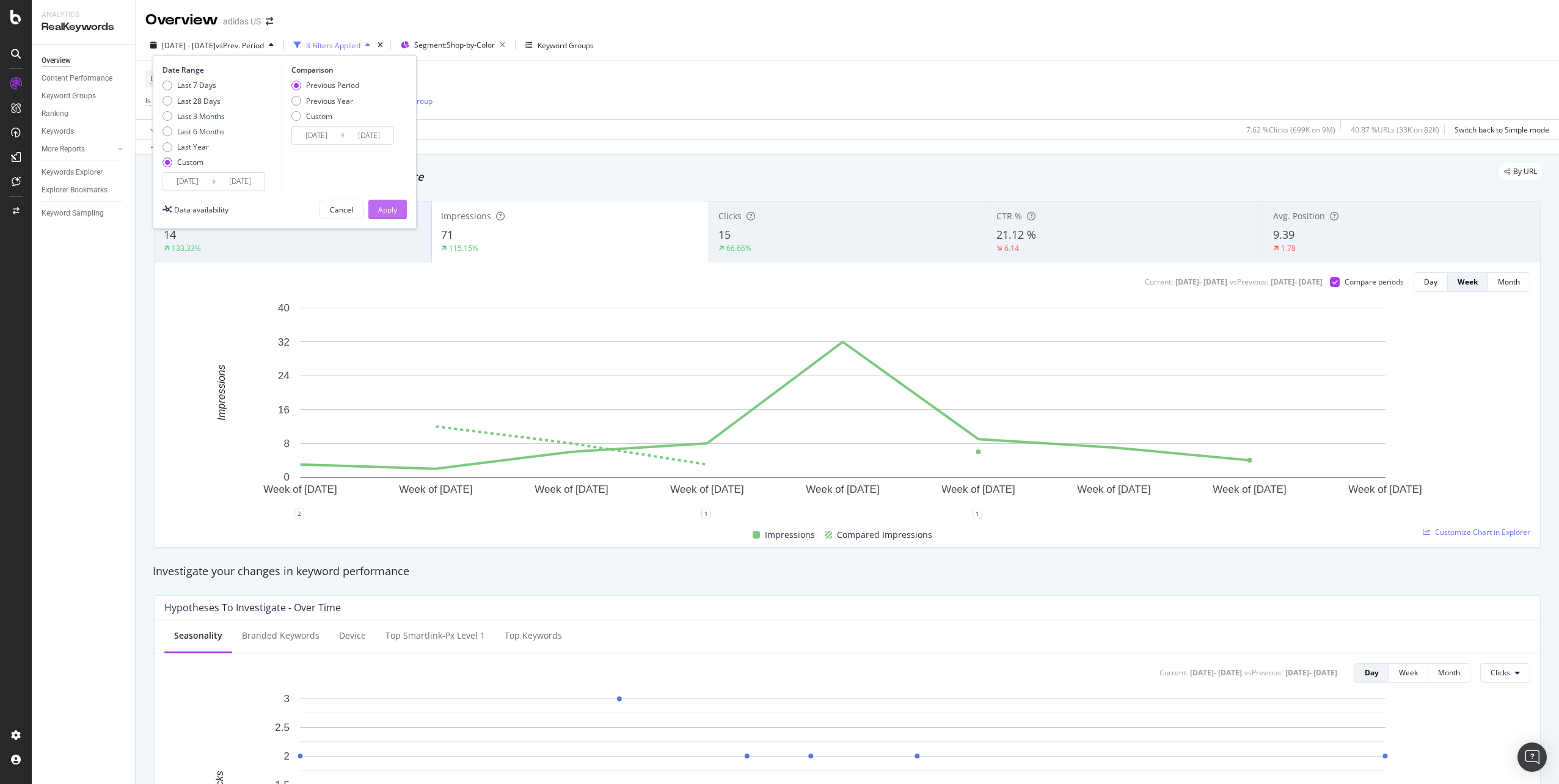
click at [390, 208] on div "Apply" at bounding box center [387, 209] width 19 height 10
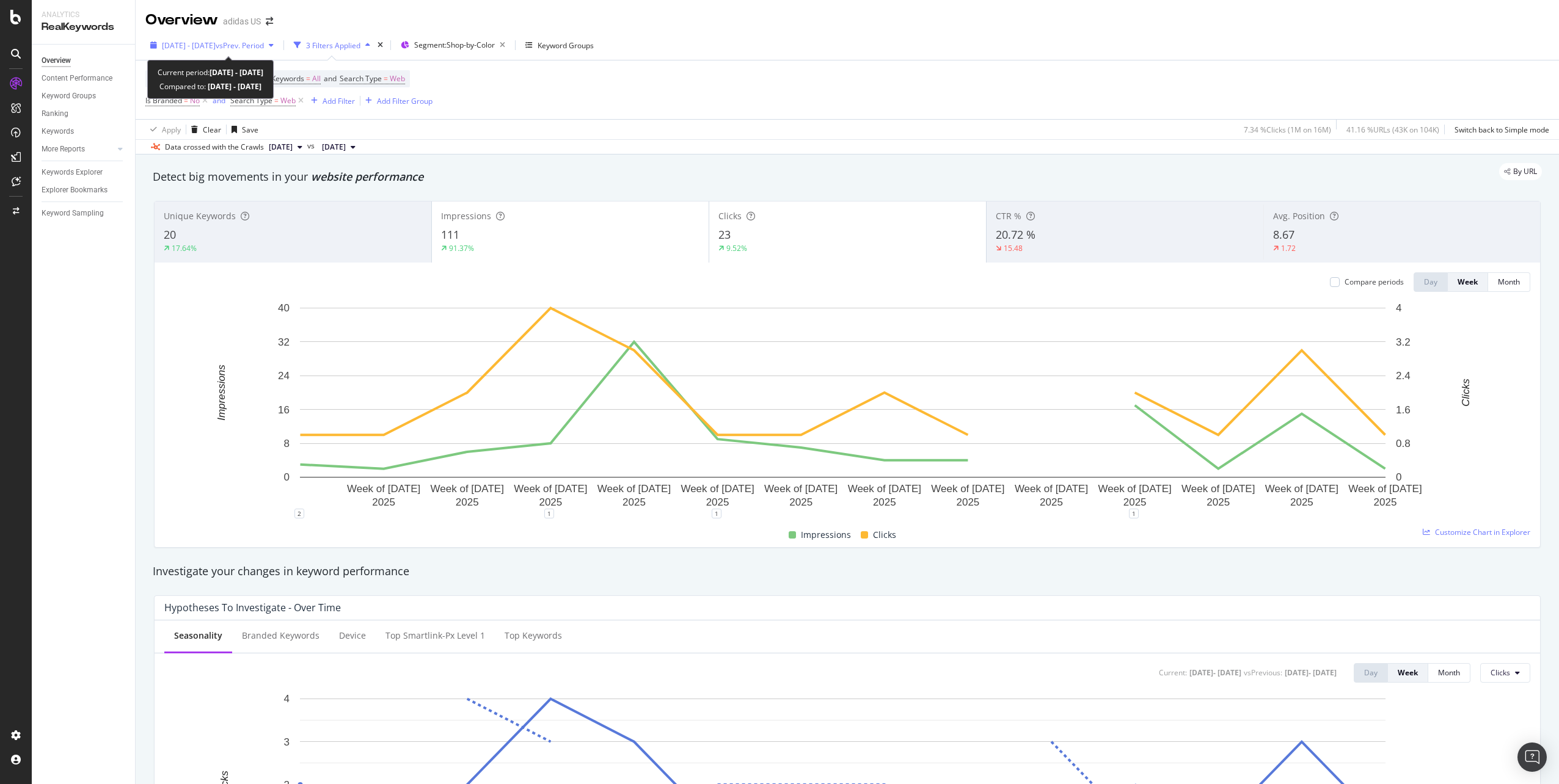
click at [264, 42] on span "vs Prev. Period" at bounding box center [239, 45] width 48 height 10
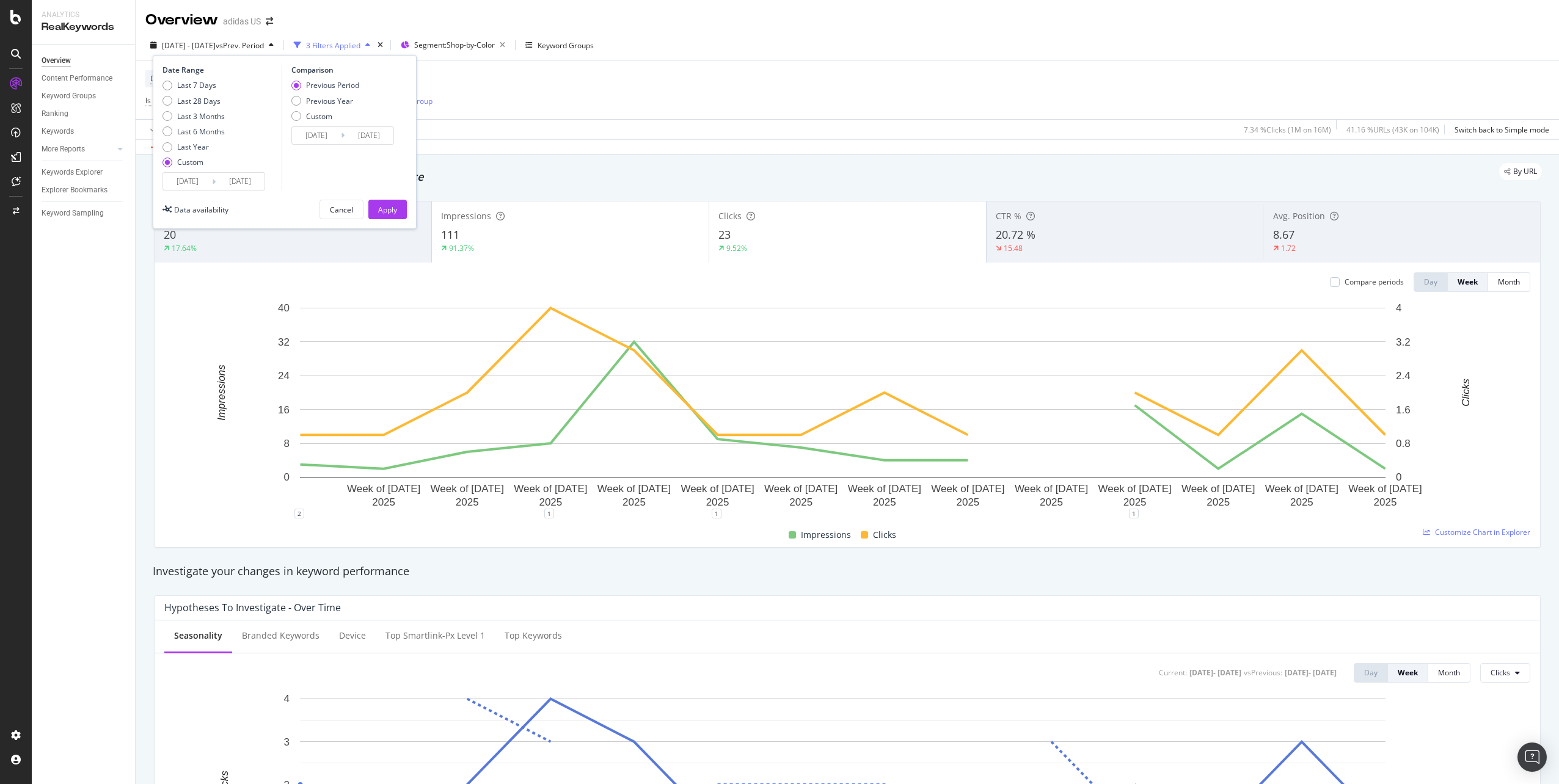
drag, startPoint x: 791, startPoint y: 79, endPoint x: 415, endPoint y: 72, distance: 376.1
click at [791, 79] on div "Device = All and Country = All and Keywords = All and Search Type = Web Is Bran…" at bounding box center [847, 89] width 1404 height 59
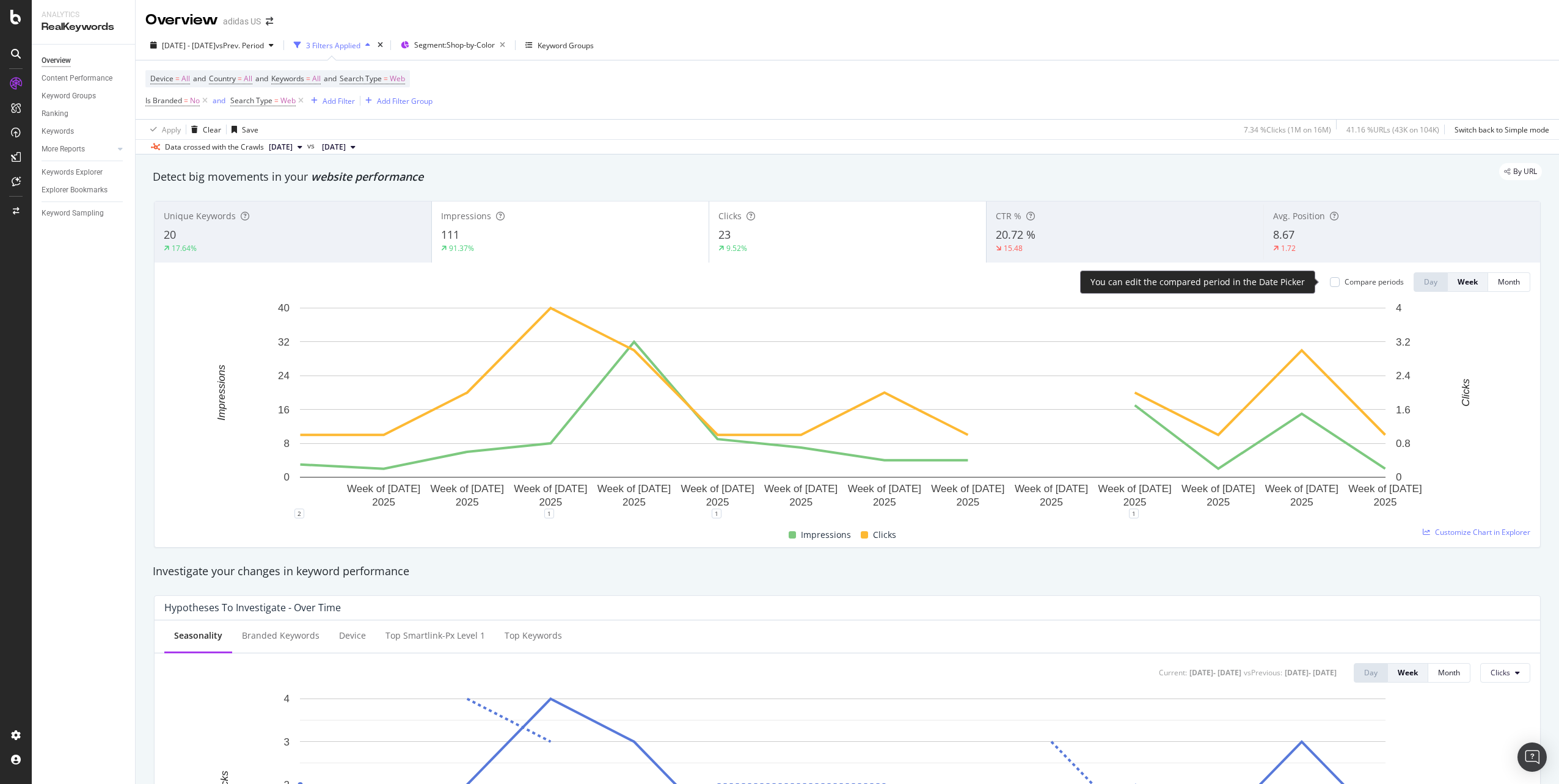
click at [1344, 282] on div "Compare periods" at bounding box center [1373, 282] width 59 height 10
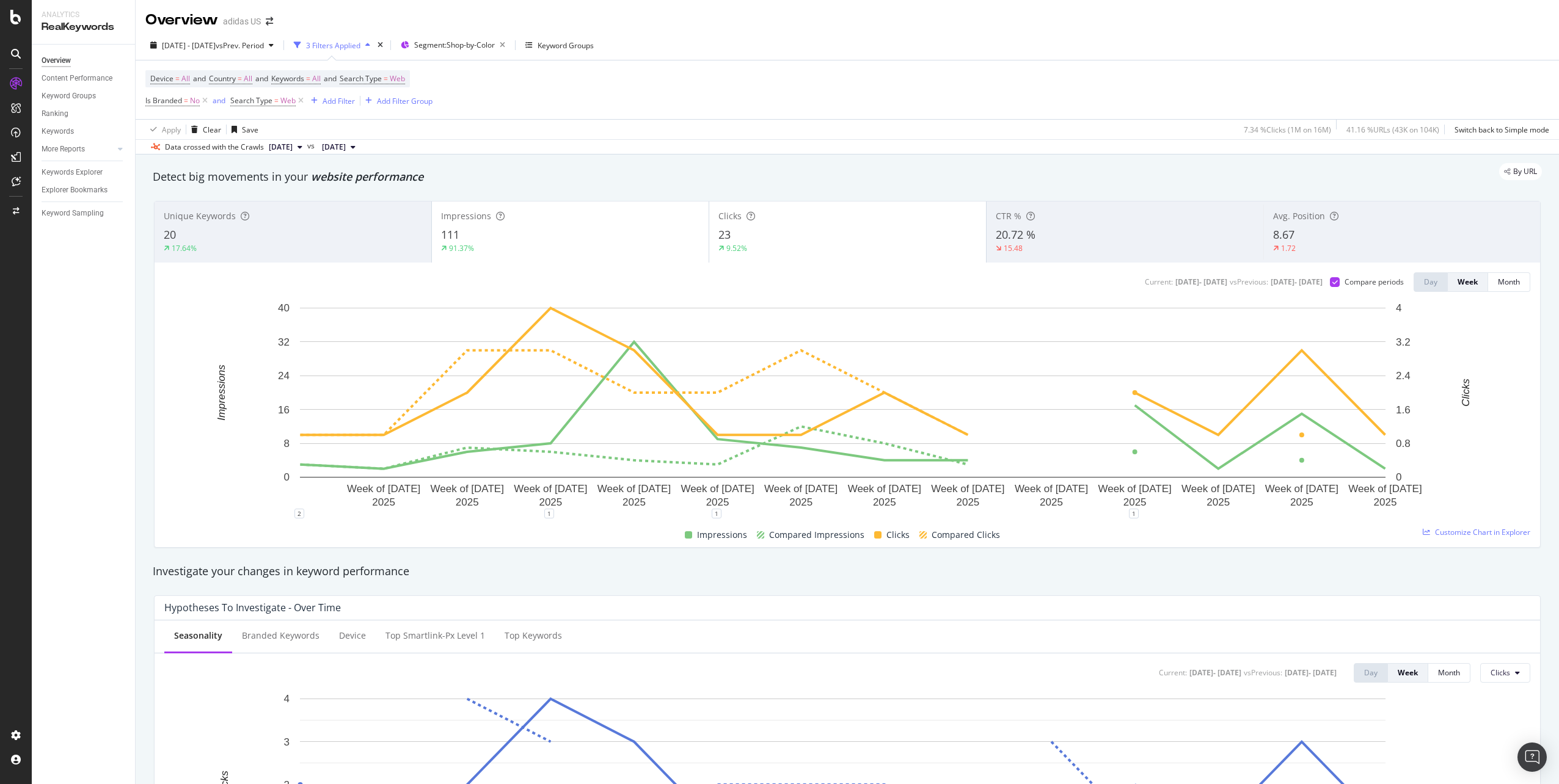
click at [657, 34] on div "[DATE] - [DATE] vs Prev. Period 3 Filters Applied Segment: Shop-by-Color Keywor…" at bounding box center [847, 92] width 1423 height 124
click at [552, 221] on div "Impressions" at bounding box center [570, 216] width 259 height 12
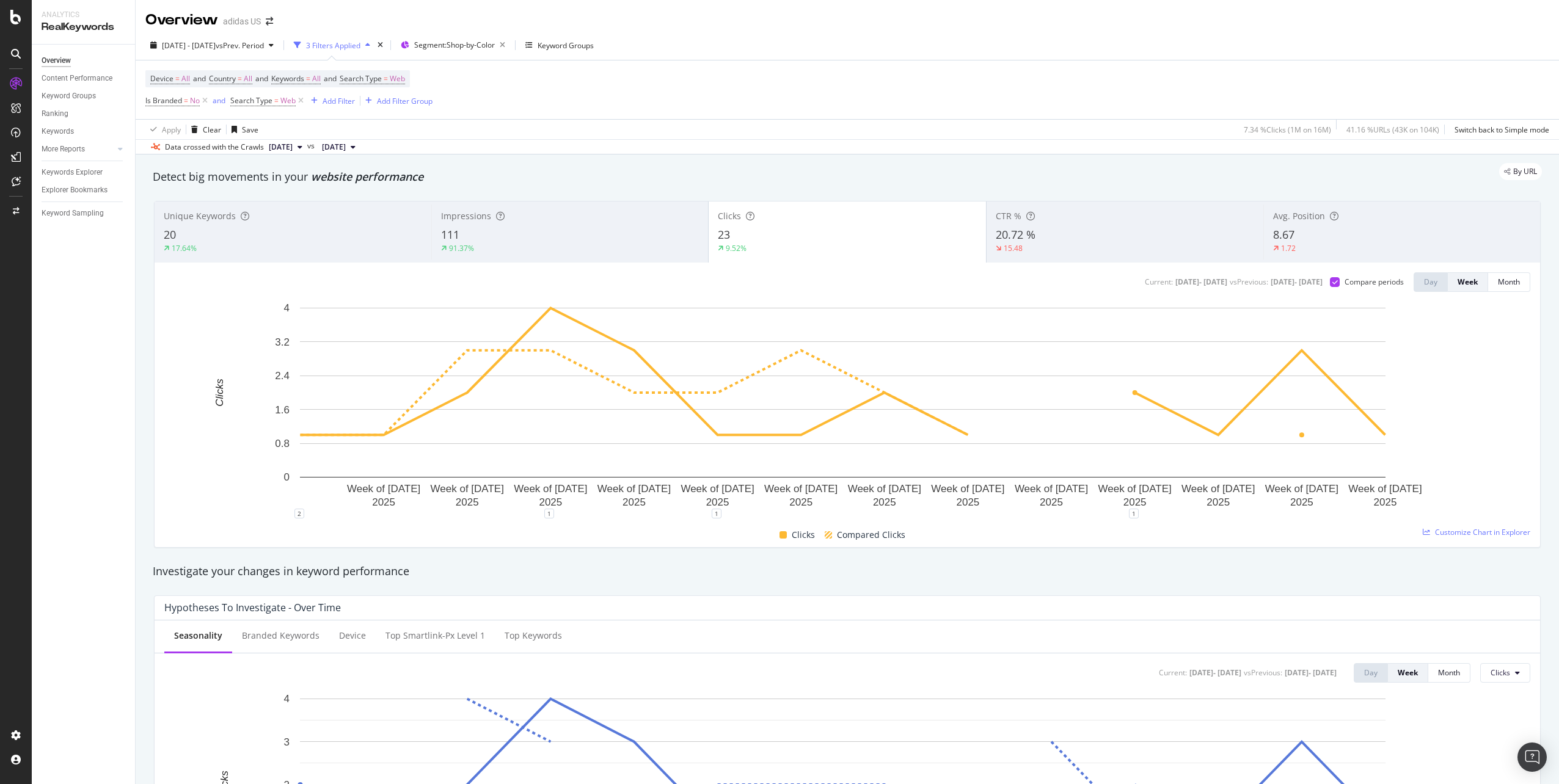
click at [556, 256] on div "Impressions 111 91.37%" at bounding box center [569, 232] width 277 height 55
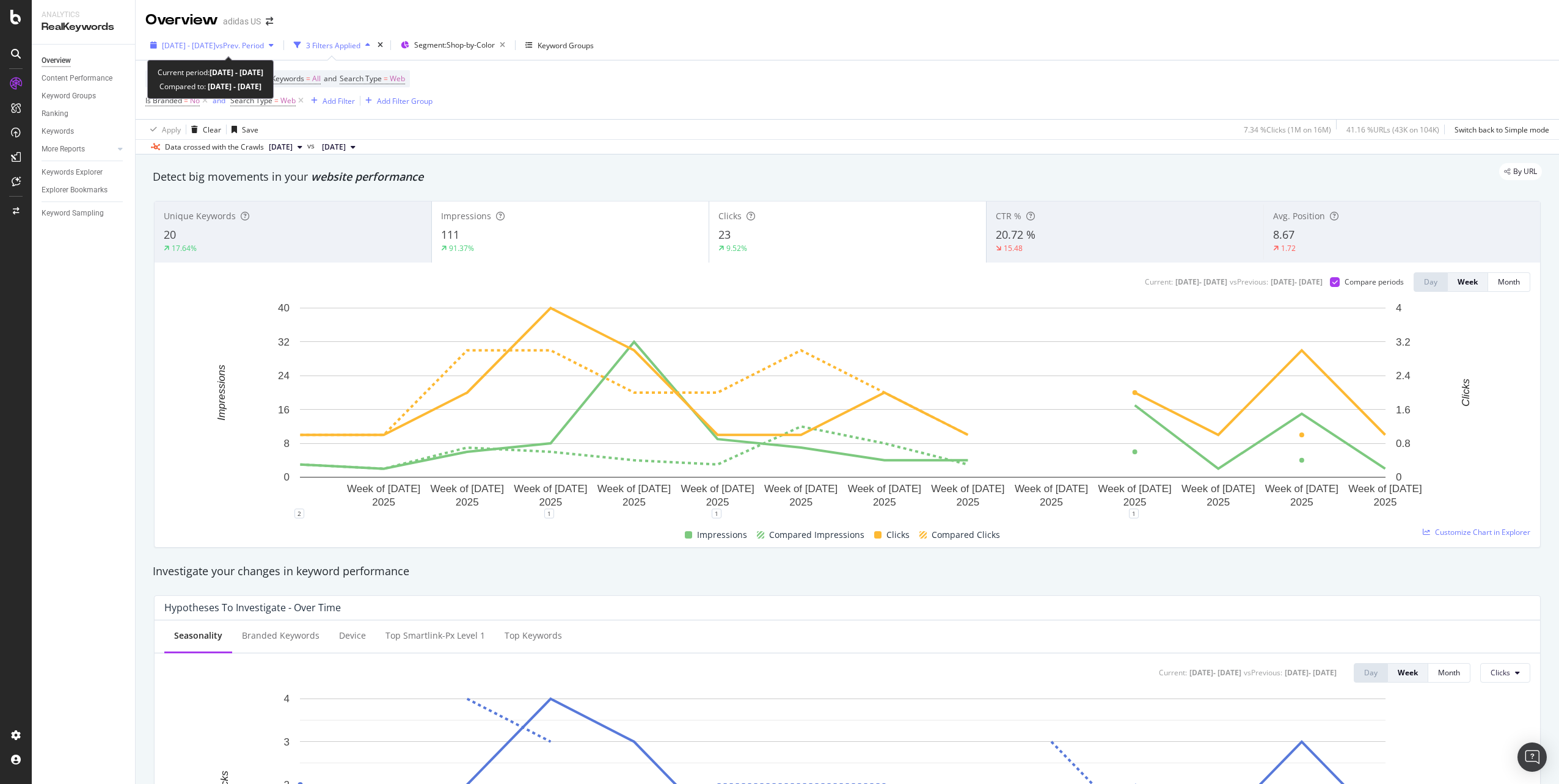
click at [259, 51] on div "[DATE] - [DATE] vs Prev. Period" at bounding box center [212, 45] width 133 height 19
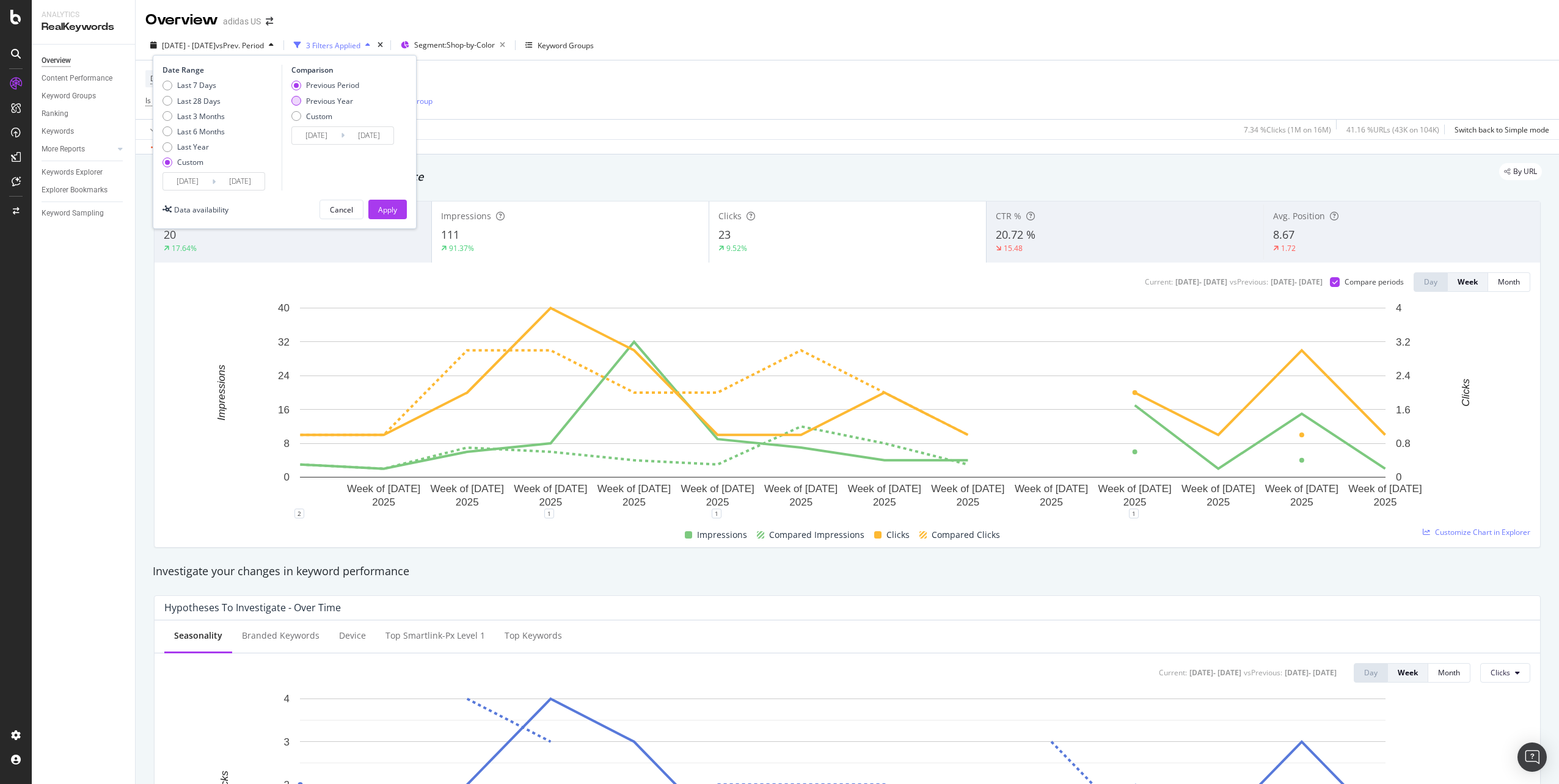
click at [293, 99] on div "Previous Year" at bounding box center [296, 101] width 10 height 10
type input "[DATE]"
click at [394, 212] on div "Apply" at bounding box center [387, 209] width 19 height 10
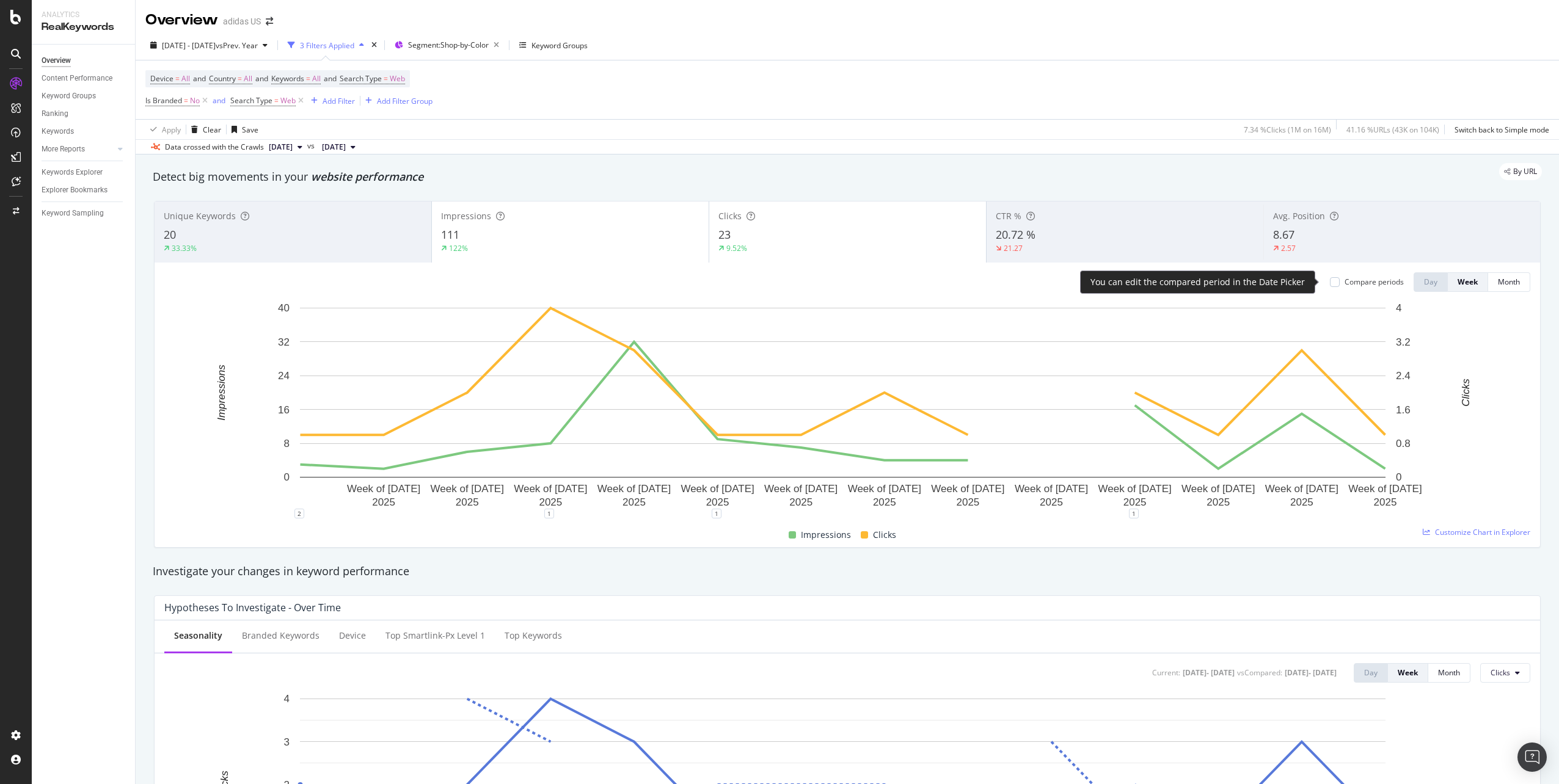
click at [1350, 282] on div "Compare periods" at bounding box center [1373, 282] width 59 height 10
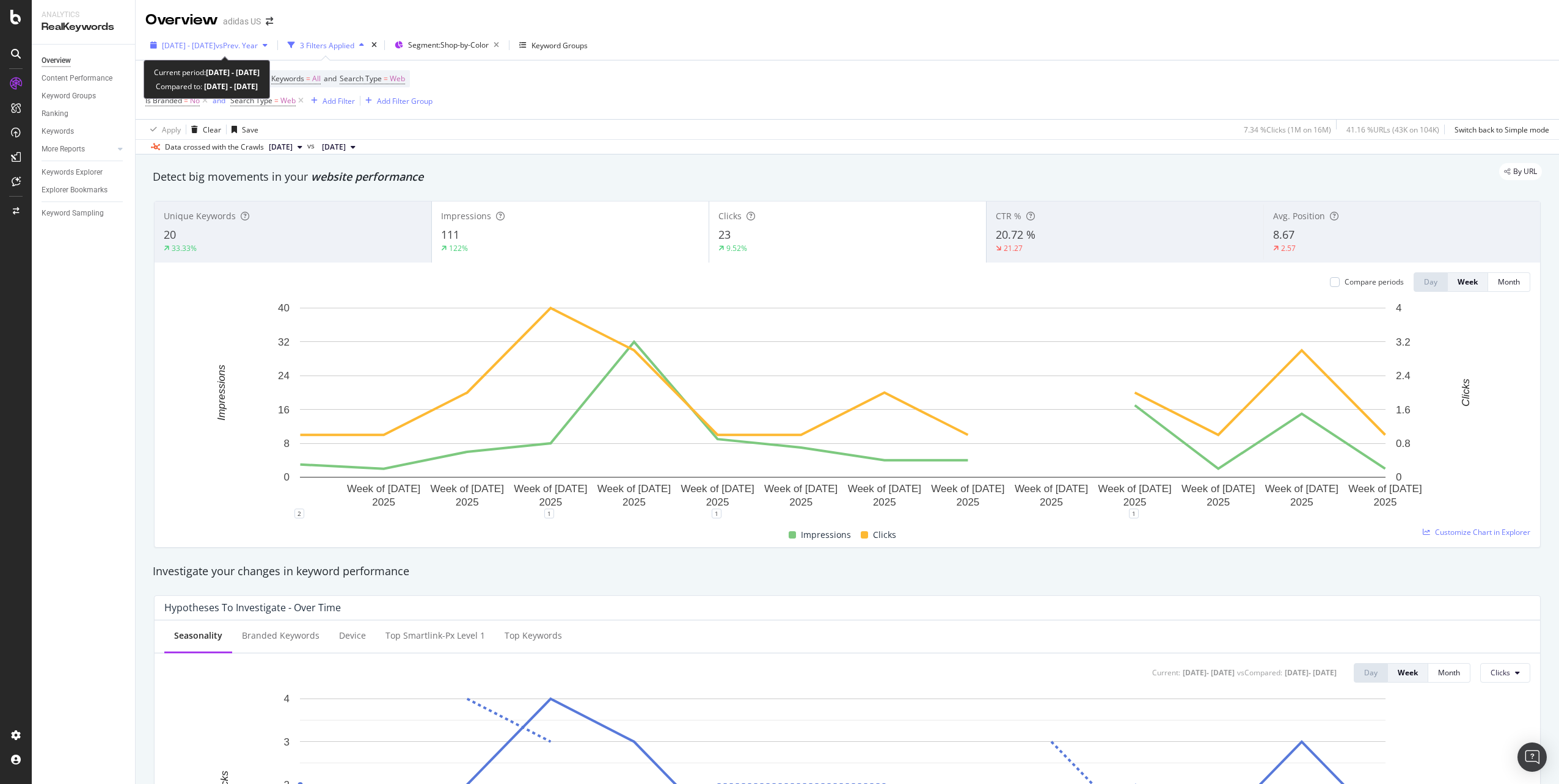
click at [204, 48] on span "[DATE] - [DATE]" at bounding box center [189, 45] width 54 height 10
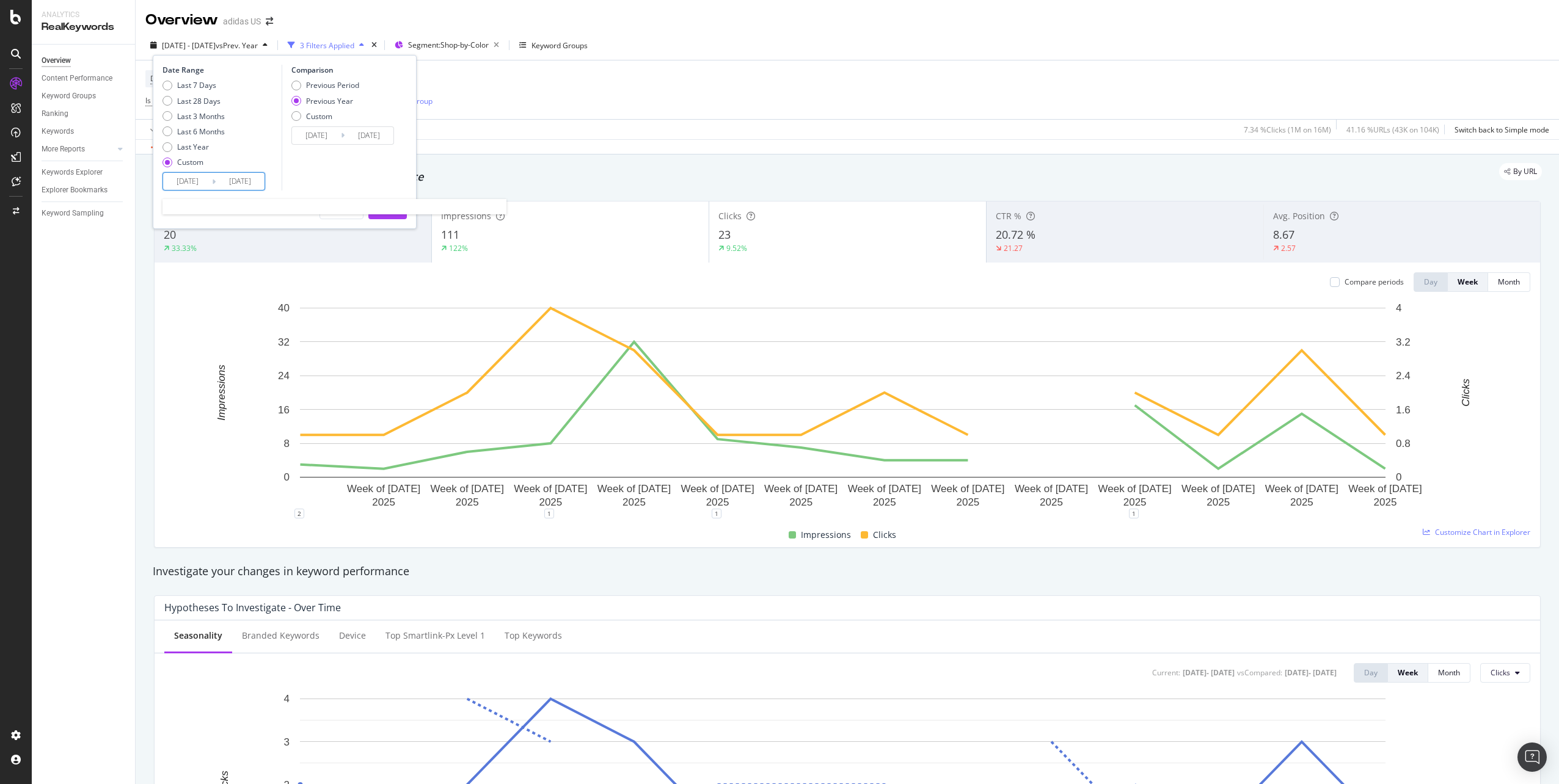
click at [192, 181] on input "[DATE]" at bounding box center [188, 181] width 49 height 17
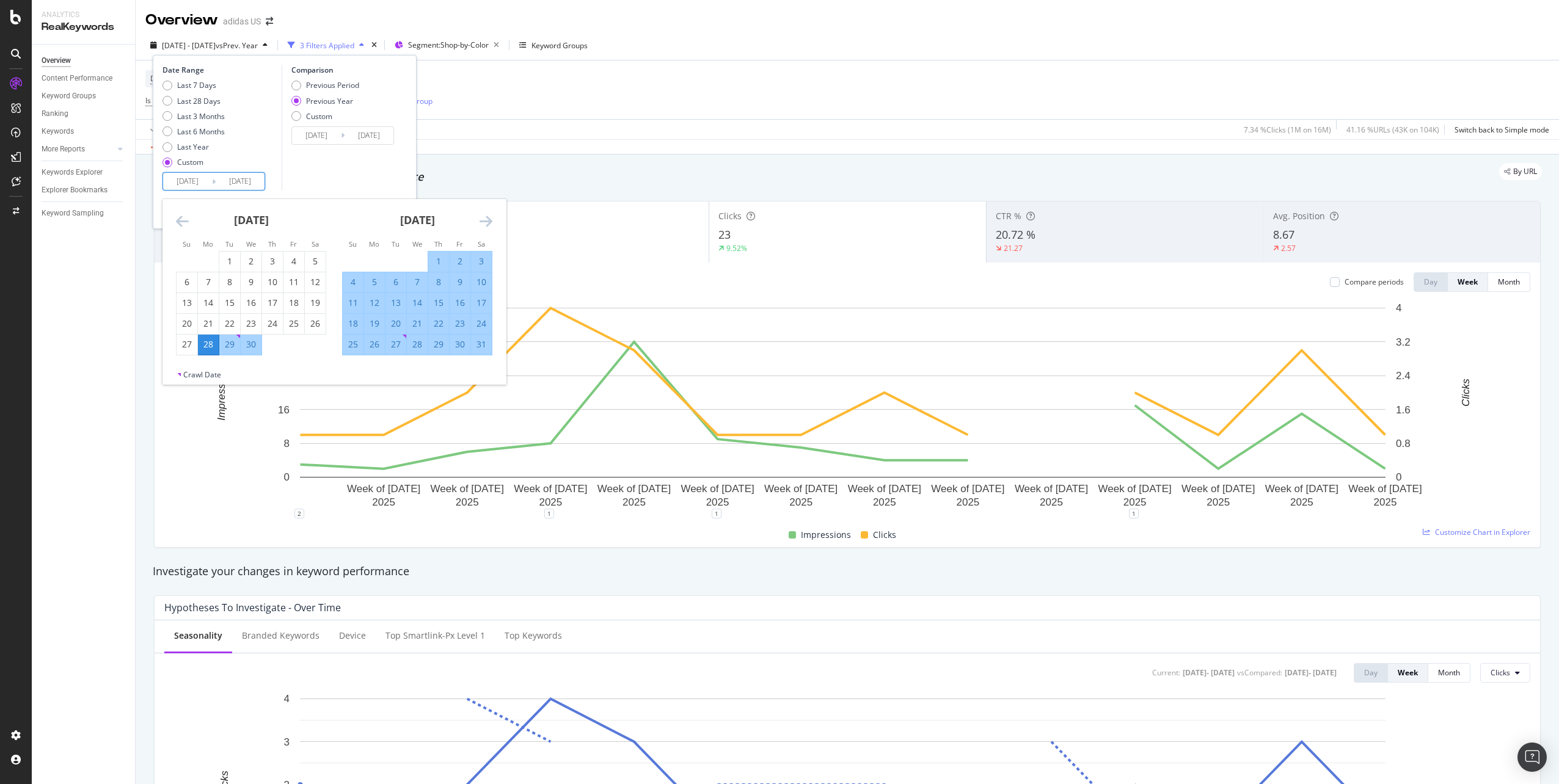
click at [210, 342] on div "28" at bounding box center [208, 344] width 21 height 12
click at [476, 320] on div "24" at bounding box center [482, 323] width 21 height 12
type input "[DATE]"
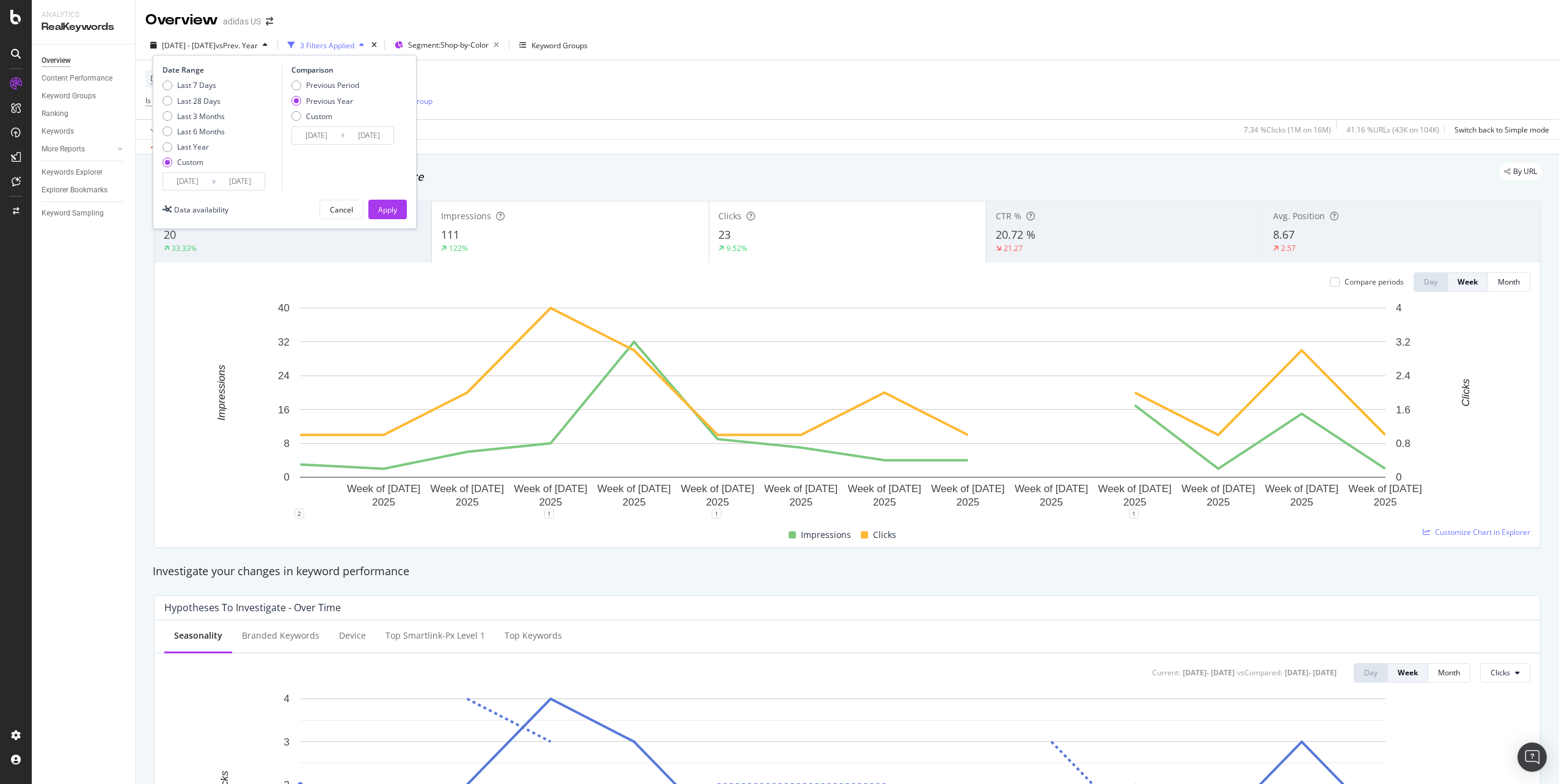
click at [394, 221] on div "Date Range Last 7 Days Last 28 Days Last 3 Months Last 6 Months Last Year Custo…" at bounding box center [285, 142] width 264 height 174
click at [394, 208] on div "Apply" at bounding box center [387, 209] width 19 height 10
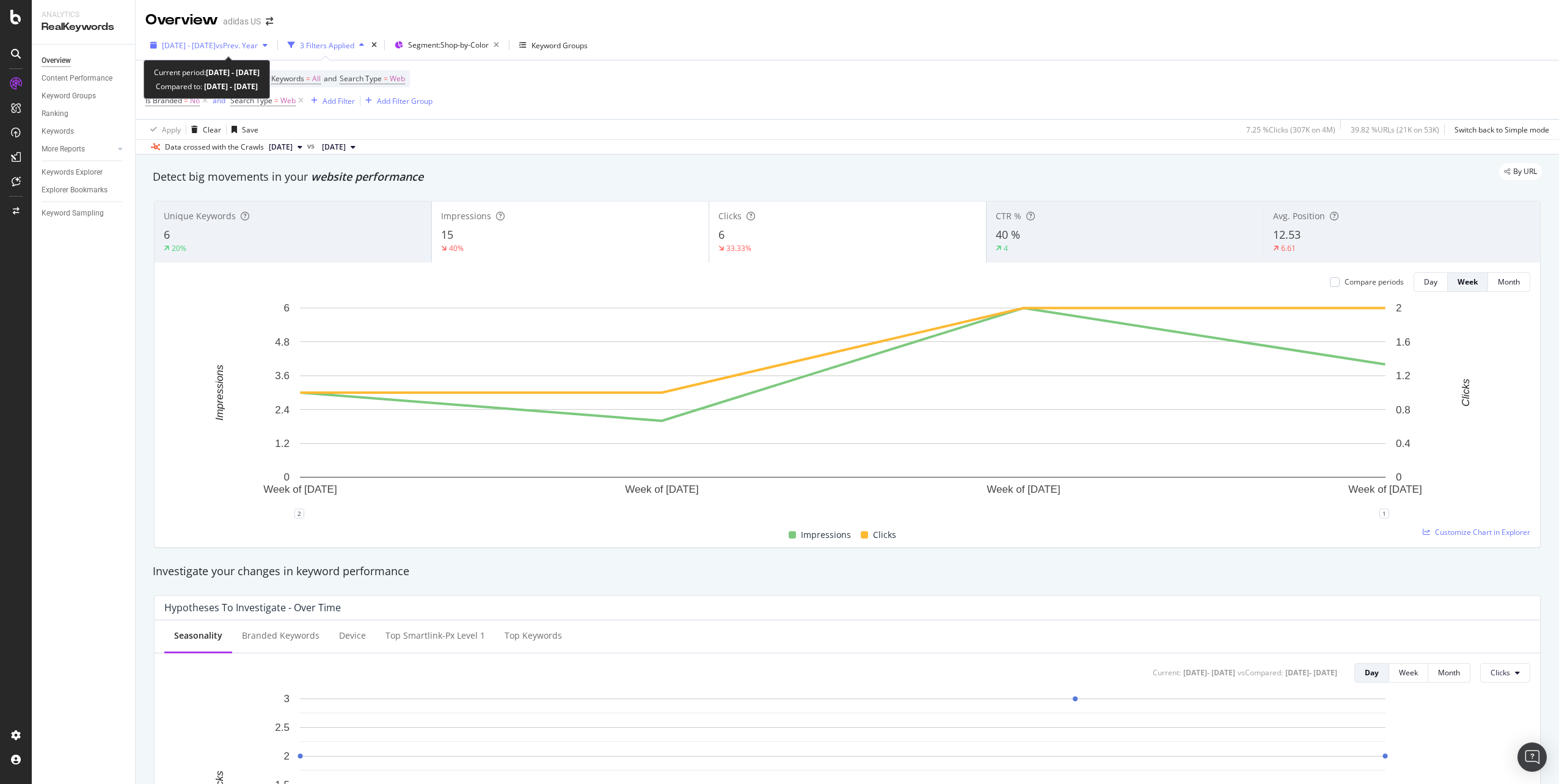
click at [256, 42] on span "vs Prev. Year" at bounding box center [236, 45] width 42 height 10
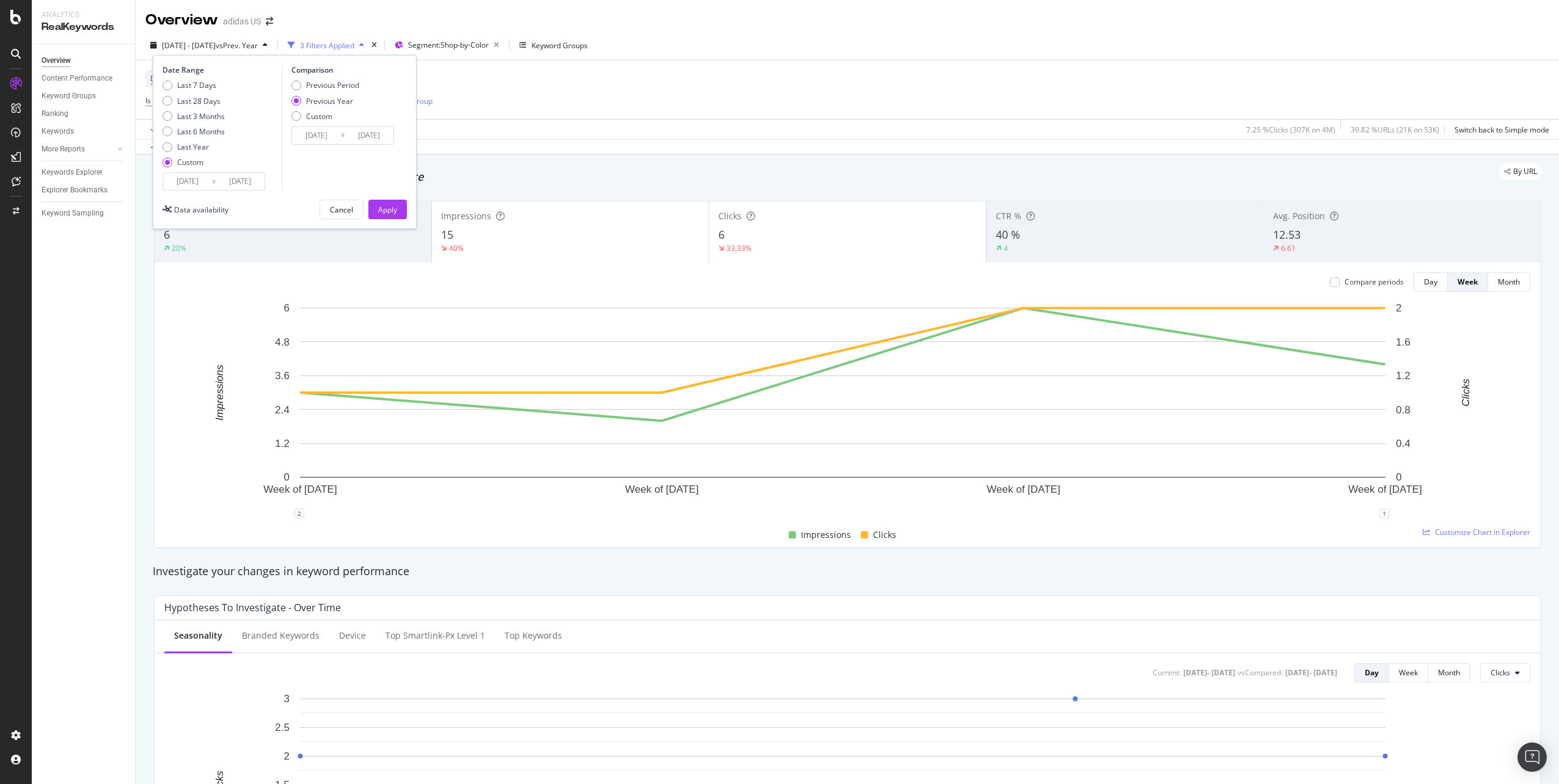
click at [218, 133] on div "Last 6 Months" at bounding box center [201, 132] width 48 height 10
type input "[DATE]"
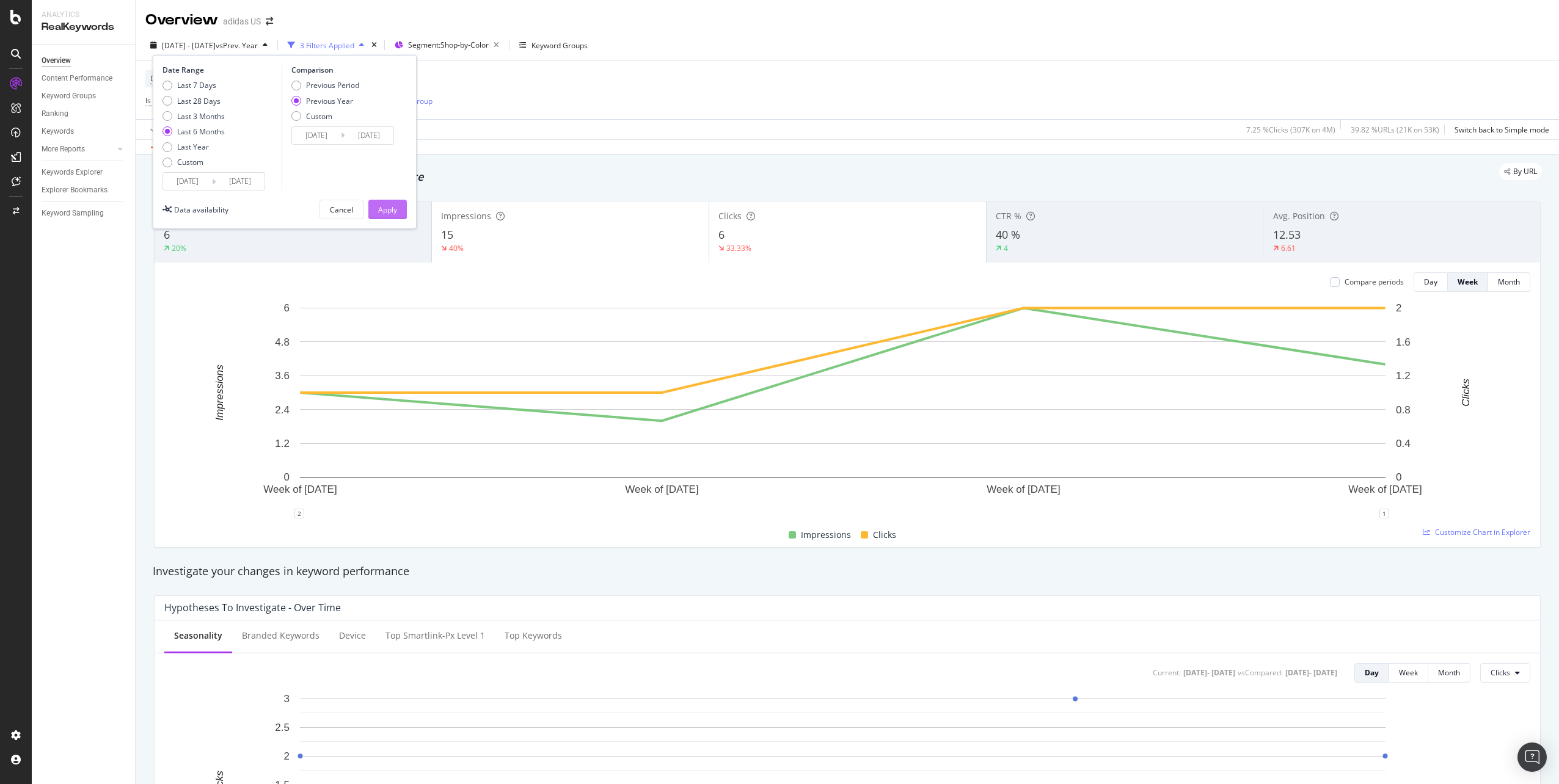
click at [390, 218] on div "Apply" at bounding box center [387, 209] width 19 height 19
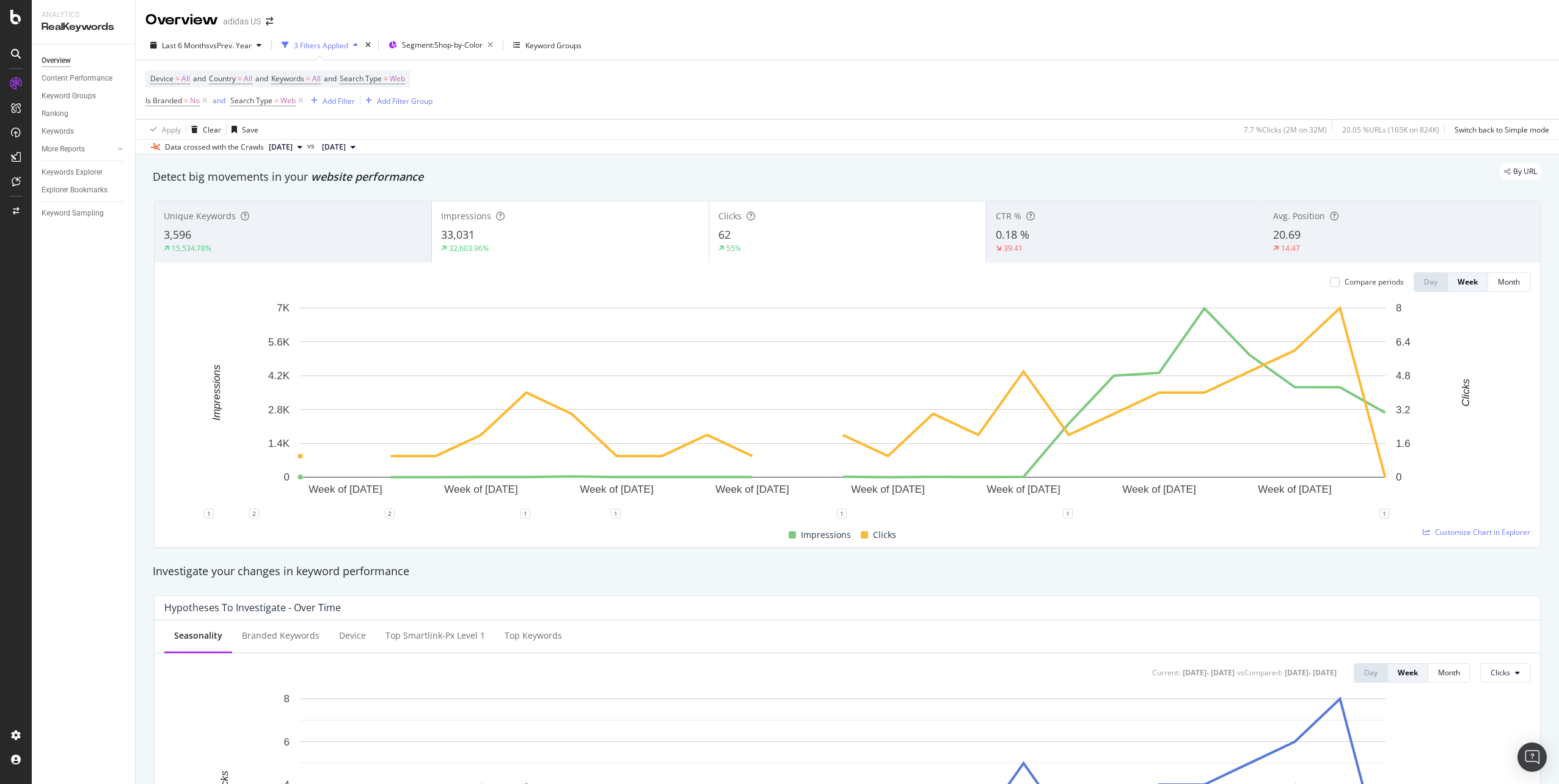
click at [682, 72] on div "Device = All and Country = All and Keywords = All and Search Type = Web Is Bran…" at bounding box center [847, 89] width 1404 height 59
drag, startPoint x: 1033, startPoint y: 301, endPoint x: 2321, endPoint y: 391, distance: 1291.1
click at [1558, 391] on html "Analytics RealKeywords Overview Content Performance Keyword Groups Ranking Keyw…" at bounding box center [779, 392] width 1559 height 784
click at [1004, 540] on div "Impressions Clicks" at bounding box center [843, 535] width 1366 height 24
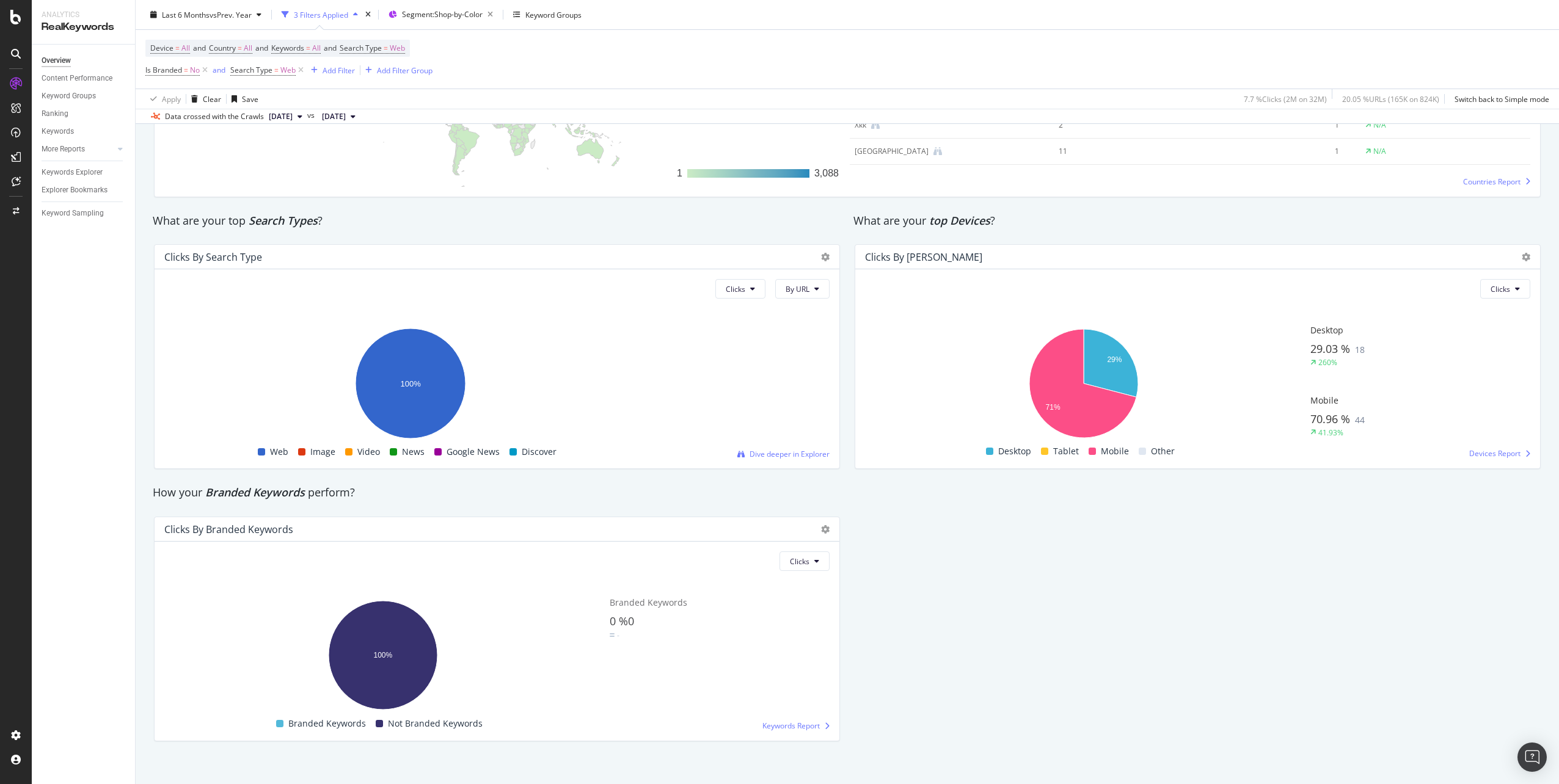
scroll to position [1963, 0]
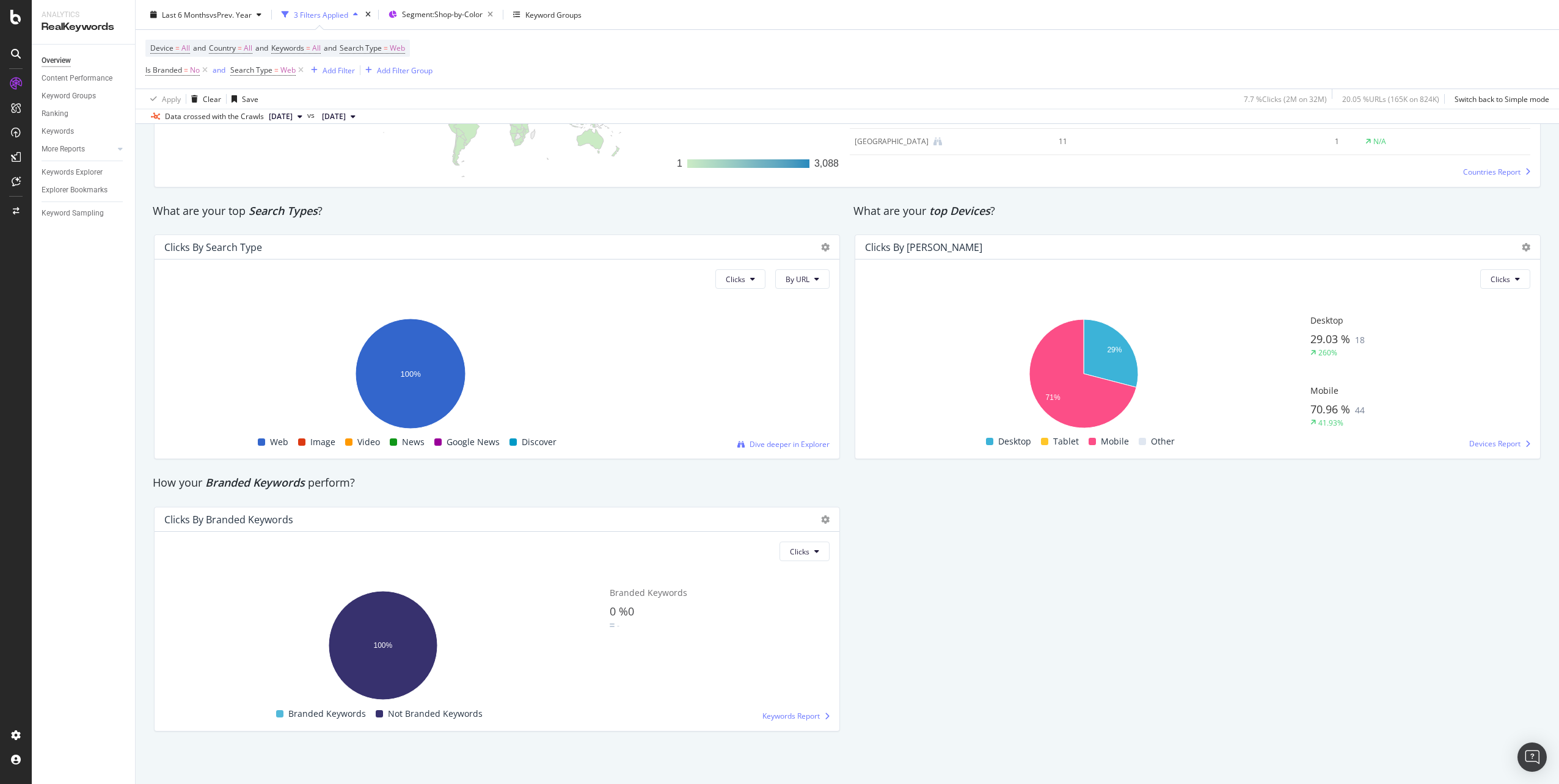
click at [932, 218] on div "What are your top Devices ?" at bounding box center [1197, 211] width 688 height 16
drag, startPoint x: 925, startPoint y: 209, endPoint x: 986, endPoint y: 216, distance: 61.4
click at [986, 216] on div "What are your top Devices ?" at bounding box center [1197, 211] width 688 height 16
drag, startPoint x: 210, startPoint y: 486, endPoint x: 306, endPoint y: 492, distance: 96.2
click at [306, 492] on div "How your Branded Keywords perform?" at bounding box center [497, 483] width 701 height 28
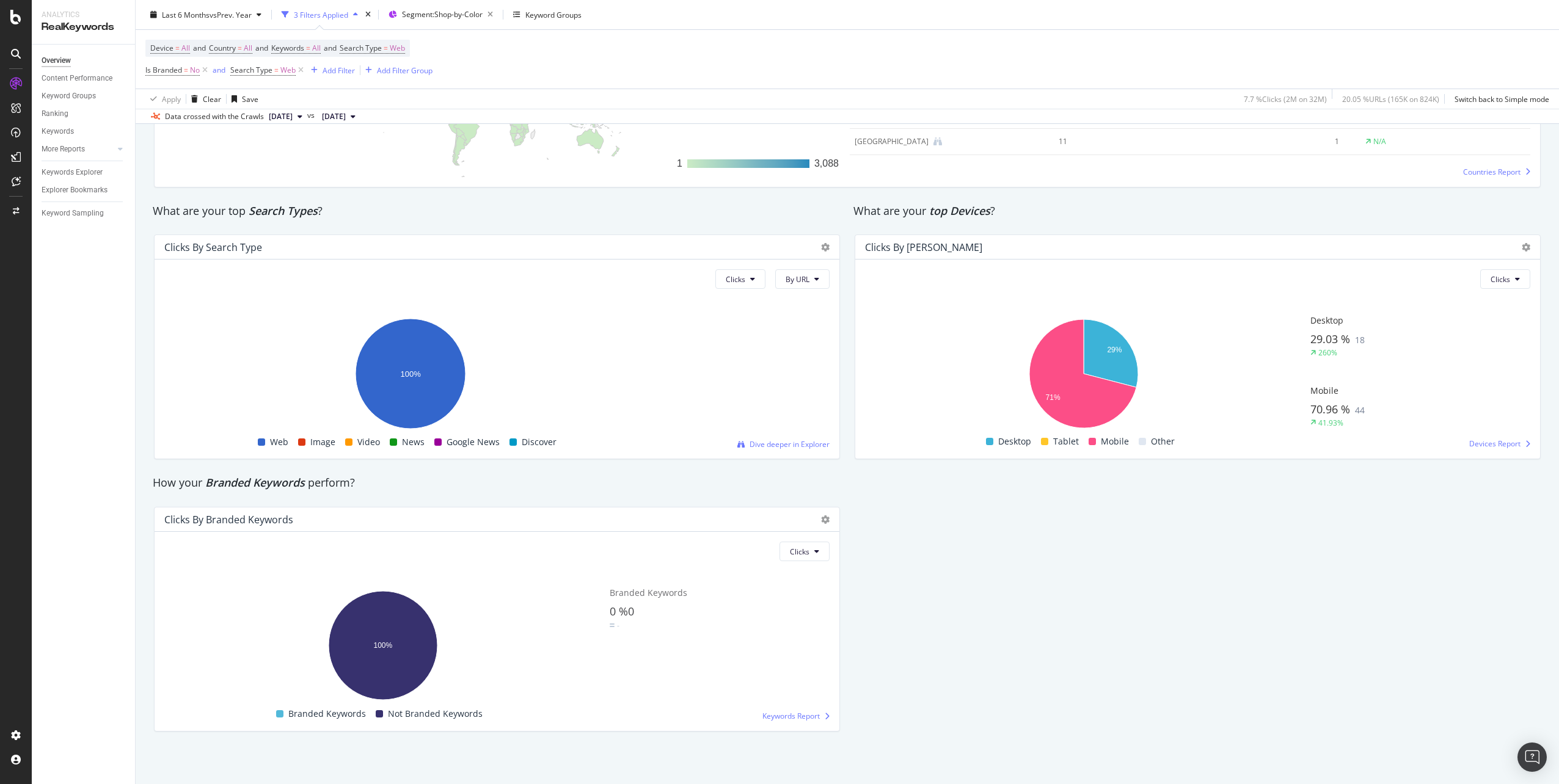
drag, startPoint x: 306, startPoint y: 492, endPoint x: 309, endPoint y: 482, distance: 10.4
click at [309, 482] on div "How your Branded Keywords perform?" at bounding box center [497, 482] width 688 height 16
drag, startPoint x: 304, startPoint y: 481, endPoint x: 208, endPoint y: 478, distance: 96.0
click at [208, 478] on span "Branded Keywords" at bounding box center [255, 482] width 100 height 15
drag, startPoint x: 249, startPoint y: 212, endPoint x: 316, endPoint y: 215, distance: 67.1
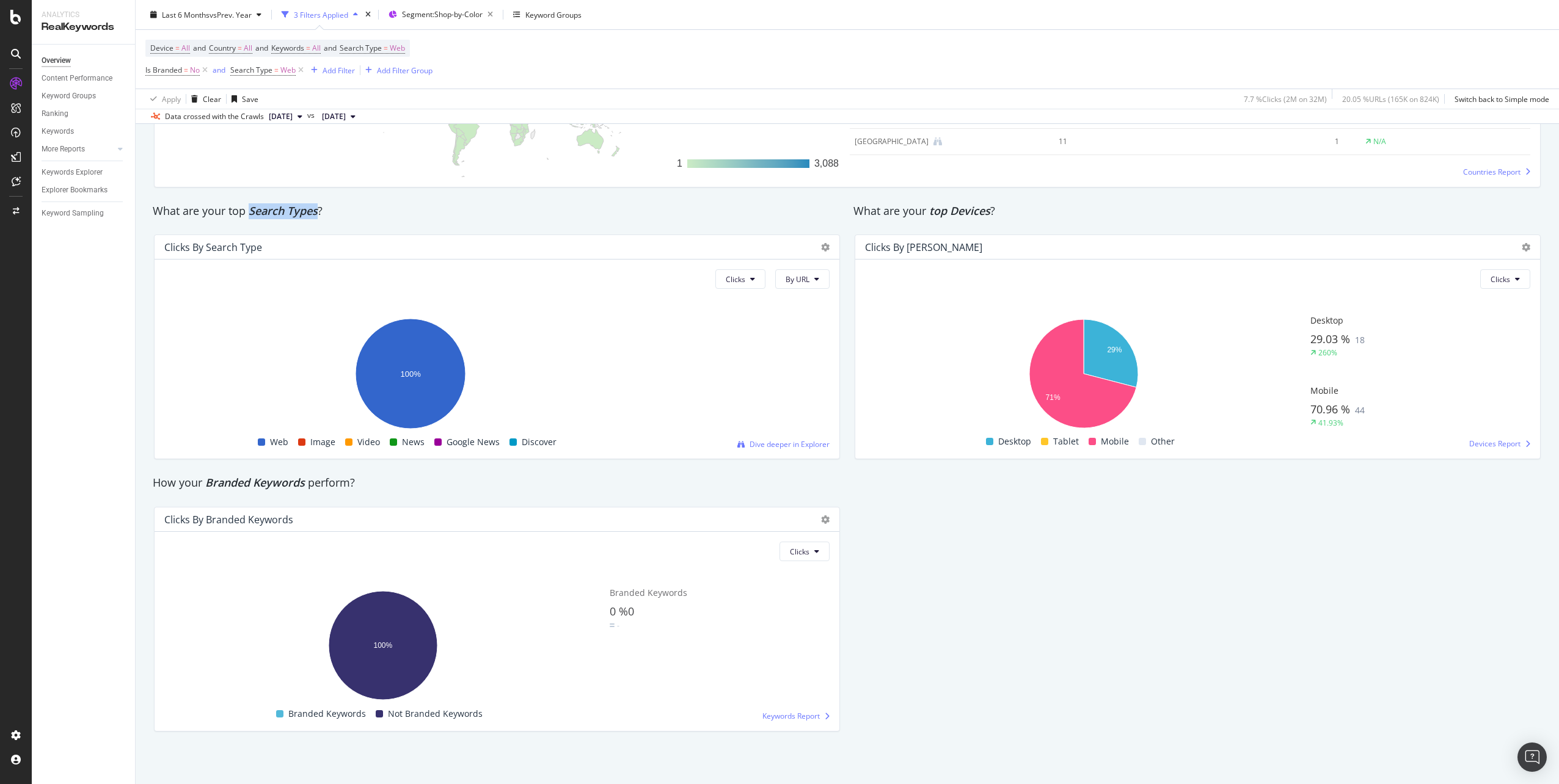
click at [316, 215] on span "Search Types" at bounding box center [283, 211] width 69 height 15
drag, startPoint x: 206, startPoint y: 484, endPoint x: 304, endPoint y: 486, distance: 98.0
click at [304, 486] on span "Branded Keywords" at bounding box center [255, 482] width 100 height 15
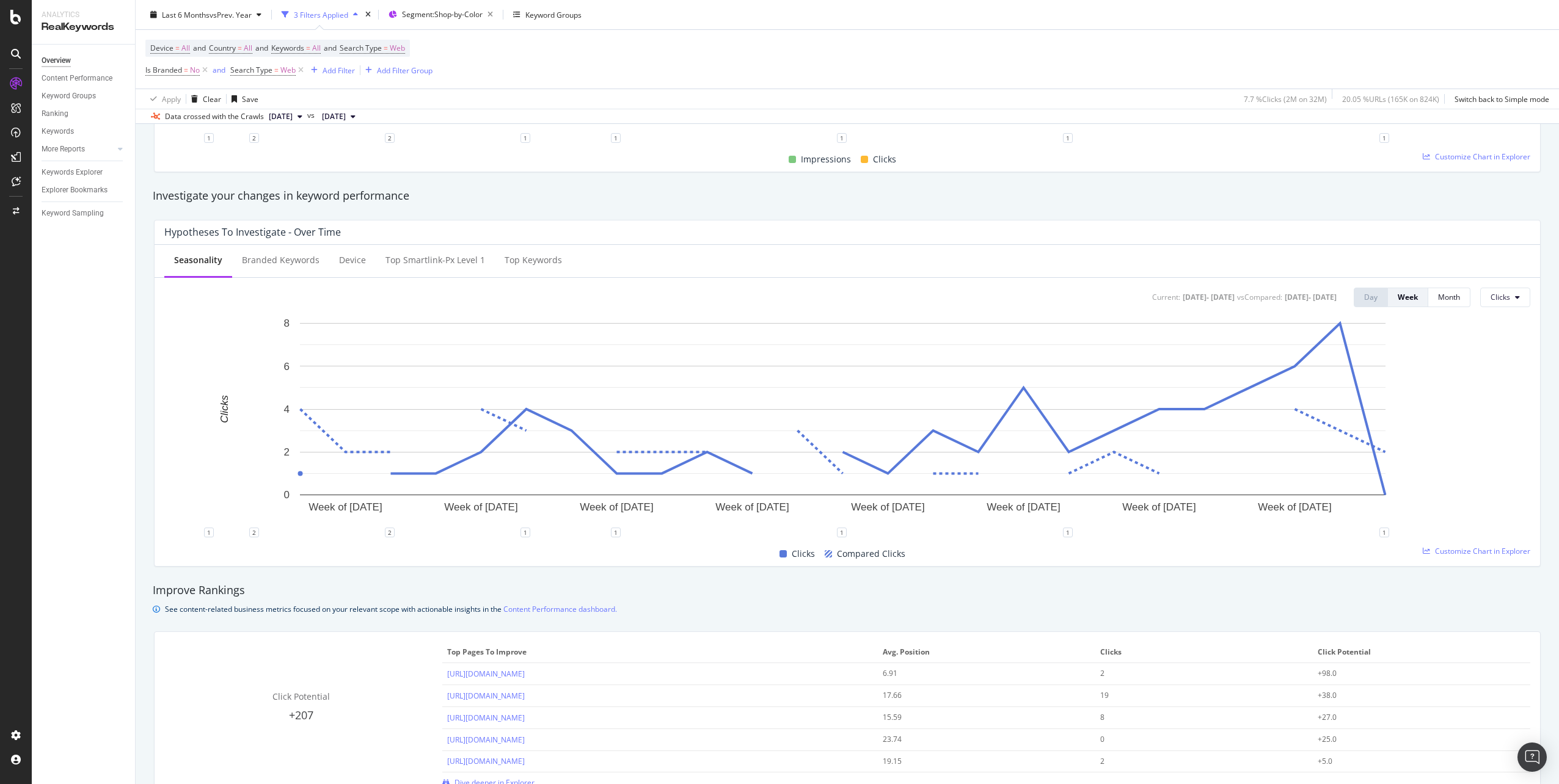
scroll to position [0, 0]
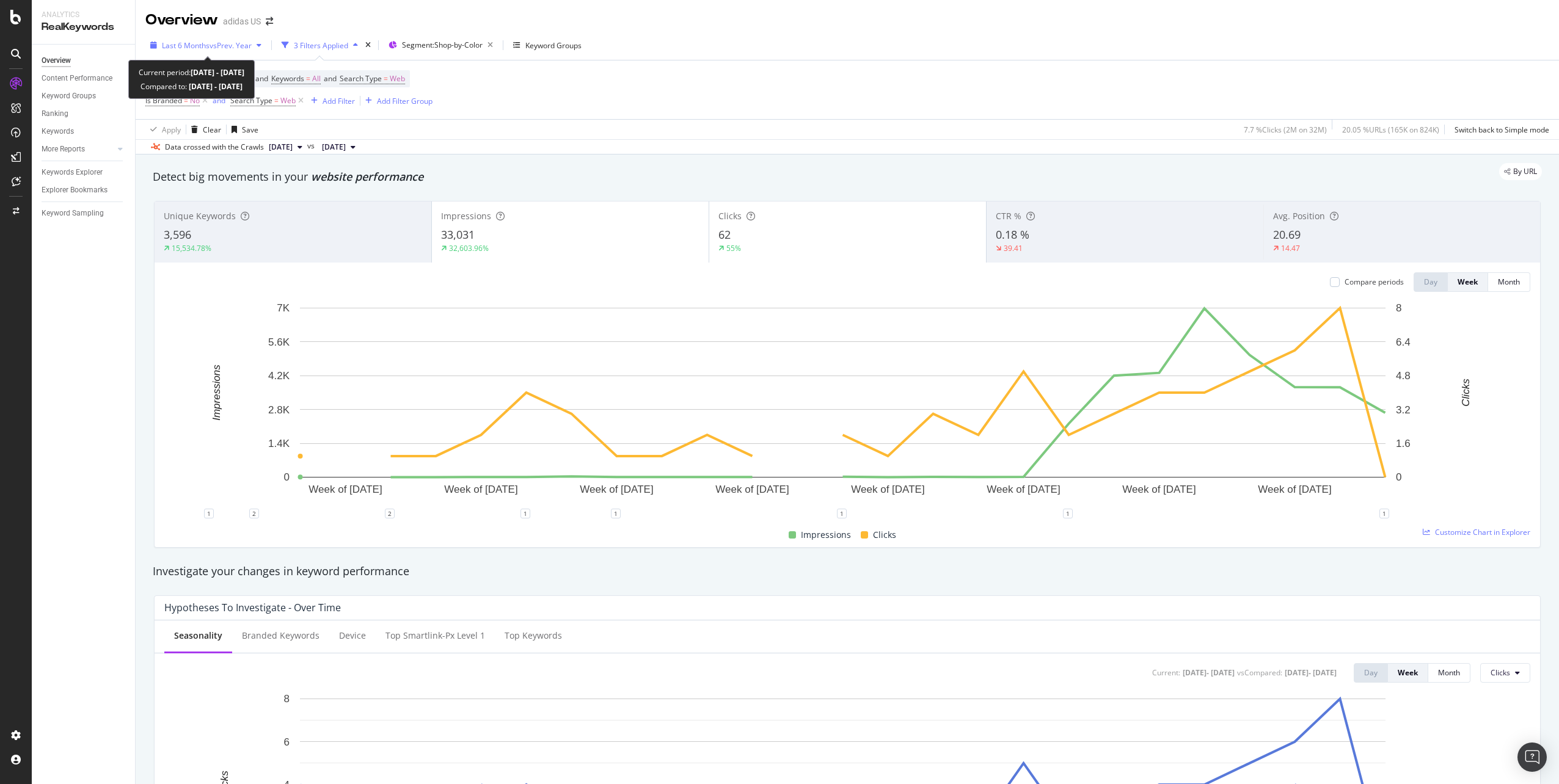
click at [251, 50] on span "vs Prev. Year" at bounding box center [230, 45] width 42 height 10
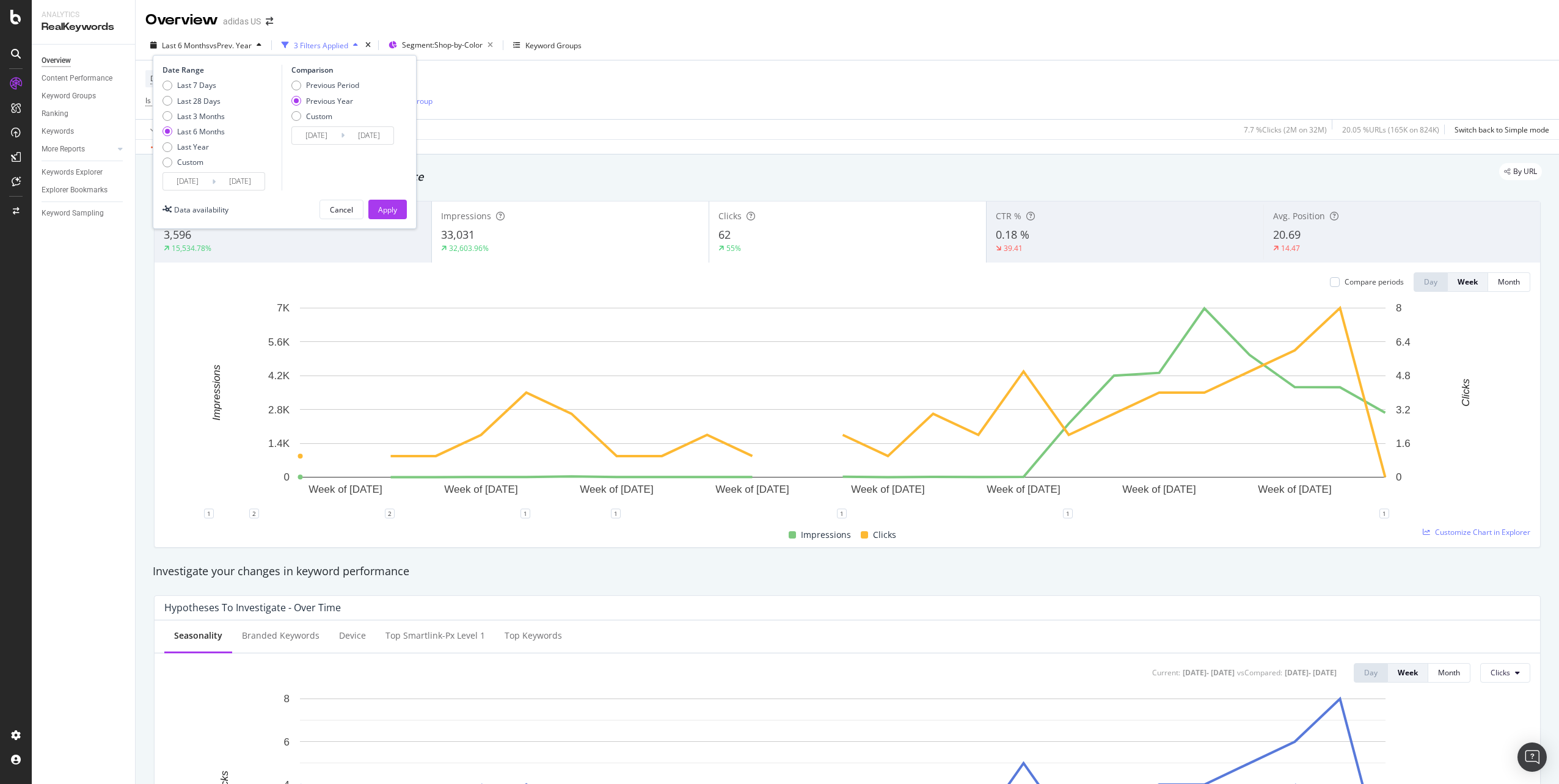
click at [202, 157] on div "Last 7 Days Last 28 Days Last 3 Months Last 6 Months Last Year Custom" at bounding box center [194, 126] width 63 height 92
click at [200, 160] on div "Custom" at bounding box center [190, 162] width 26 height 10
type input "[DATE]"
click at [296, 83] on div "Previous Period" at bounding box center [296, 85] width 10 height 10
type input "[DATE]"
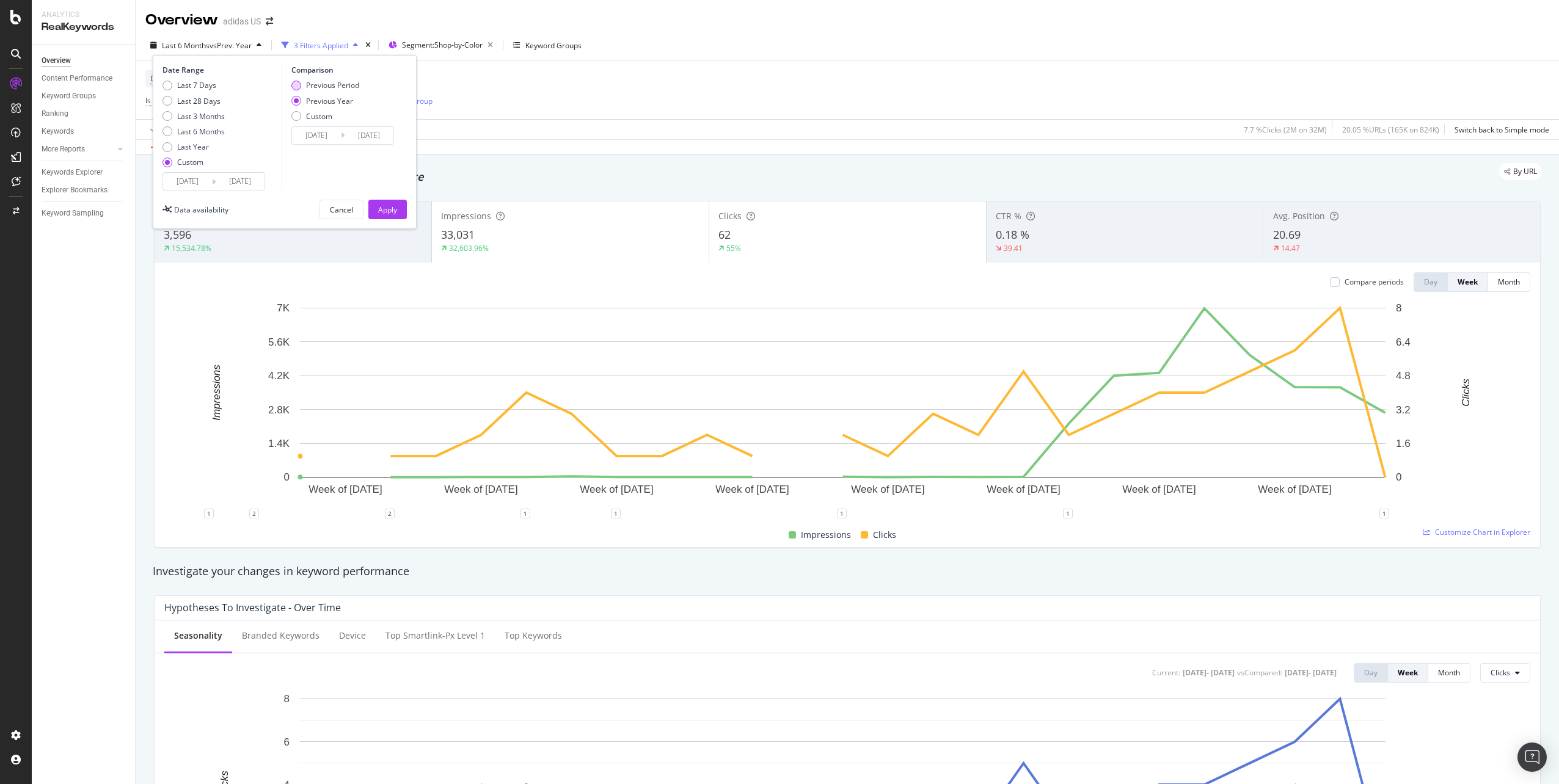
type input "[DATE]"
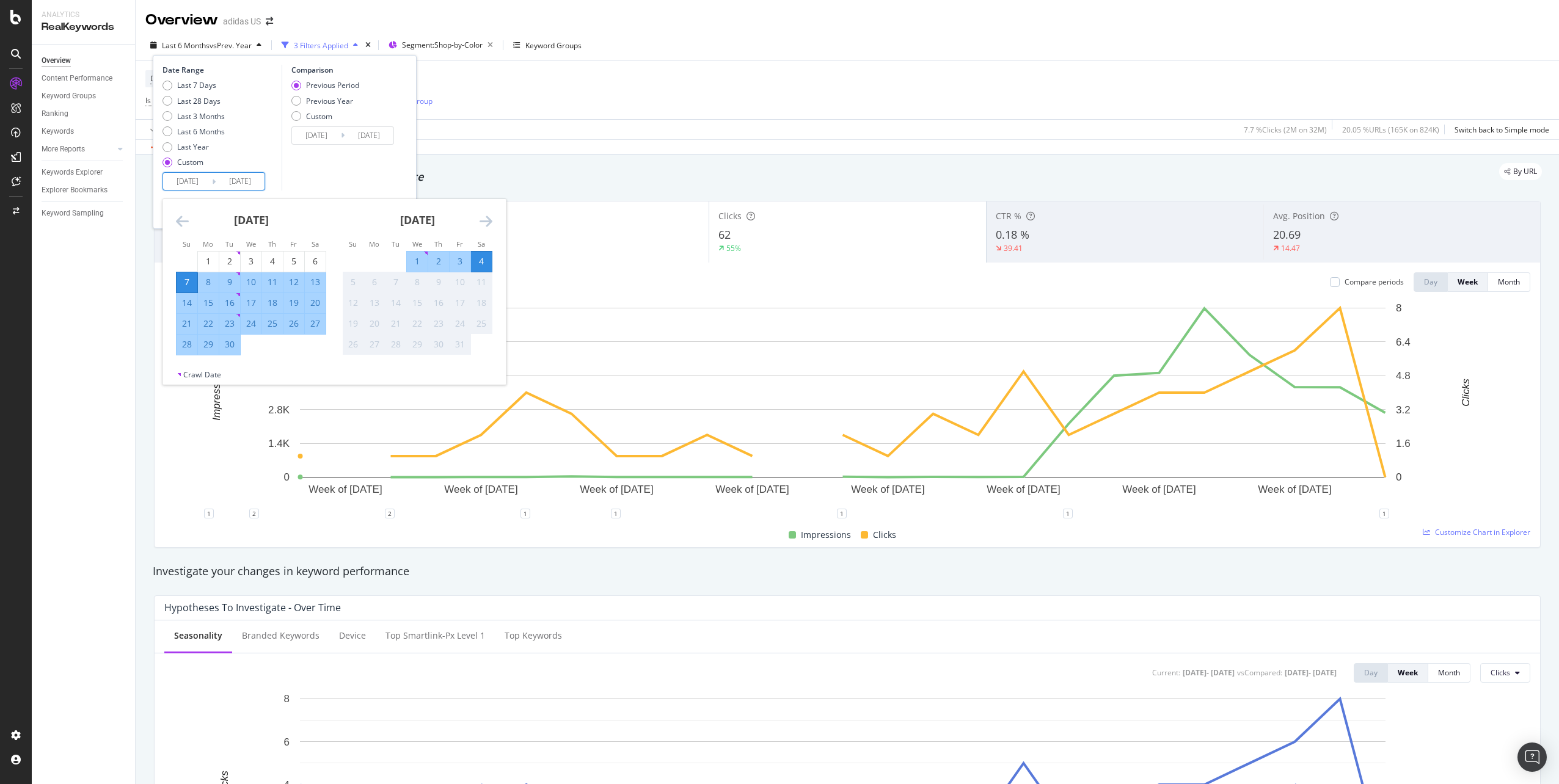
click at [198, 185] on input "[DATE]" at bounding box center [188, 181] width 49 height 17
click at [186, 219] on icon "Move backward to switch to the previous month." at bounding box center [182, 221] width 13 height 15
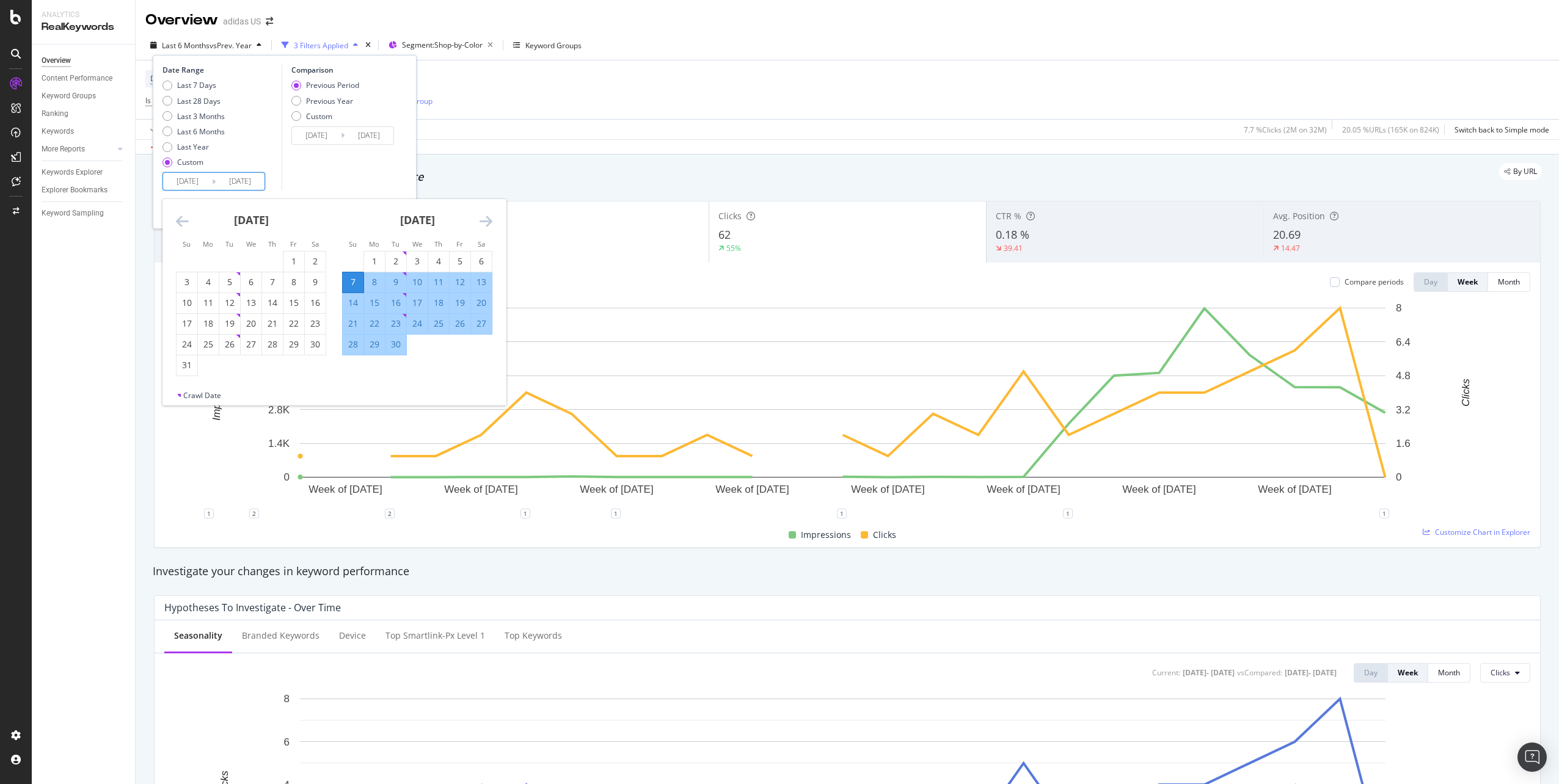
click at [186, 219] on icon "Move backward to switch to the previous month." at bounding box center [182, 221] width 13 height 15
click at [208, 340] on div "28" at bounding box center [208, 344] width 21 height 12
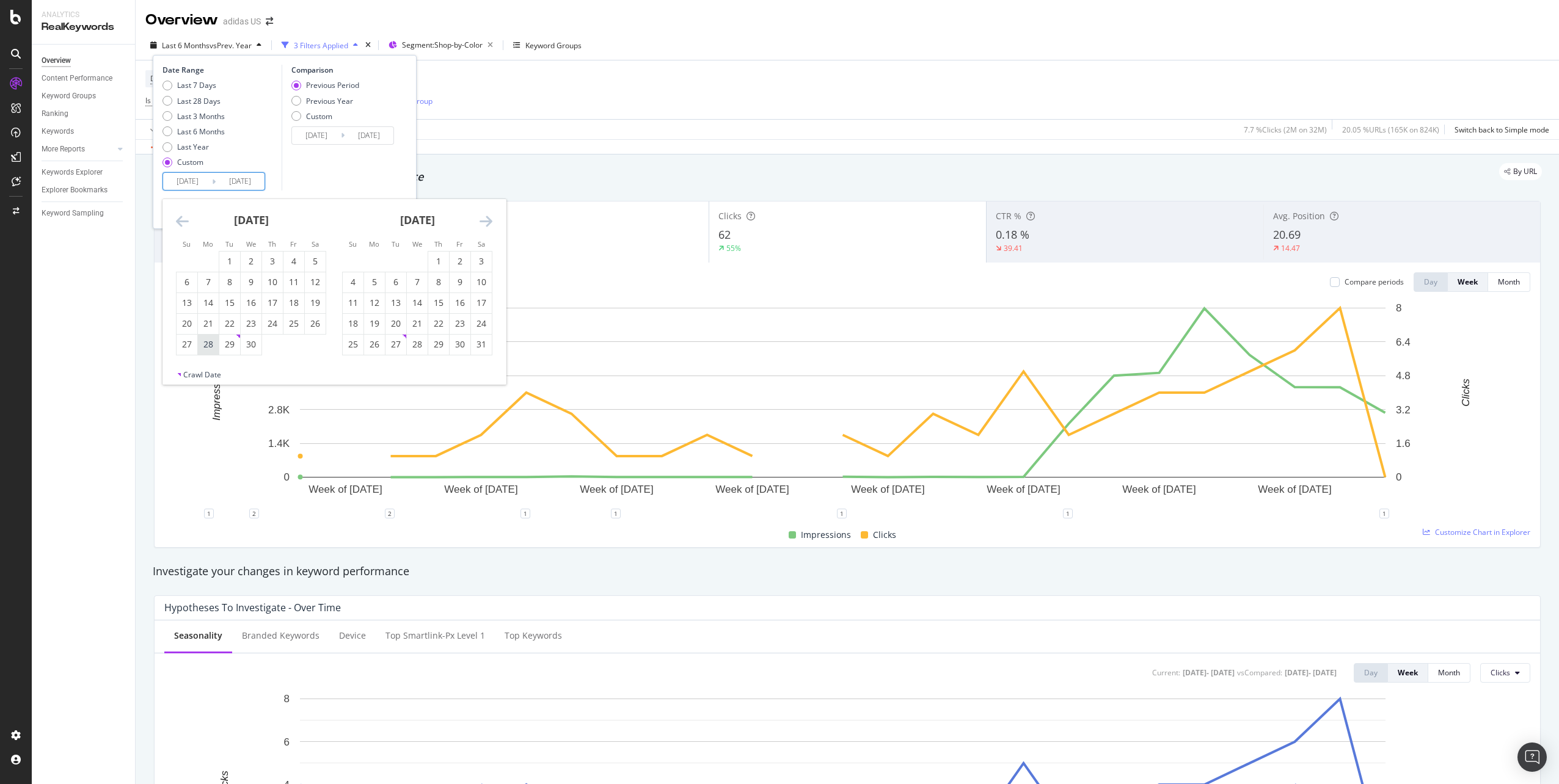
type input "[DATE]"
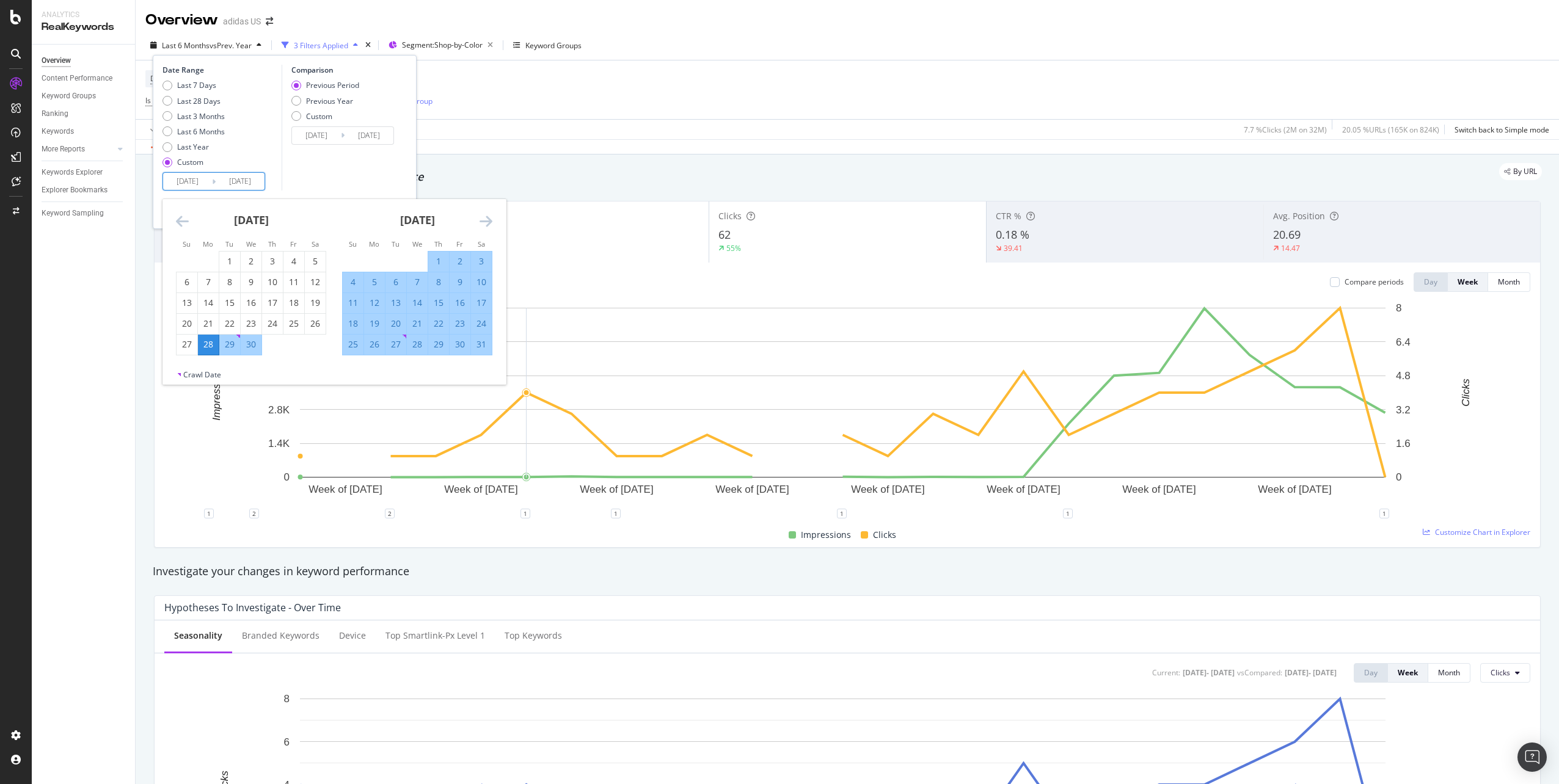
click at [487, 329] on div "24" at bounding box center [482, 323] width 21 height 12
type input "[DATE]"
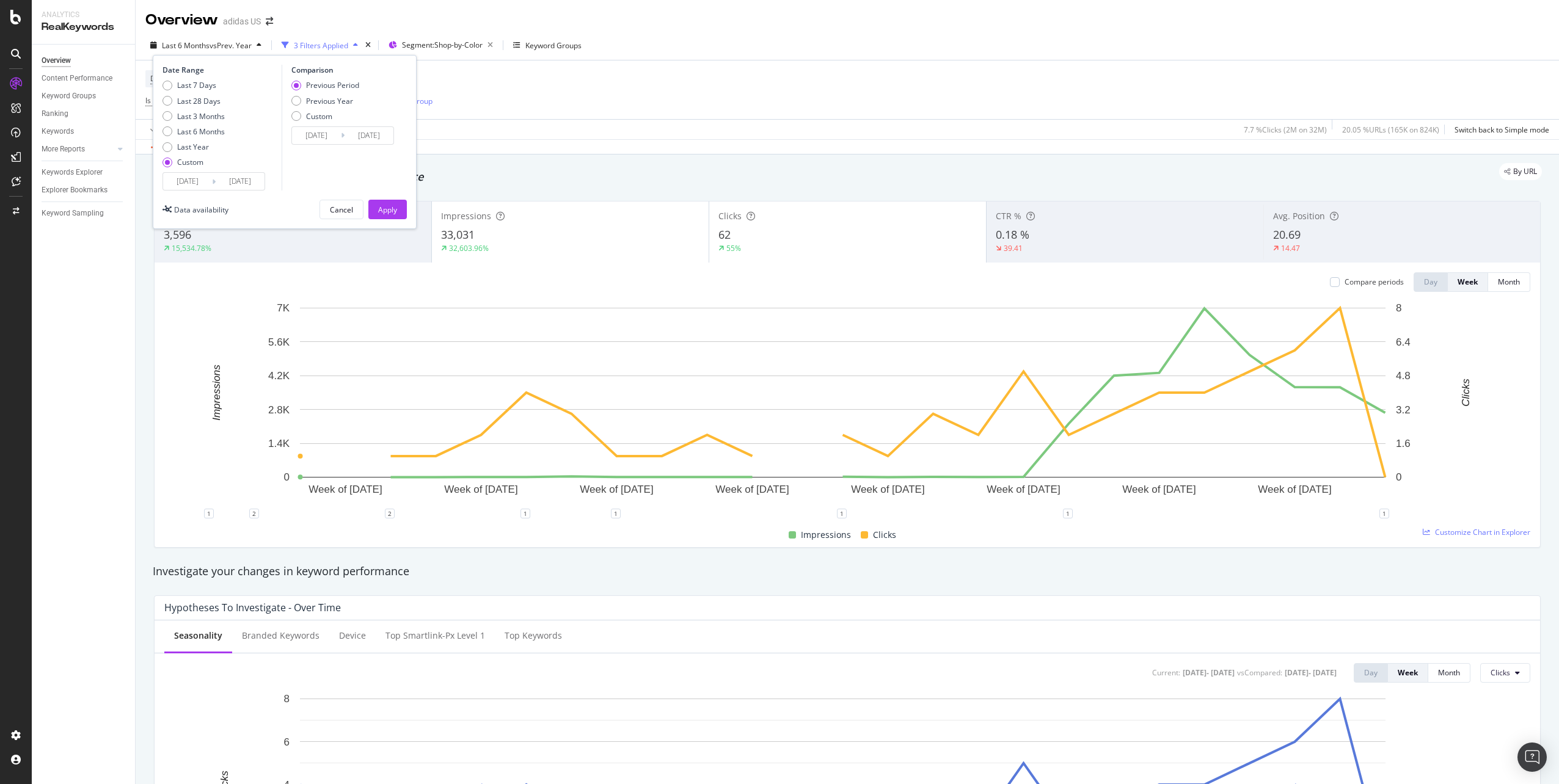
click at [391, 220] on div "Date Range Last 7 Days Last 28 Days Last 3 Months Last 6 Months Last Year Custo…" at bounding box center [285, 142] width 264 height 174
click at [393, 214] on div "Apply" at bounding box center [387, 209] width 19 height 10
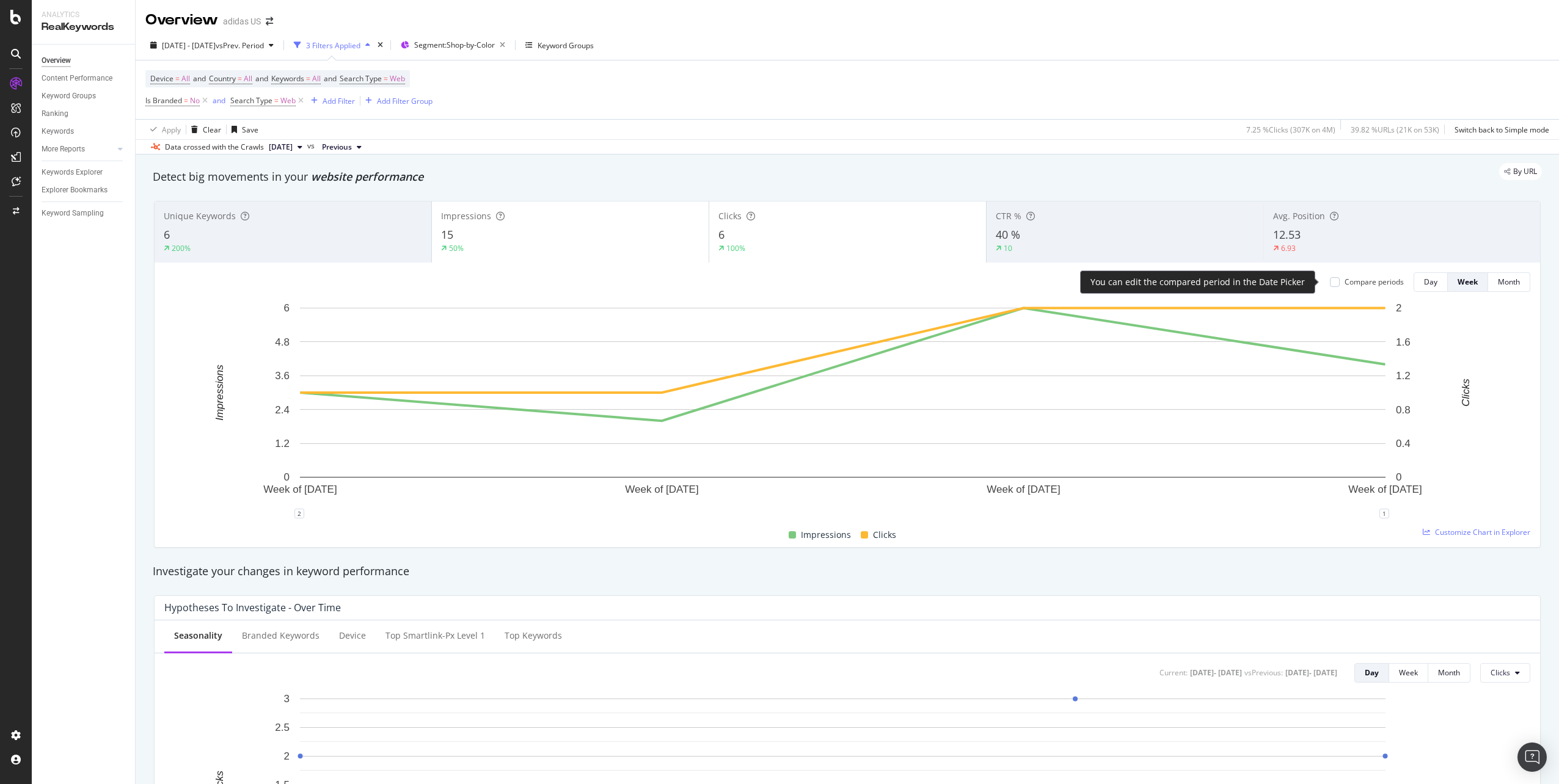
click at [1358, 282] on div "Compare periods" at bounding box center [1373, 282] width 59 height 10
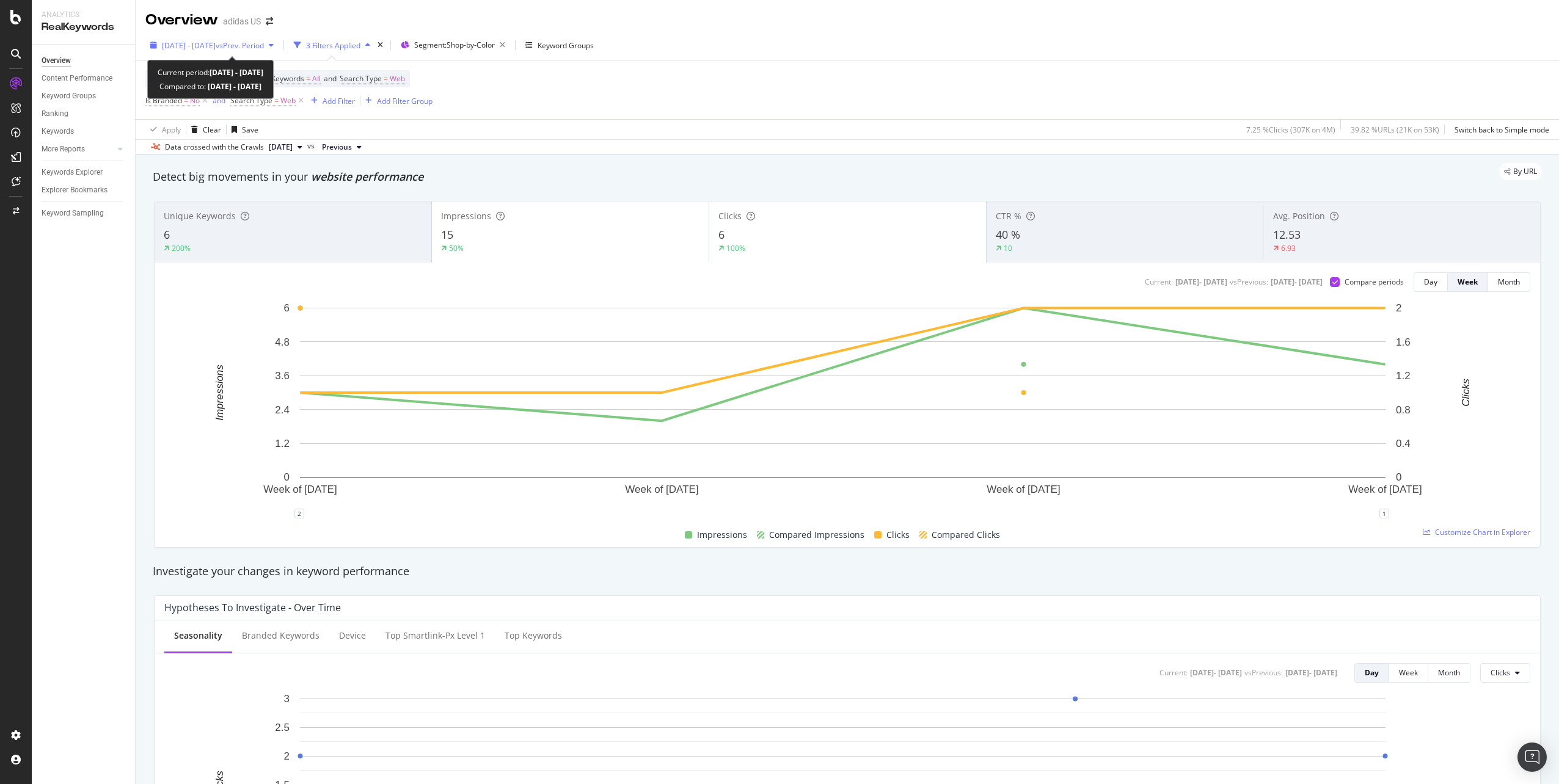
click at [215, 45] on span "[DATE] - [DATE]" at bounding box center [189, 45] width 54 height 10
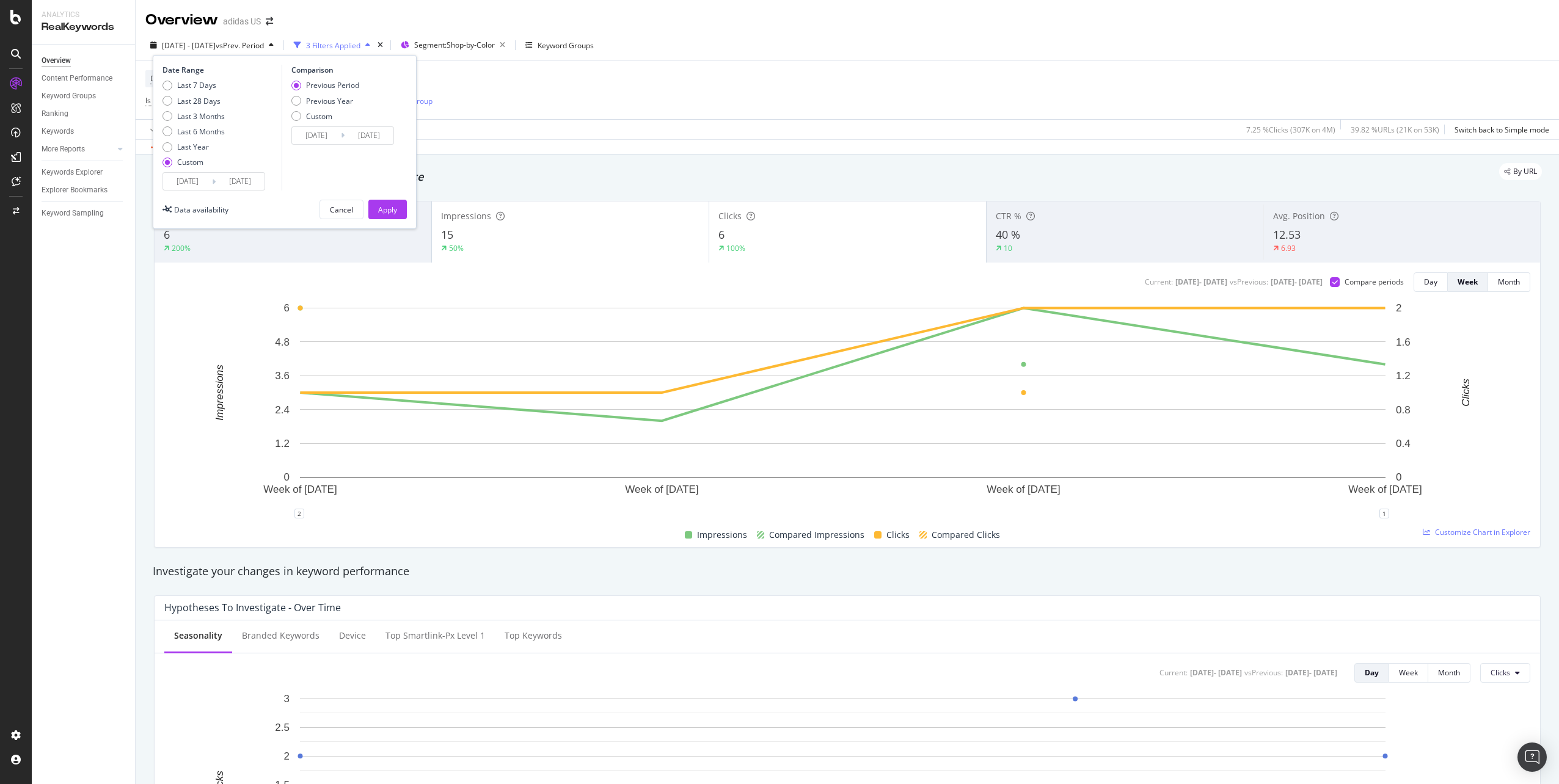
click at [188, 180] on input "[DATE]" at bounding box center [188, 181] width 49 height 17
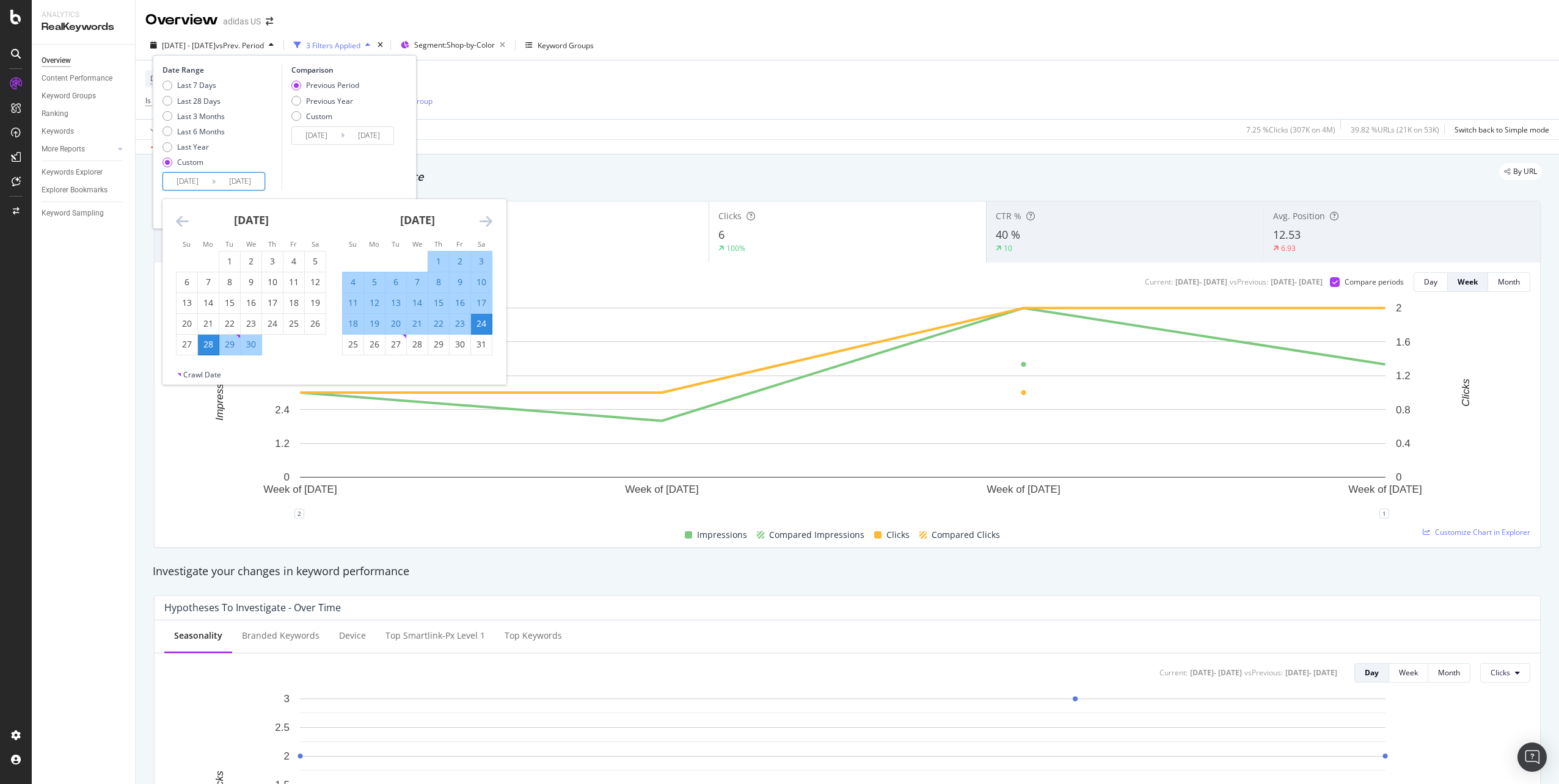
click at [491, 214] on icon "Move forward to switch to the next month." at bounding box center [485, 221] width 13 height 15
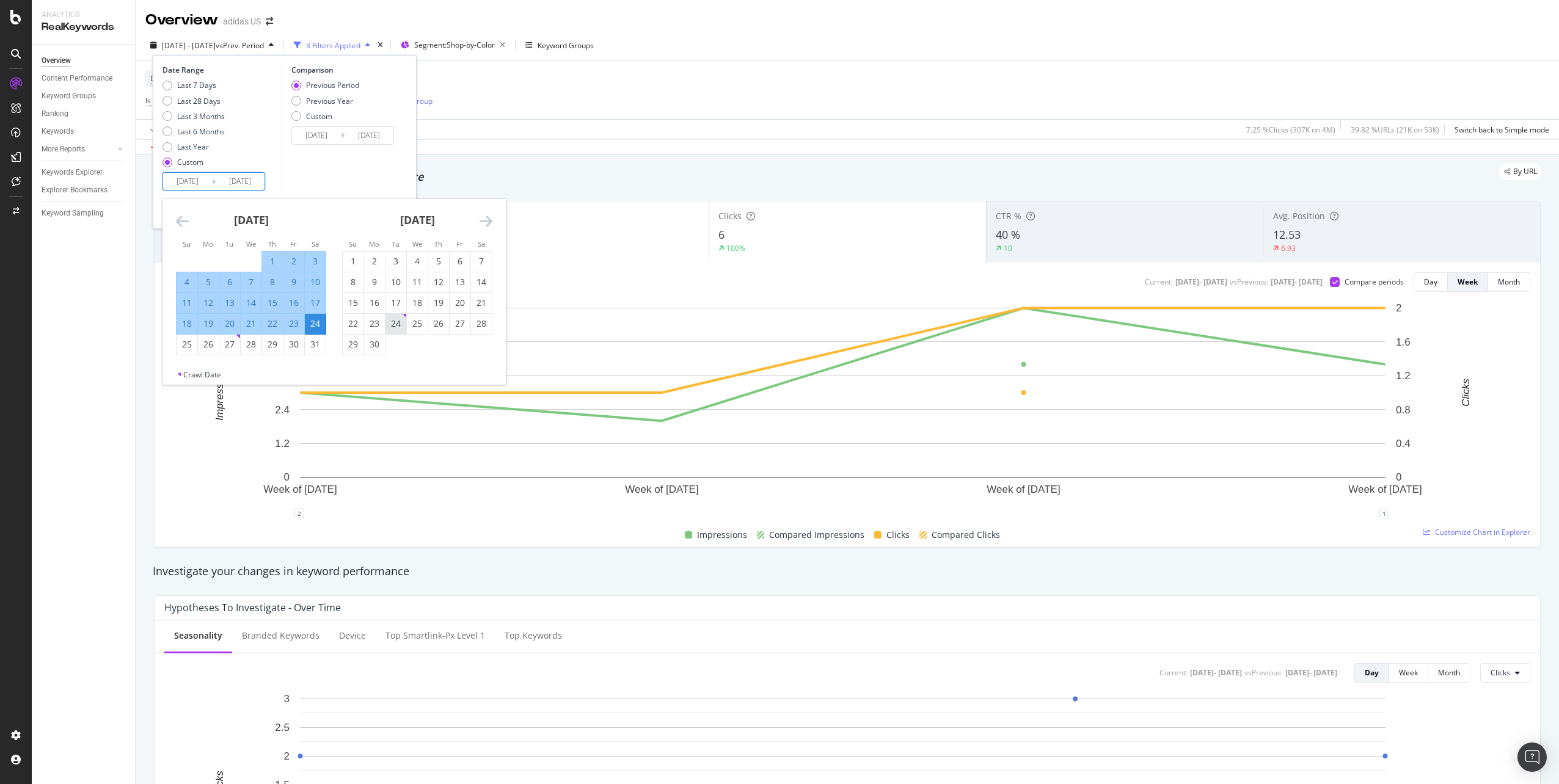
click at [397, 323] on div "24" at bounding box center [396, 323] width 21 height 12
type input "[DATE]"
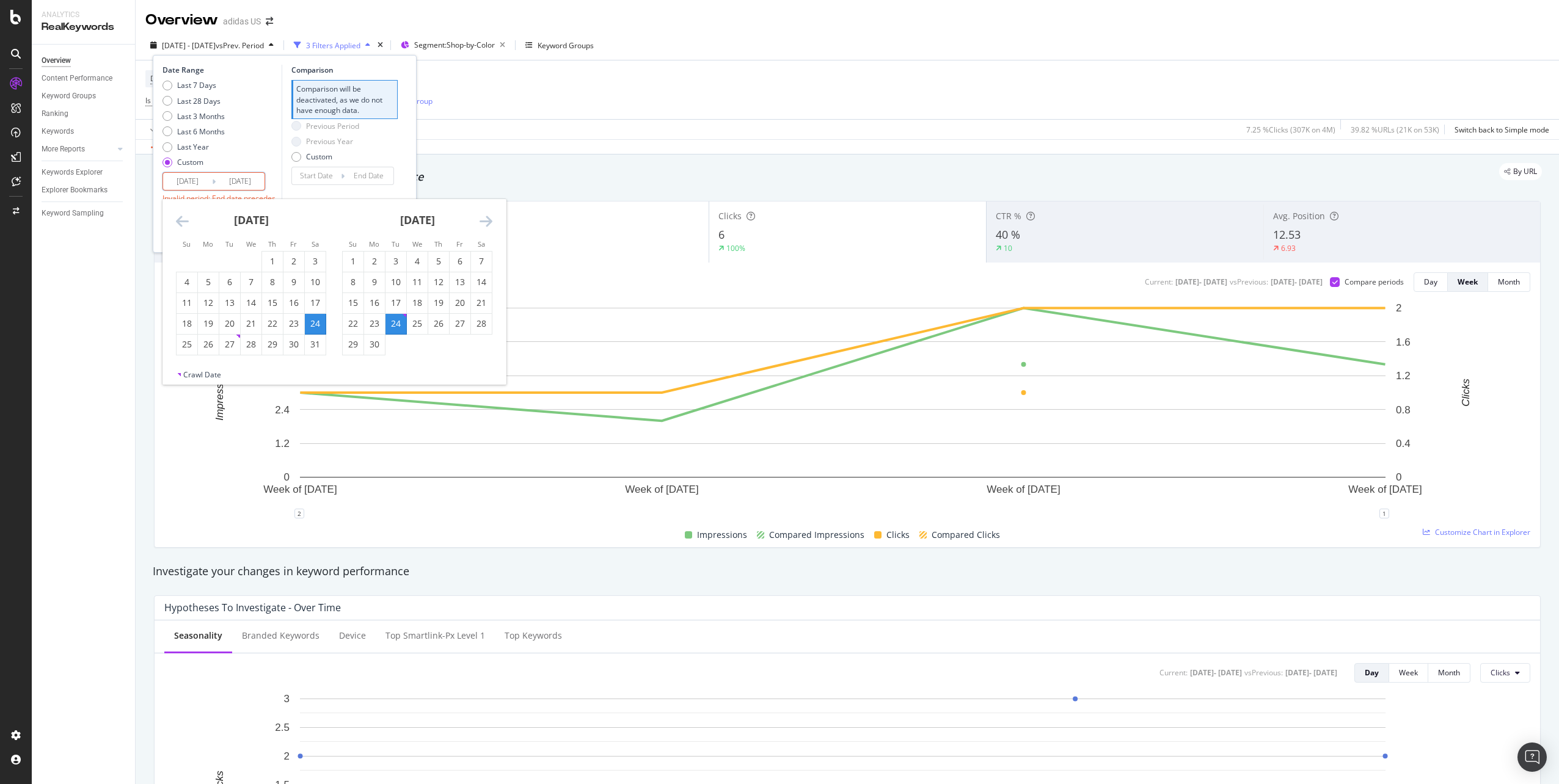
click at [192, 180] on input "[DATE]" at bounding box center [188, 181] width 49 height 17
click at [177, 221] on icon "Move backward to switch to the previous month." at bounding box center [182, 221] width 13 height 15
click at [206, 344] on div "28" at bounding box center [208, 344] width 21 height 12
type input "[DATE]"
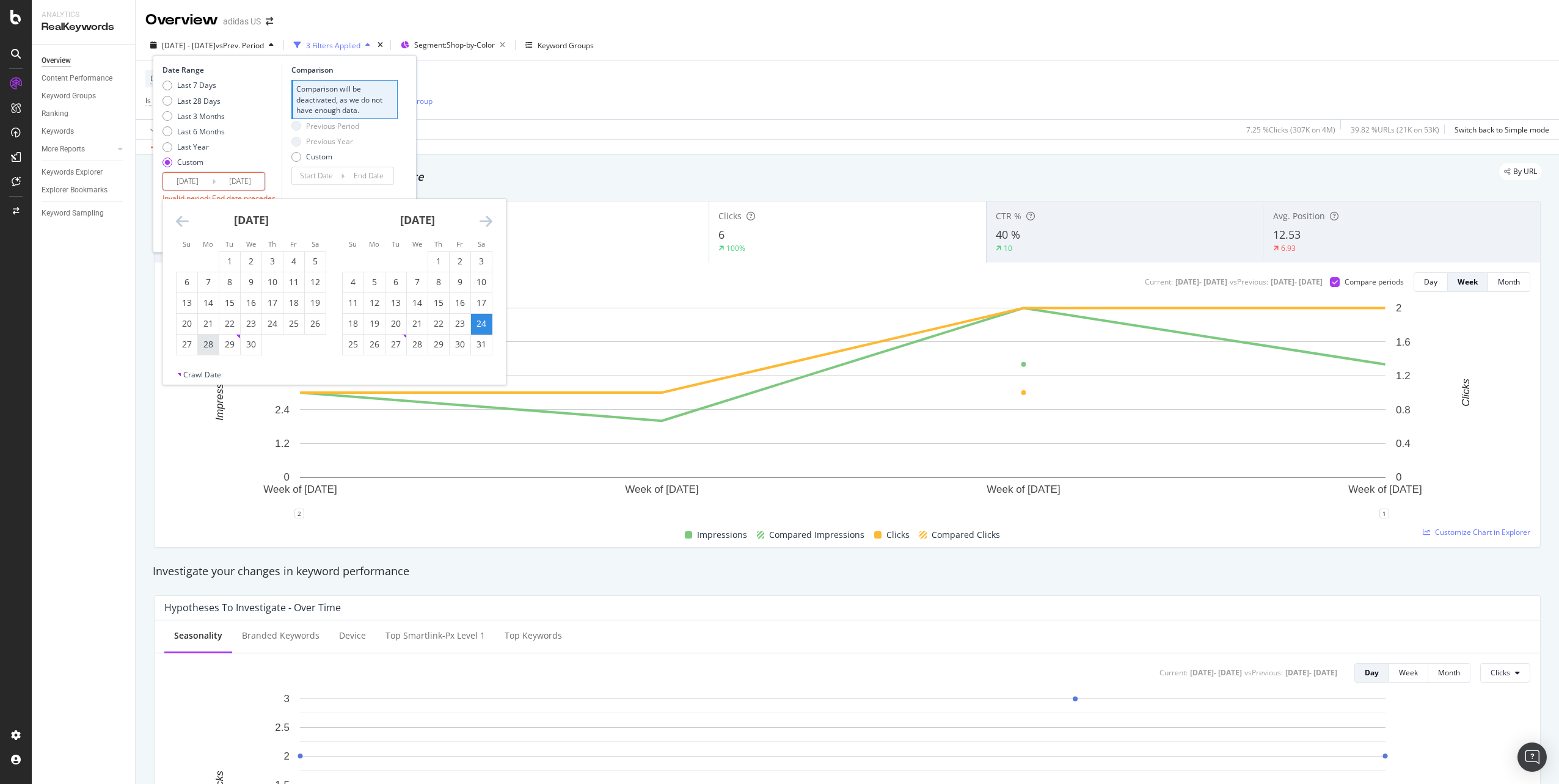
type input "[DATE]"
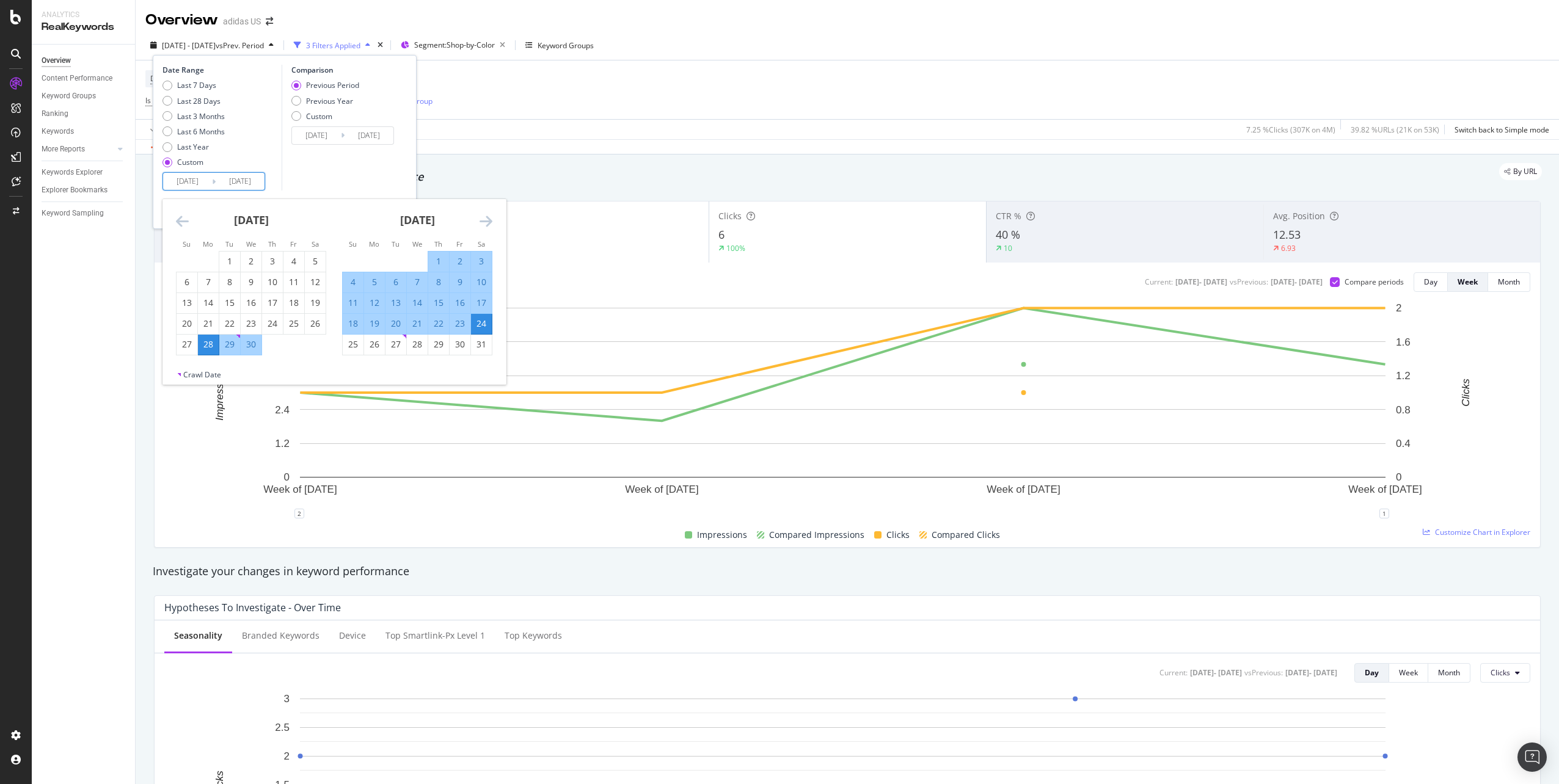
click at [255, 184] on input "[DATE]" at bounding box center [240, 181] width 49 height 17
click at [488, 215] on icon "Move forward to switch to the next month." at bounding box center [485, 221] width 13 height 15
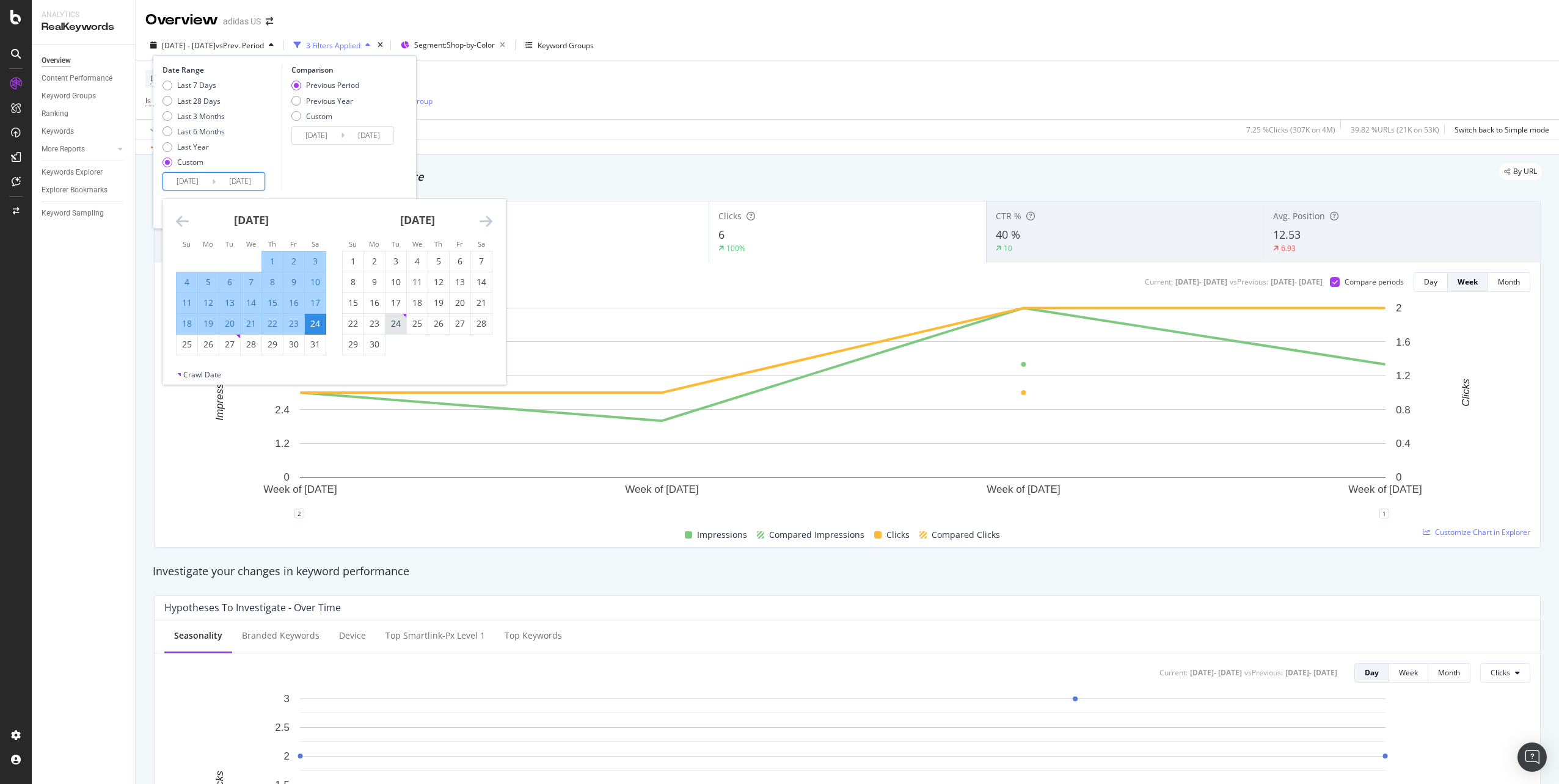
click at [401, 324] on div "24" at bounding box center [396, 323] width 21 height 12
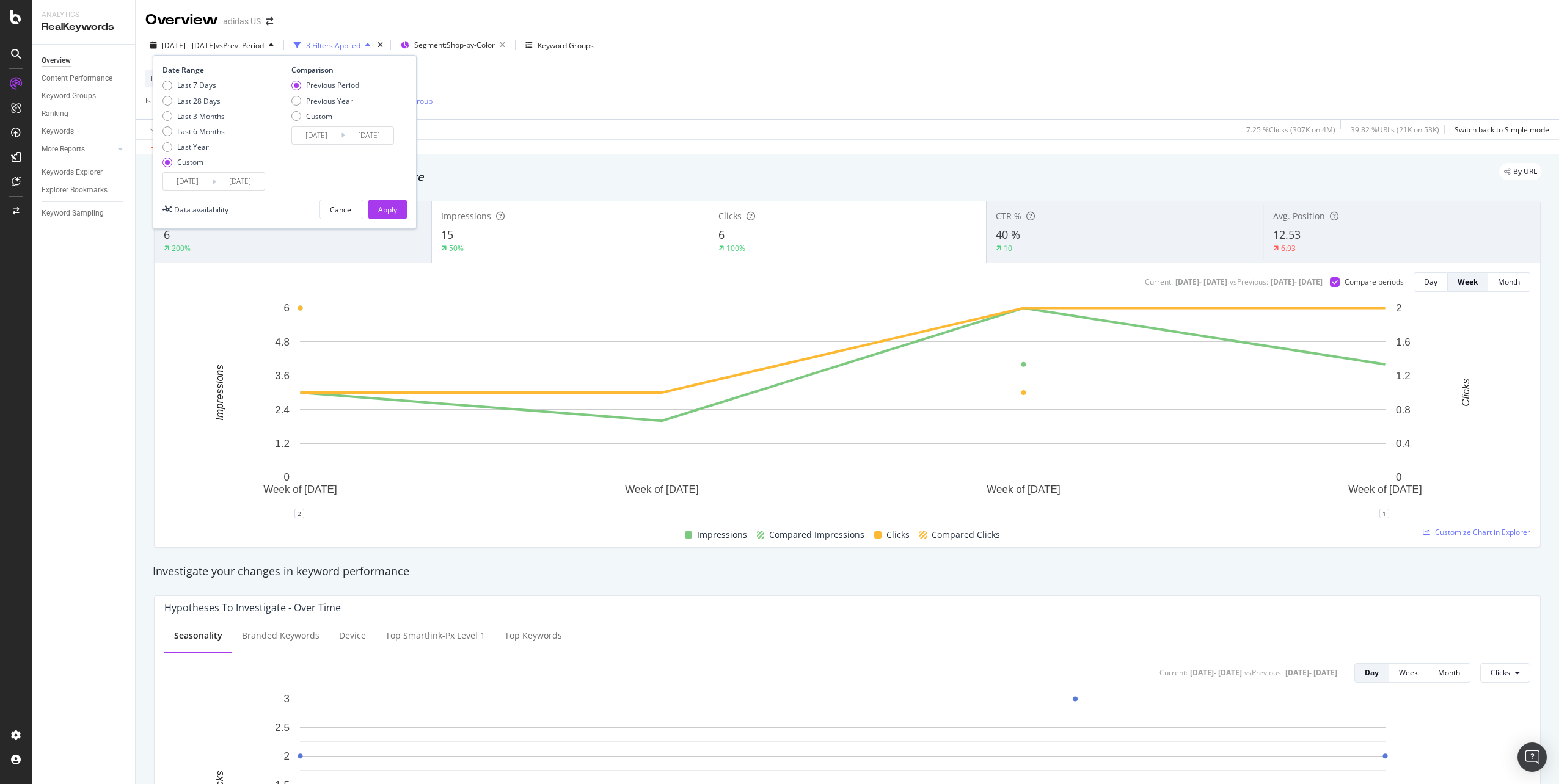
type input "[DATE]"
click at [394, 208] on div "Apply" at bounding box center [387, 209] width 19 height 10
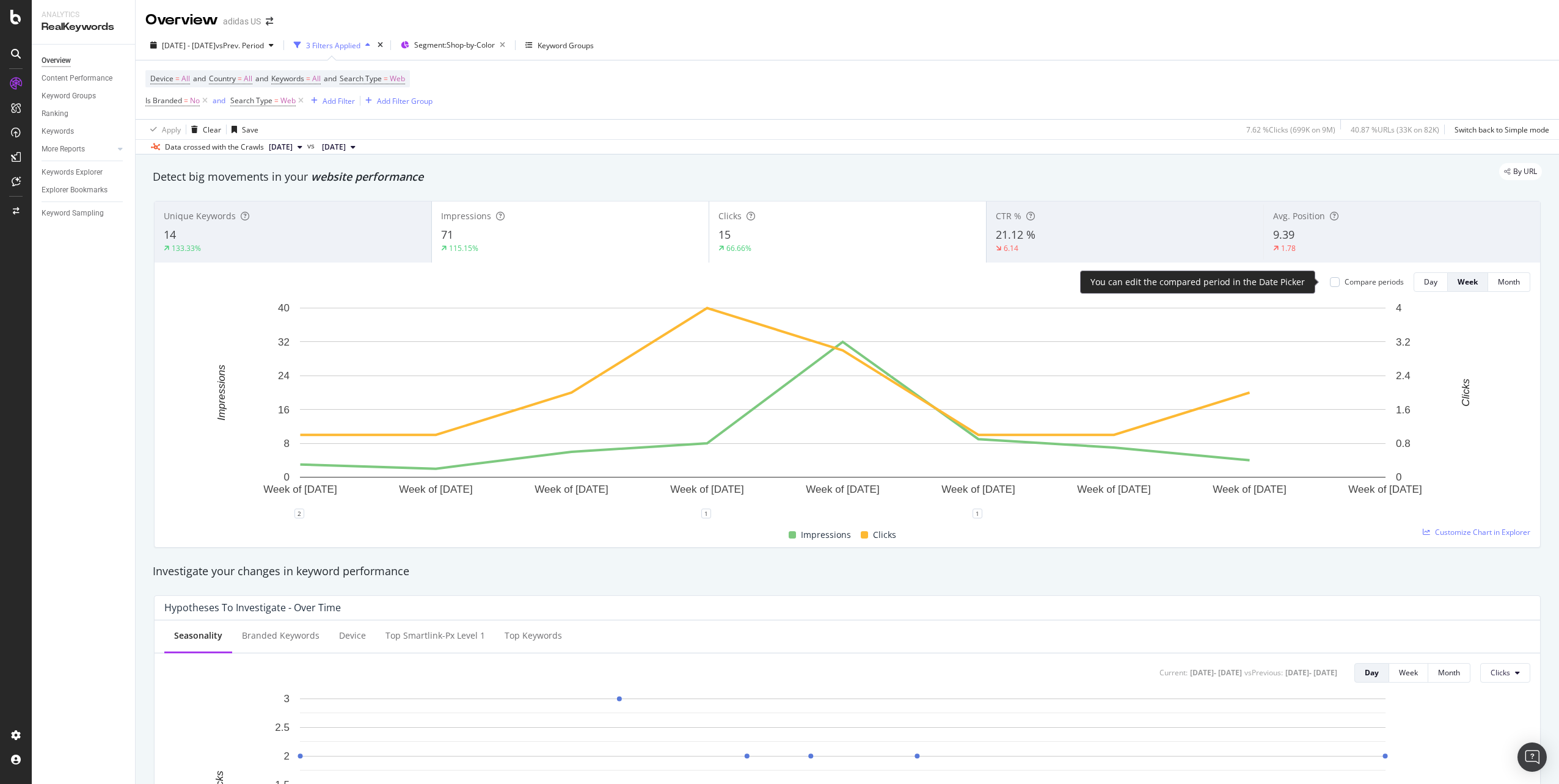
click at [1330, 283] on div "Compare periods" at bounding box center [1366, 282] width 74 height 10
click at [1329, 282] on div at bounding box center [1334, 282] width 10 height 10
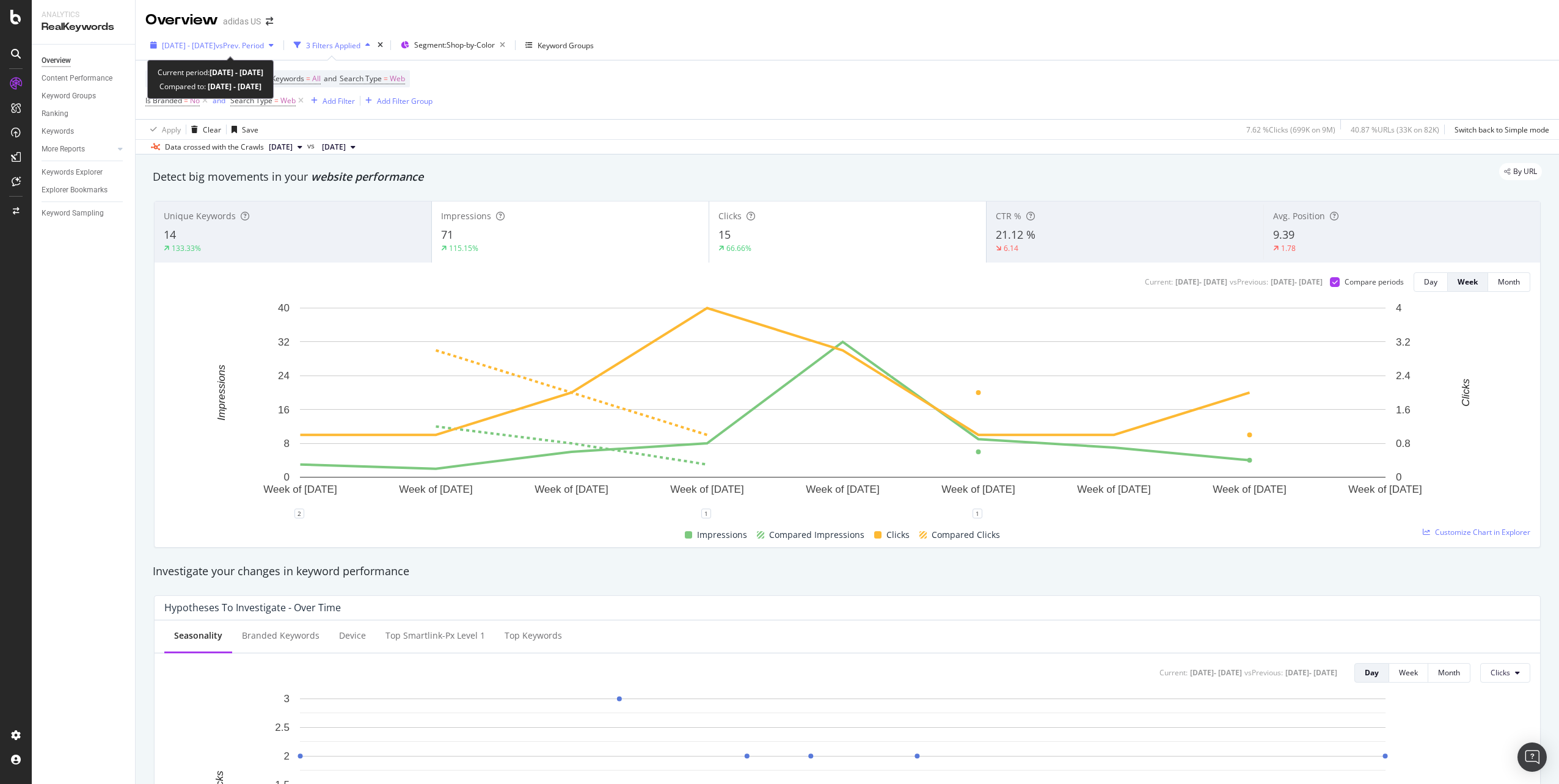
click at [248, 45] on span "vs Prev. Period" at bounding box center [239, 45] width 48 height 10
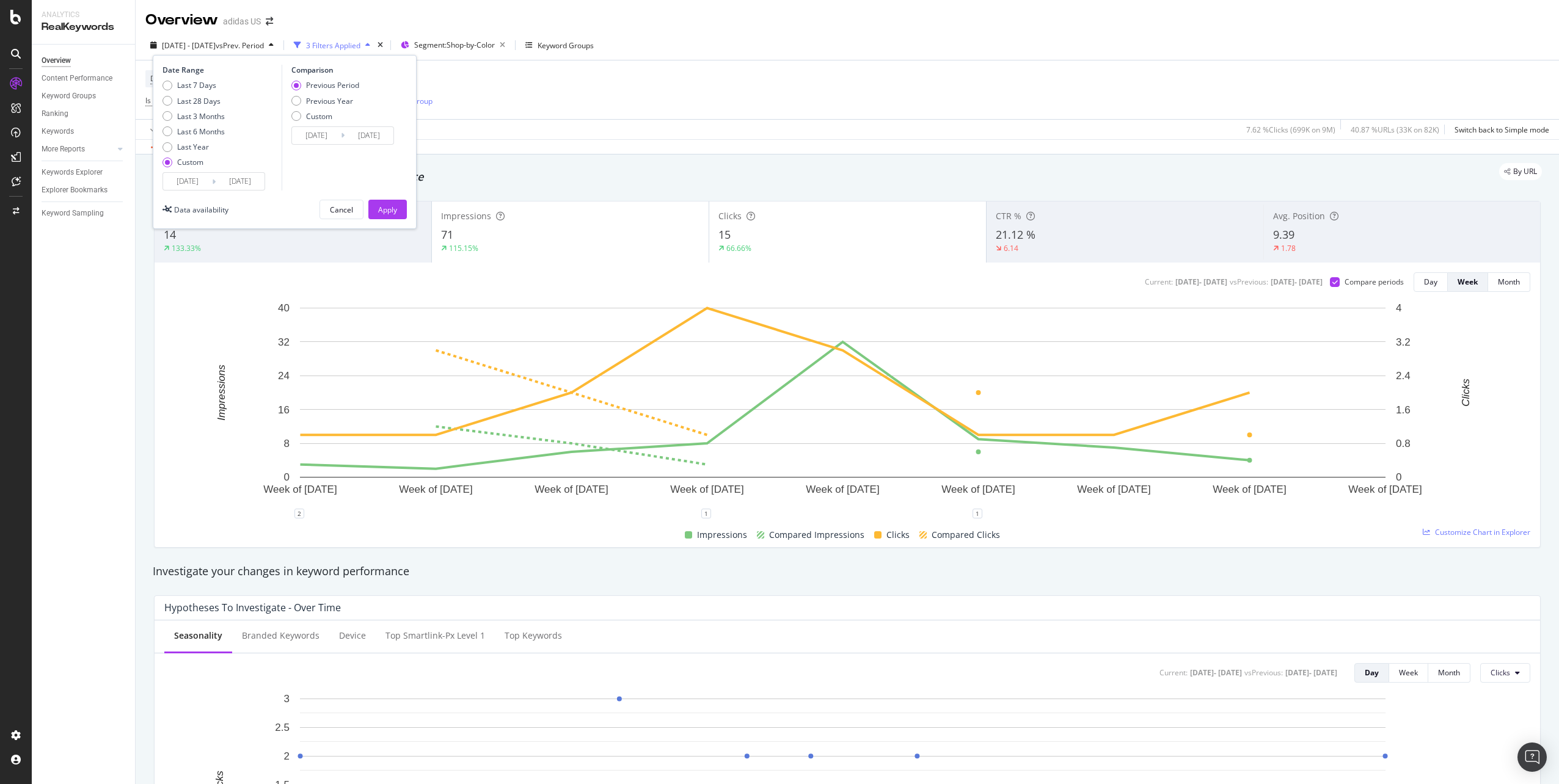
click at [188, 178] on input "[DATE]" at bounding box center [188, 181] width 49 height 17
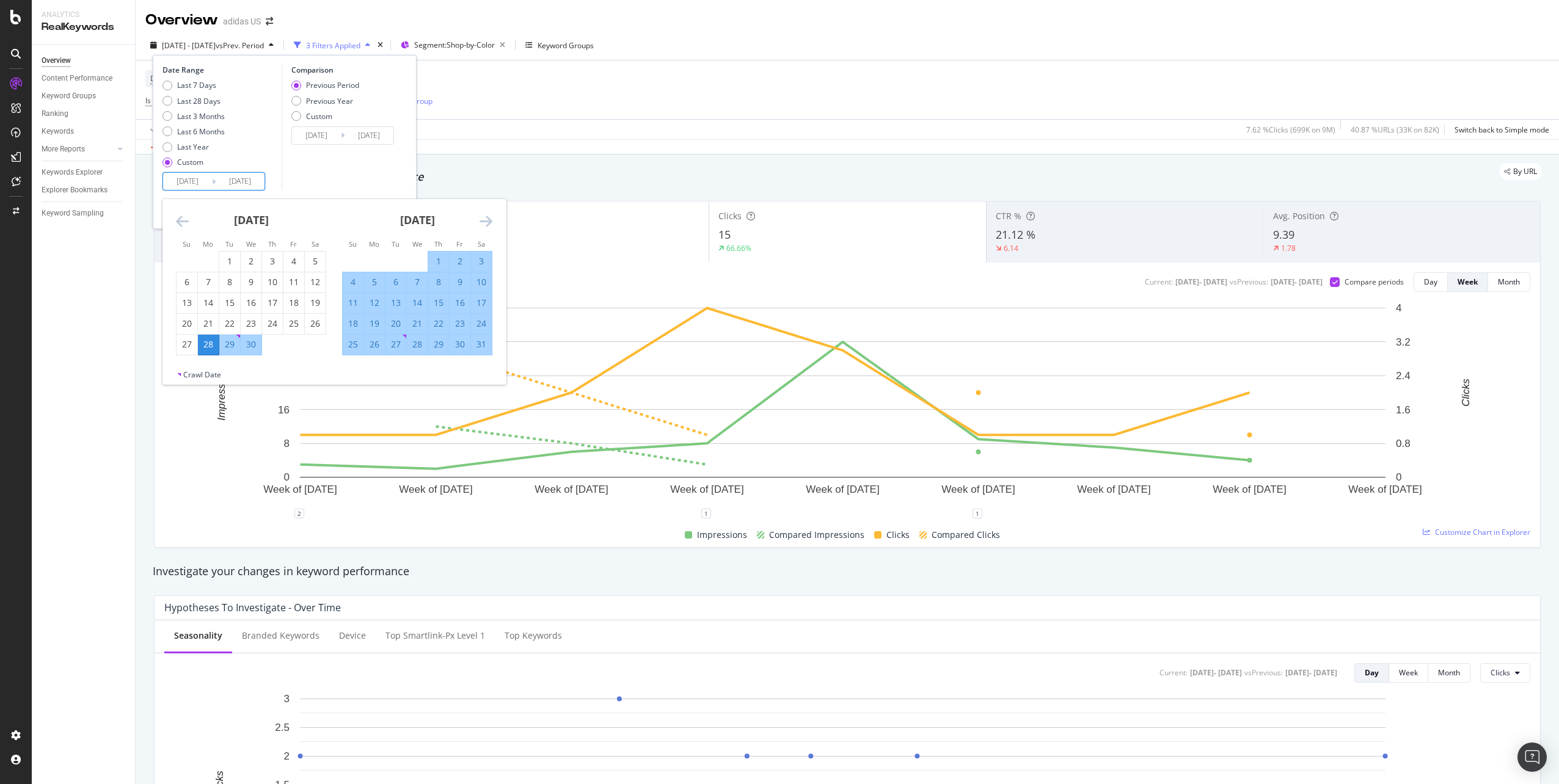
click at [211, 344] on div "28" at bounding box center [208, 344] width 21 height 12
click at [488, 224] on icon "Move forward to switch to the next month." at bounding box center [485, 221] width 13 height 15
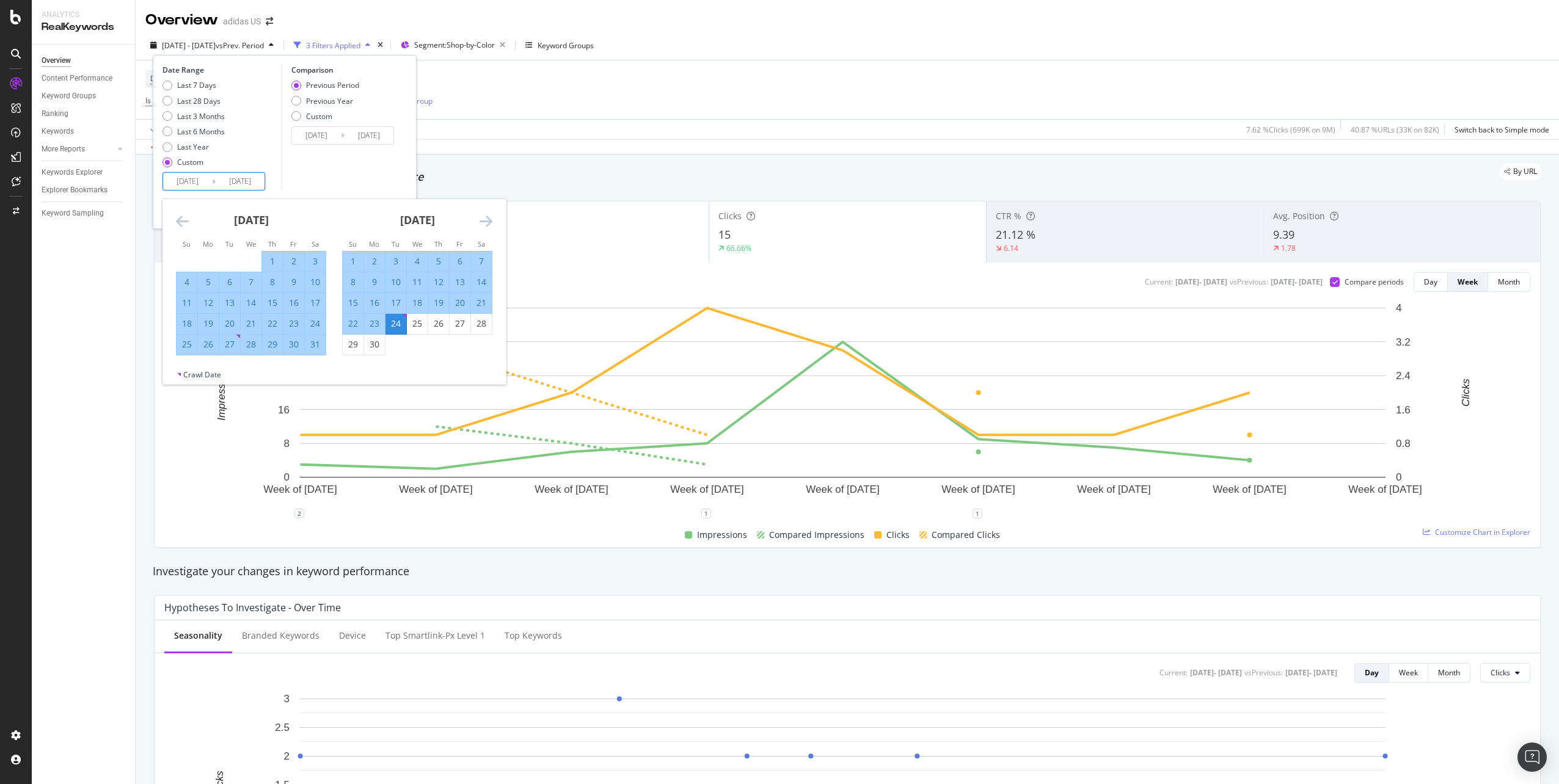
click at [488, 224] on icon "Move forward to switch to the next month." at bounding box center [485, 221] width 13 height 15
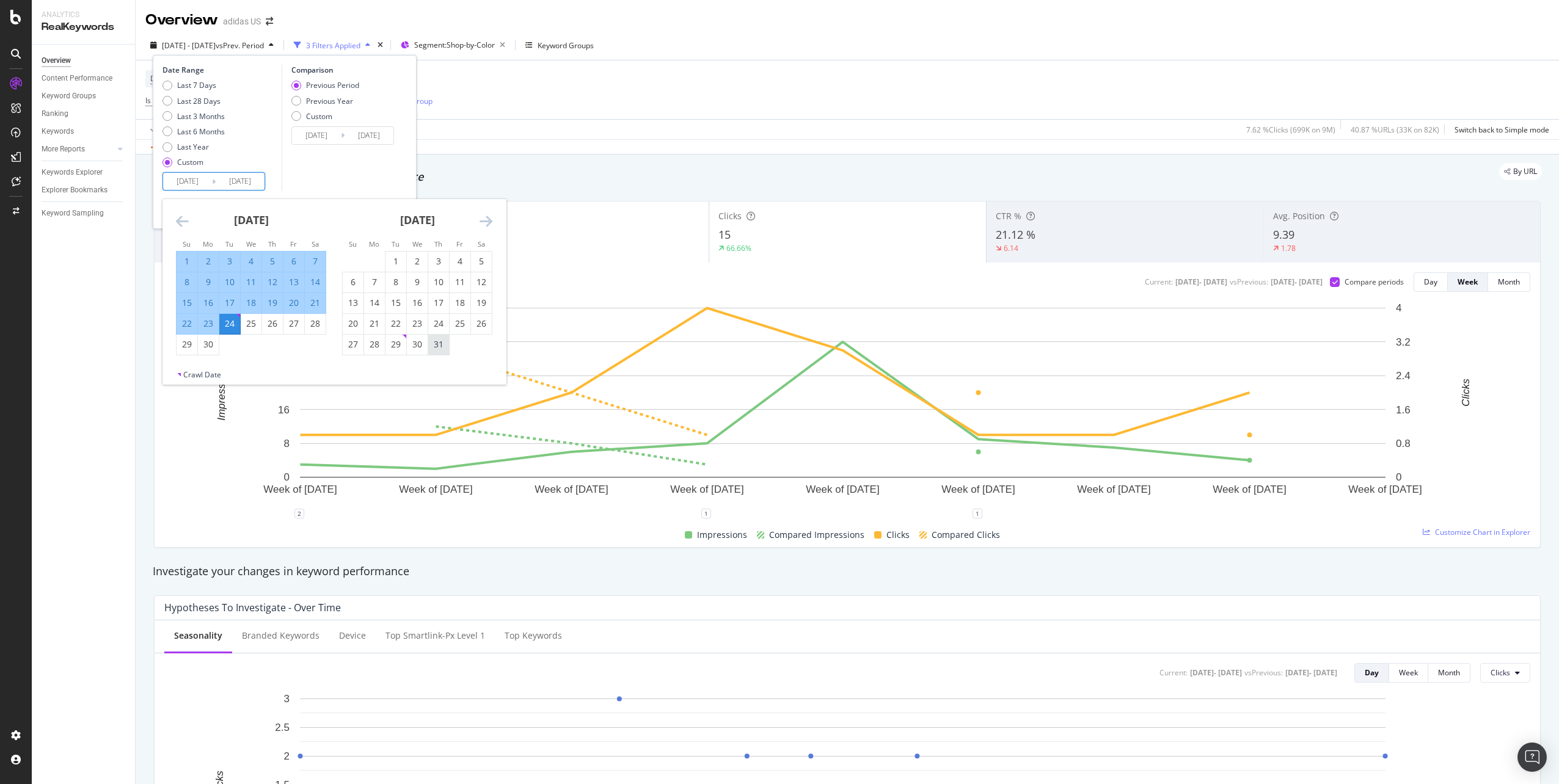
click at [436, 345] on div "31" at bounding box center [438, 344] width 21 height 12
type input "[DATE]"
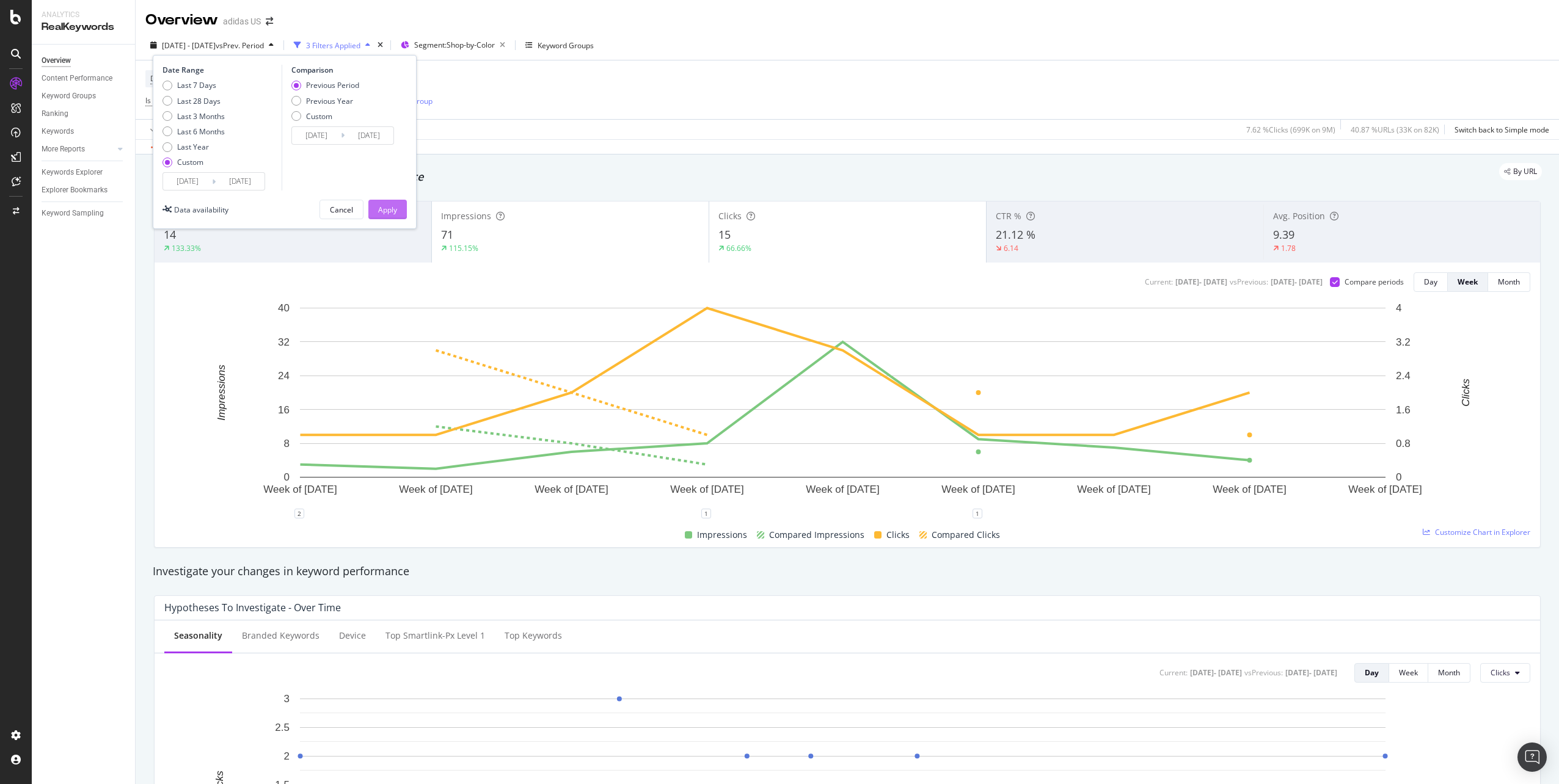
click at [388, 212] on div "Apply" at bounding box center [387, 209] width 19 height 10
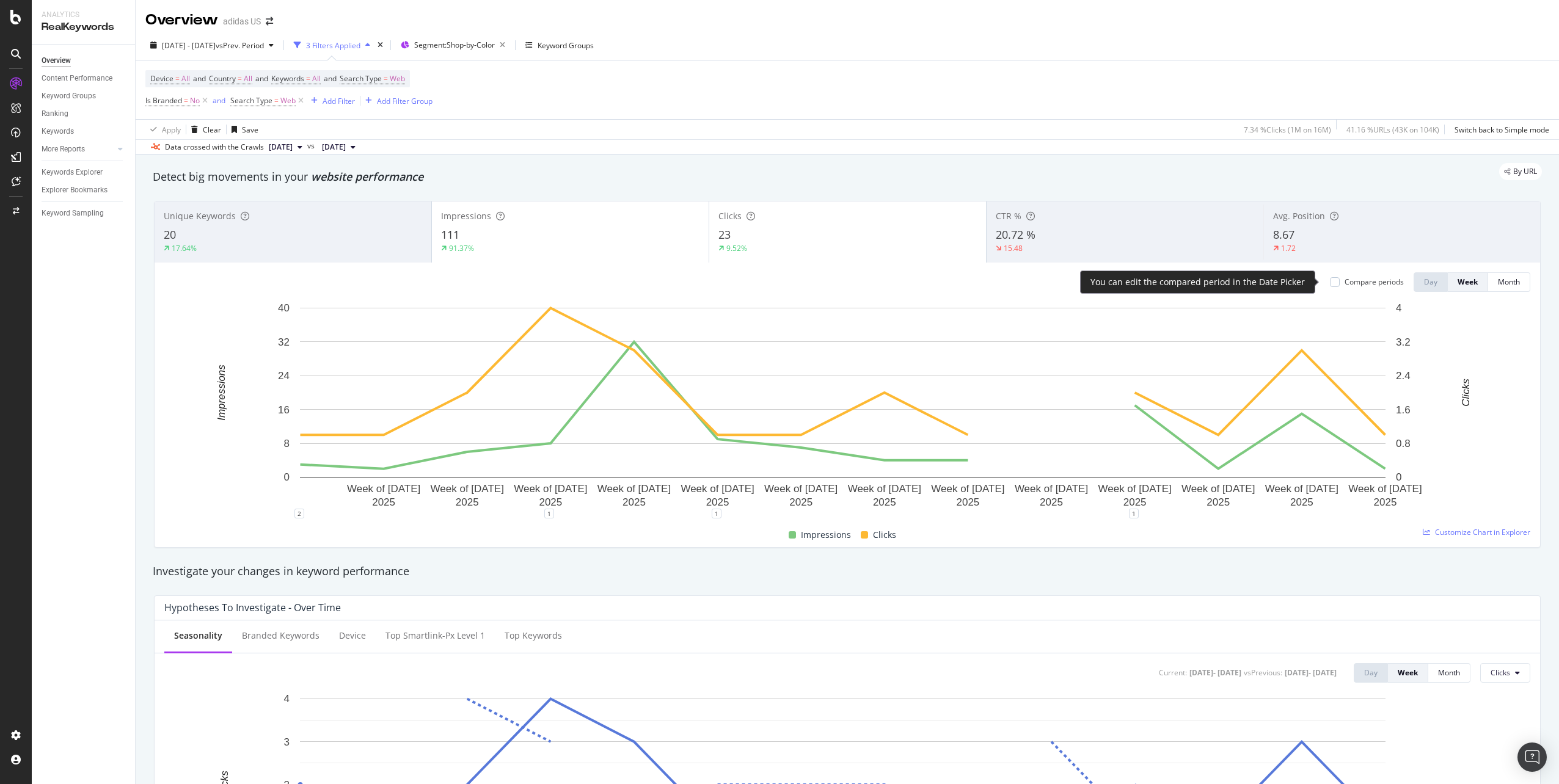
click at [1344, 282] on div "Compare periods" at bounding box center [1373, 282] width 59 height 10
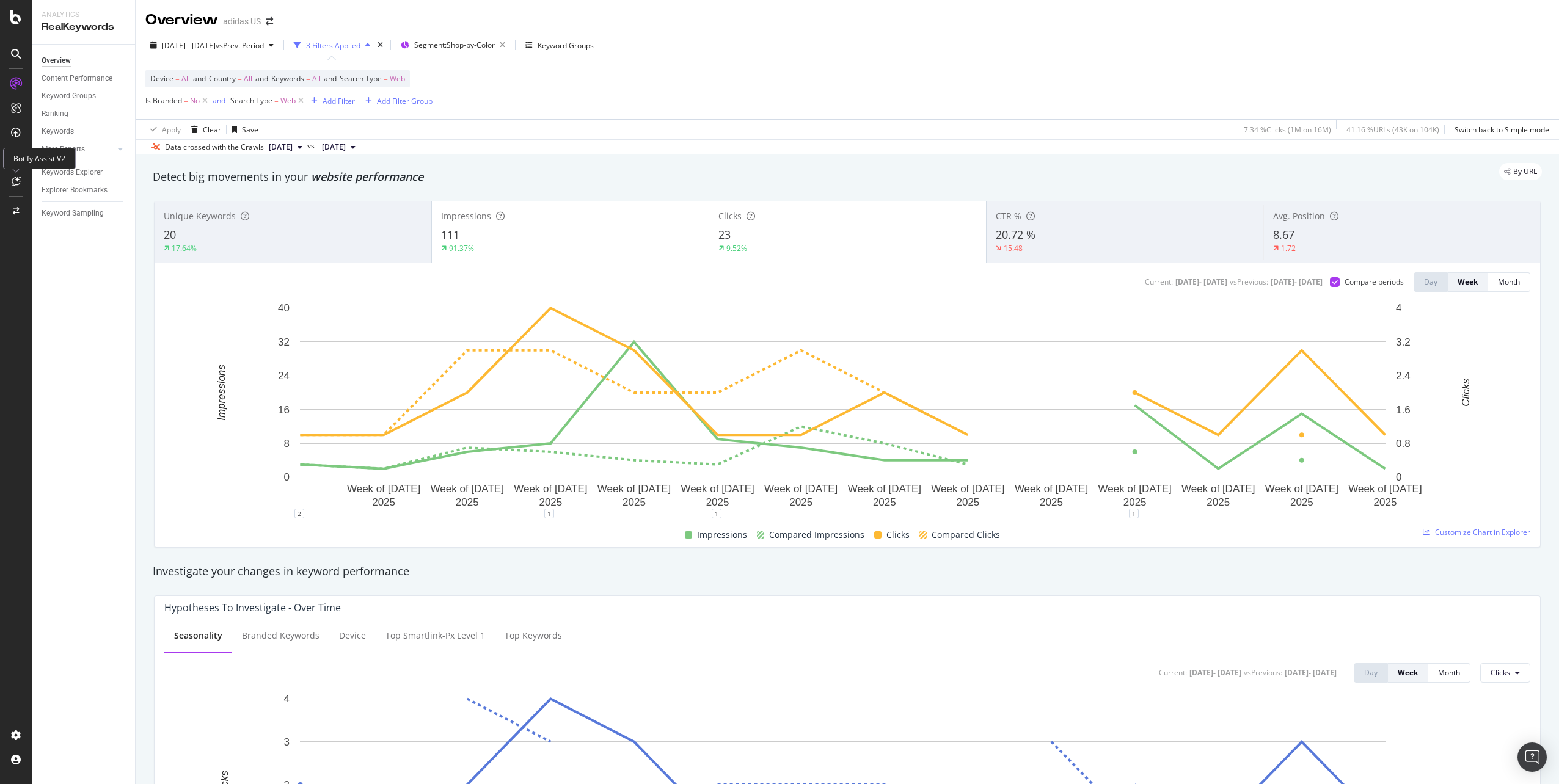
drag, startPoint x: 521, startPoint y: 136, endPoint x: 662, endPoint y: 136, distance: 141.0
click at [657, 136] on div "Apply Clear Save 7.34 % Clicks ( 1M on 16M ) 41.16 % URLs ( 43K on 104K ) Switc…" at bounding box center [847, 129] width 1423 height 20
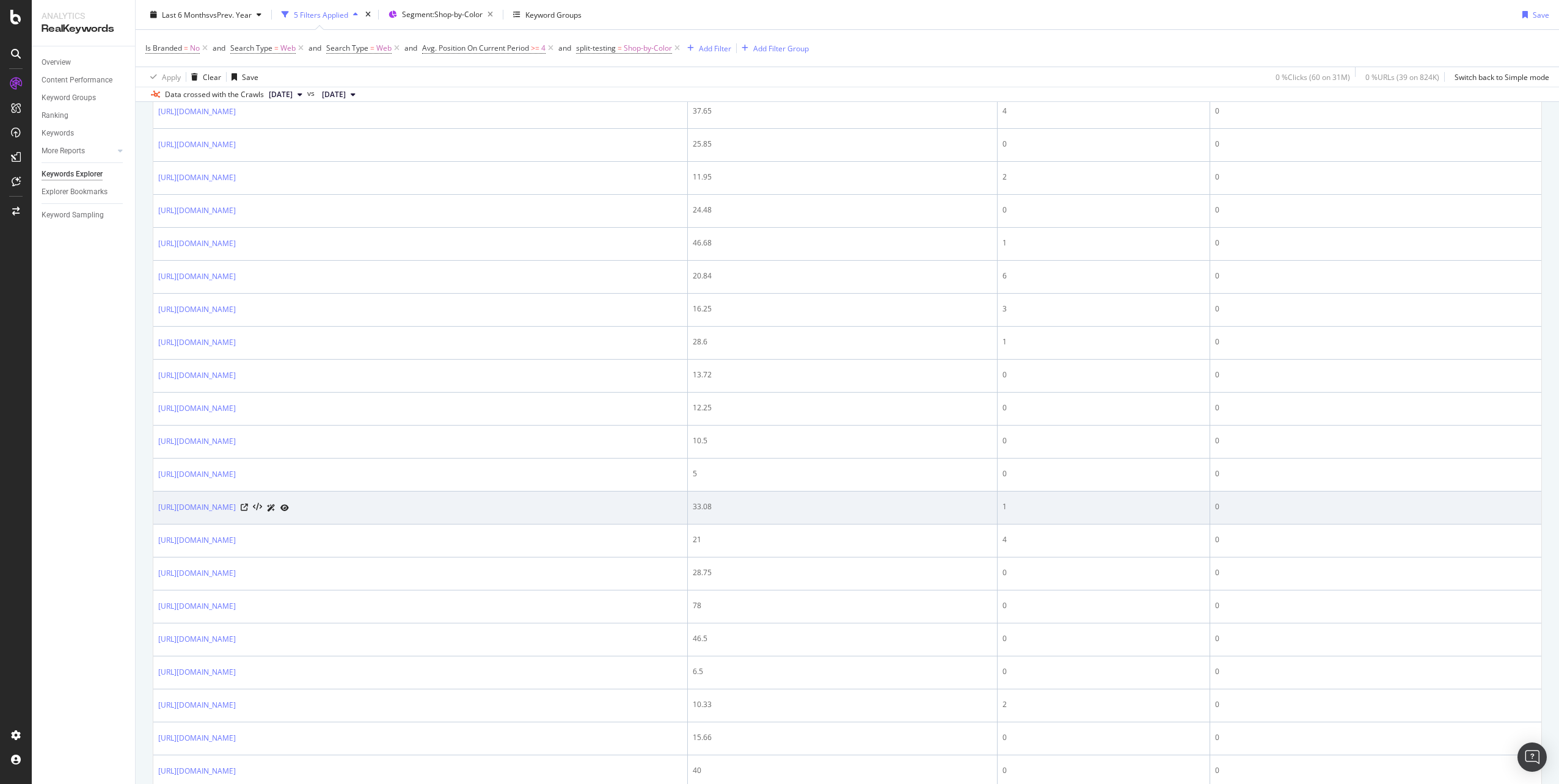
scroll to position [402, 0]
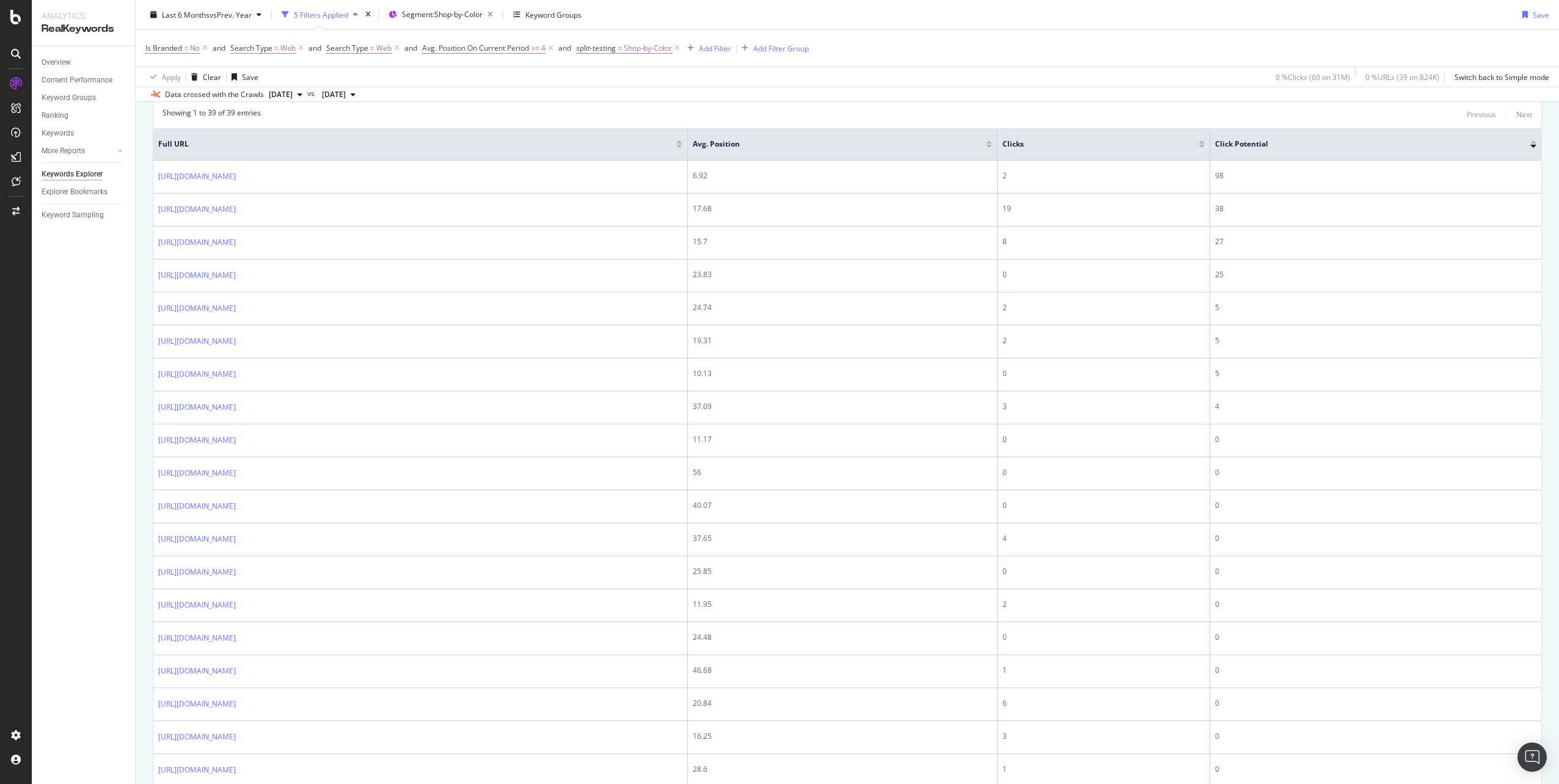
click at [1205, 147] on div at bounding box center [1201, 146] width 6 height 3
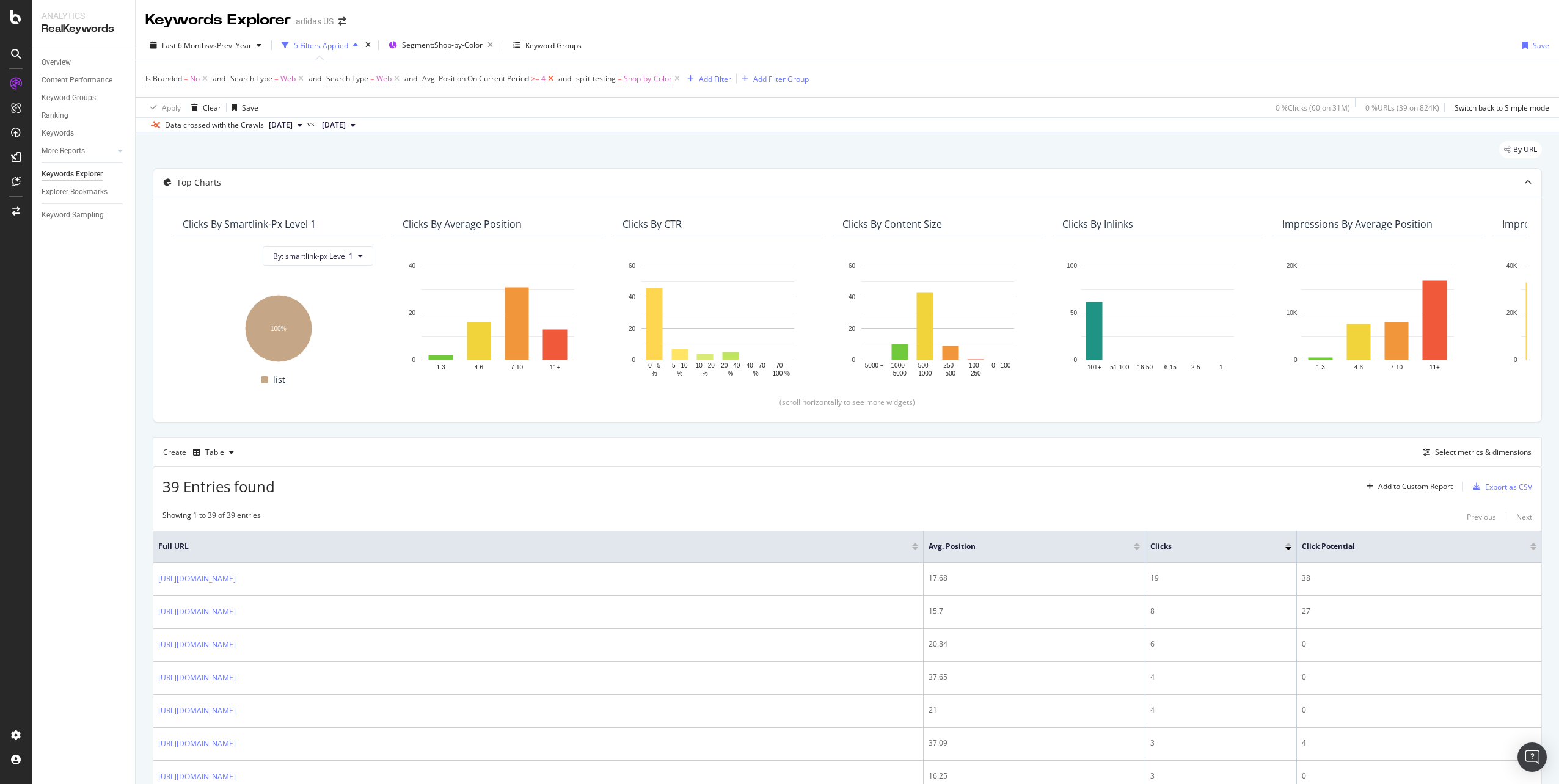
click at [554, 81] on icon at bounding box center [551, 78] width 10 height 12
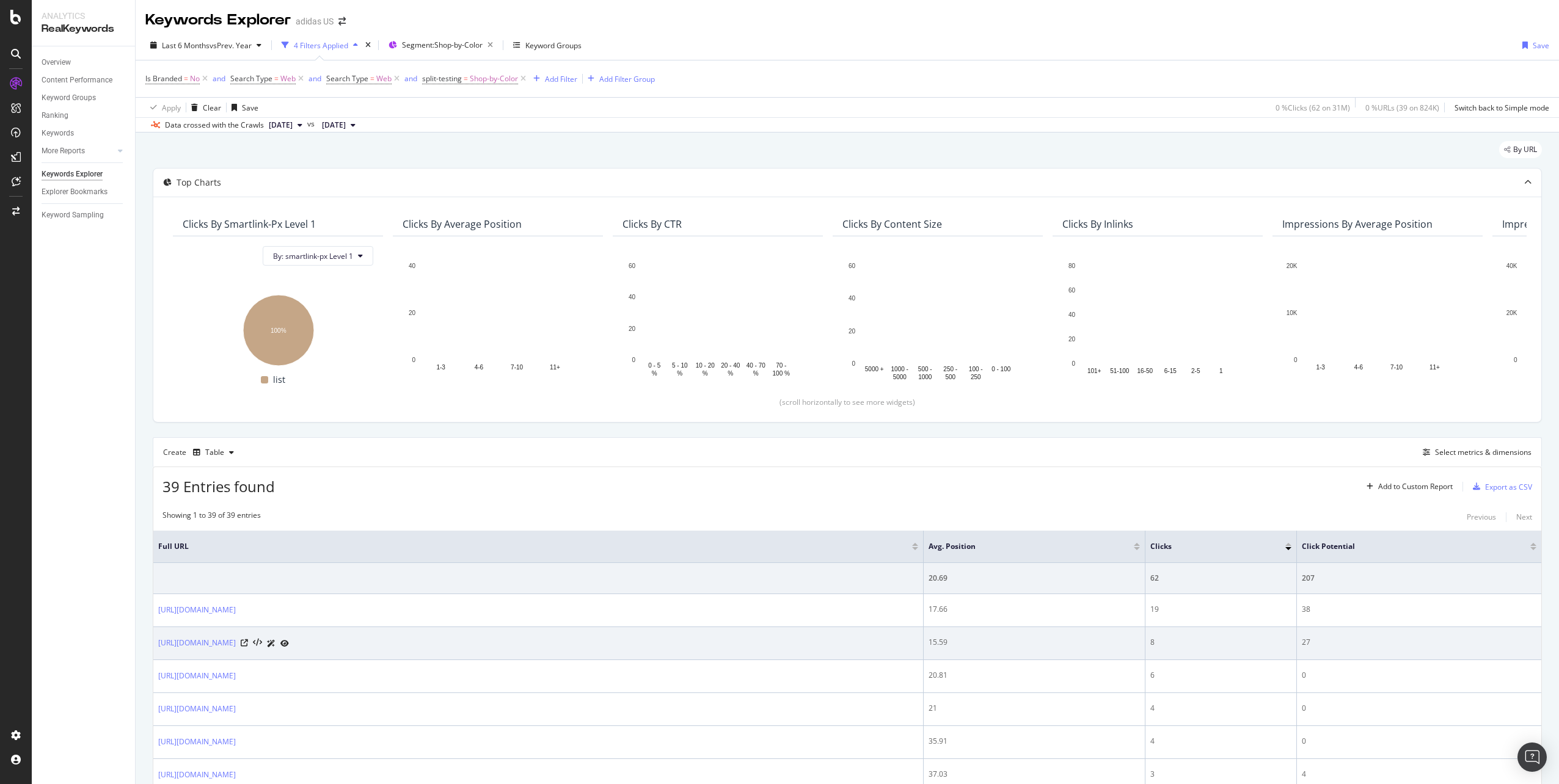
scroll to position [306, 0]
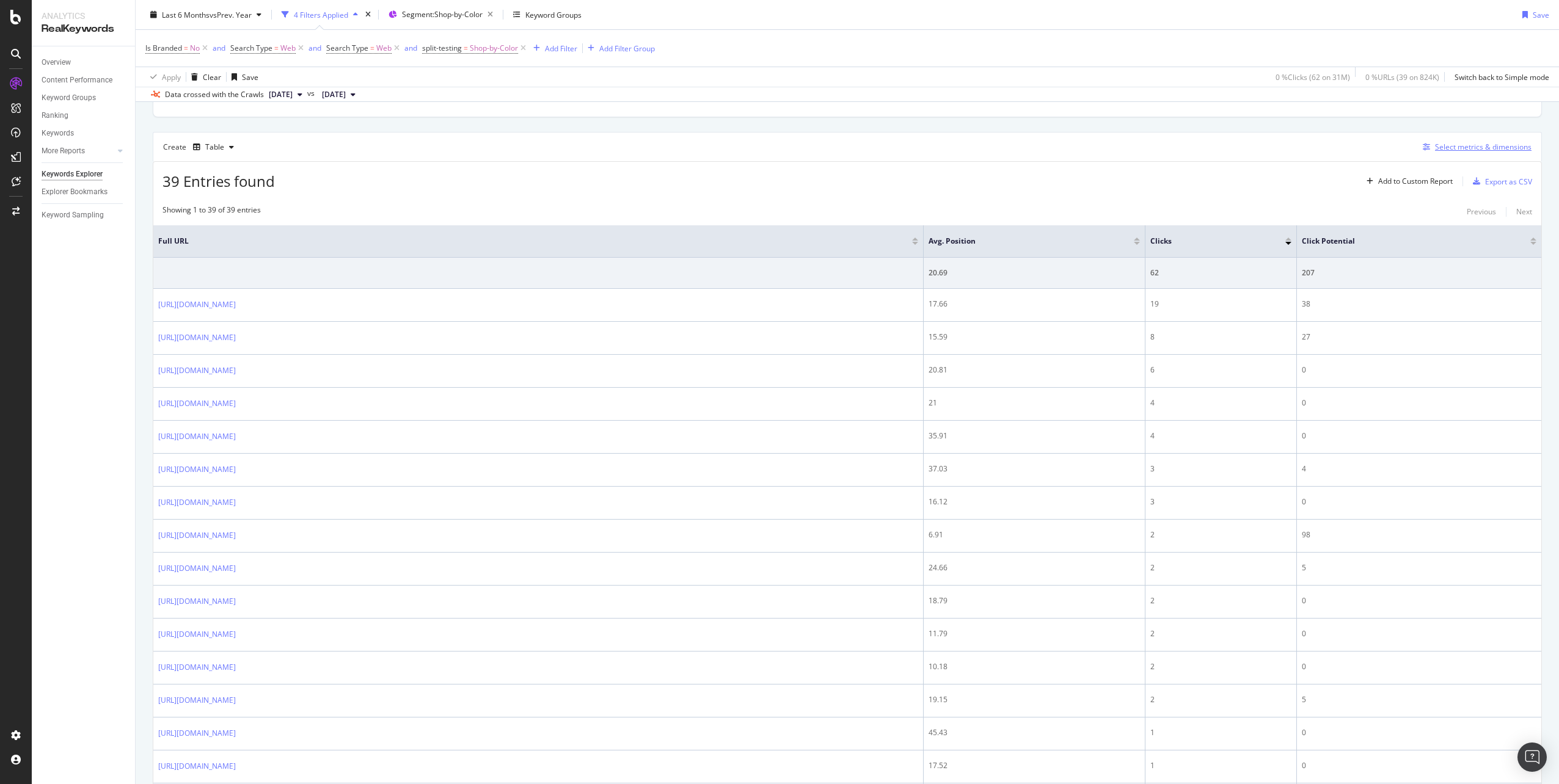
click at [1436, 149] on div "Select metrics & dimensions" at bounding box center [1482, 147] width 96 height 10
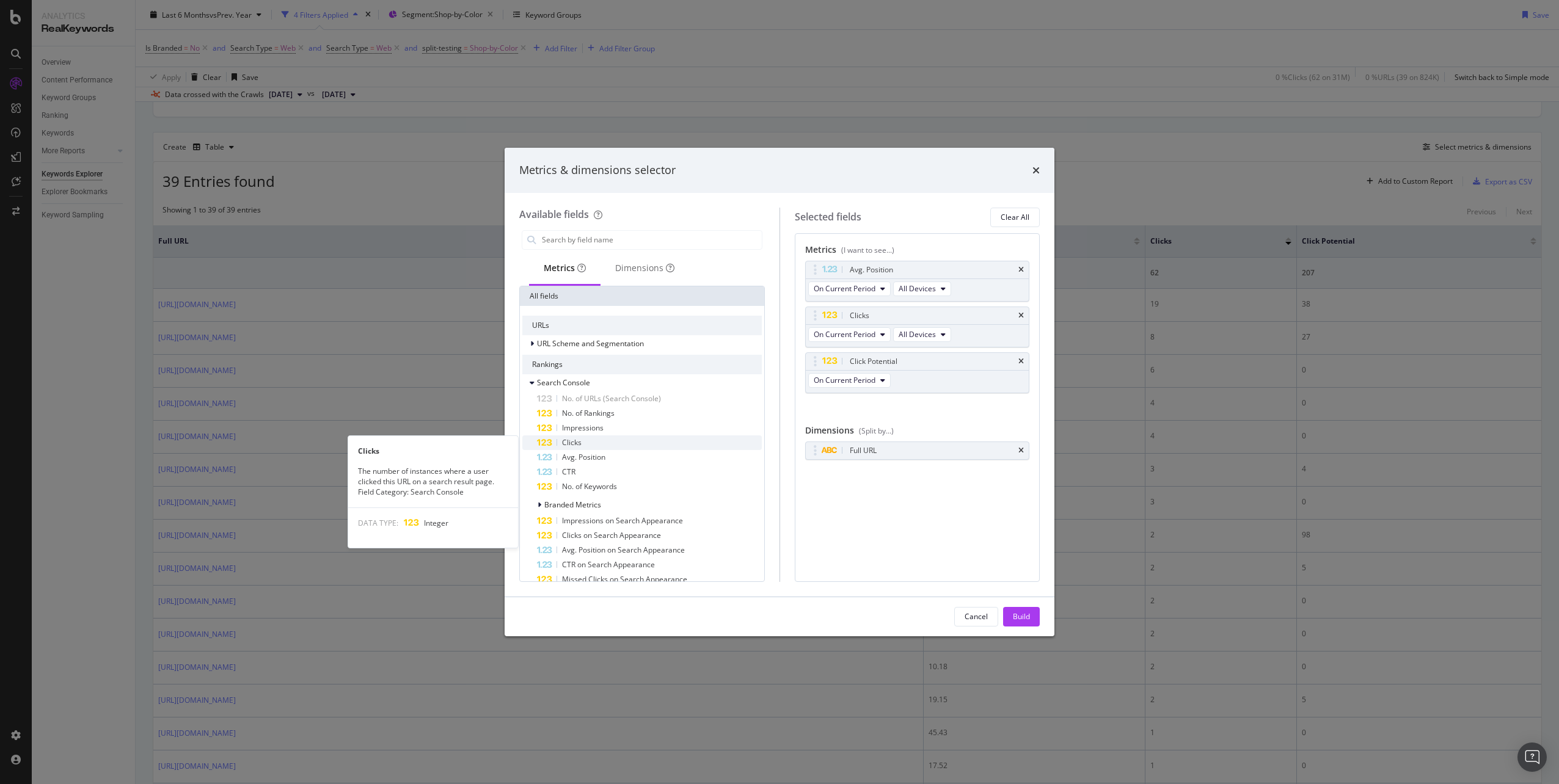
click at [657, 442] on div "Clicks" at bounding box center [649, 443] width 224 height 15
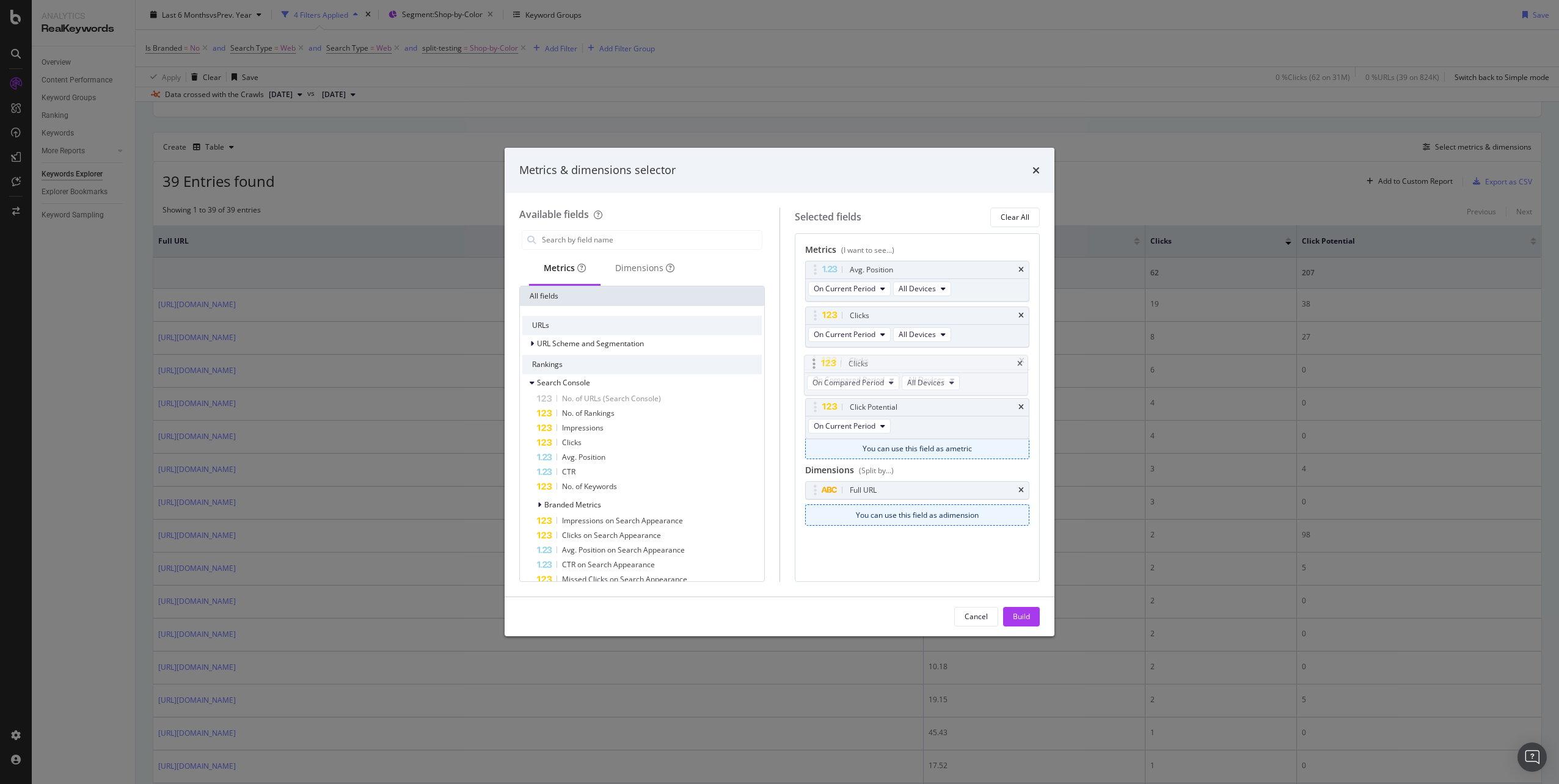
drag, startPoint x: 831, startPoint y: 409, endPoint x: 830, endPoint y: 366, distance: 43.0
click at [830, 366] on body "Analytics RealKeywords Overview Content Performance Keyword Groups Ranking Keyw…" at bounding box center [779, 392] width 1559 height 784
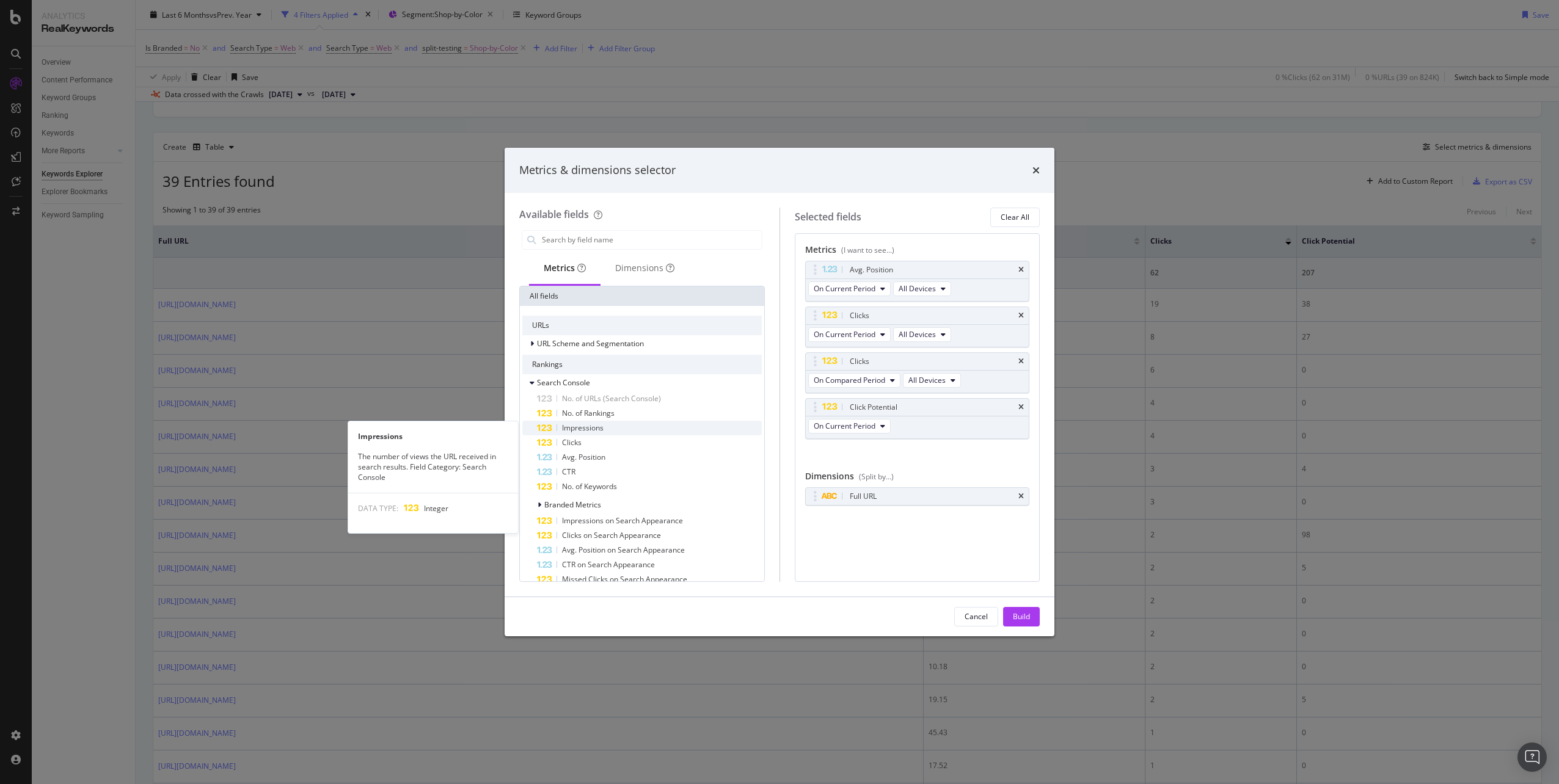
click at [647, 434] on div "Impressions" at bounding box center [649, 428] width 224 height 15
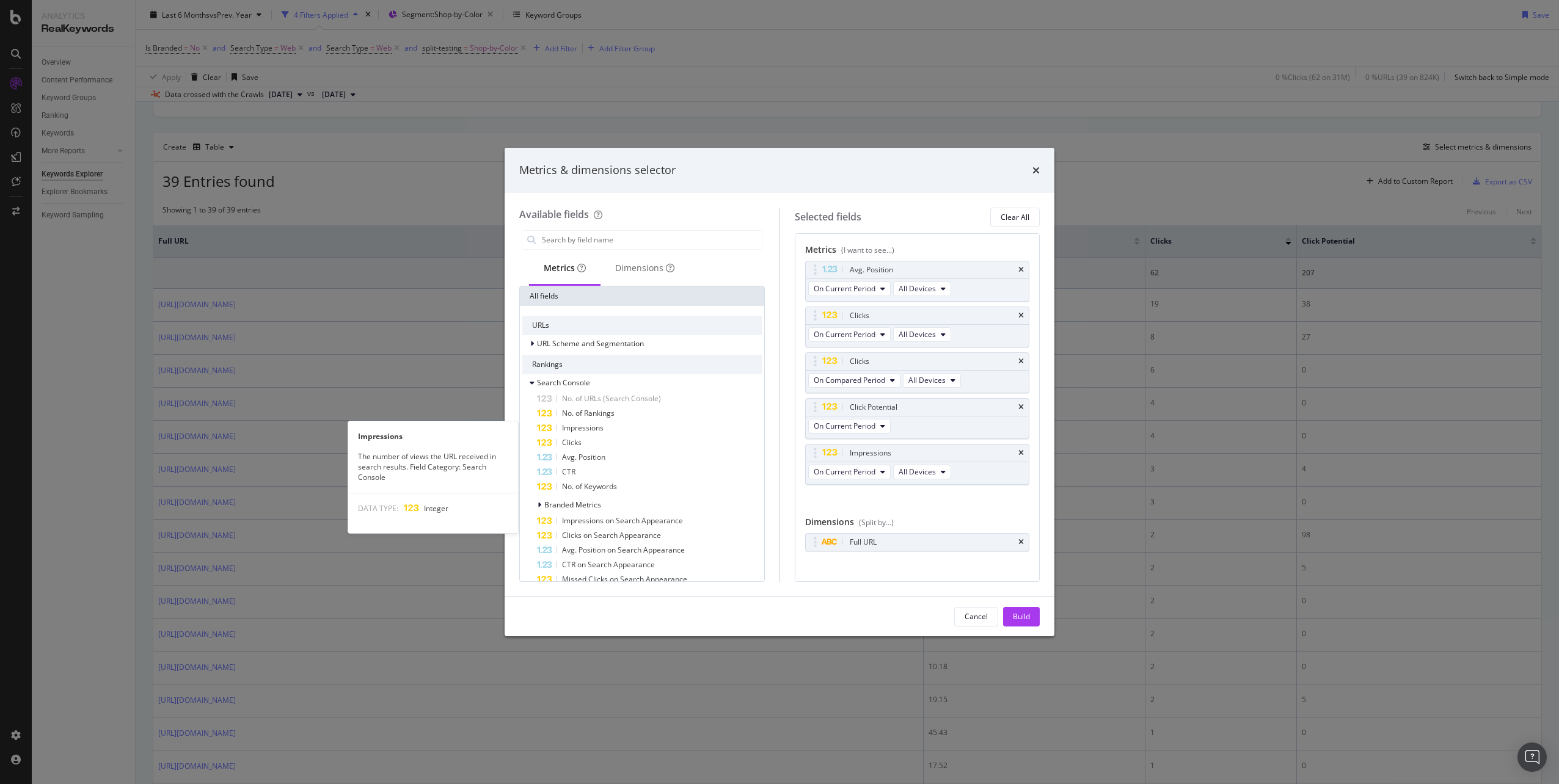
click at [647, 434] on div "Impressions" at bounding box center [649, 428] width 224 height 15
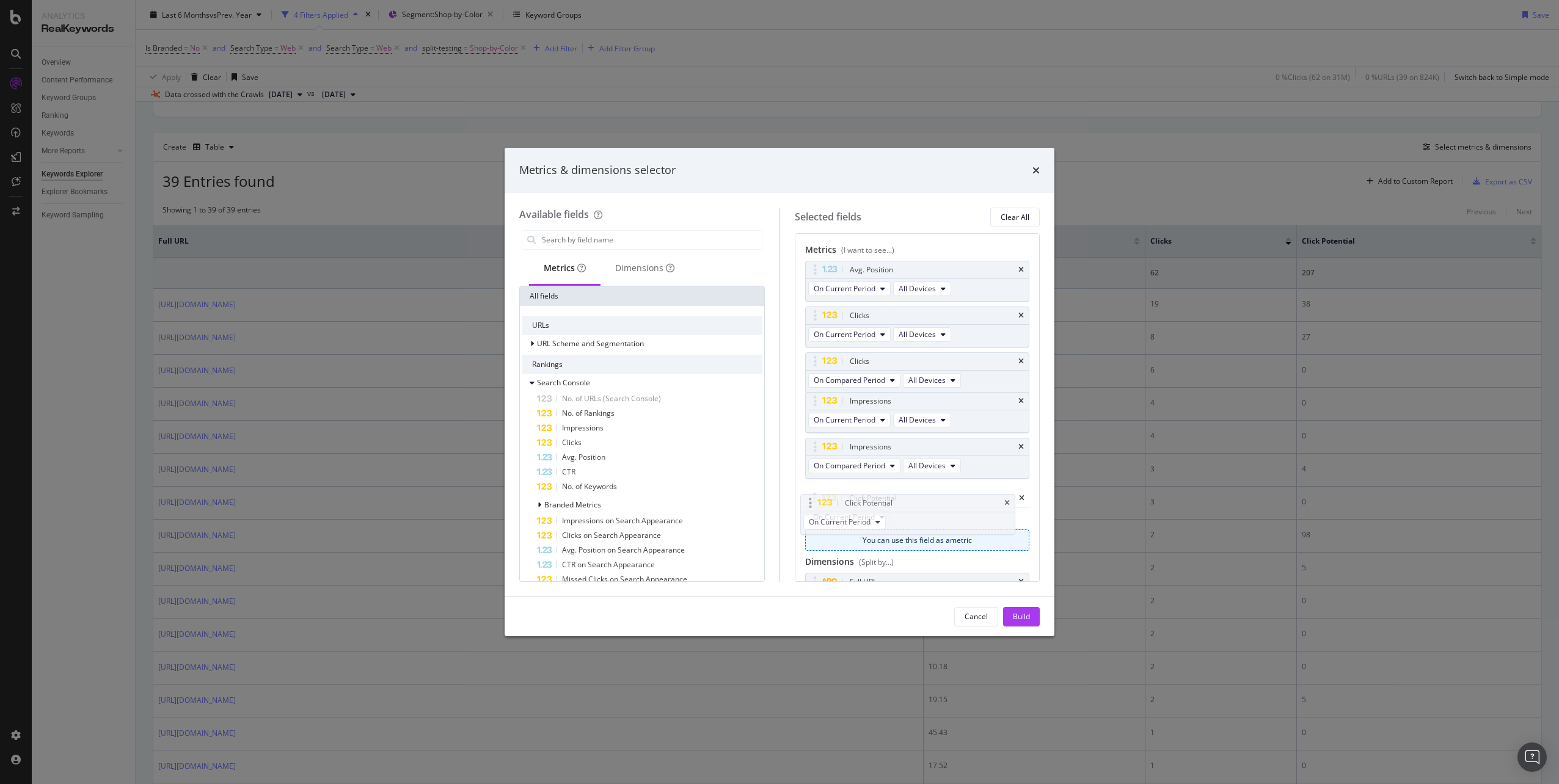
drag, startPoint x: 915, startPoint y: 408, endPoint x: 910, endPoint y: 505, distance: 97.1
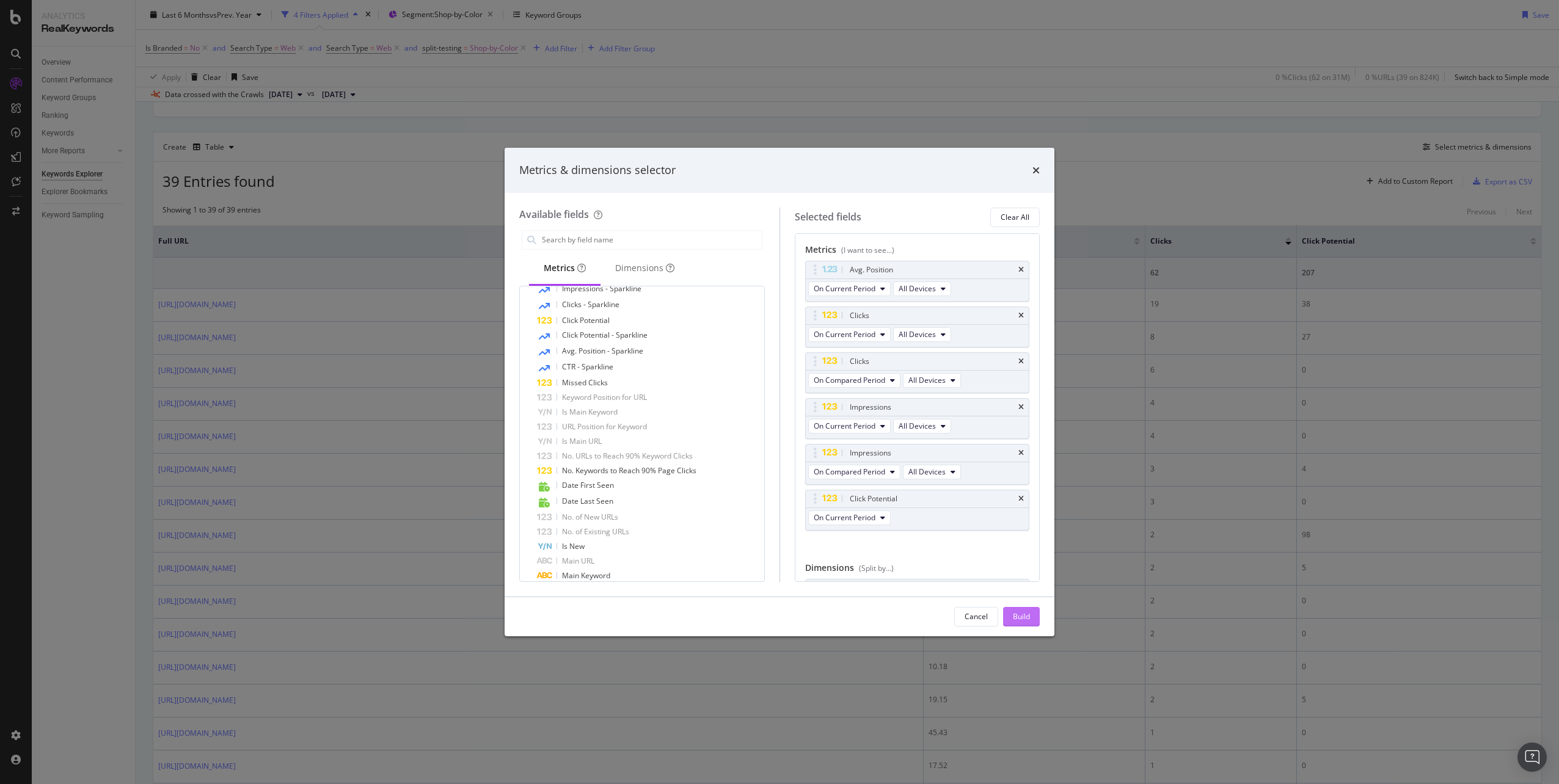
click at [1029, 623] on div "Build" at bounding box center [1021, 616] width 17 height 19
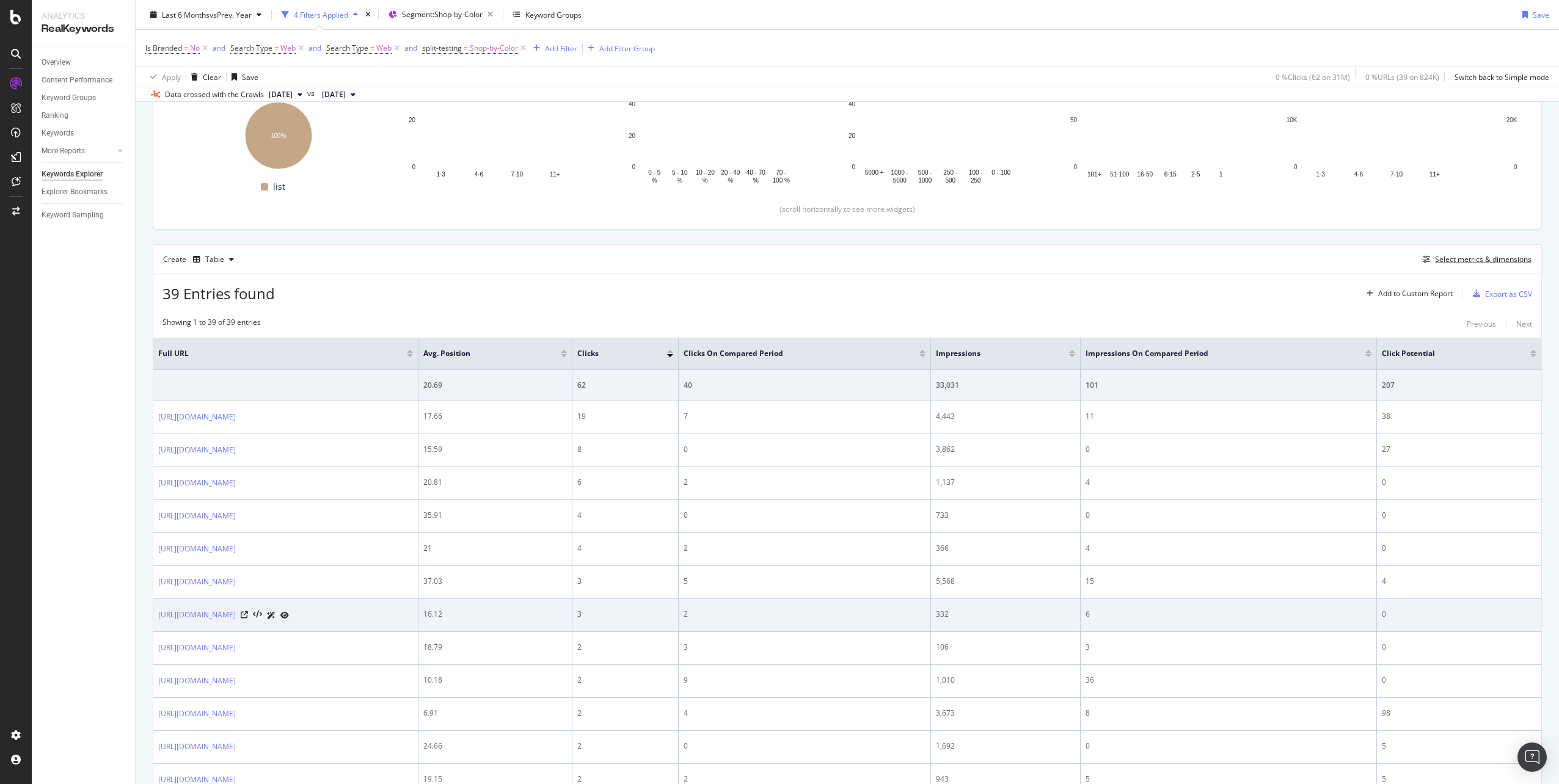
scroll to position [306, 0]
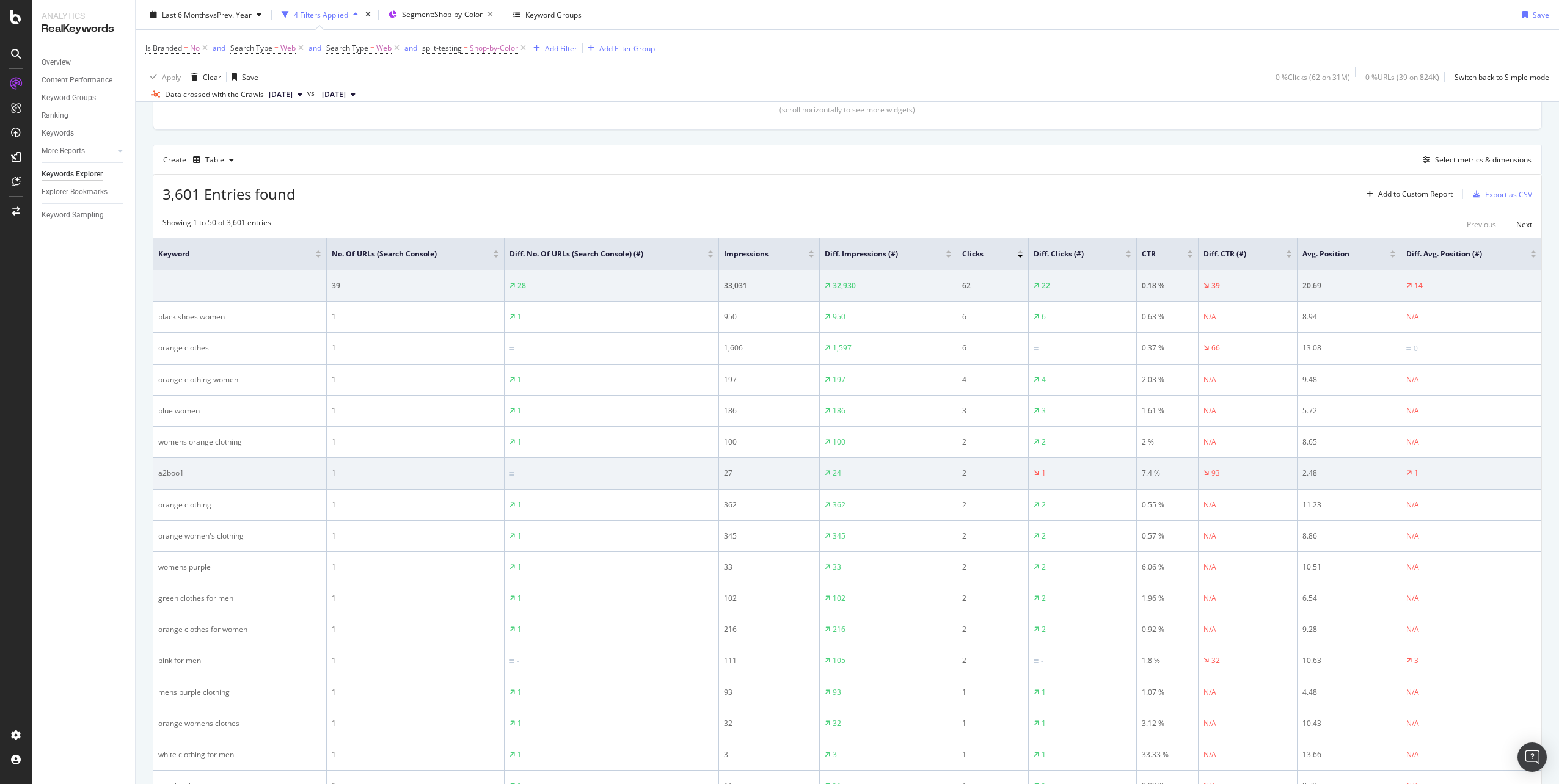
scroll to position [306, 0]
